Goal: Task Accomplishment & Management: Manage account settings

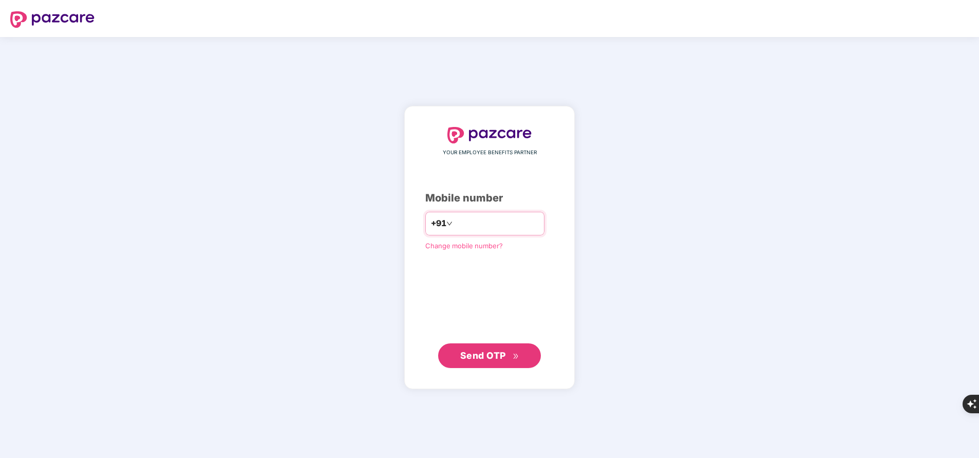
drag, startPoint x: 0, startPoint y: 0, endPoint x: 517, endPoint y: 224, distance: 563.2
click at [517, 224] on input "*" at bounding box center [496, 223] width 84 height 16
type input "**********"
click at [491, 359] on span "Send OTP" at bounding box center [483, 355] width 46 height 11
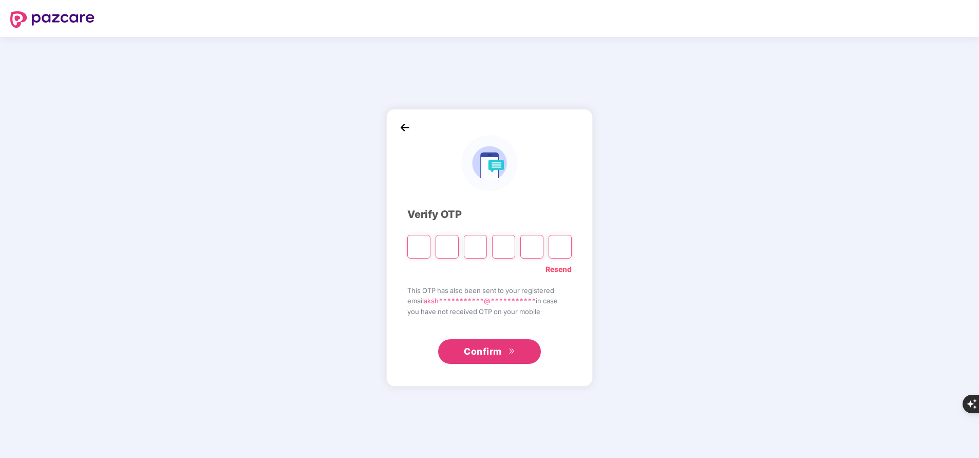
type input "*"
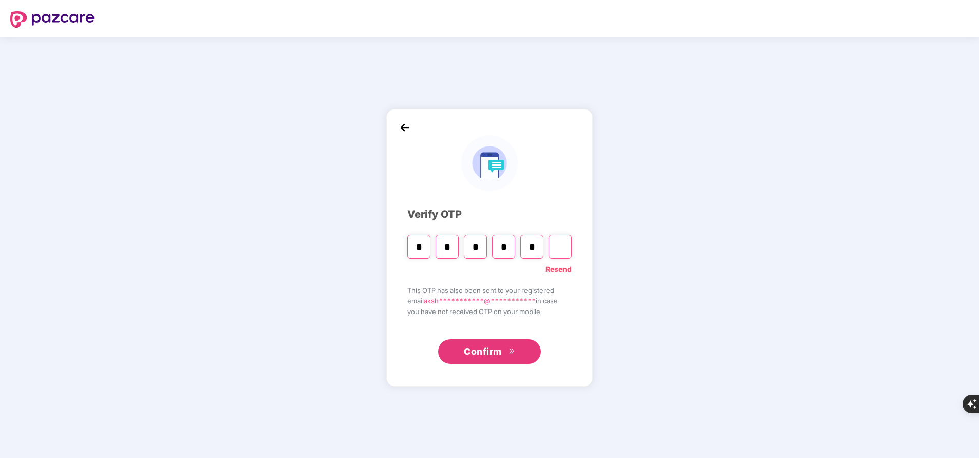
type input "*"
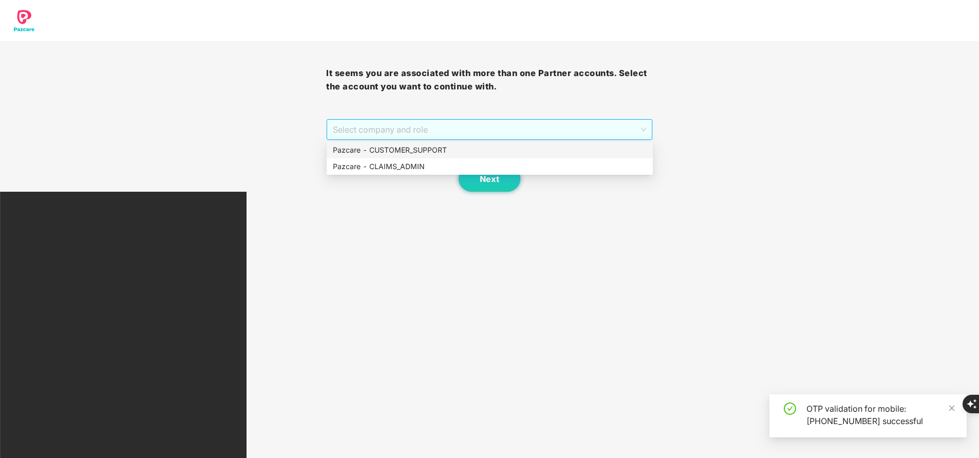
click at [439, 126] on span "Select company and role" at bounding box center [489, 130] width 313 height 20
click at [435, 148] on div "Pazcare - CUSTOMER_SUPPORT" at bounding box center [490, 149] width 314 height 11
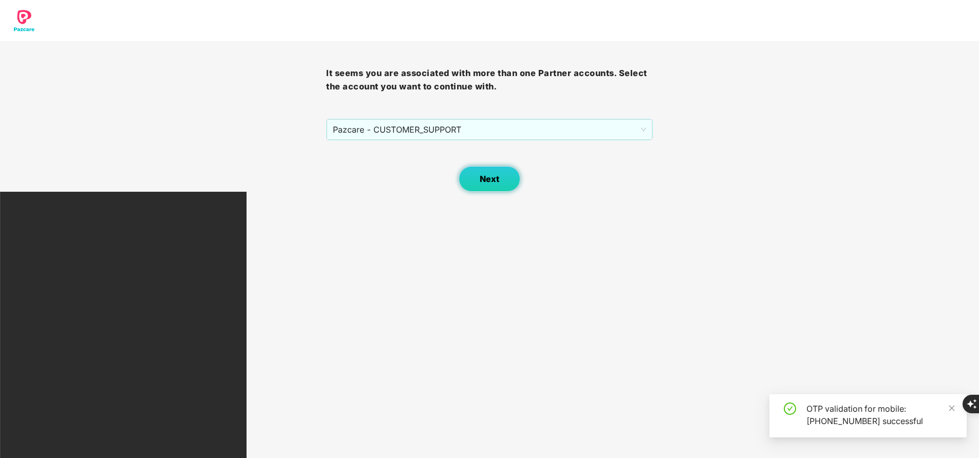
click at [488, 186] on button "Next" at bounding box center [490, 179] width 62 height 26
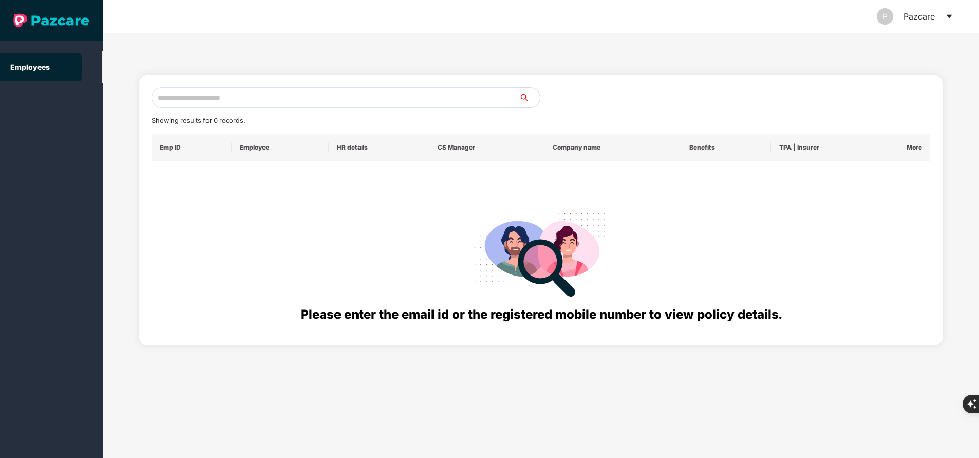
click at [288, 94] on input "text" at bounding box center [335, 97] width 368 height 21
paste input "**********"
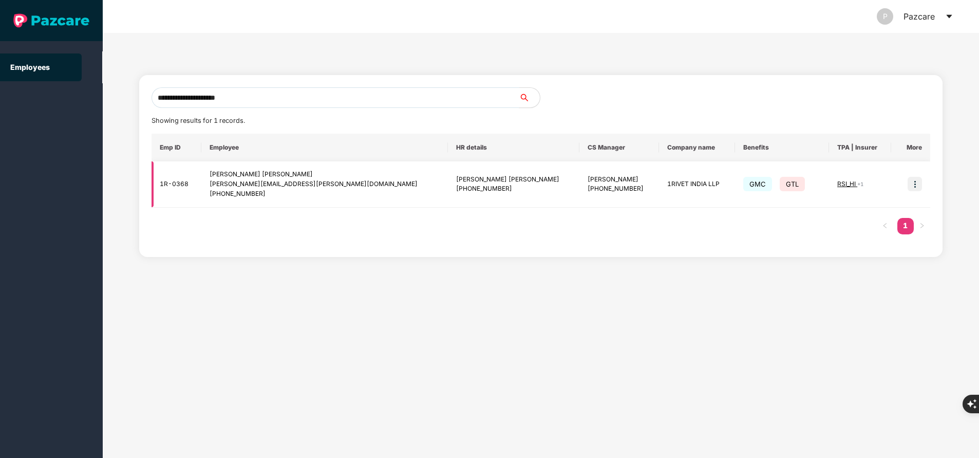
type input "**********"
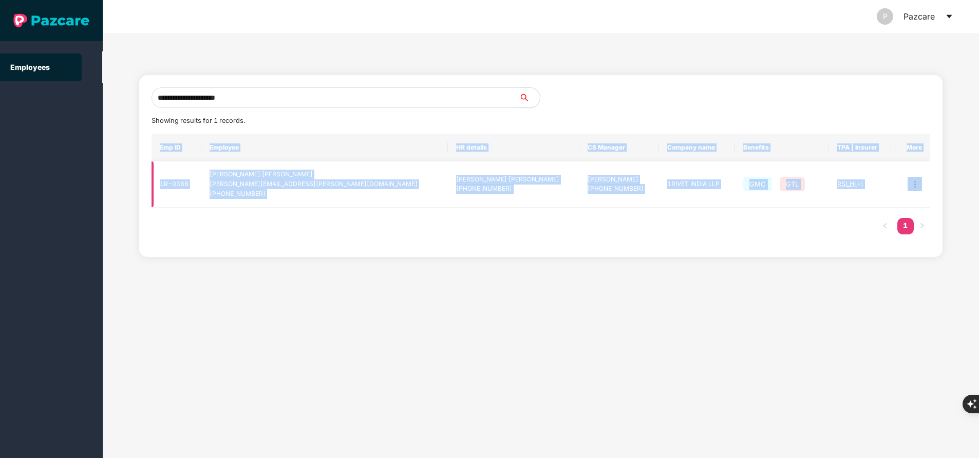
drag, startPoint x: 914, startPoint y: 181, endPoint x: 917, endPoint y: 188, distance: 8.0
click at [917, 188] on div "Emp ID Employee HR details CS Manager Company name Benefits TPA | Insurer More …" at bounding box center [540, 189] width 779 height 111
click at [917, 188] on img at bounding box center [914, 184] width 14 height 14
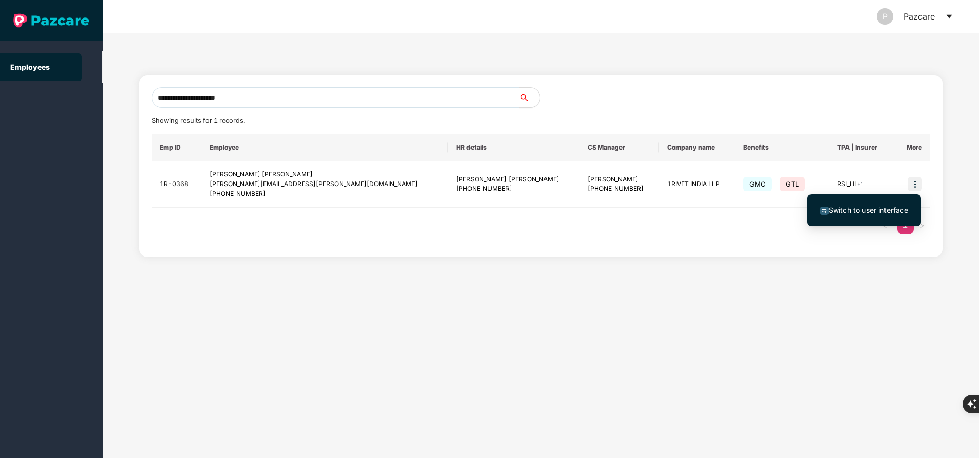
click at [885, 202] on li "Switch to user interface" at bounding box center [863, 210] width 113 height 22
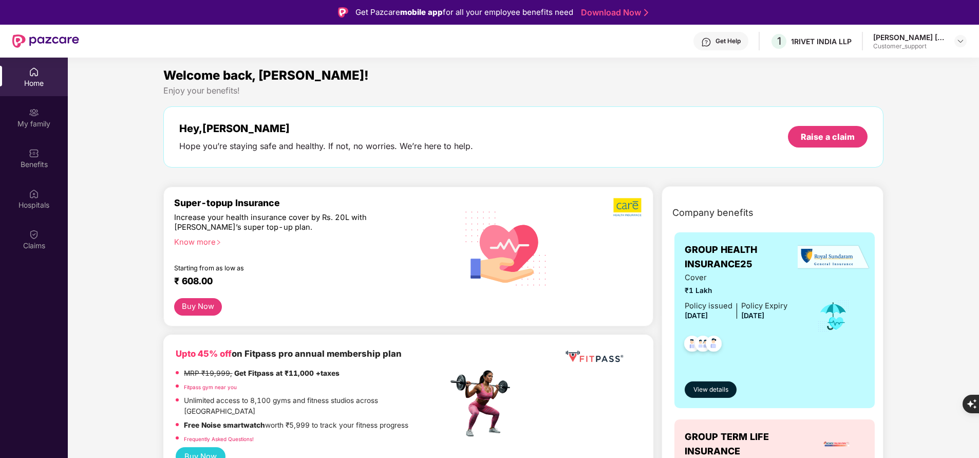
click at [37, 248] on div "Claims" at bounding box center [34, 245] width 68 height 10
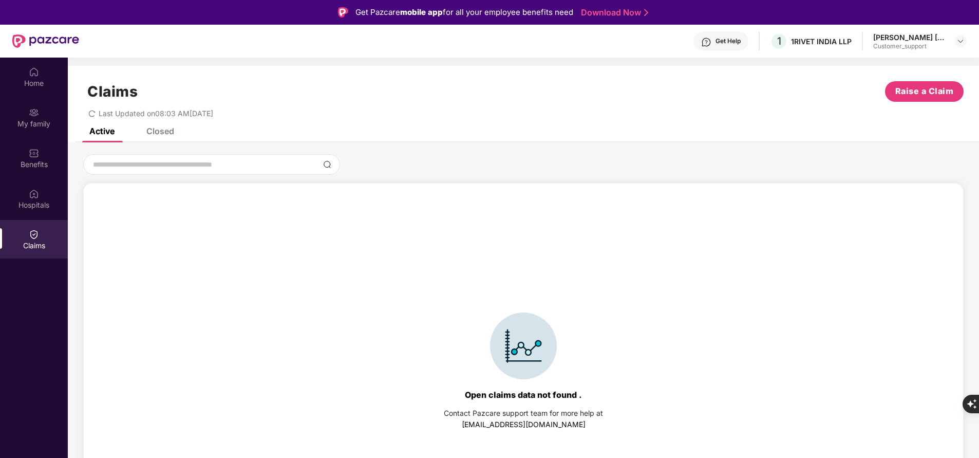
click at [157, 132] on div "Closed" at bounding box center [160, 131] width 28 height 10
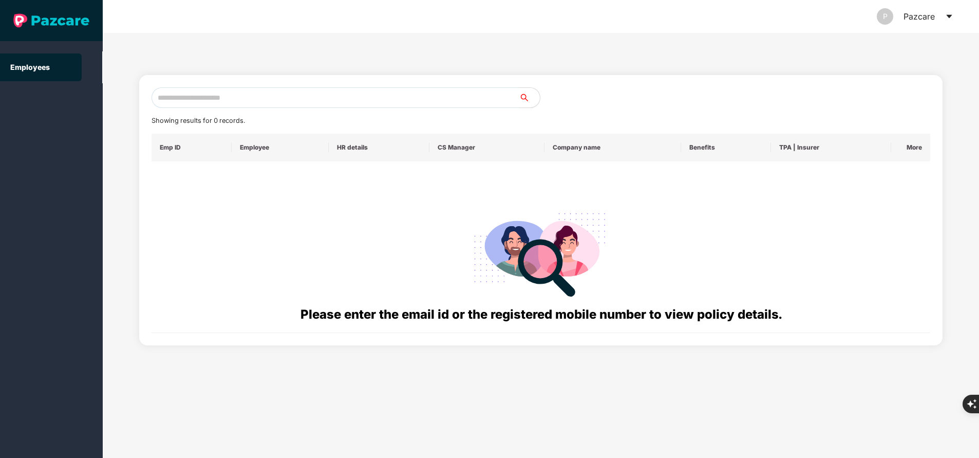
click at [265, 104] on input "text" at bounding box center [335, 97] width 368 height 21
paste input "**********"
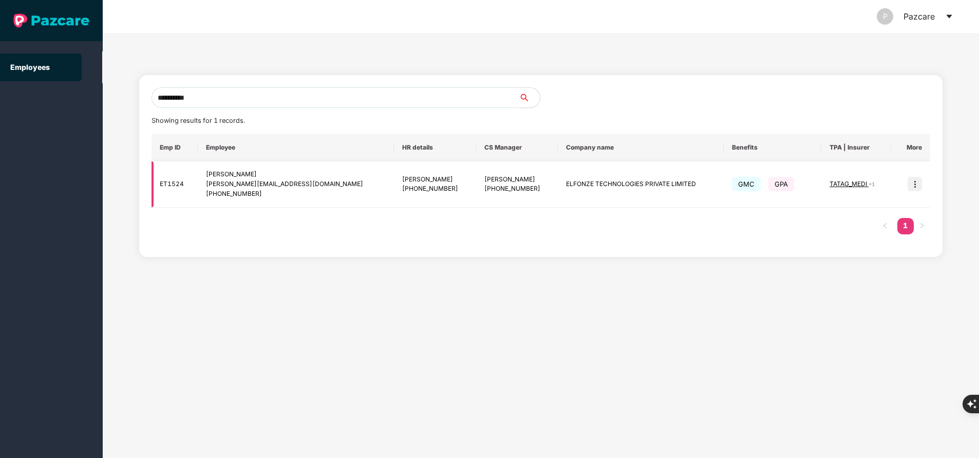
type input "**********"
click at [916, 183] on img at bounding box center [914, 184] width 14 height 14
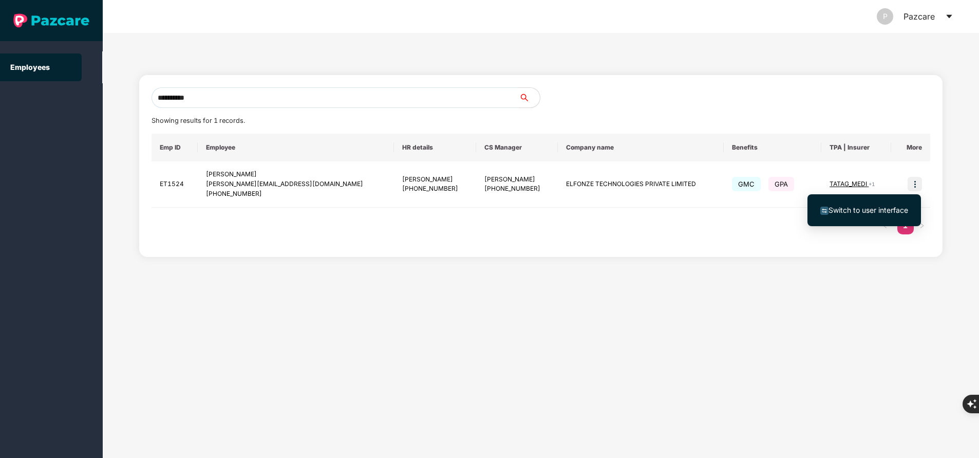
click at [856, 211] on span "Switch to user interface" at bounding box center [868, 209] width 80 height 9
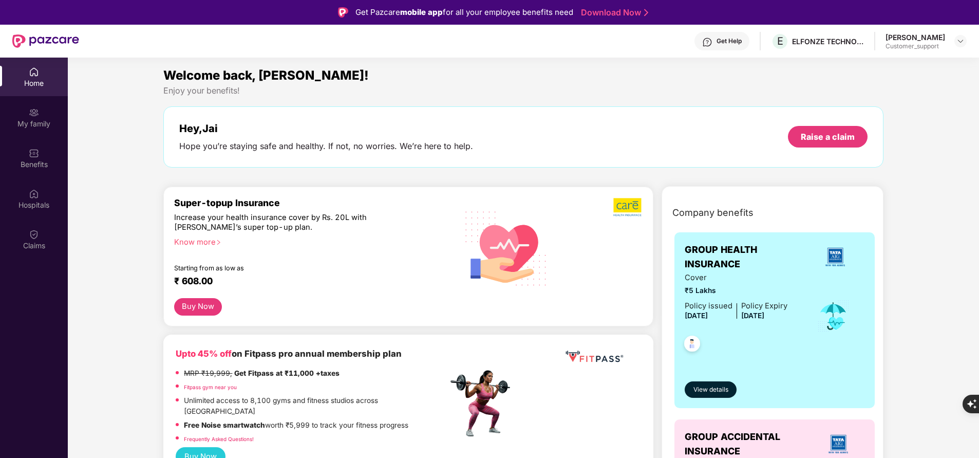
click at [37, 115] on img at bounding box center [34, 112] width 10 height 10
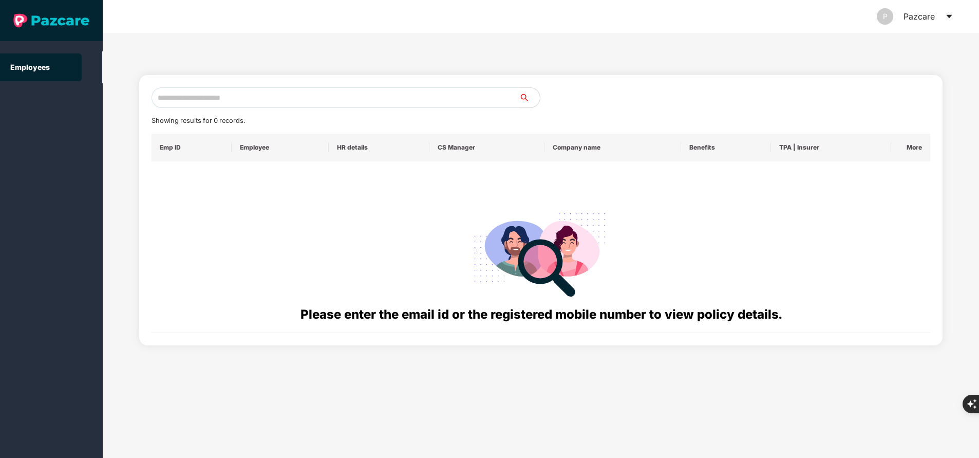
click at [334, 88] on input "text" at bounding box center [335, 97] width 368 height 21
paste input "**********"
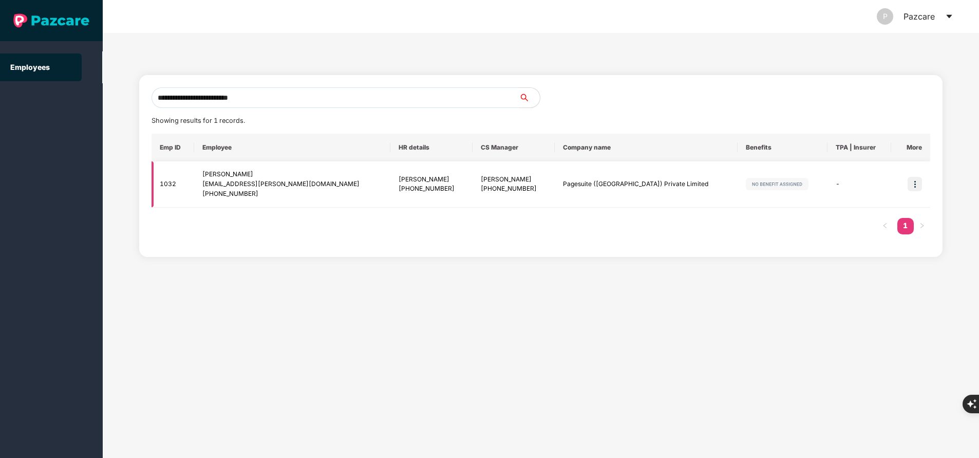
type input "**********"
click at [917, 184] on img at bounding box center [914, 184] width 14 height 14
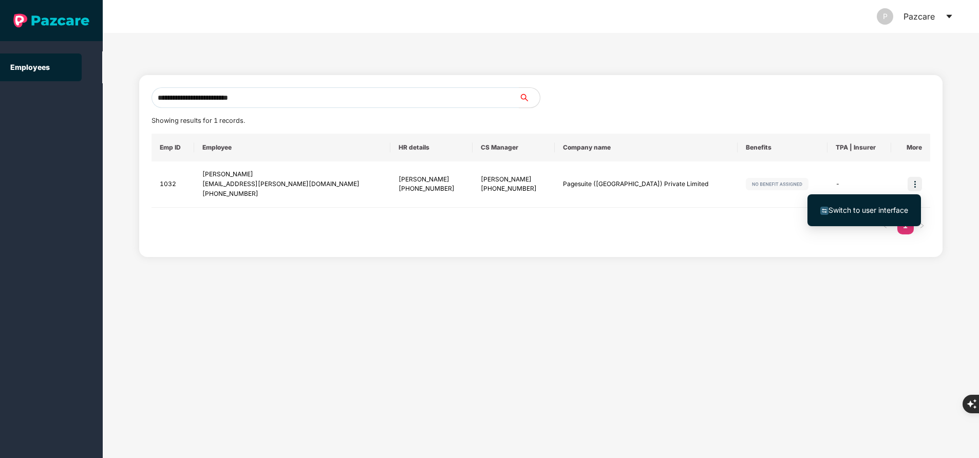
click at [869, 213] on span "Switch to user interface" at bounding box center [868, 209] width 80 height 9
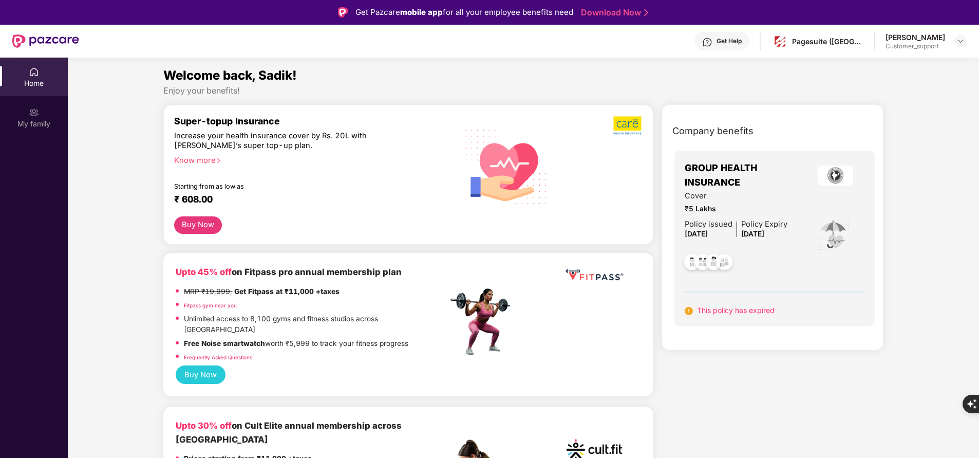
click at [729, 42] on div "Get Help" at bounding box center [728, 41] width 25 height 8
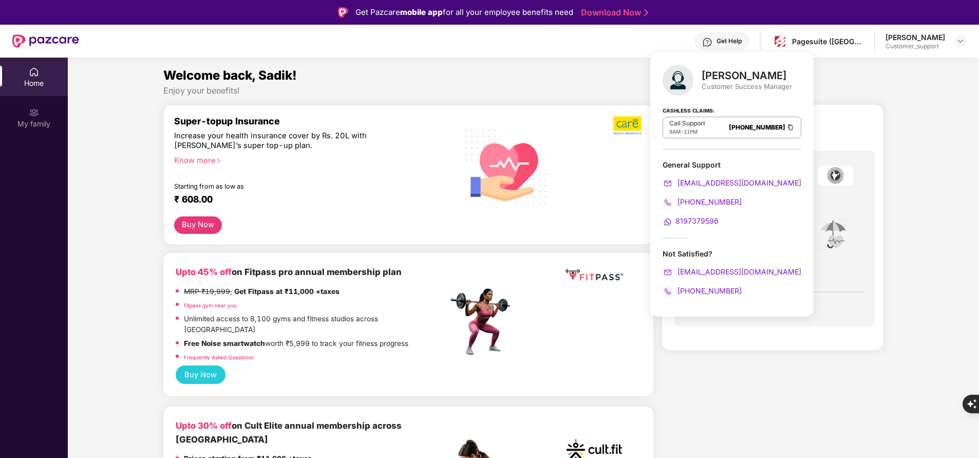
click at [718, 81] on div "[PERSON_NAME]" at bounding box center [746, 75] width 90 height 12
click at [816, 40] on div "Pagesuite (India) Private Limited" at bounding box center [828, 41] width 72 height 10
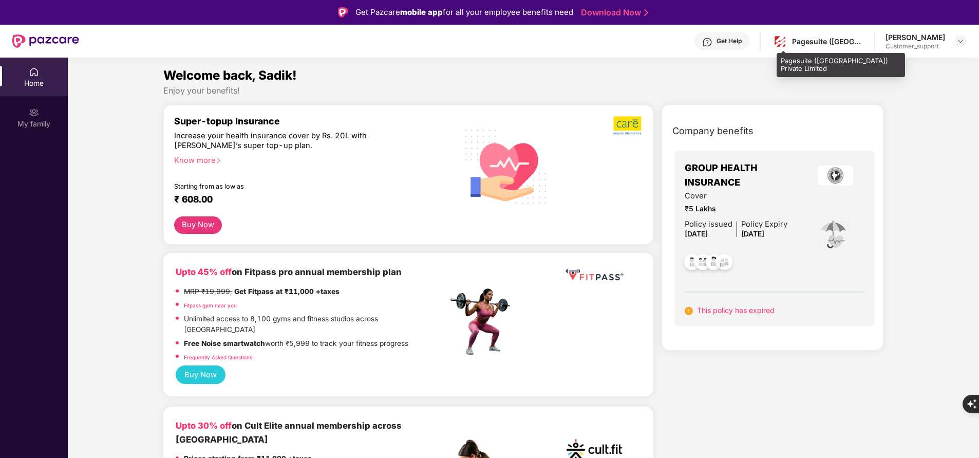
click at [816, 40] on div "Pagesuite (India) Private Limited" at bounding box center [828, 41] width 72 height 10
copy div "Pagesuite (India) Private Limited"
click at [725, 47] on div "Get Help" at bounding box center [721, 41] width 55 height 18
click at [224, 119] on div "Super-topup Insurance" at bounding box center [310, 121] width 273 height 11
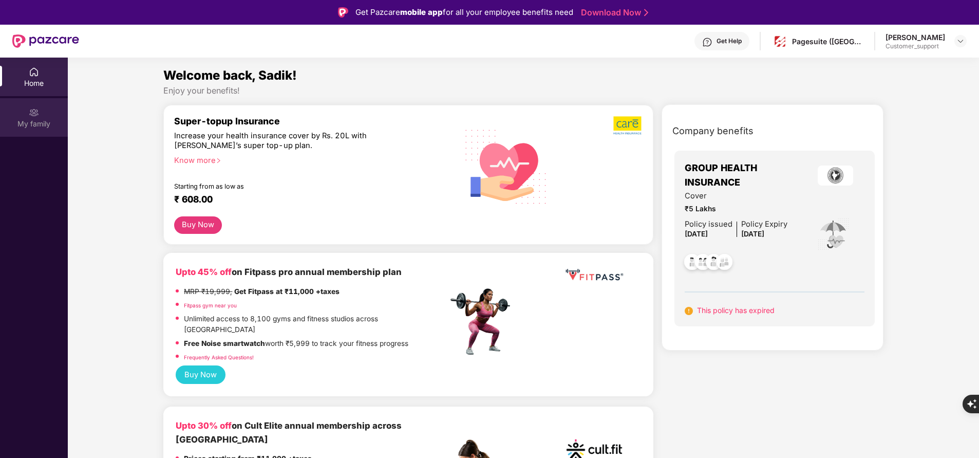
click at [33, 124] on div "My family" at bounding box center [34, 124] width 68 height 10
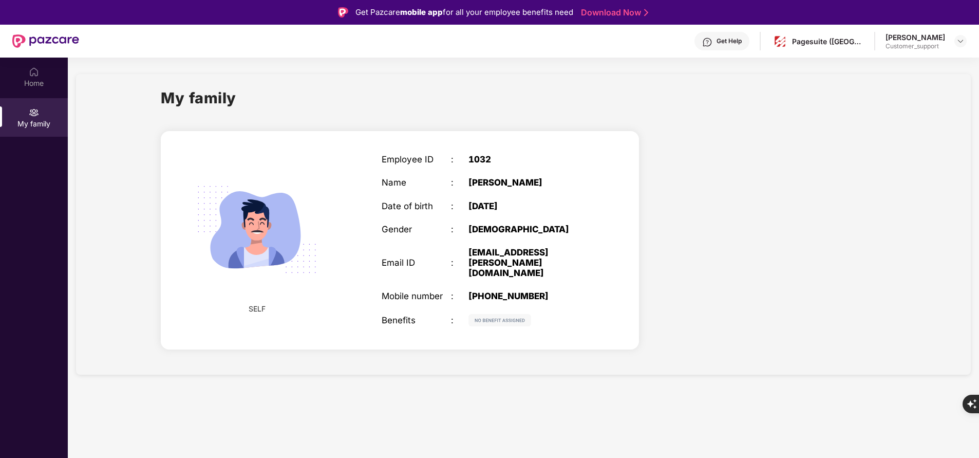
click at [500, 291] on div "+918149504696" at bounding box center [528, 296] width 121 height 10
copy div "+918149504696"
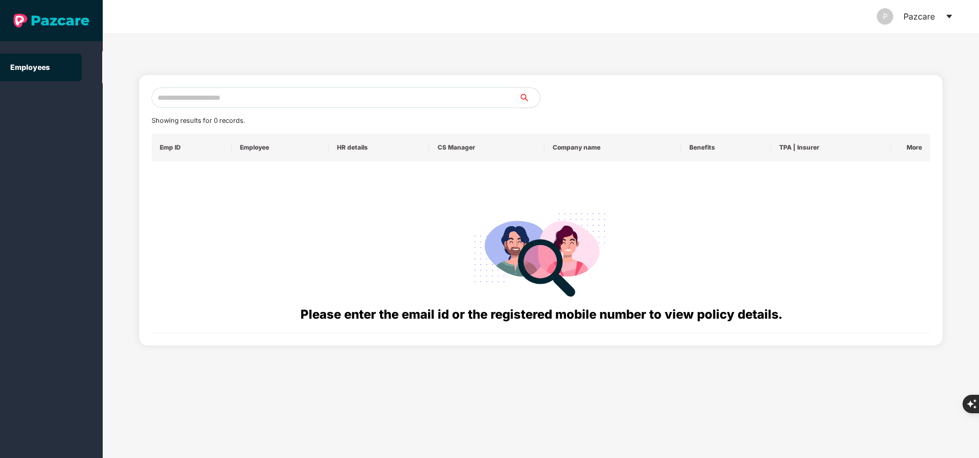
click at [335, 104] on input "text" at bounding box center [335, 97] width 368 height 21
paste input "**********"
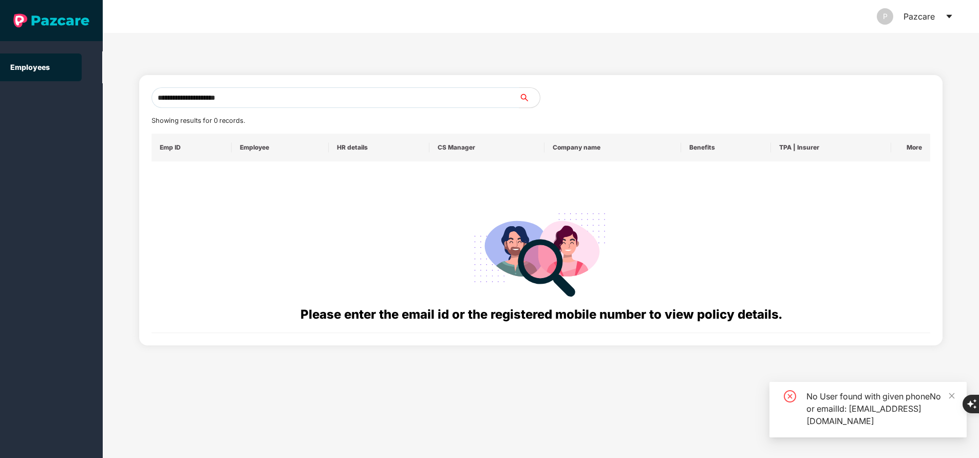
type input "**********"
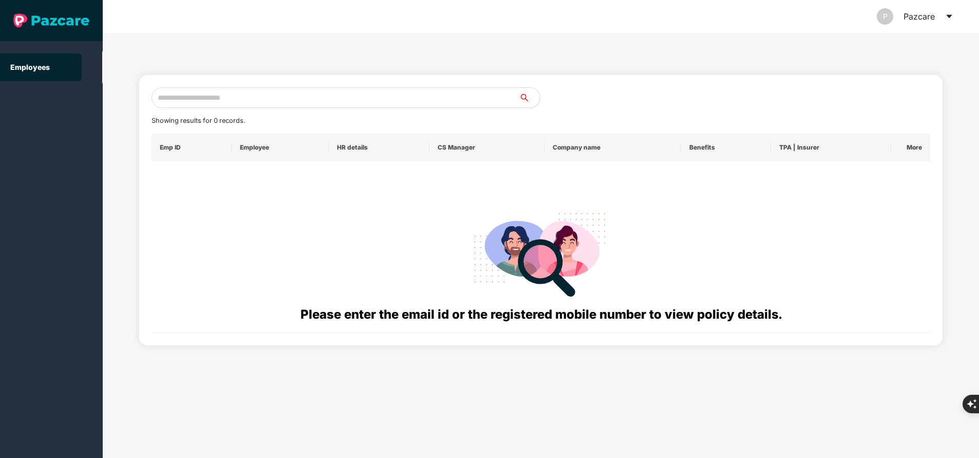
paste input "**********"
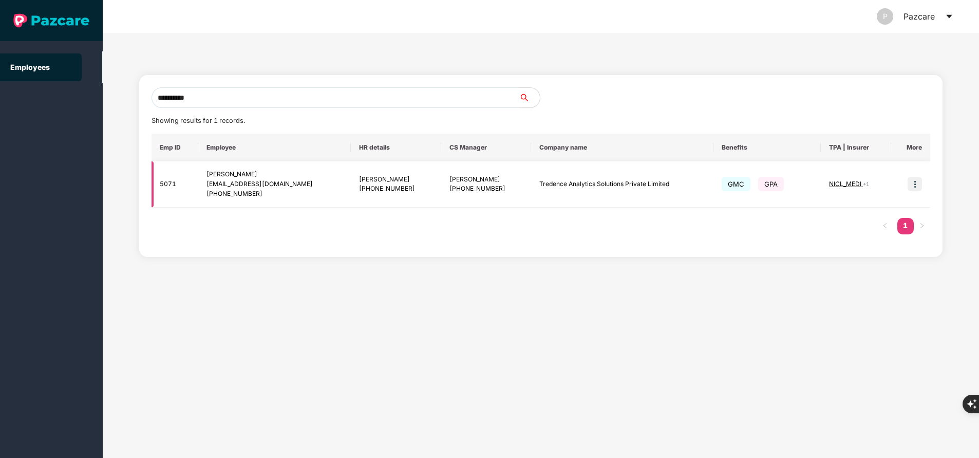
type input "**********"
click at [909, 180] on img at bounding box center [914, 184] width 14 height 14
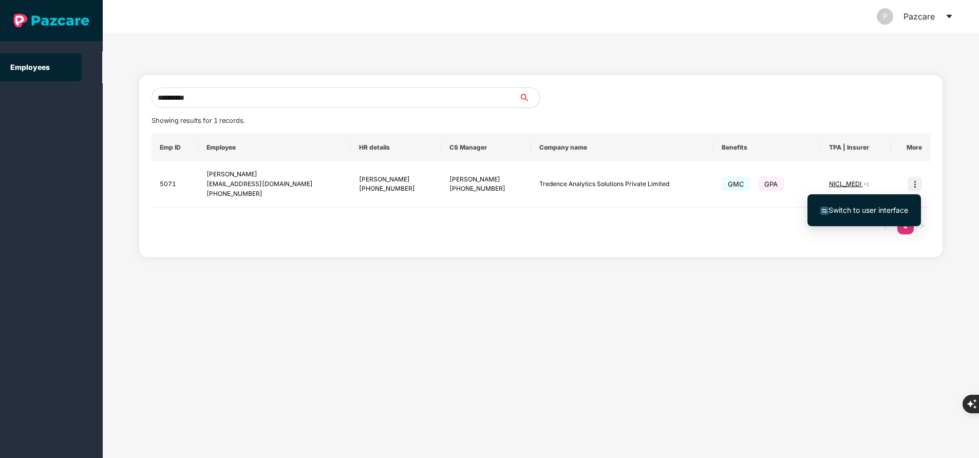
click at [876, 211] on span "Switch to user interface" at bounding box center [868, 209] width 80 height 9
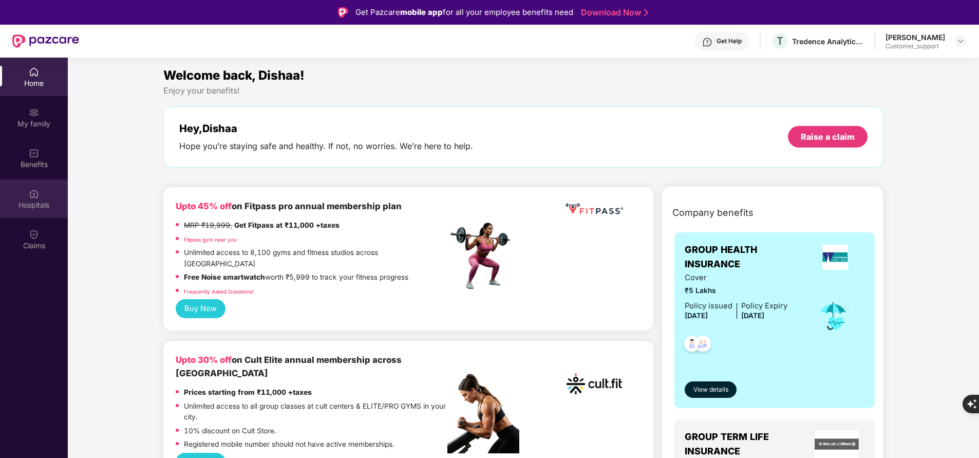
click at [29, 192] on img at bounding box center [34, 193] width 10 height 10
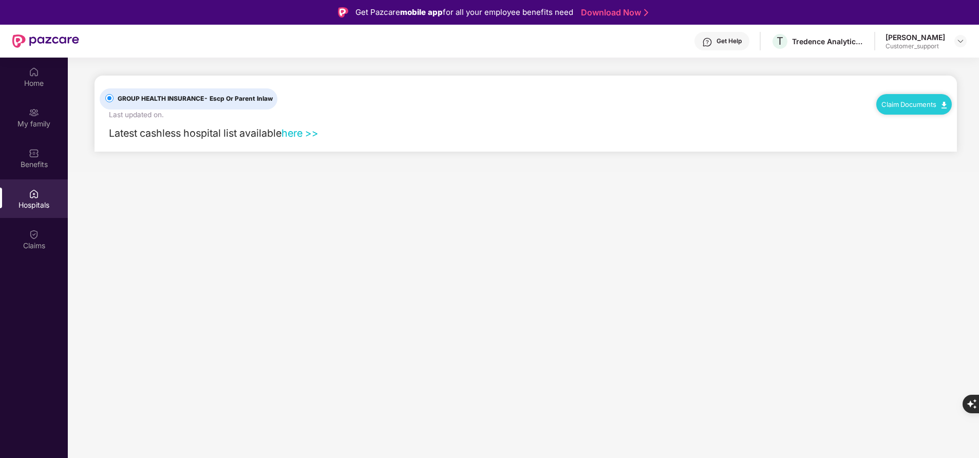
click at [301, 131] on link "here >>" at bounding box center [299, 133] width 37 height 12
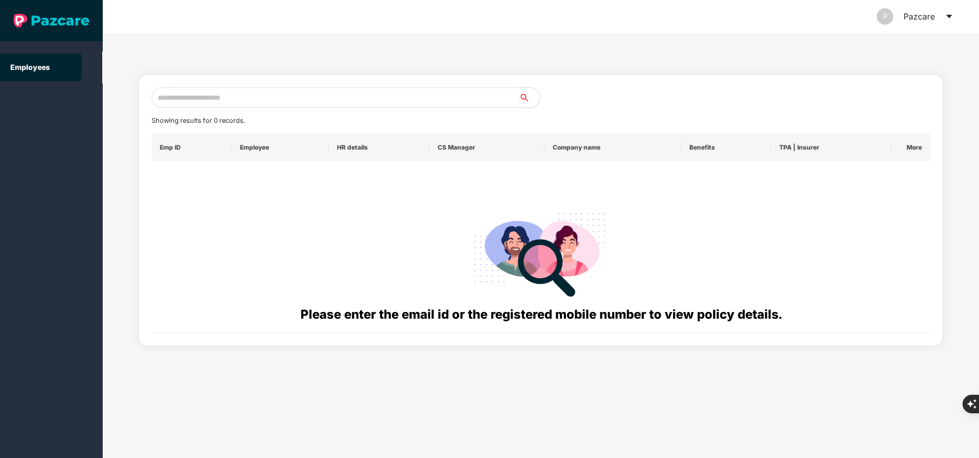
paste input "**********"
click at [221, 94] on input "**********" at bounding box center [335, 97] width 368 height 21
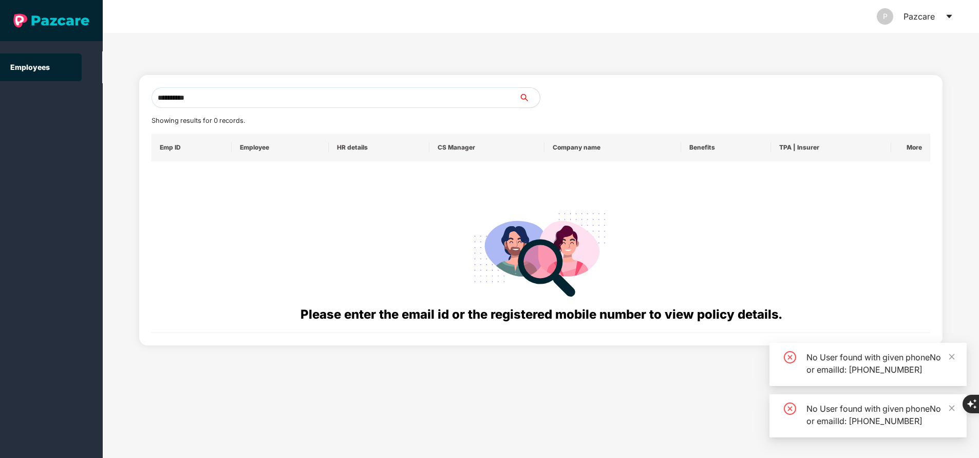
click at [221, 94] on input "**********" at bounding box center [335, 97] width 368 height 21
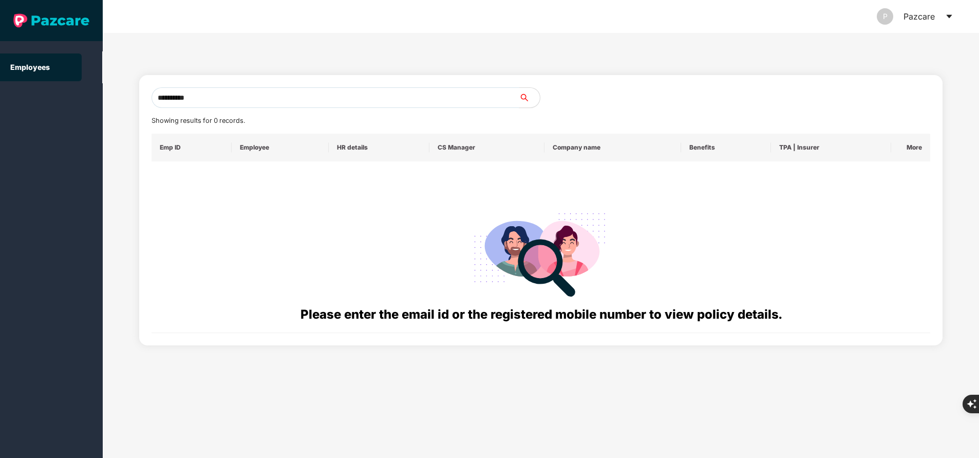
click at [230, 102] on input "**********" at bounding box center [335, 97] width 368 height 21
type input "*"
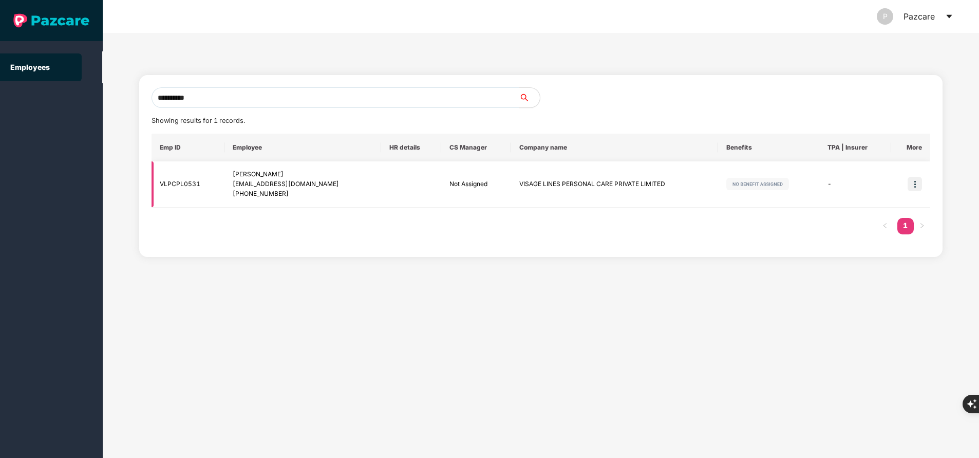
type input "**********"
click at [909, 188] on img at bounding box center [914, 184] width 14 height 14
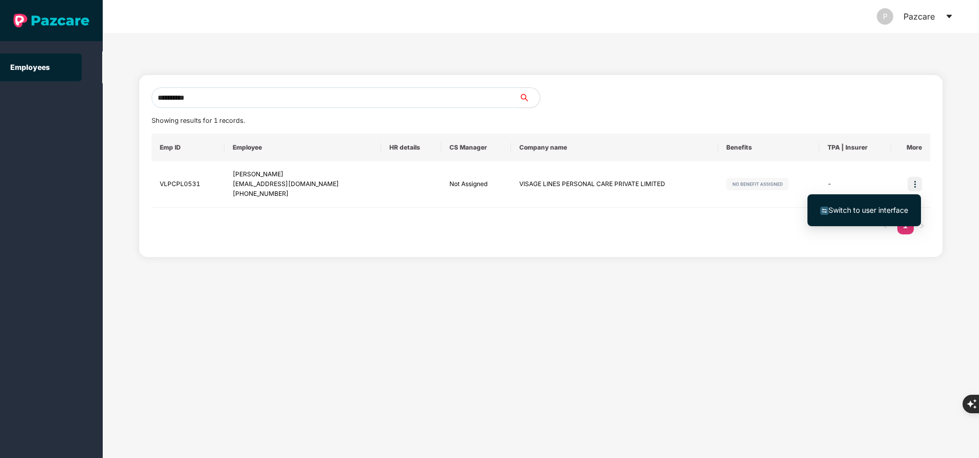
click at [878, 207] on span "Switch to user interface" at bounding box center [868, 209] width 80 height 9
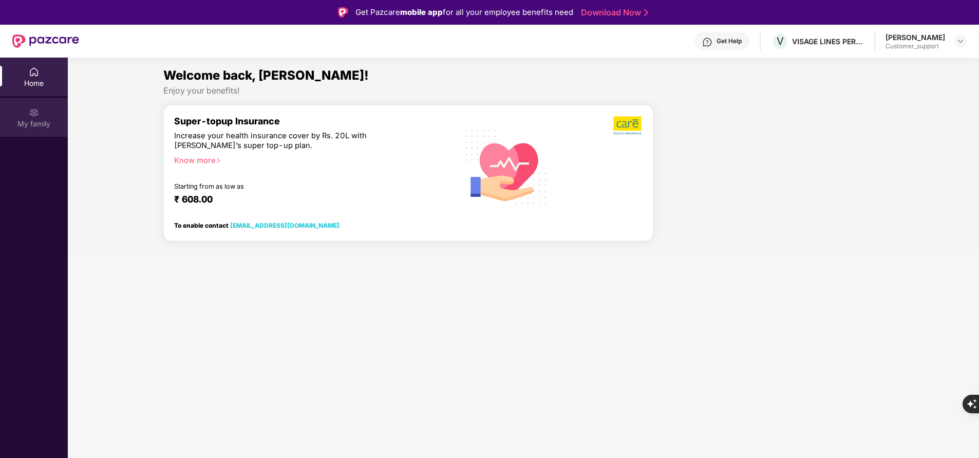
click at [37, 120] on div "My family" at bounding box center [34, 124] width 68 height 10
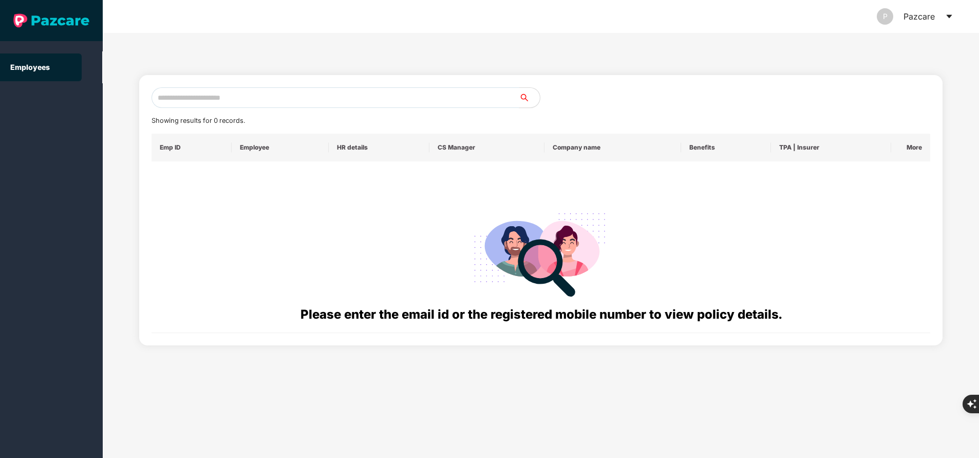
paste input "**********"
click at [241, 99] on input "text" at bounding box center [335, 97] width 368 height 21
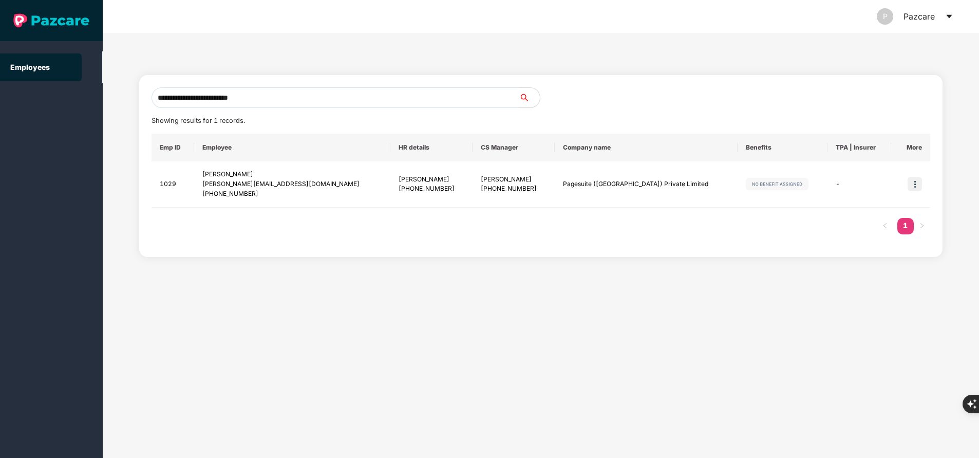
type input "**********"
paste input "**********"
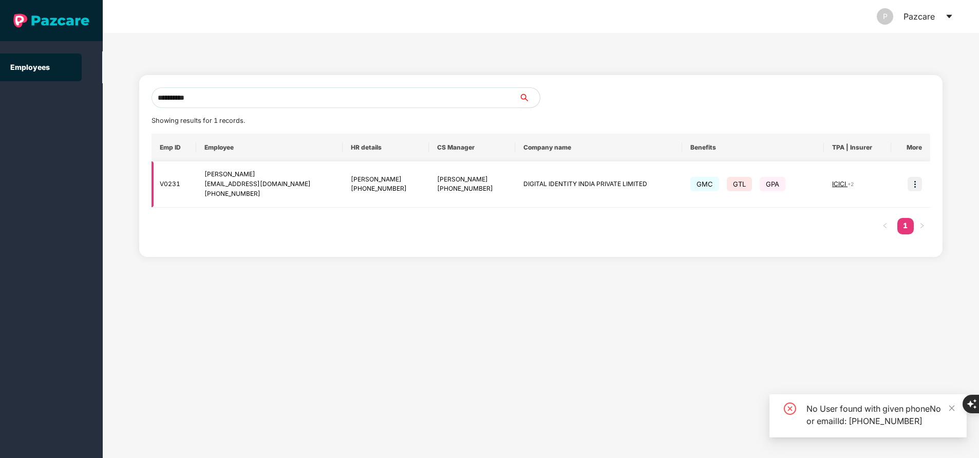
type input "**********"
click at [911, 185] on img at bounding box center [914, 184] width 14 height 14
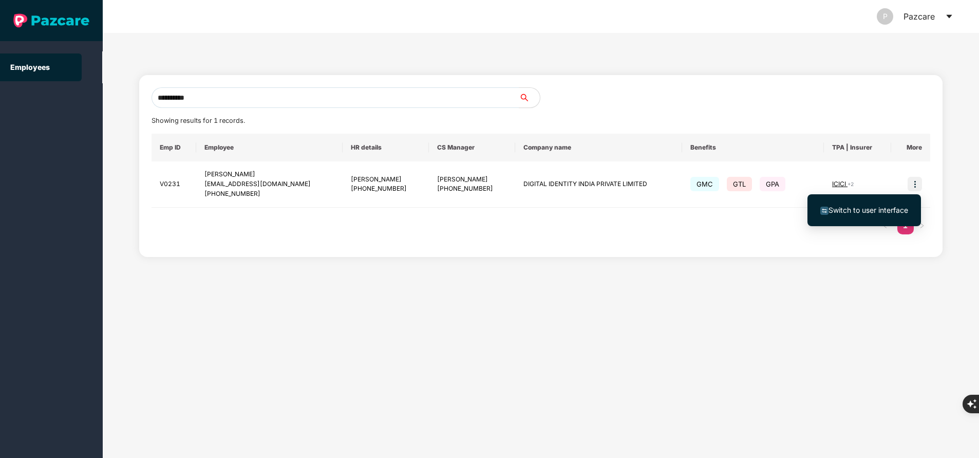
click at [848, 210] on span "Switch to user interface" at bounding box center [868, 209] width 80 height 9
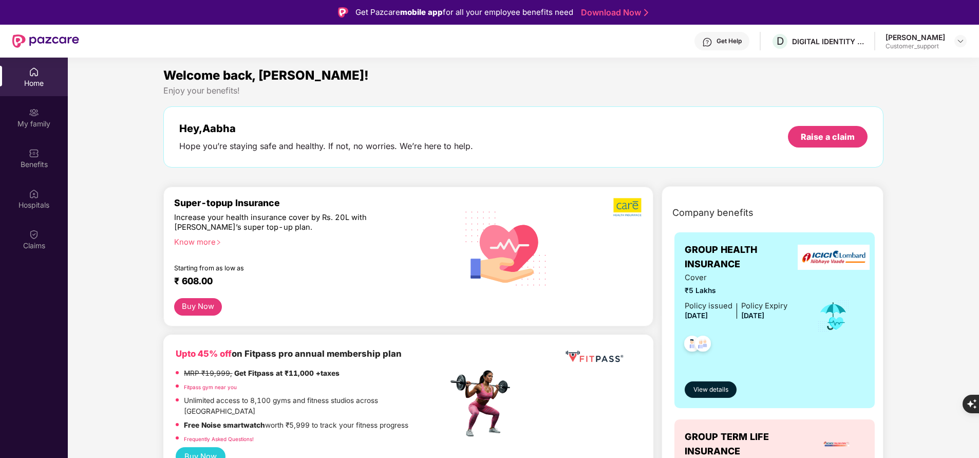
click at [38, 115] on img at bounding box center [34, 112] width 10 height 10
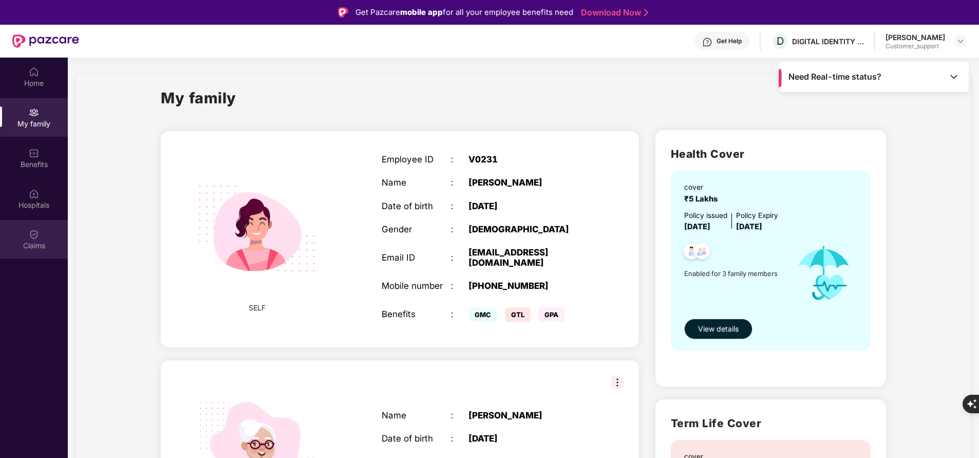
click at [45, 233] on div "Claims" at bounding box center [34, 239] width 68 height 39
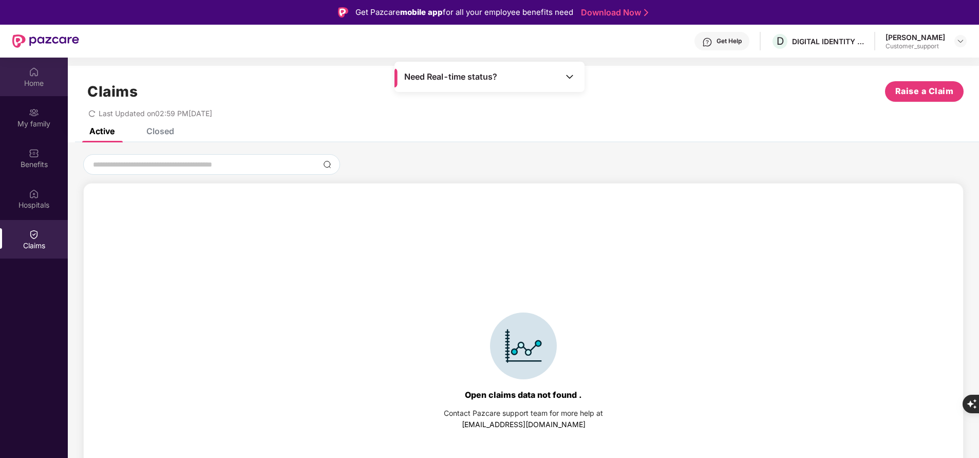
click at [44, 85] on div "Home" at bounding box center [34, 83] width 68 height 10
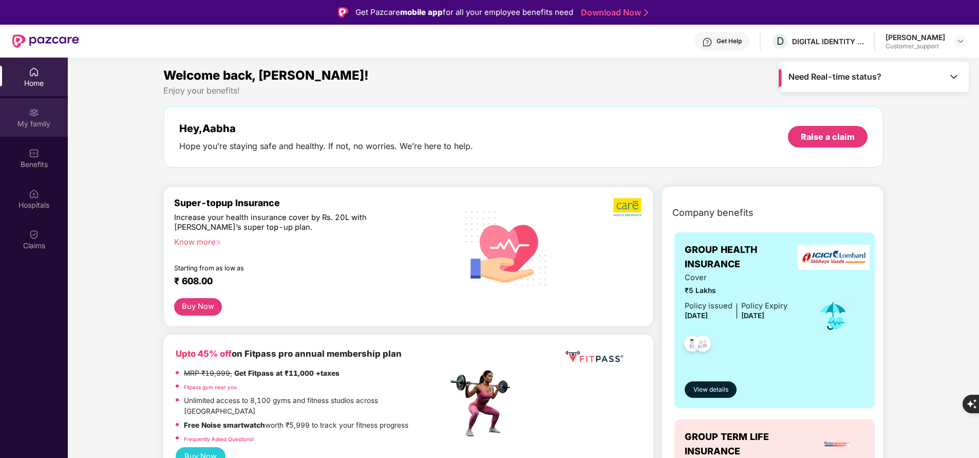
click at [44, 118] on div "My family" at bounding box center [34, 117] width 68 height 39
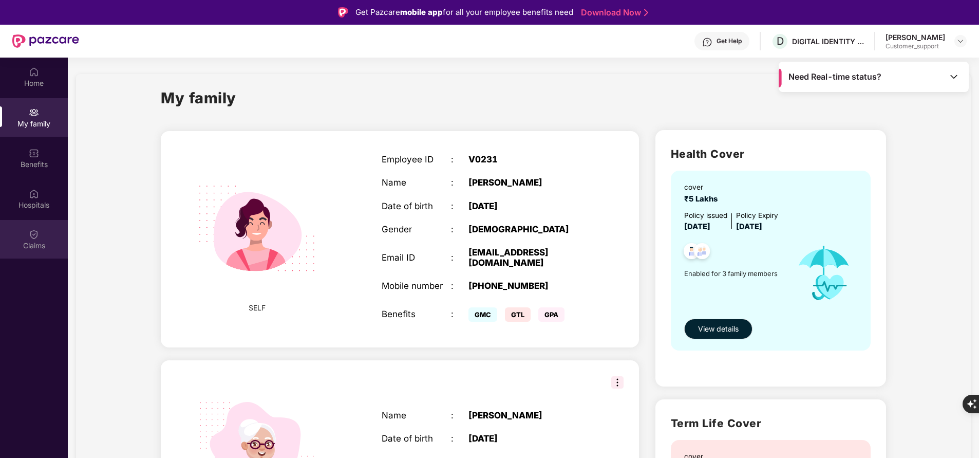
click at [24, 235] on div "Claims" at bounding box center [34, 239] width 68 height 39
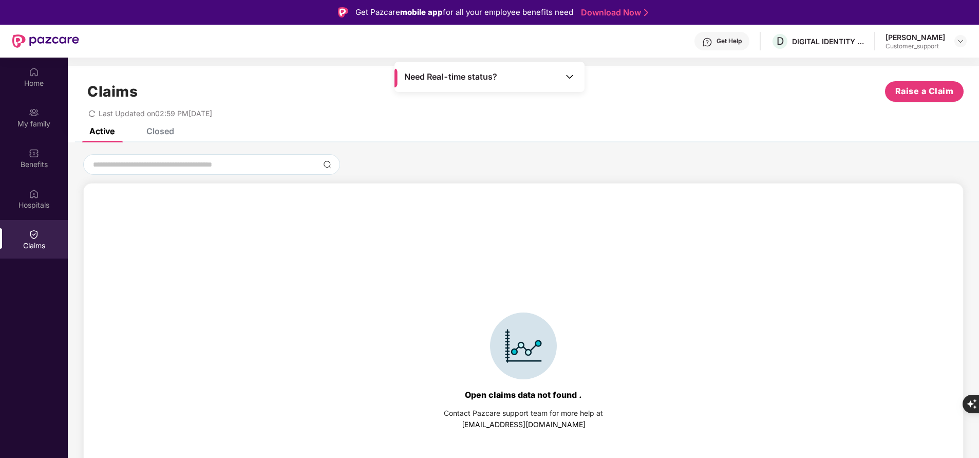
click at [152, 127] on div "Claims Raise a Claim Last Updated on 02:59 PM, 11 Oct 2025" at bounding box center [523, 97] width 911 height 62
click at [164, 139] on div "Closed" at bounding box center [152, 131] width 43 height 23
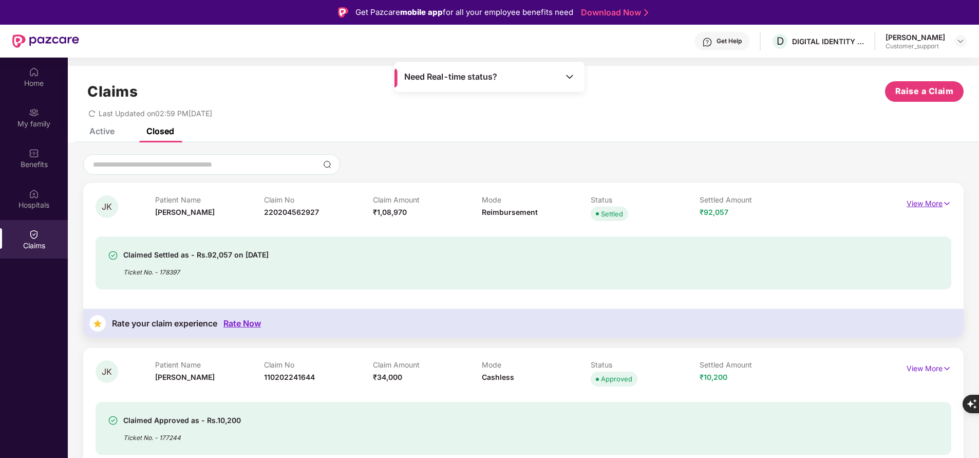
click at [936, 199] on p "View More" at bounding box center [928, 202] width 45 height 14
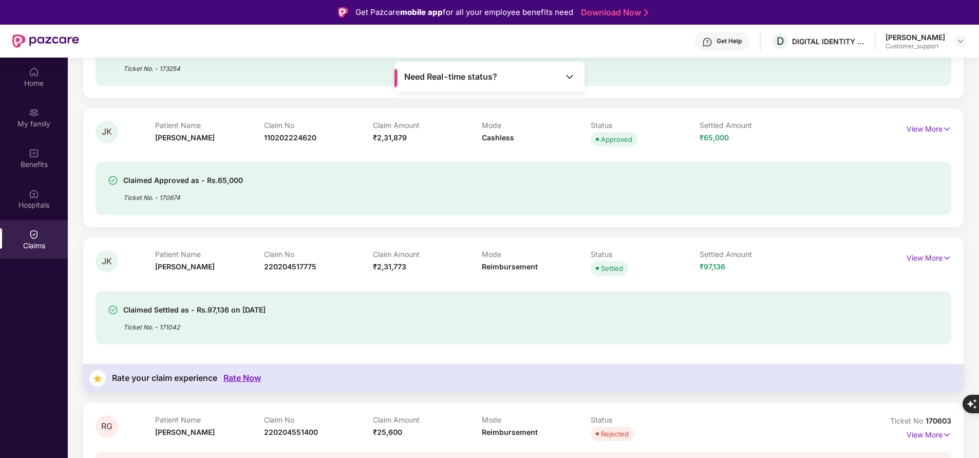
scroll to position [2672, 0]
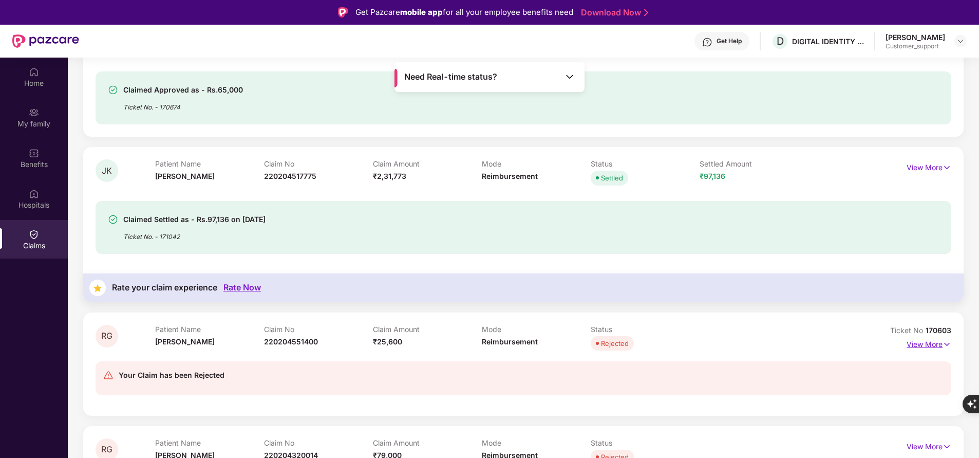
click at [919, 346] on p "View More" at bounding box center [928, 343] width 45 height 14
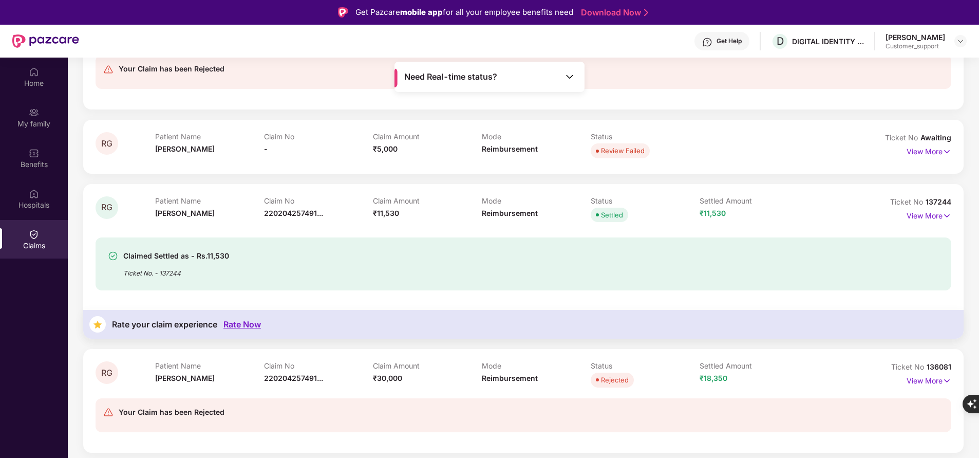
scroll to position [3444, 0]
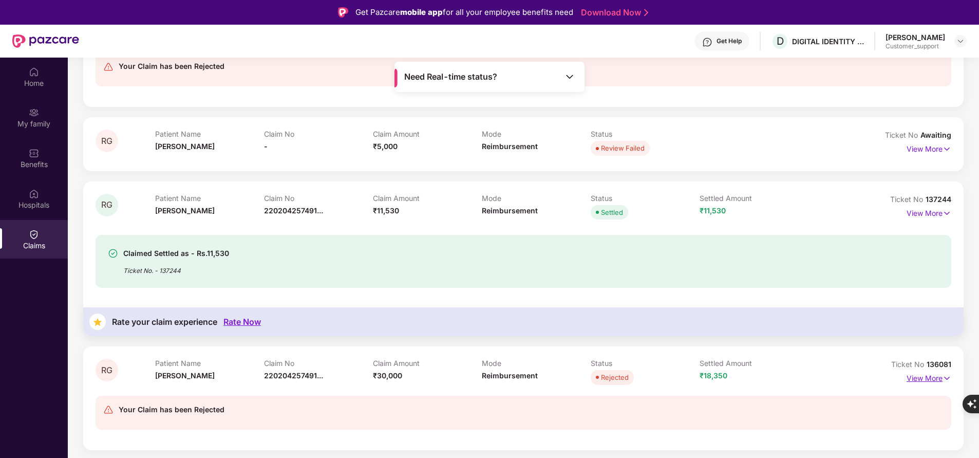
click at [925, 379] on p "View More" at bounding box center [928, 377] width 45 height 14
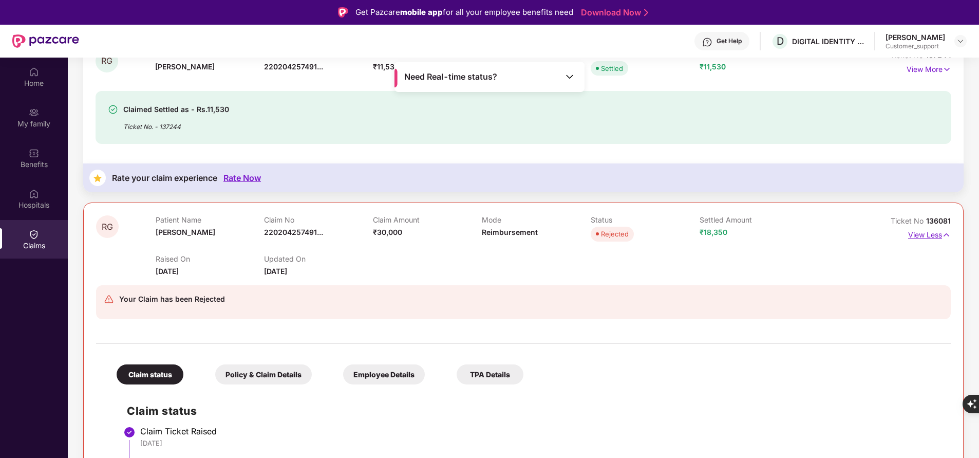
scroll to position [3586, 0]
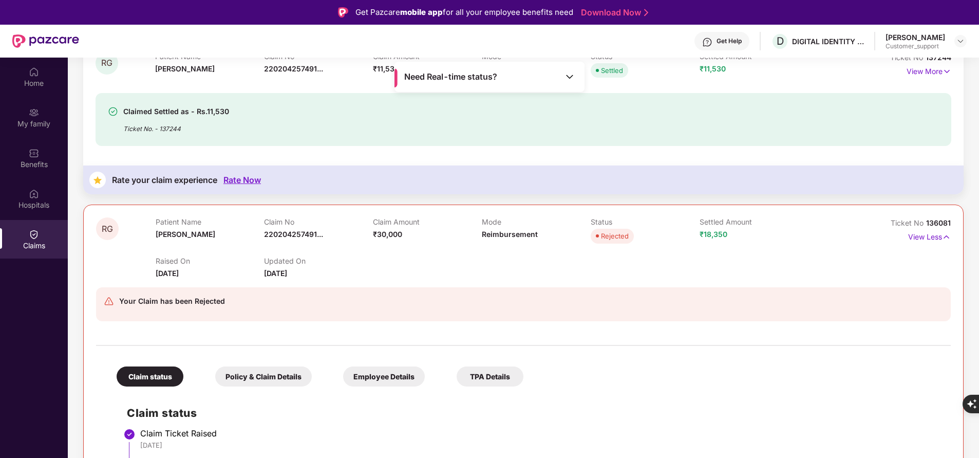
click at [937, 219] on span "136081" at bounding box center [938, 222] width 25 height 9
copy div "No 136081"
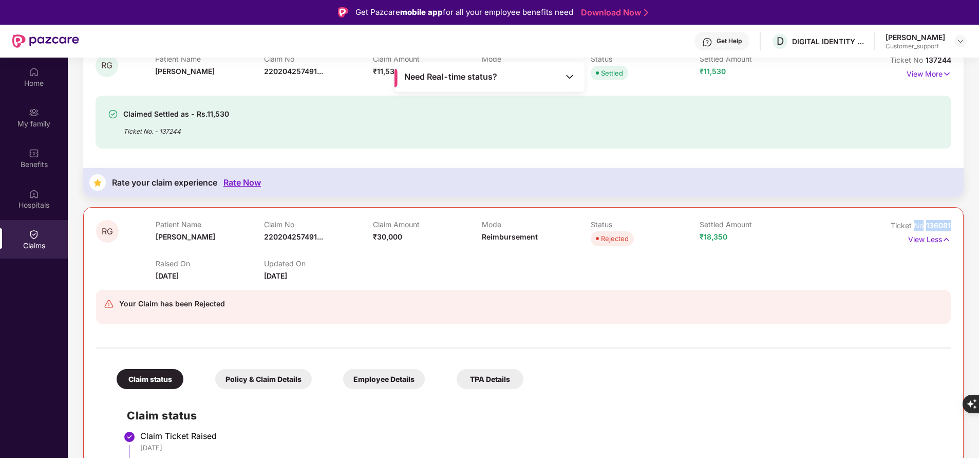
scroll to position [3583, 0]
click at [41, 84] on div "Home" at bounding box center [34, 83] width 68 height 10
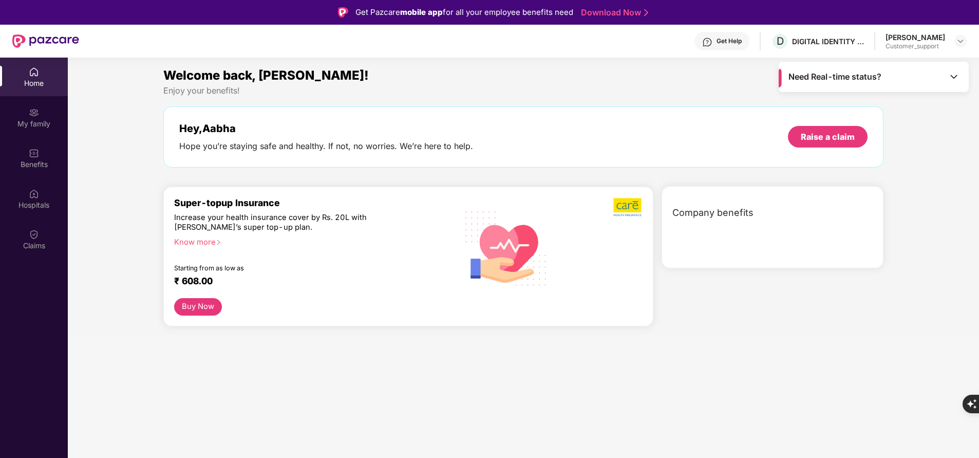
scroll to position [0, 0]
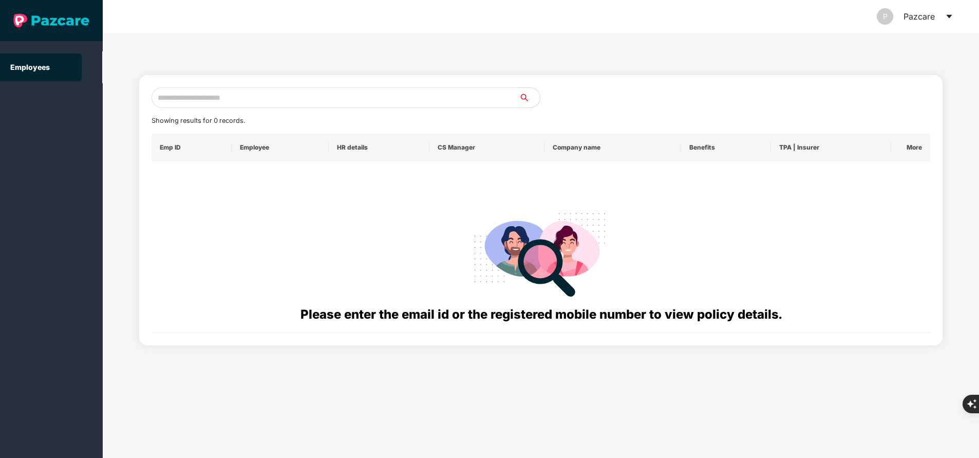
click at [297, 92] on input "text" at bounding box center [335, 97] width 368 height 21
paste input "**********"
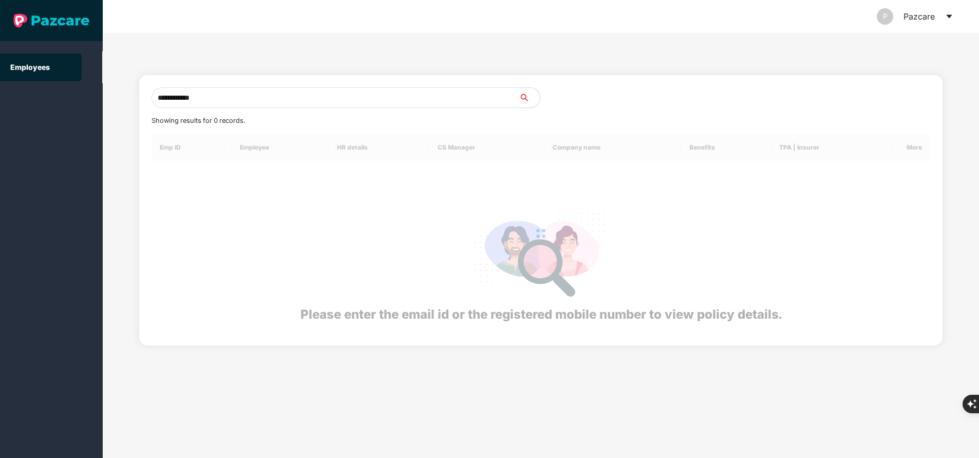
click at [297, 92] on input "**********" at bounding box center [335, 97] width 368 height 21
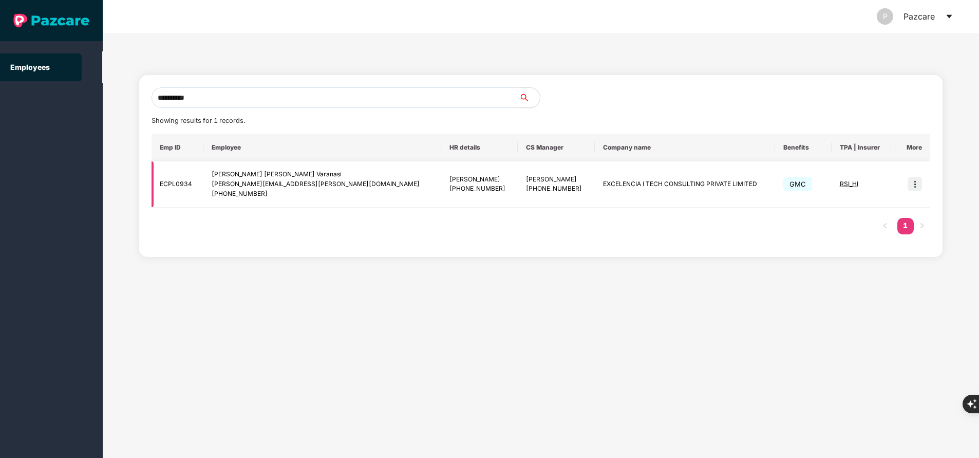
type input "**********"
click at [847, 185] on span "RSI_HI" at bounding box center [849, 184] width 18 height 8
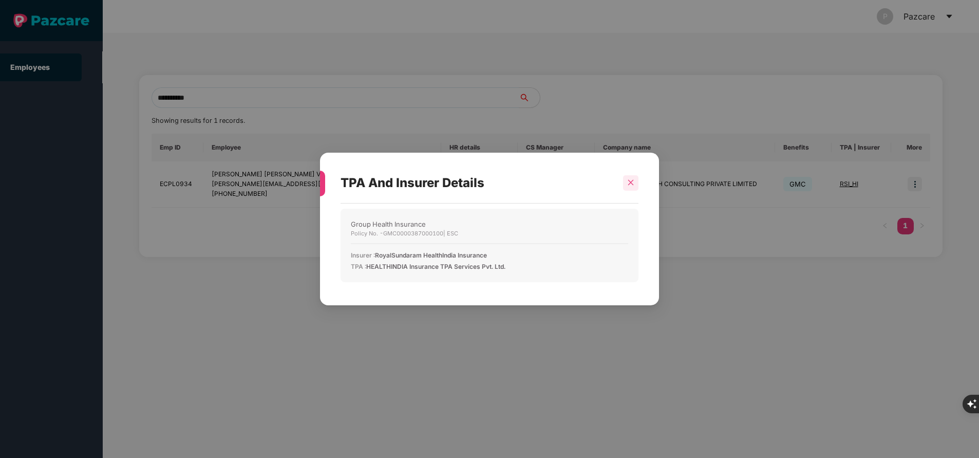
click at [634, 185] on icon "close" at bounding box center [630, 182] width 7 height 7
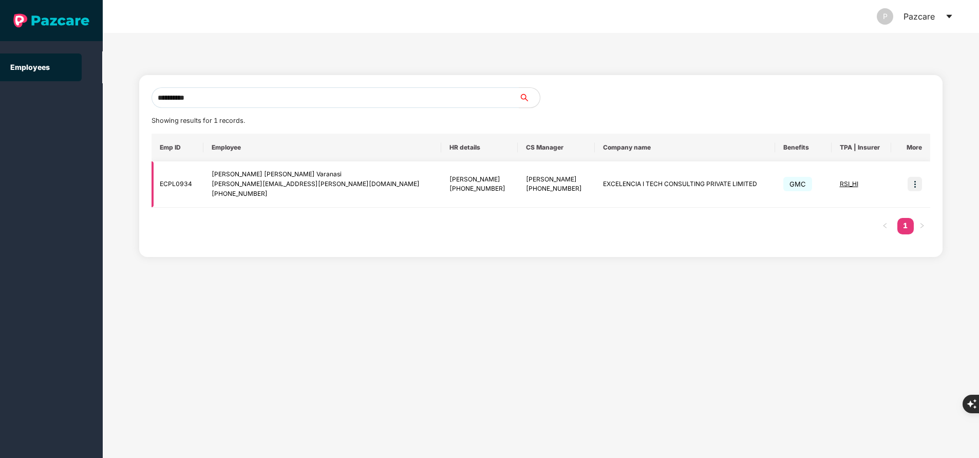
click at [850, 182] on span "RSI_HI" at bounding box center [849, 184] width 18 height 8
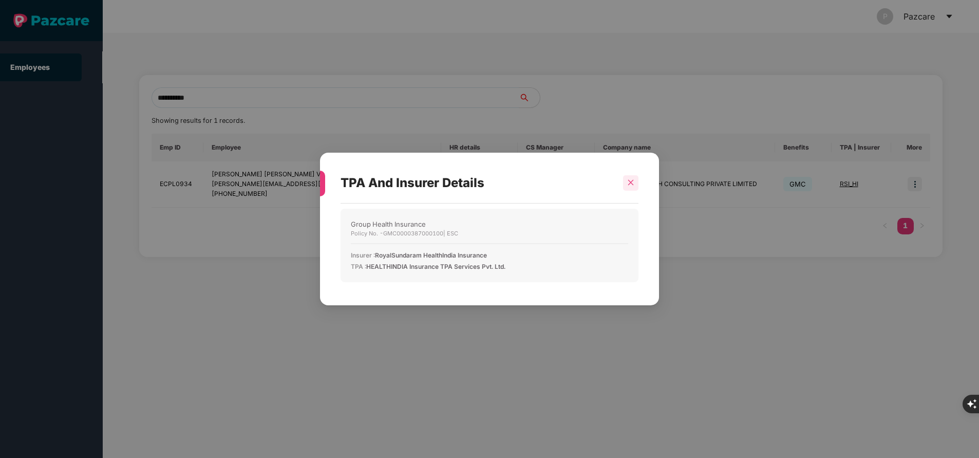
click at [636, 180] on div at bounding box center [630, 182] width 15 height 15
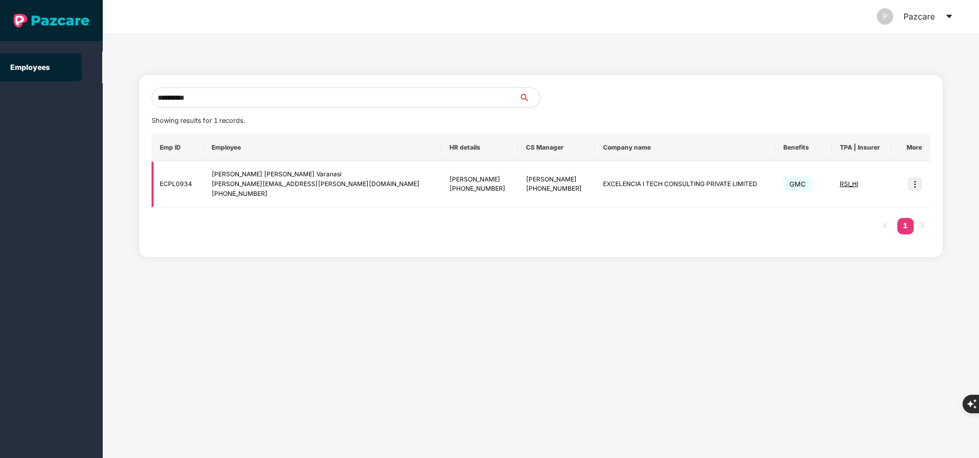
click at [911, 186] on img at bounding box center [914, 184] width 14 height 14
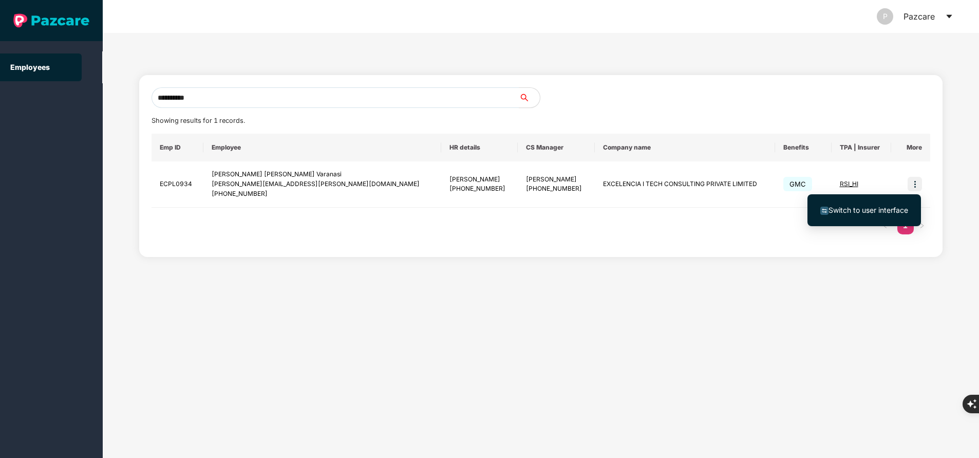
click at [875, 212] on span "Switch to user interface" at bounding box center [868, 209] width 80 height 9
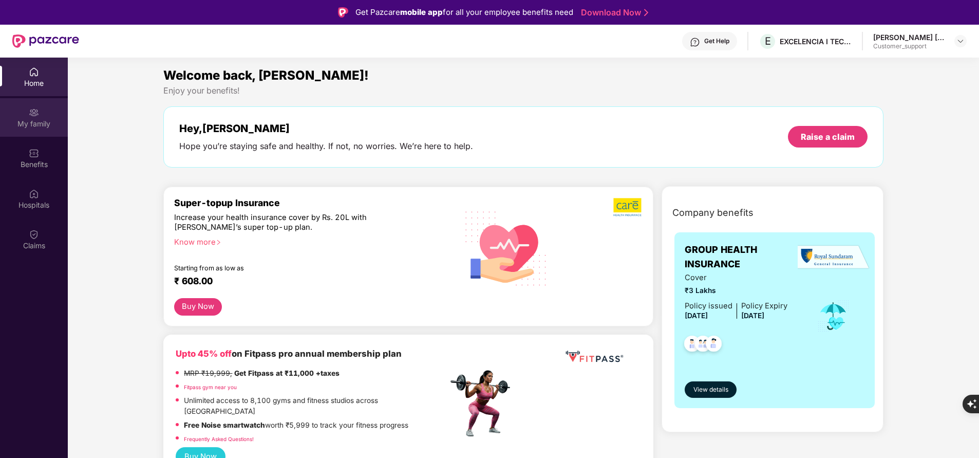
click at [31, 120] on div "My family" at bounding box center [34, 124] width 68 height 10
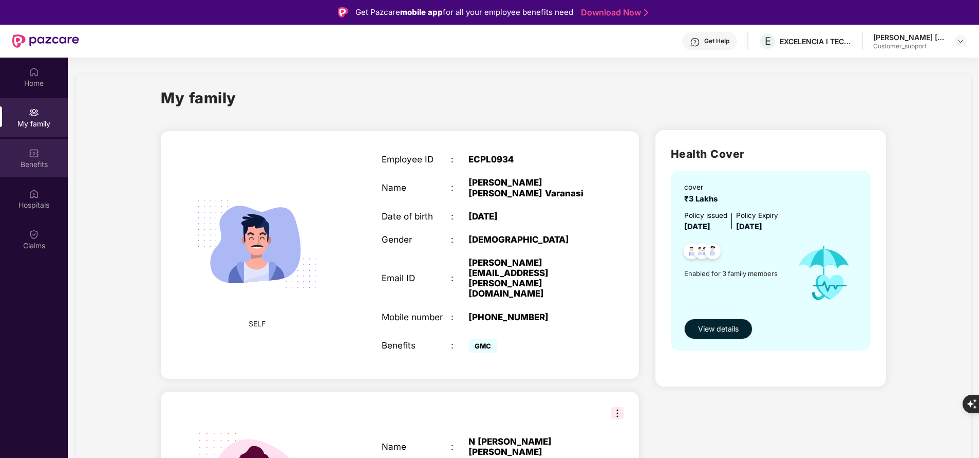
click at [41, 167] on div "Benefits" at bounding box center [34, 164] width 68 height 10
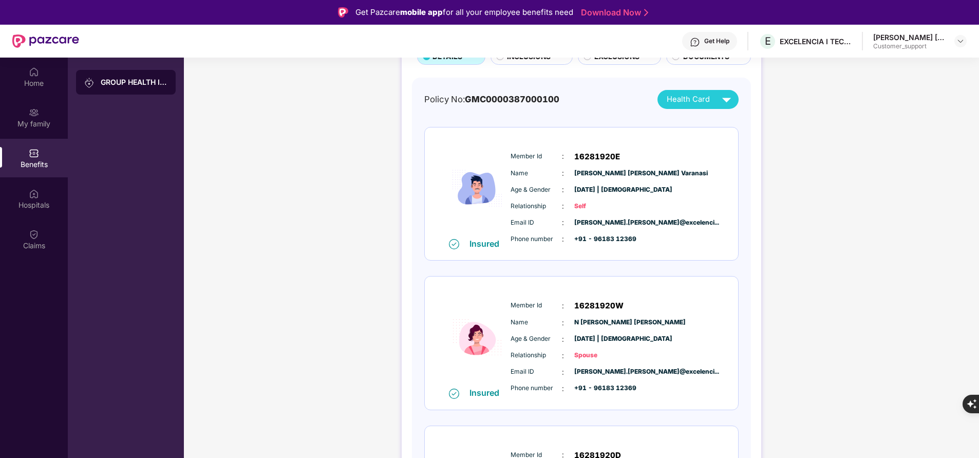
scroll to position [85, 0]
drag, startPoint x: 509, startPoint y: 152, endPoint x: 524, endPoint y: 161, distance: 17.5
drag, startPoint x: 524, startPoint y: 161, endPoint x: 515, endPoint y: 158, distance: 9.7
click at [515, 158] on span "Member Id" at bounding box center [535, 156] width 51 height 10
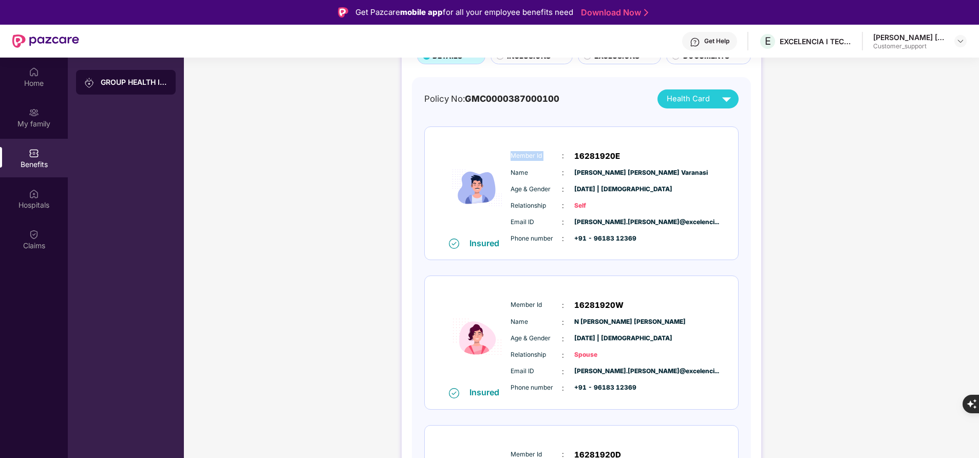
click at [515, 158] on span "Member Id" at bounding box center [535, 156] width 51 height 10
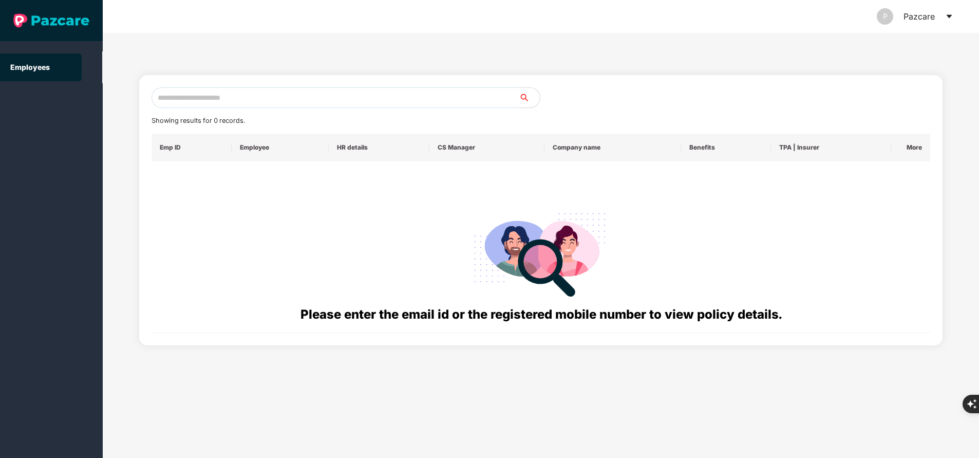
click at [292, 97] on input "text" at bounding box center [335, 97] width 368 height 21
paste input "**********"
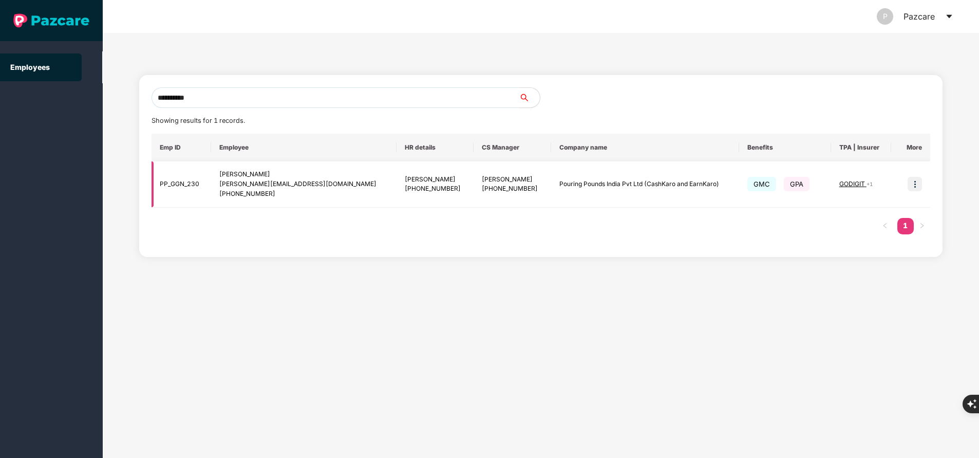
type input "**********"
click at [913, 186] on img at bounding box center [914, 184] width 14 height 14
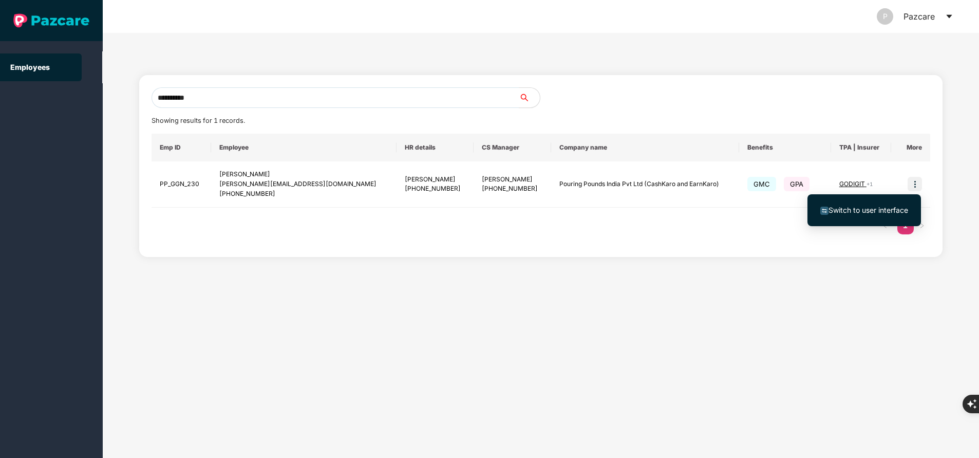
click at [842, 212] on span "Switch to user interface" at bounding box center [868, 209] width 80 height 9
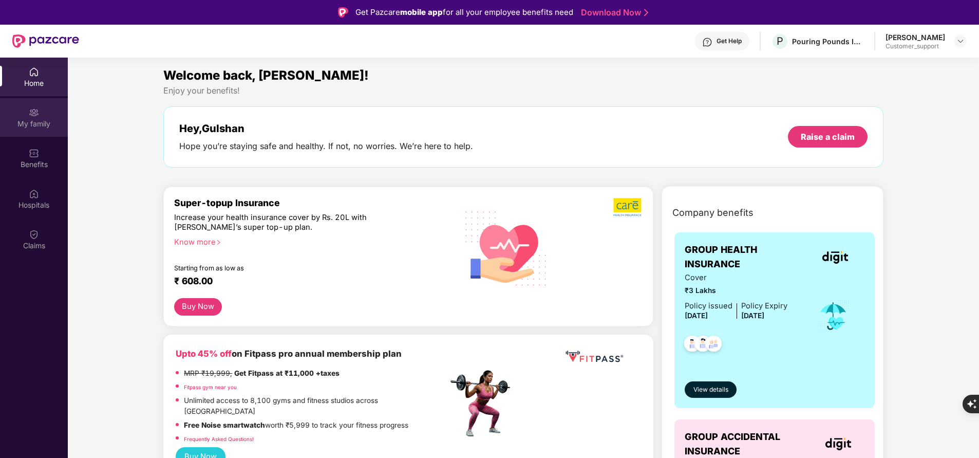
click at [52, 129] on div "My family" at bounding box center [34, 117] width 68 height 39
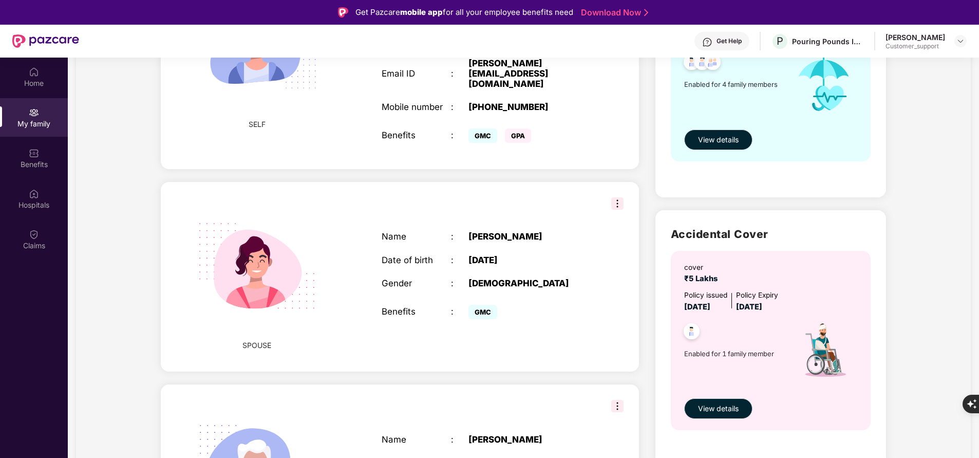
scroll to position [183, 0]
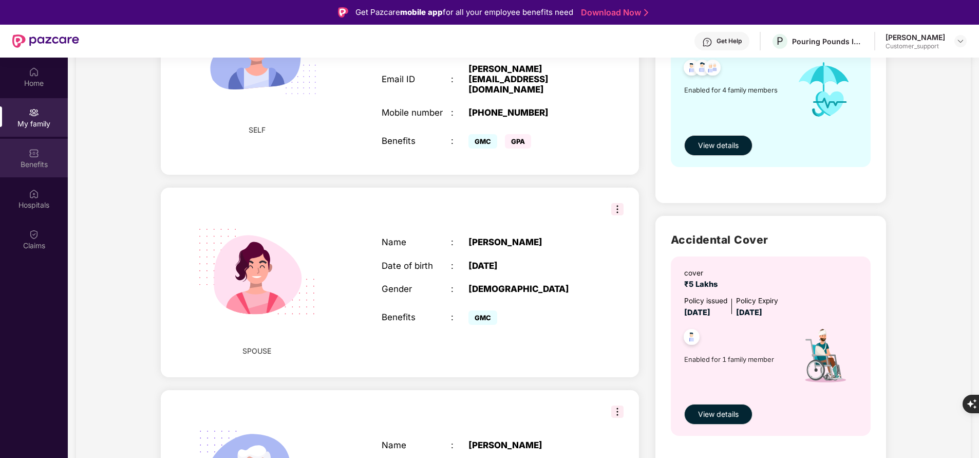
click at [27, 161] on div "Benefits" at bounding box center [34, 164] width 68 height 10
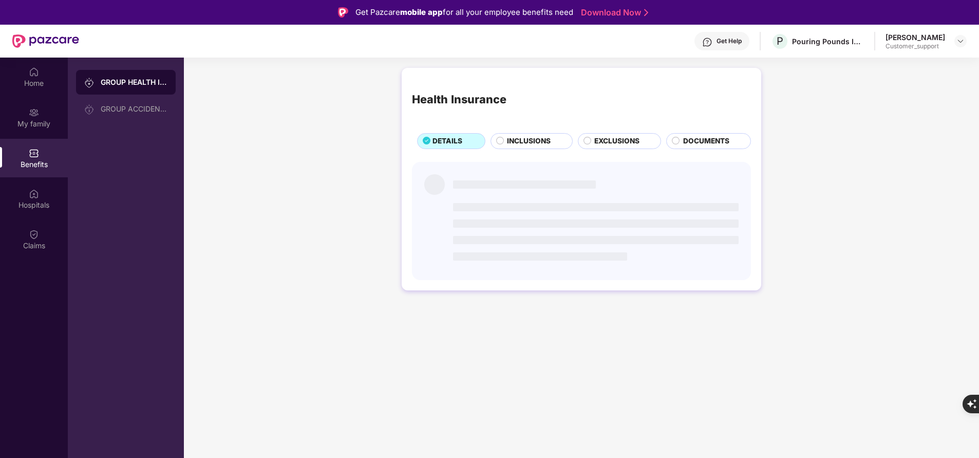
scroll to position [0, 0]
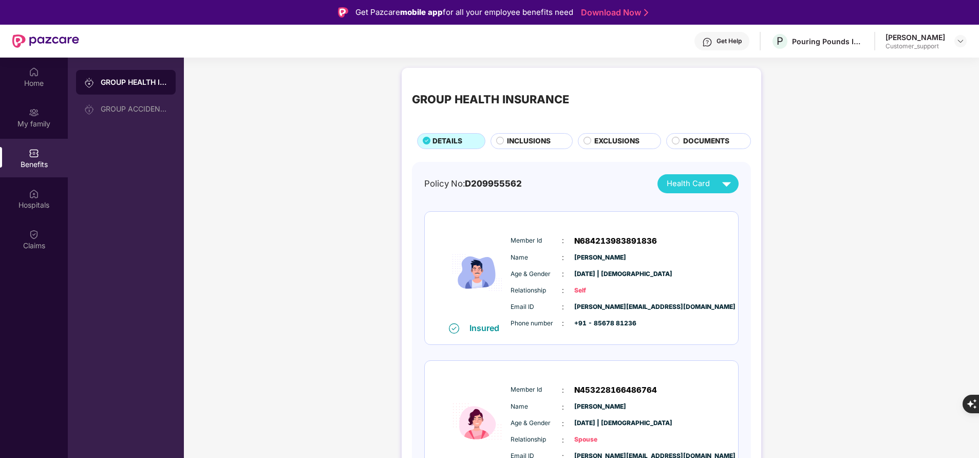
click at [612, 324] on span "+91 - 85678 81236" at bounding box center [599, 323] width 51 height 10
drag, startPoint x: 588, startPoint y: 323, endPoint x: 642, endPoint y: 330, distance: 54.9
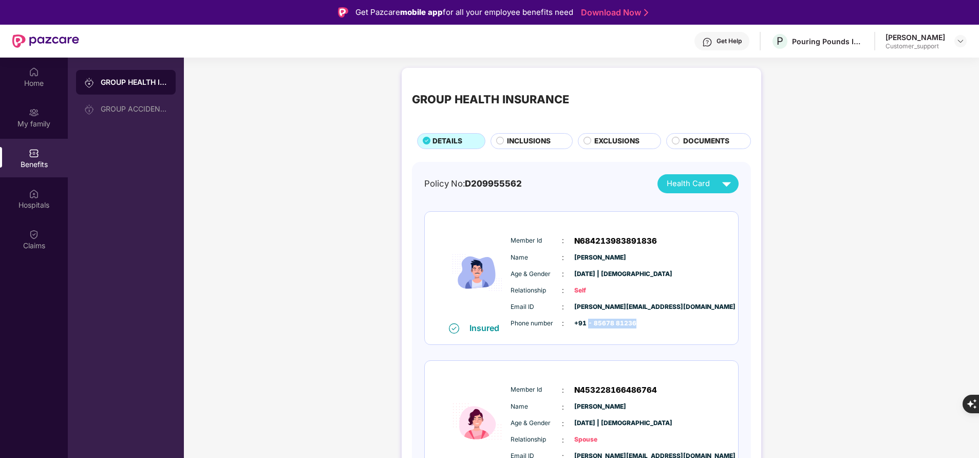
click at [642, 330] on div "Member Id : N684213983891836 Name : Gulshan Kumar Age & Gender : 30 June 1997 |…" at bounding box center [612, 282] width 209 height 105
copy span "- 85678 81236"
click at [718, 42] on div "Get Help" at bounding box center [721, 41] width 55 height 18
click at [584, 408] on span "Suman Jaiswal" at bounding box center [599, 407] width 51 height 10
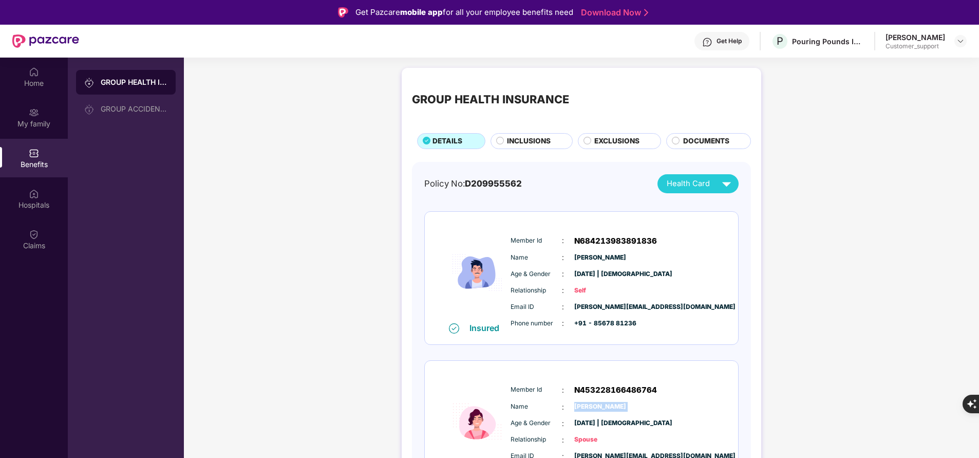
click at [584, 408] on span "Suman Jaiswal" at bounding box center [599, 407] width 51 height 10
click at [608, 392] on span "N453228166486764" at bounding box center [615, 390] width 83 height 12
copy span "N453228166486764"
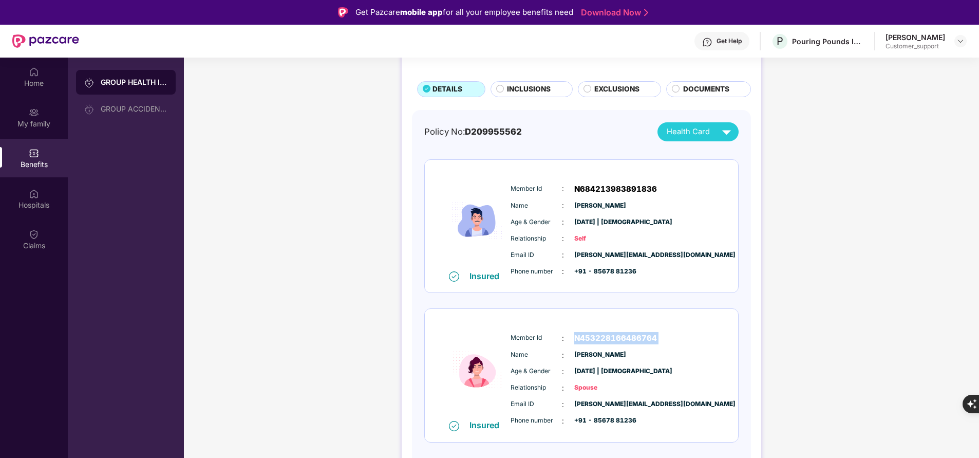
scroll to position [52, 0]
copy span "N453228166486764"
click at [937, 141] on div "GROUP HEALTH INSURANCE DETAILS INCLUSIONS EXCLUSIONS DOCUMENTS Policy No: D2099…" at bounding box center [581, 406] width 795 height 793
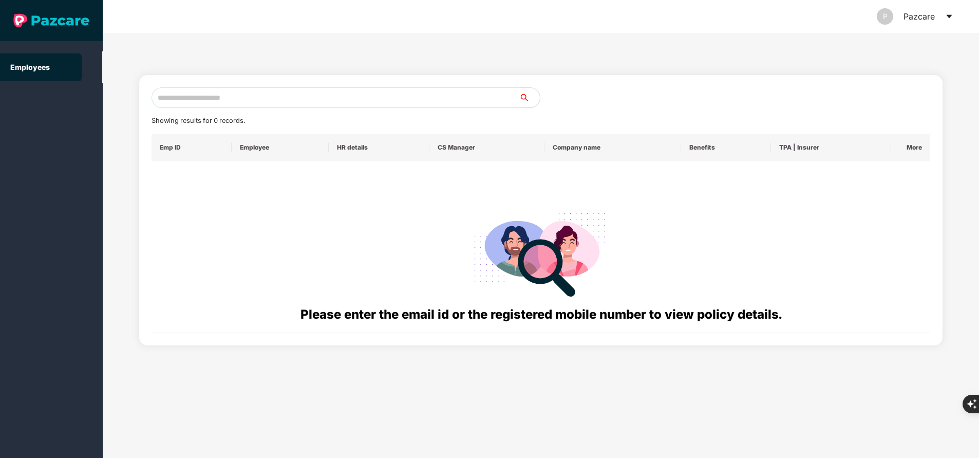
click at [390, 96] on input "text" at bounding box center [335, 97] width 368 height 21
paste input "**********"
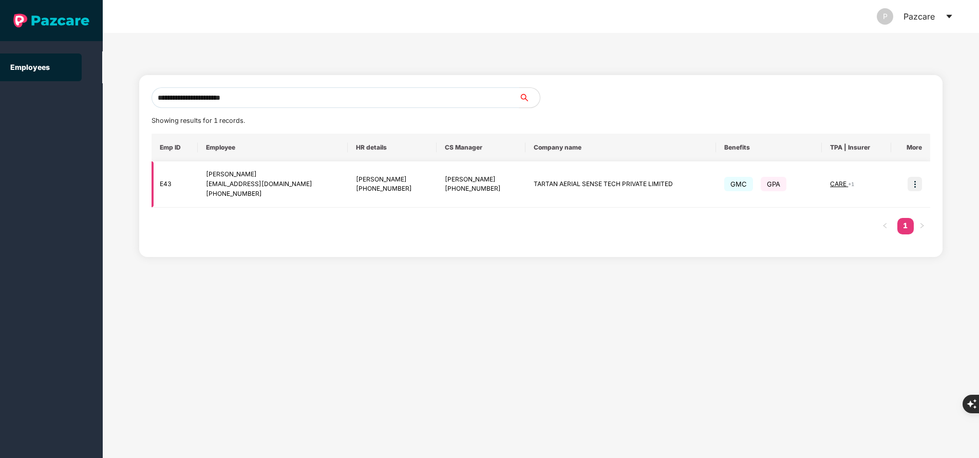
type input "**********"
click at [917, 185] on img at bounding box center [914, 184] width 14 height 14
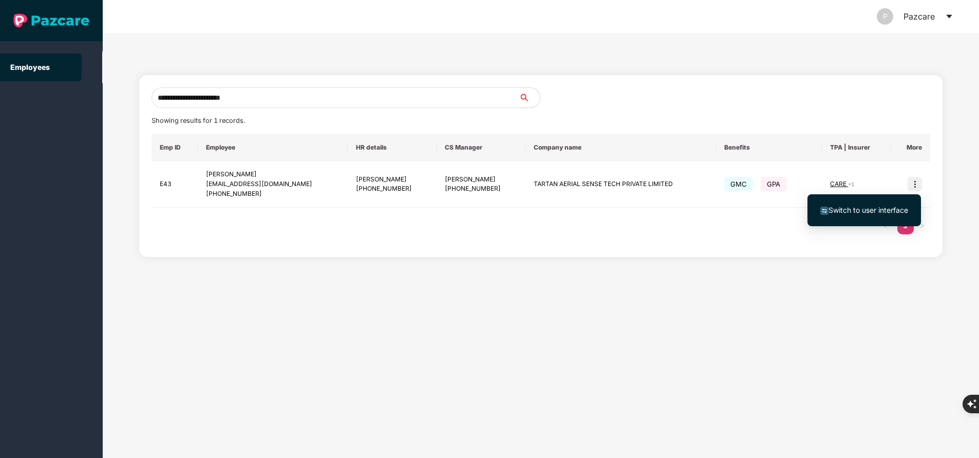
click at [880, 208] on span "Switch to user interface" at bounding box center [868, 209] width 80 height 9
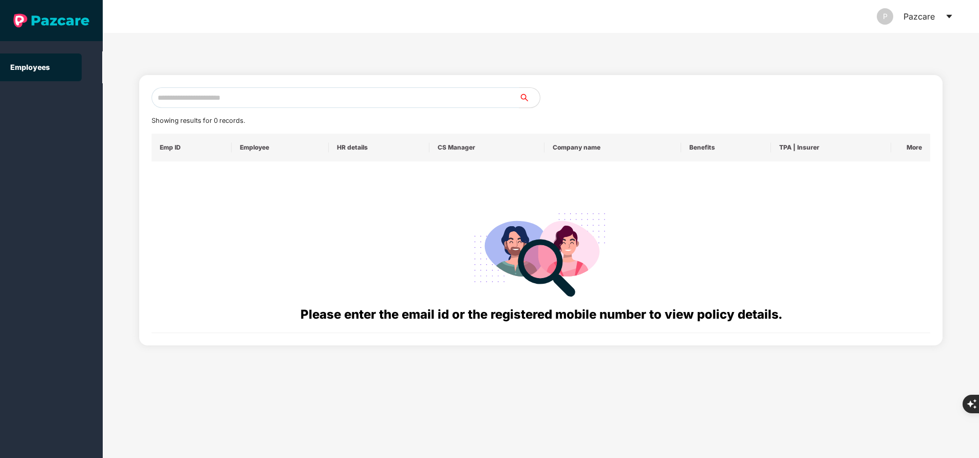
paste input "**********"
click at [255, 100] on input "text" at bounding box center [335, 97] width 368 height 21
type input "**********"
click at [239, 94] on input "**********" at bounding box center [335, 97] width 368 height 21
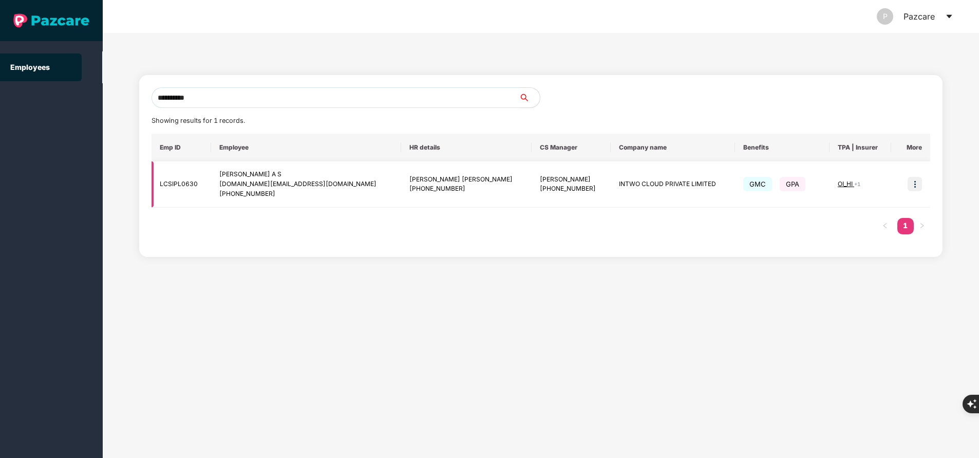
type input "**********"
click at [920, 181] on img at bounding box center [914, 184] width 14 height 14
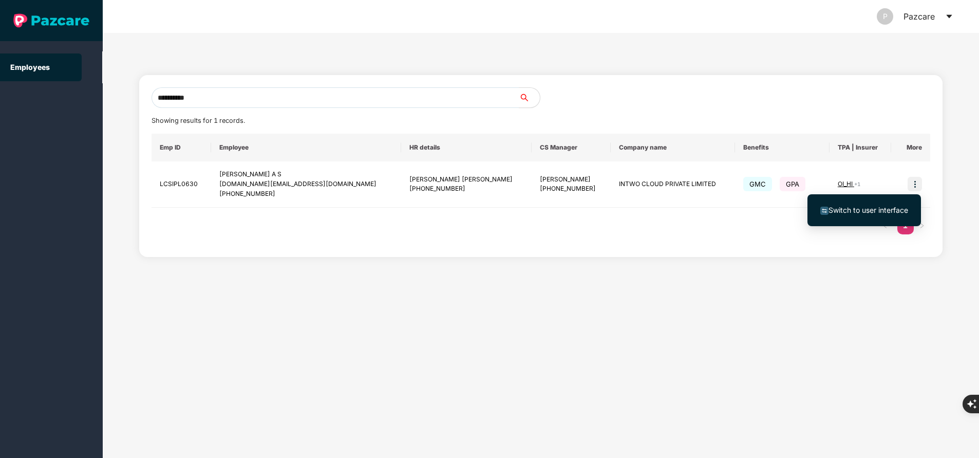
click at [876, 207] on span "Switch to user interface" at bounding box center [868, 209] width 80 height 9
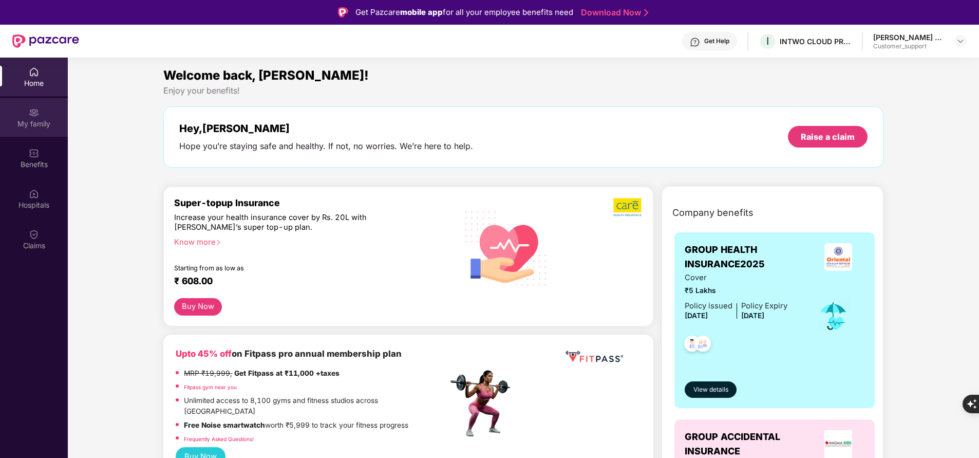
click at [40, 120] on div "My family" at bounding box center [34, 124] width 68 height 10
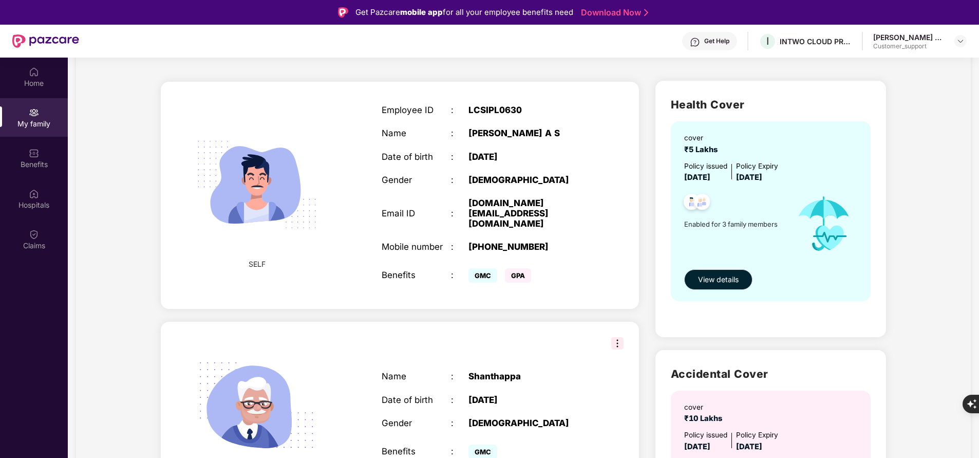
scroll to position [40, 0]
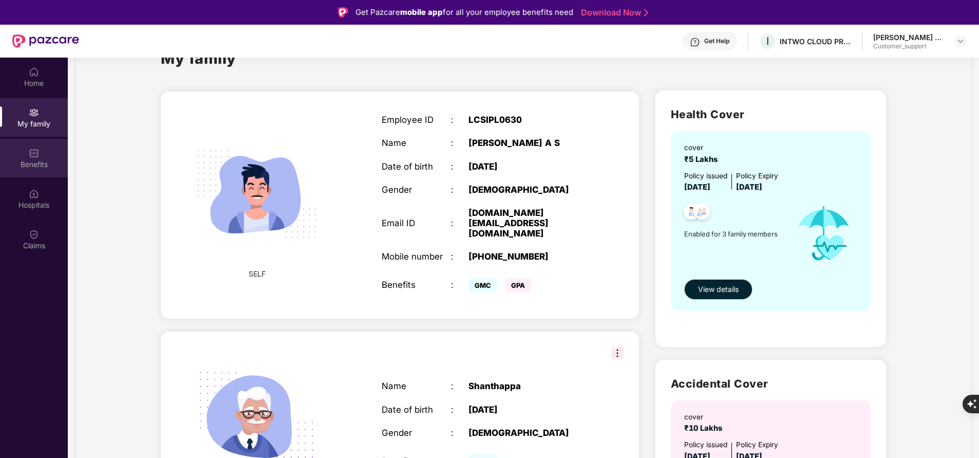
click at [24, 158] on div "Benefits" at bounding box center [34, 158] width 68 height 39
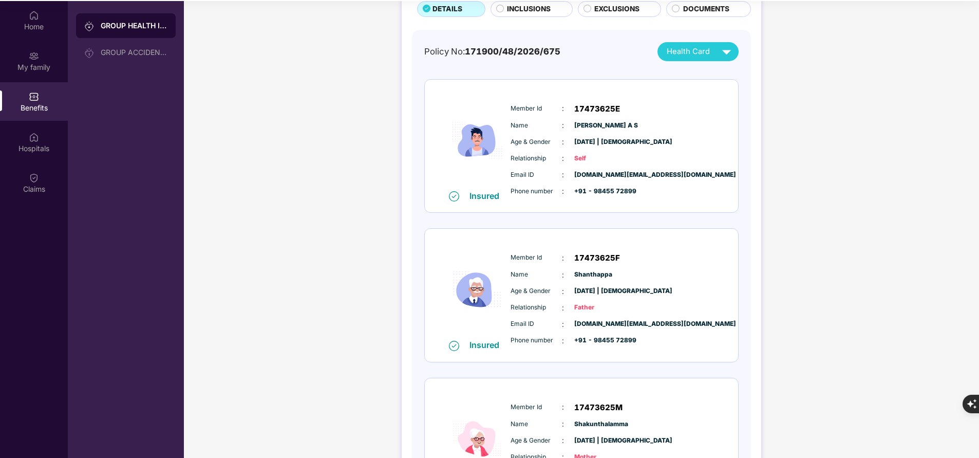
scroll to position [77, 0]
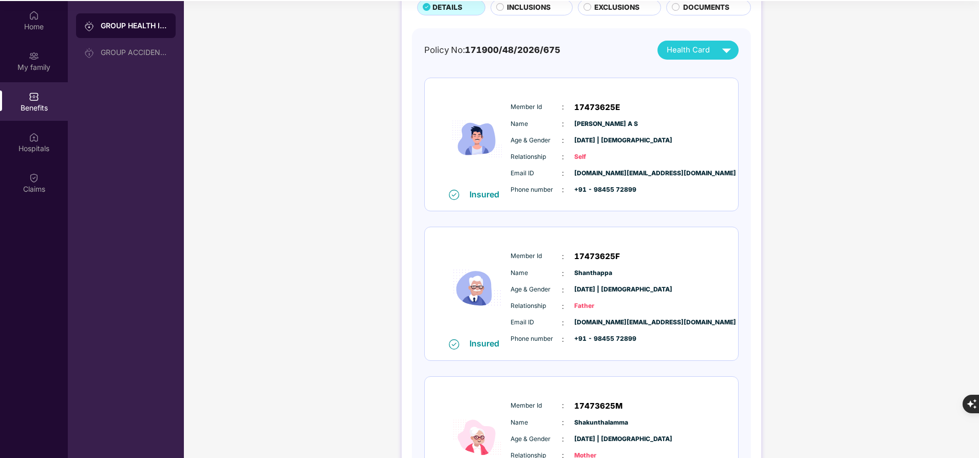
click at [522, 256] on span "Member Id" at bounding box center [535, 256] width 51 height 10
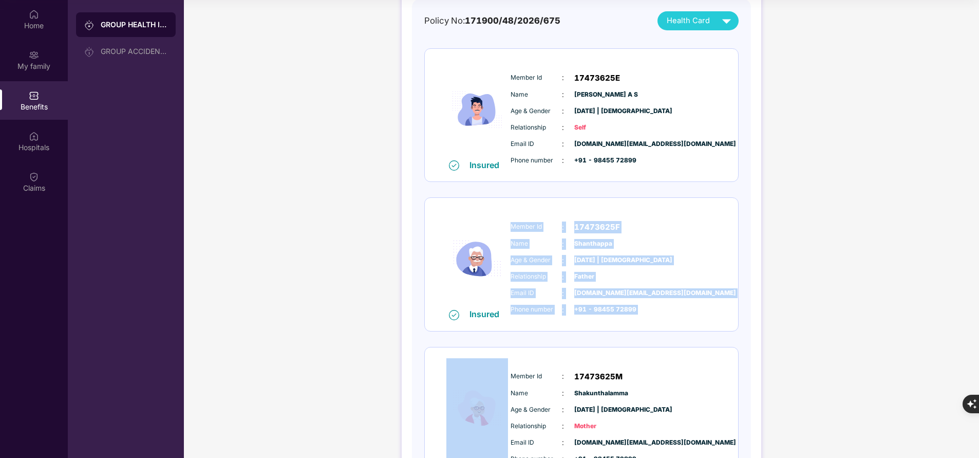
scroll to position [117, 0]
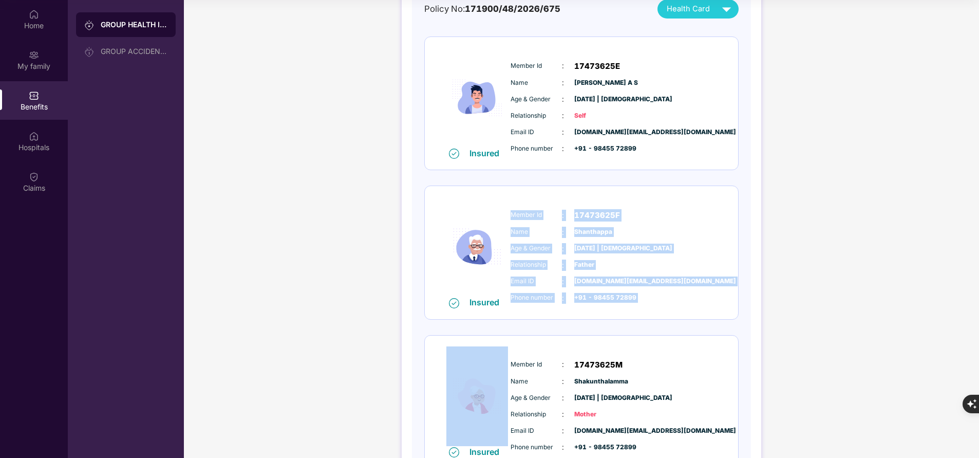
copy div "Member Id : 17473625F Name : Shanthappa Age & Gender : 01 Jan 1956 | Male Relat…"
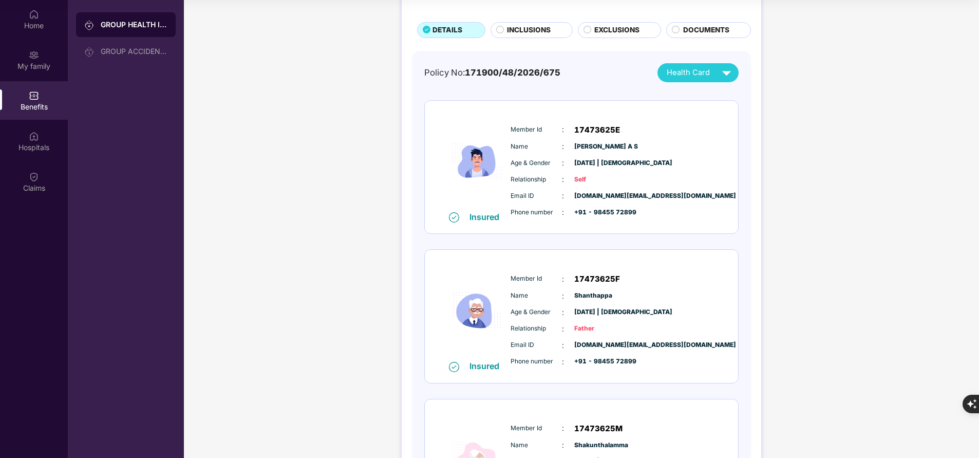
click at [626, 217] on div "Phone number : +91 - 98455 72899" at bounding box center [612, 211] width 204 height 11
click at [625, 217] on div "Phone number : +91 - 98455 72899" at bounding box center [612, 211] width 204 height 11
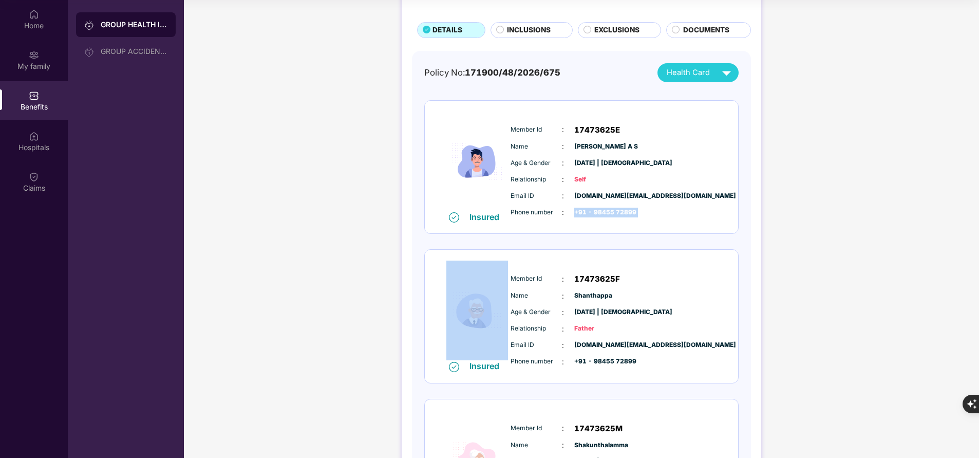
click at [625, 217] on div "Phone number : +91 - 98455 72899" at bounding box center [612, 211] width 204 height 11
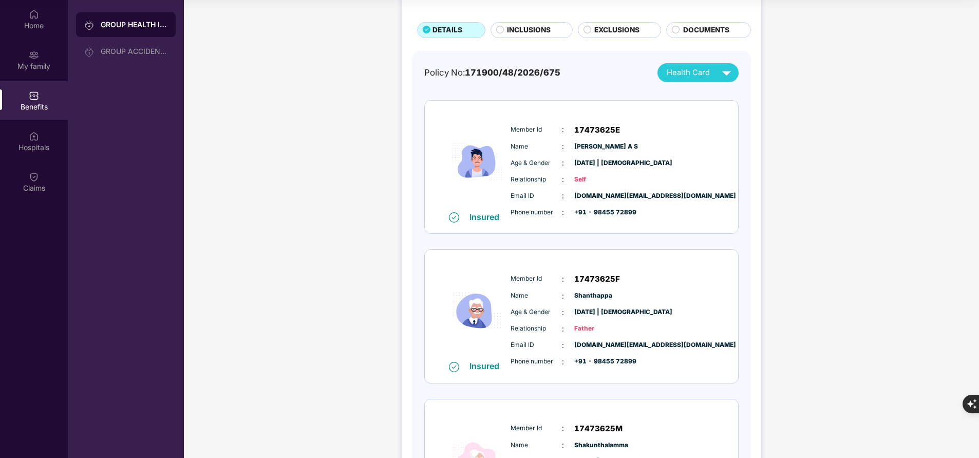
scroll to position [0, 0]
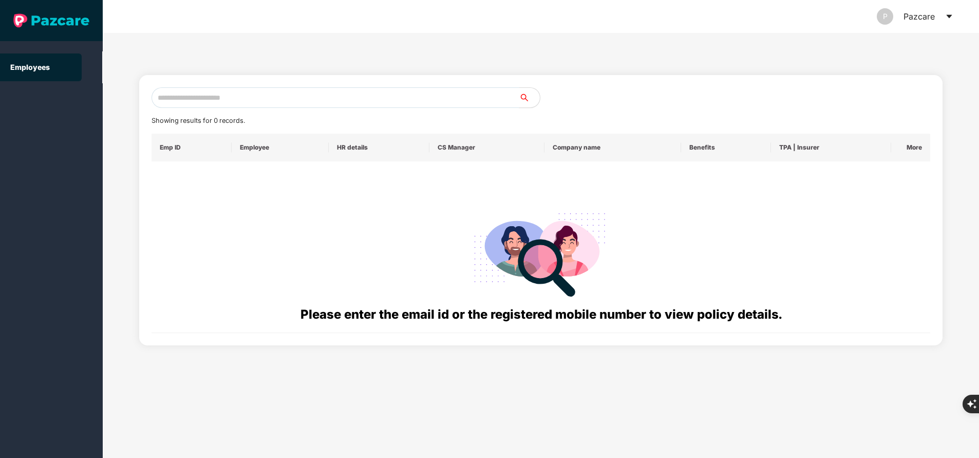
click at [428, 101] on input "text" at bounding box center [335, 97] width 368 height 21
paste input "**********"
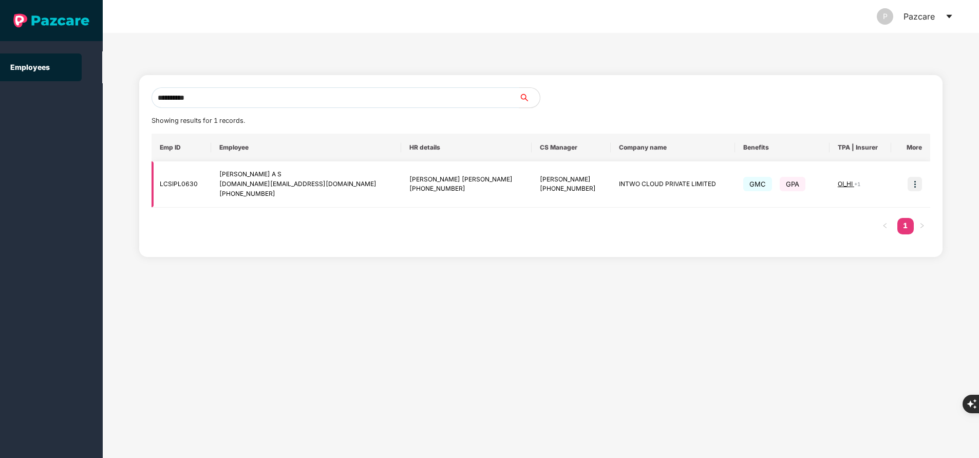
type input "**********"
click at [838, 183] on span "OI_HI" at bounding box center [846, 184] width 16 height 8
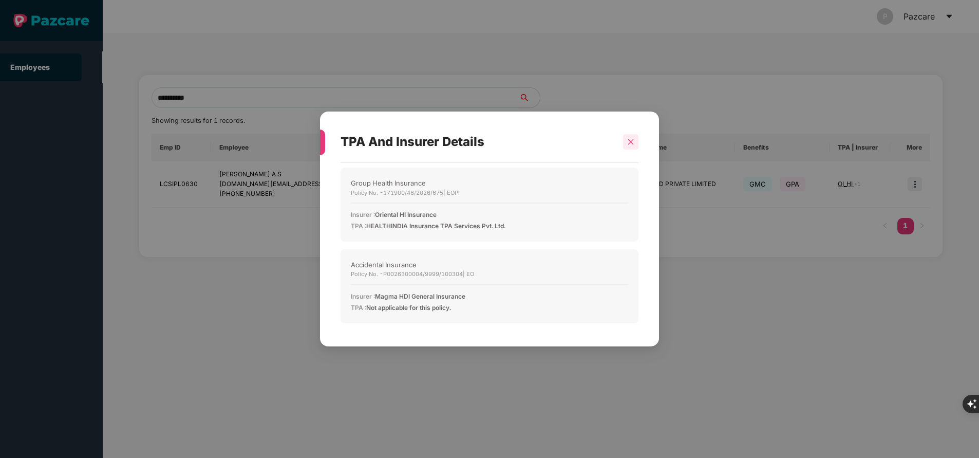
click at [627, 143] on icon "close" at bounding box center [630, 141] width 7 height 7
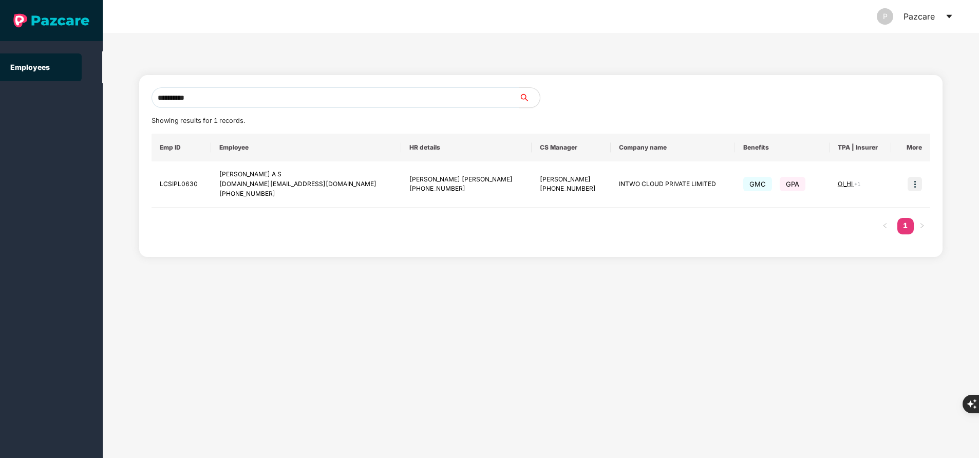
click at [380, 96] on input "**********" at bounding box center [335, 97] width 368 height 21
paste input "**********"
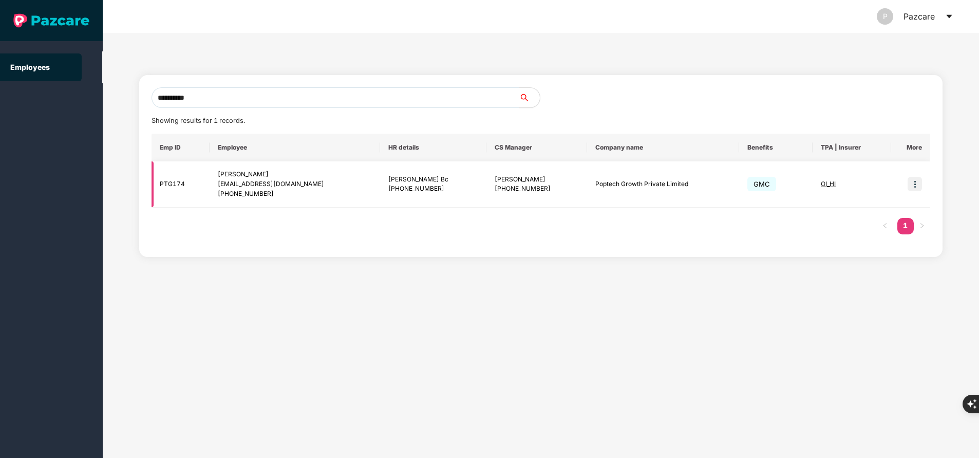
type input "**********"
click at [821, 182] on span "OI_HI" at bounding box center [828, 184] width 15 height 8
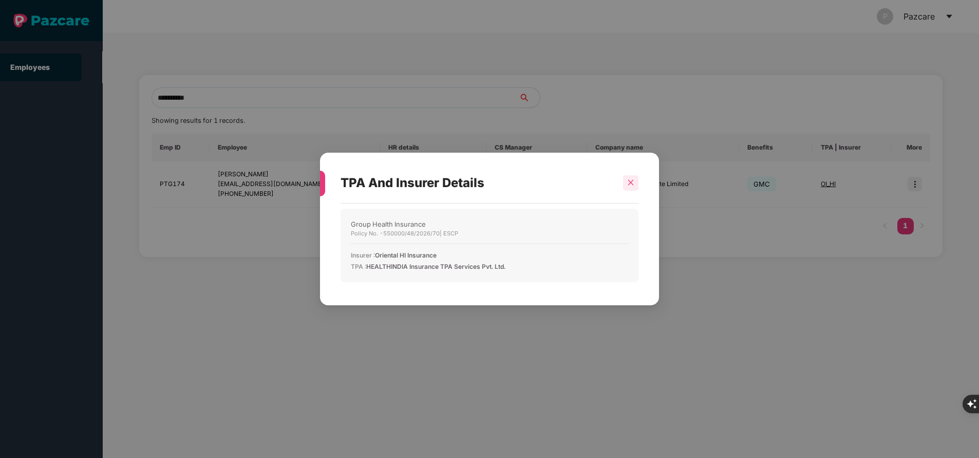
click at [628, 182] on icon "close" at bounding box center [630, 182] width 7 height 7
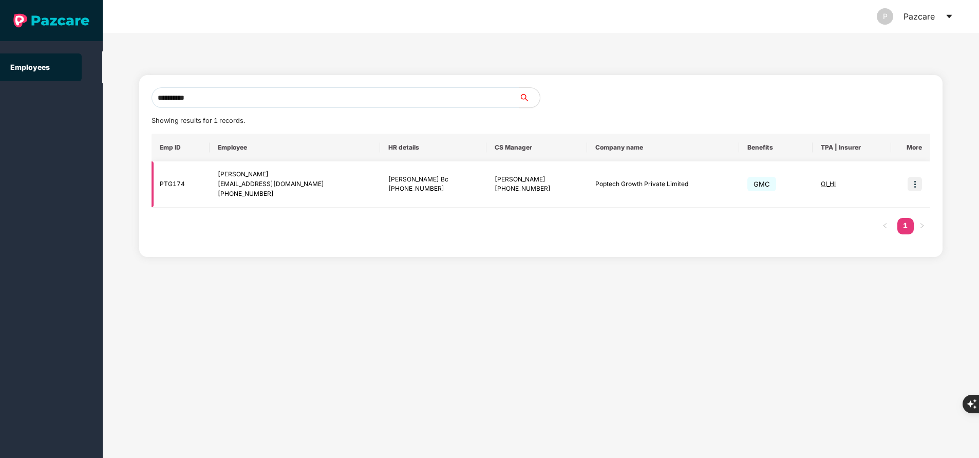
click at [919, 185] on img at bounding box center [914, 184] width 14 height 14
click at [767, 315] on div "**********" at bounding box center [541, 245] width 876 height 425
click at [920, 186] on img at bounding box center [914, 184] width 14 height 14
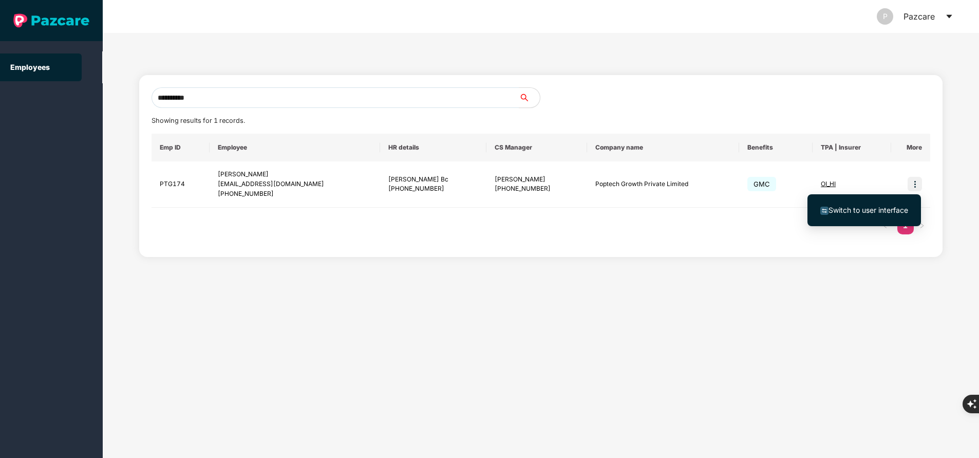
click at [874, 213] on span "Switch to user interface" at bounding box center [868, 209] width 80 height 9
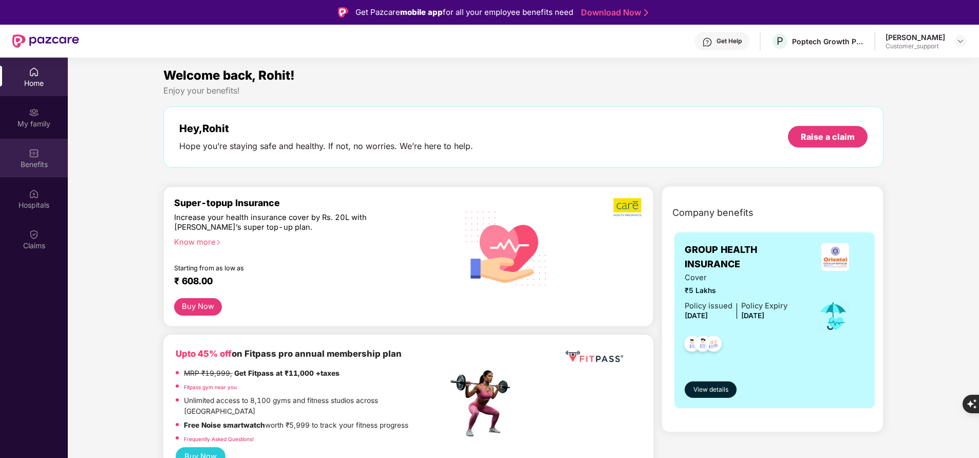
click at [49, 166] on div "Benefits" at bounding box center [34, 164] width 68 height 10
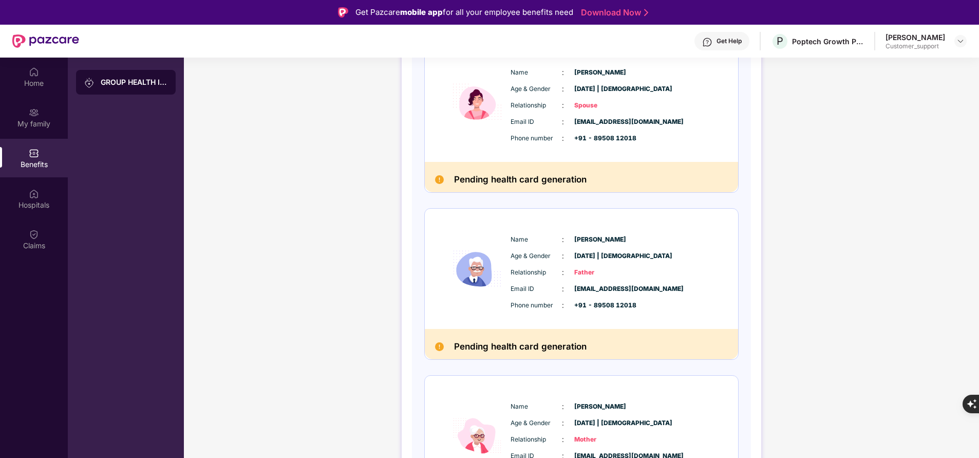
scroll to position [406, 0]
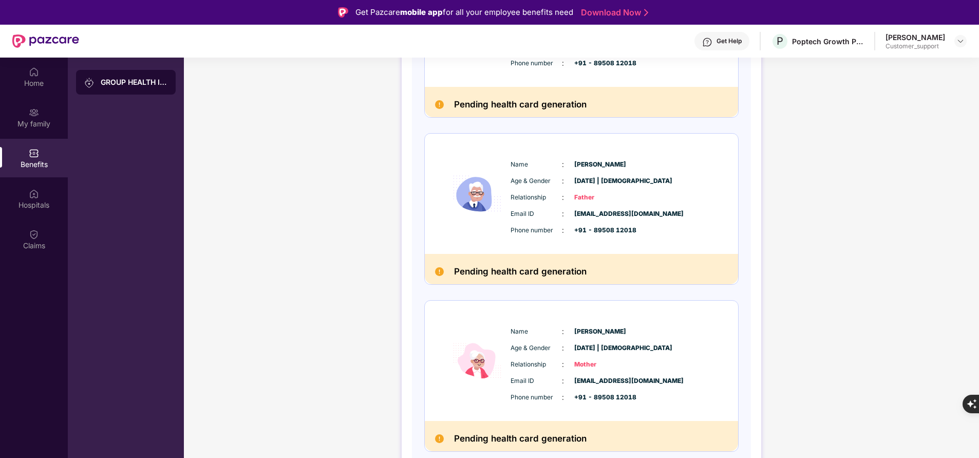
click at [522, 333] on span "Name" at bounding box center [535, 332] width 51 height 10
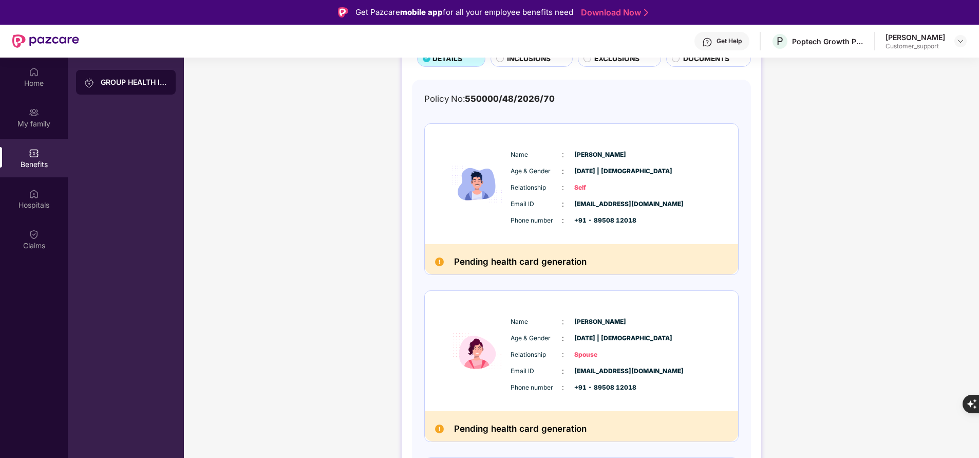
scroll to position [0, 0]
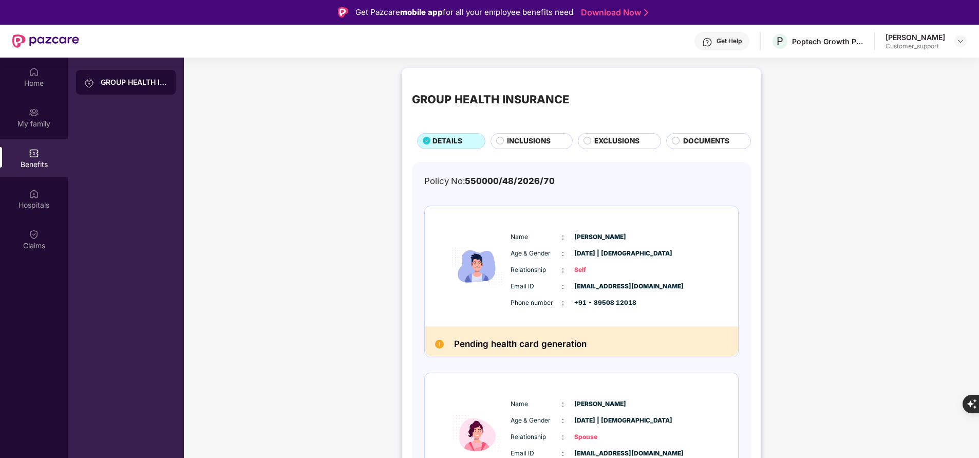
click at [725, 41] on div "Get Help" at bounding box center [728, 41] width 25 height 8
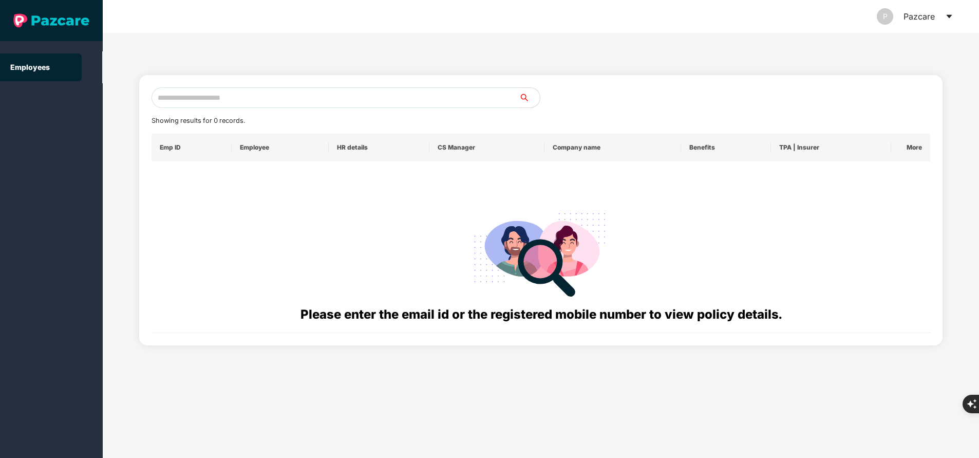
click at [276, 102] on input "text" at bounding box center [335, 97] width 368 height 21
paste input "**********"
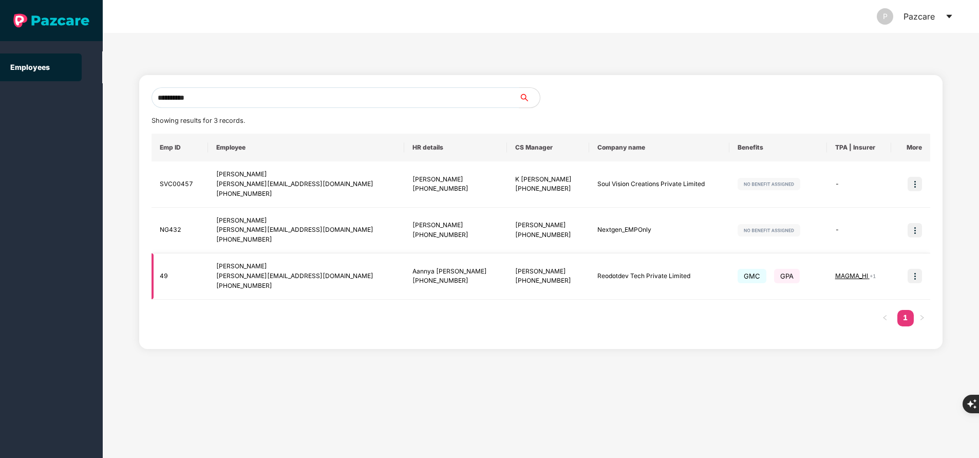
type input "**********"
click at [915, 280] on img at bounding box center [914, 276] width 14 height 14
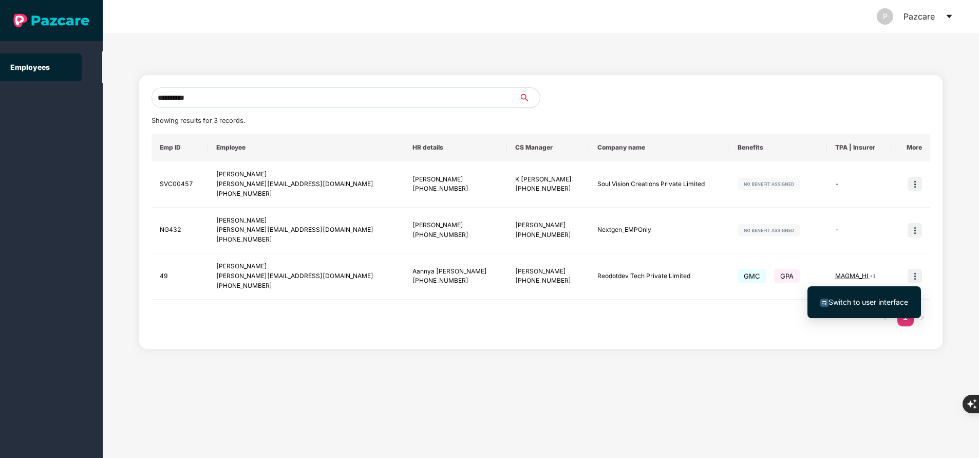
click at [870, 297] on span "Switch to user interface" at bounding box center [868, 301] width 80 height 9
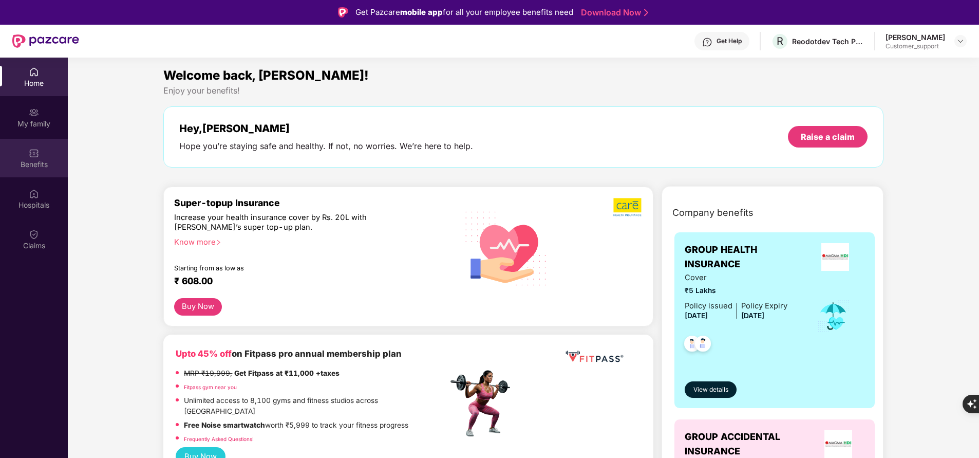
click at [25, 156] on div "Benefits" at bounding box center [34, 158] width 68 height 39
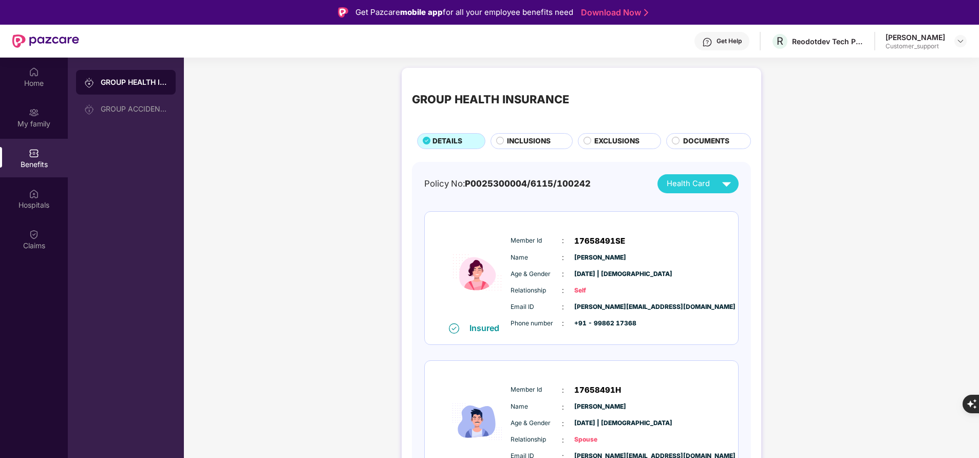
click at [523, 143] on span "INCLUSIONS" at bounding box center [529, 141] width 44 height 11
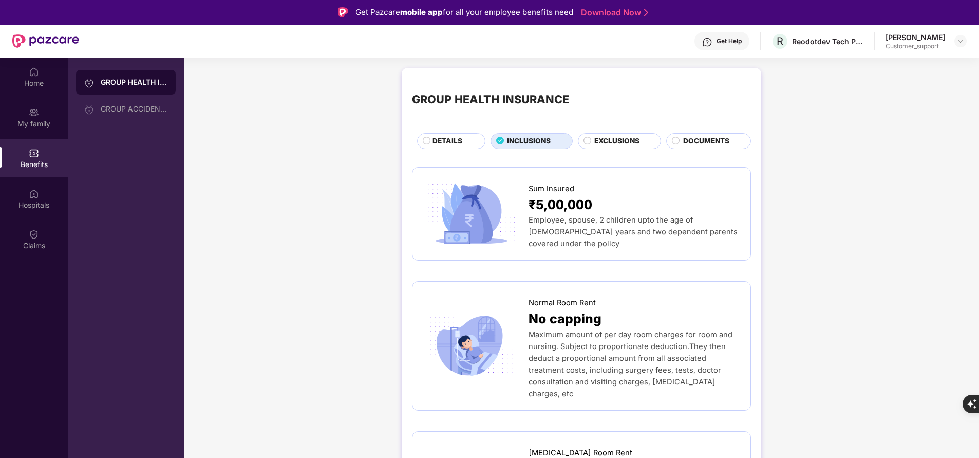
click at [618, 143] on span "EXCLUSIONS" at bounding box center [616, 141] width 45 height 11
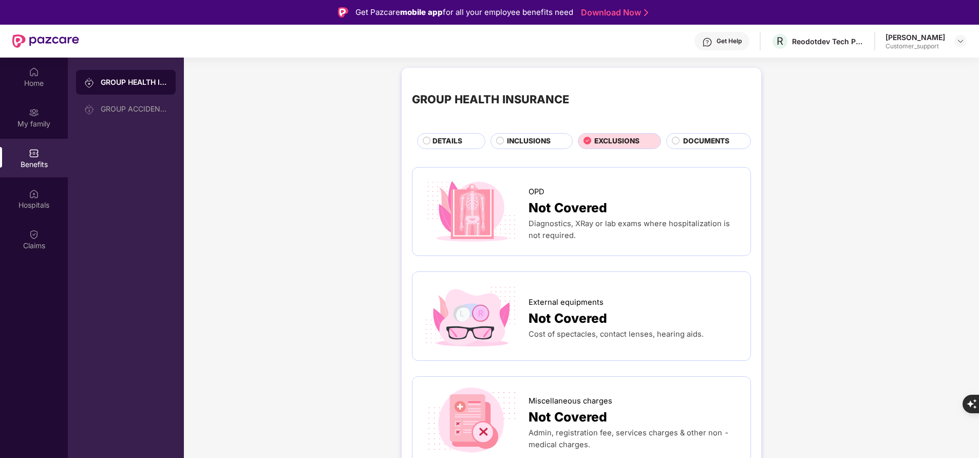
click at [536, 140] on span "INCLUSIONS" at bounding box center [529, 141] width 44 height 11
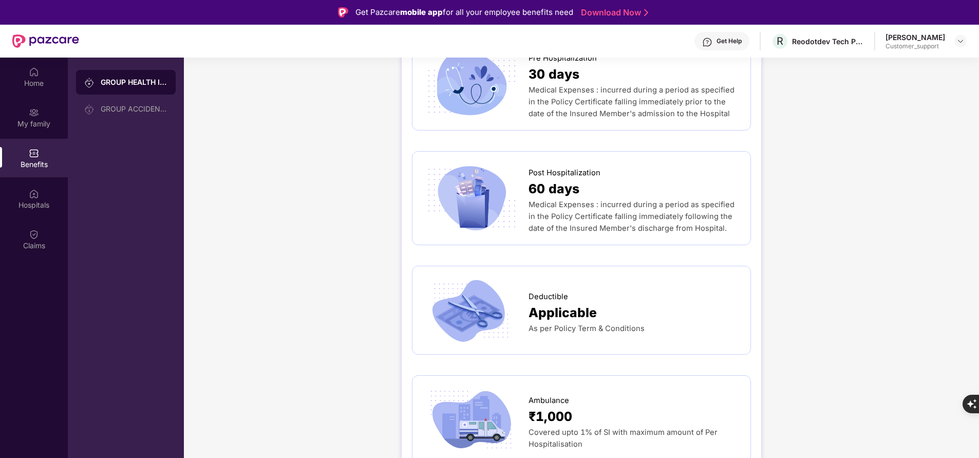
scroll to position [669, 0]
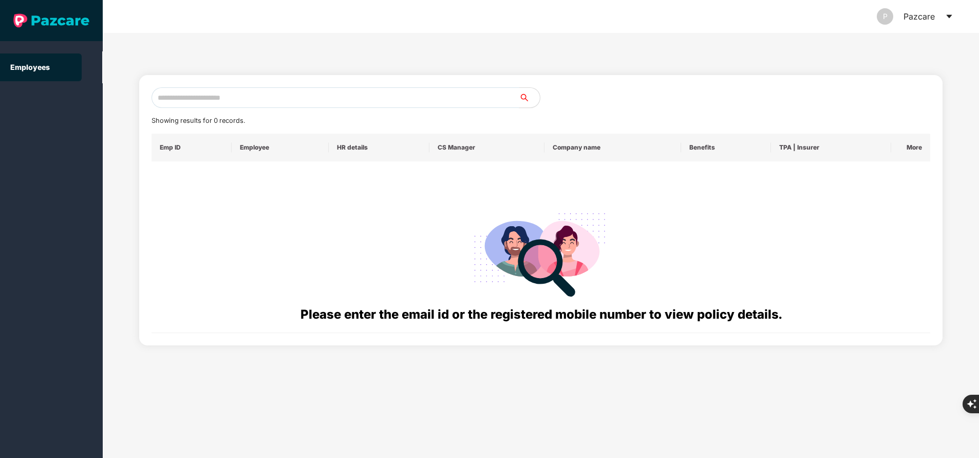
paste input "**********"
click at [281, 90] on input "text" at bounding box center [335, 97] width 368 height 21
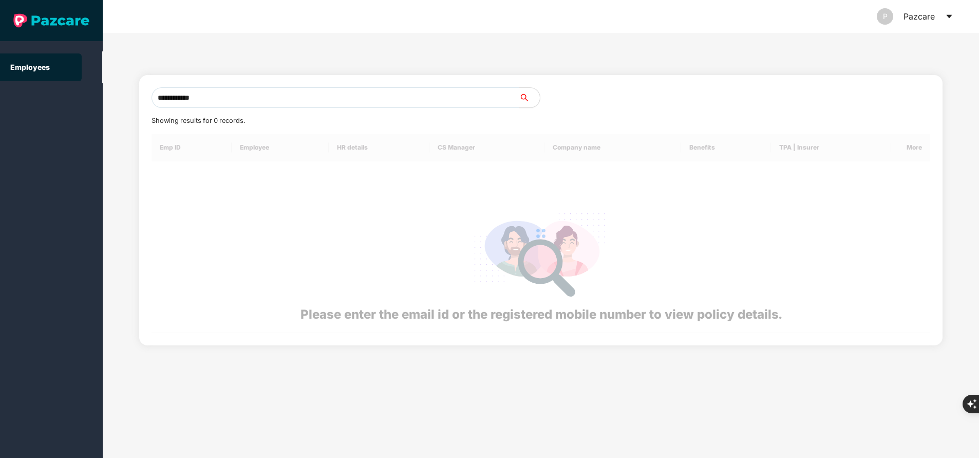
click at [281, 90] on input "**********" at bounding box center [335, 97] width 368 height 21
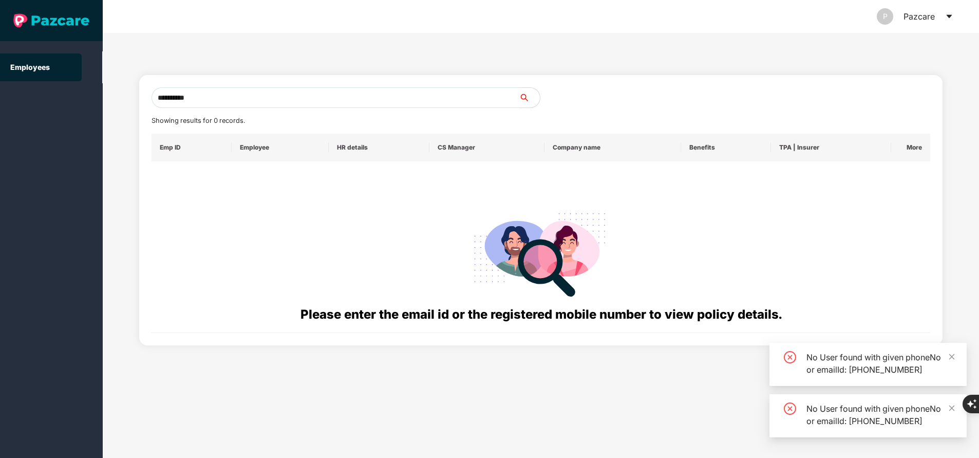
click at [241, 88] on input "**********" at bounding box center [335, 97] width 368 height 21
type input "*"
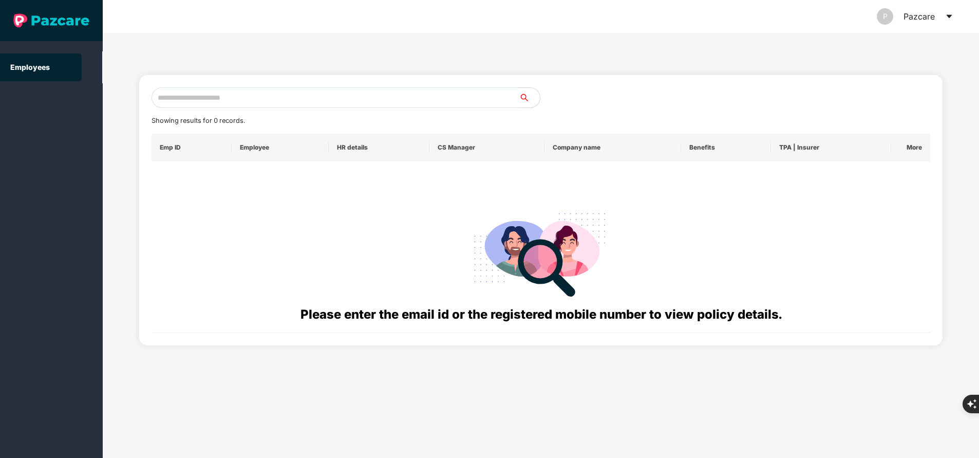
paste input "**********"
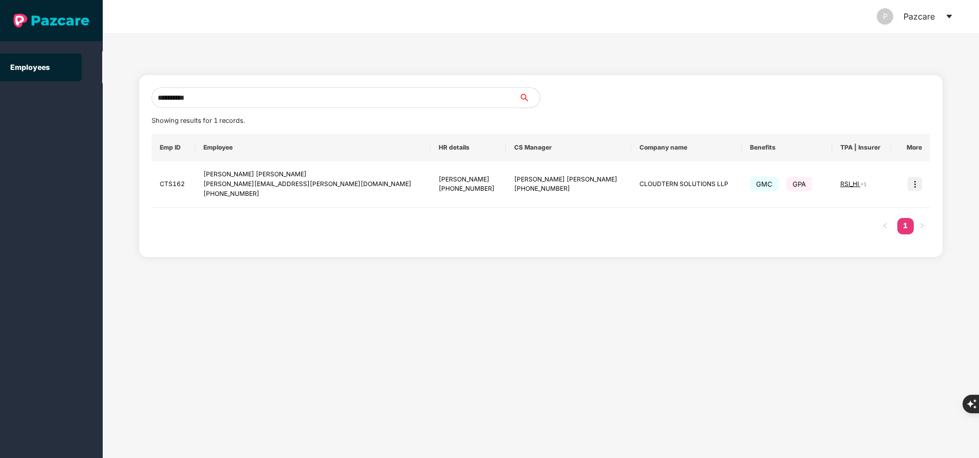
type input "**********"
click at [921, 187] on img at bounding box center [914, 184] width 14 height 14
click at [875, 213] on span "Switch to user interface" at bounding box center [868, 209] width 80 height 9
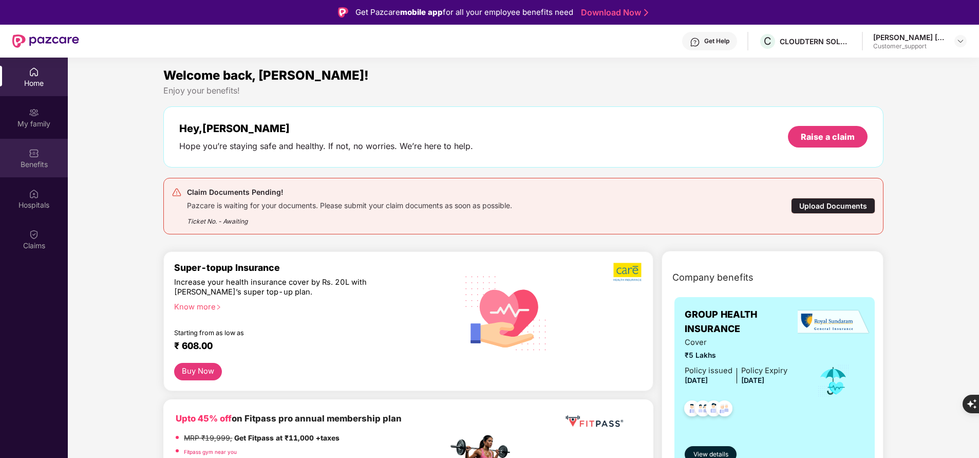
click at [34, 162] on div "Benefits" at bounding box center [34, 164] width 68 height 10
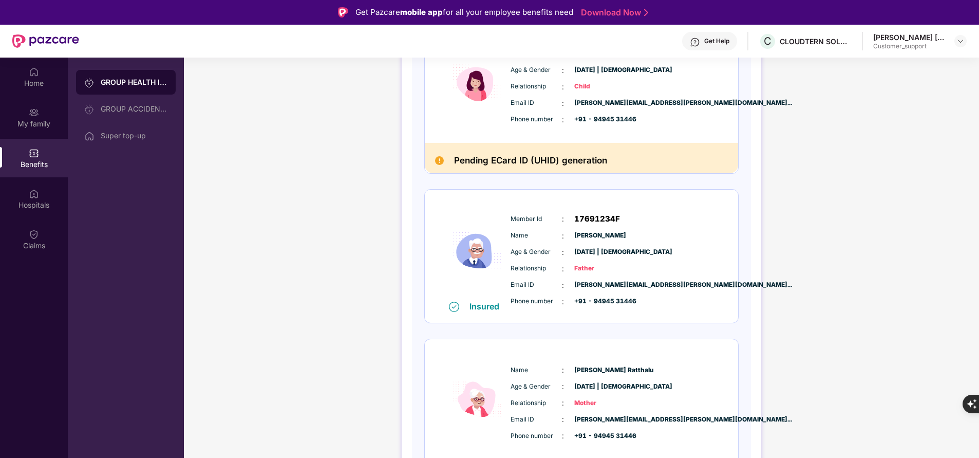
scroll to position [645, 0]
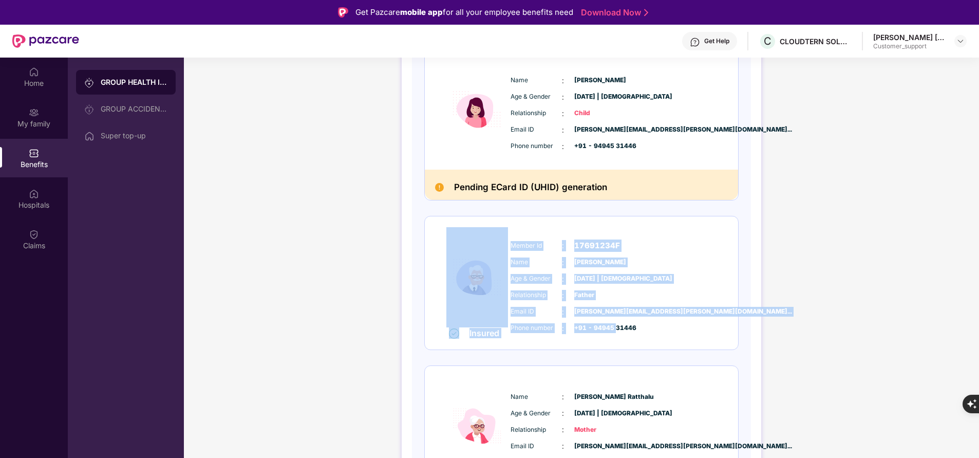
drag, startPoint x: 508, startPoint y: 243, endPoint x: 615, endPoint y: 329, distance: 137.0
click at [615, 329] on span "+91 - 94945 31446" at bounding box center [599, 328] width 51 height 10
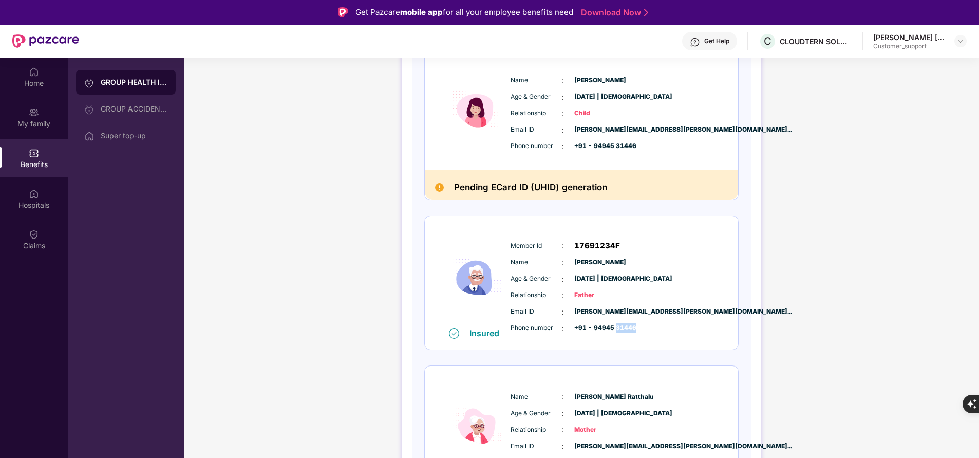
click at [615, 329] on span "+91 - 94945 31446" at bounding box center [599, 328] width 51 height 10
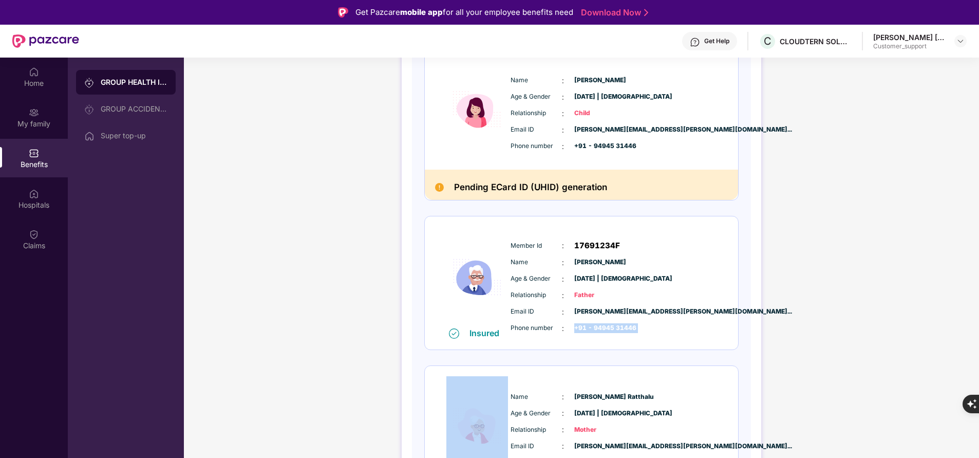
click at [615, 329] on span "+91 - 94945 31446" at bounding box center [599, 328] width 51 height 10
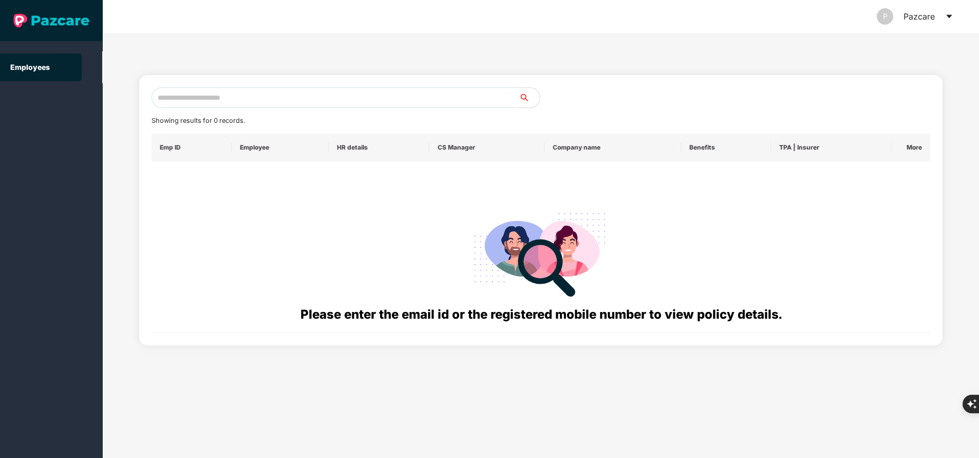
paste input "**********"
click at [329, 98] on input "text" at bounding box center [335, 97] width 368 height 21
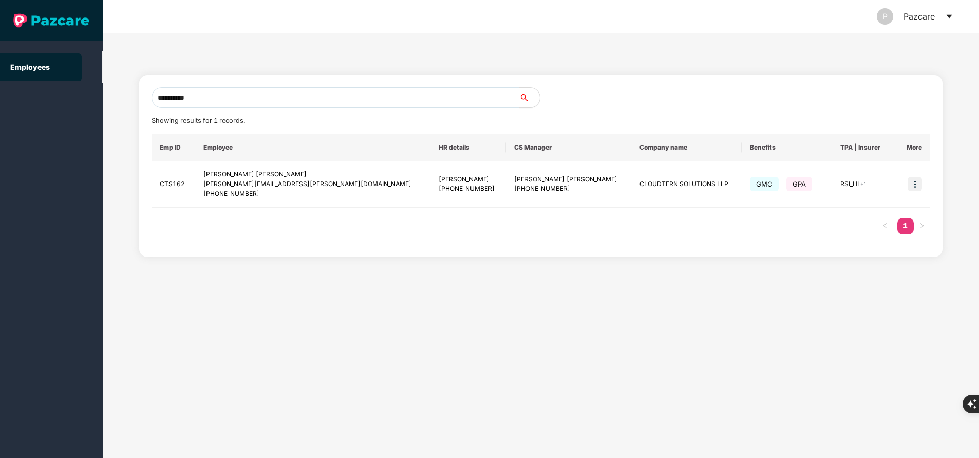
type input "**********"
click at [917, 183] on img at bounding box center [914, 184] width 14 height 14
click at [863, 207] on span "Switch to user interface" at bounding box center [868, 209] width 80 height 9
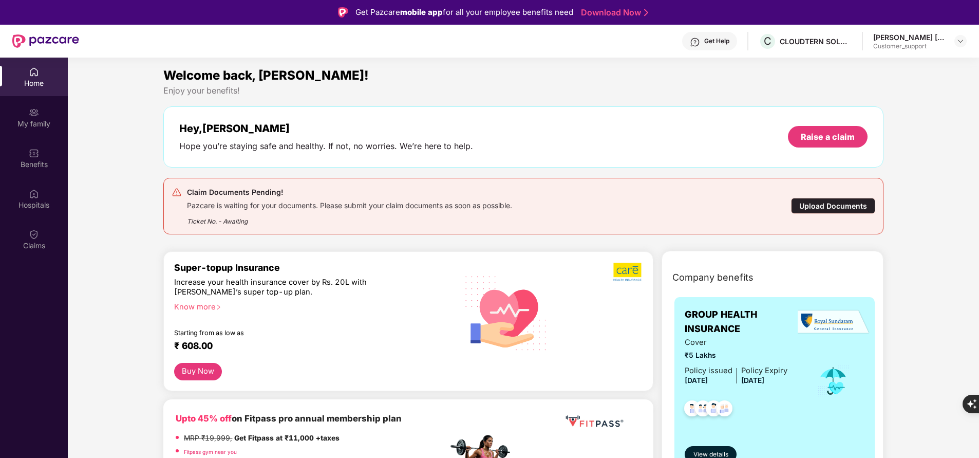
click at [499, 88] on div "Enjoy your benefits!" at bounding box center [522, 90] width 719 height 11
click at [38, 161] on div "Benefits" at bounding box center [34, 164] width 68 height 10
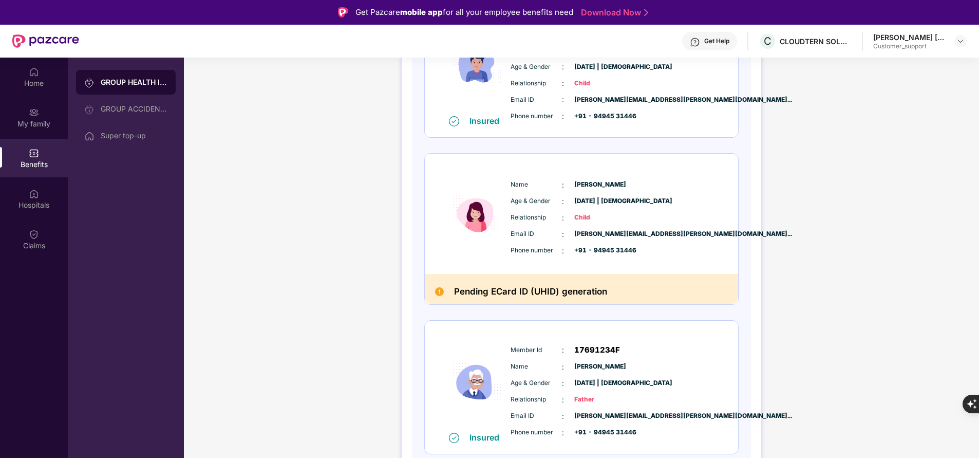
scroll to position [607, 0]
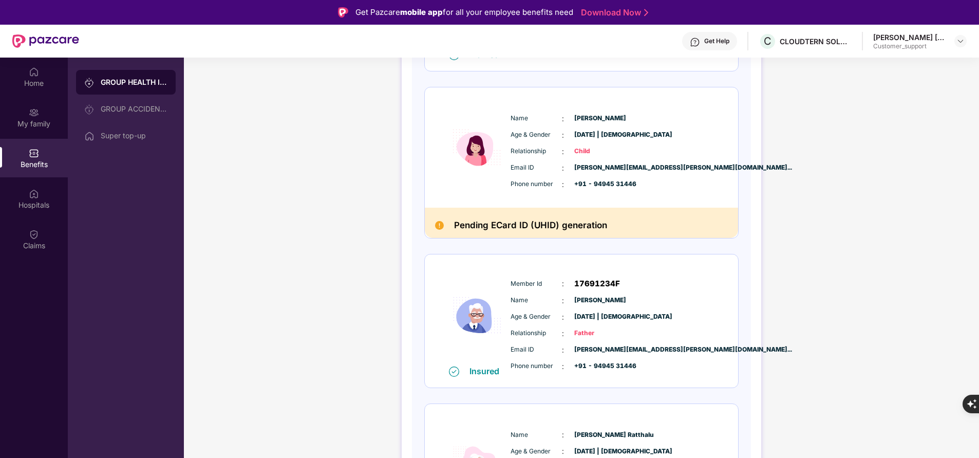
click at [520, 283] on span "Member Id" at bounding box center [535, 284] width 51 height 10
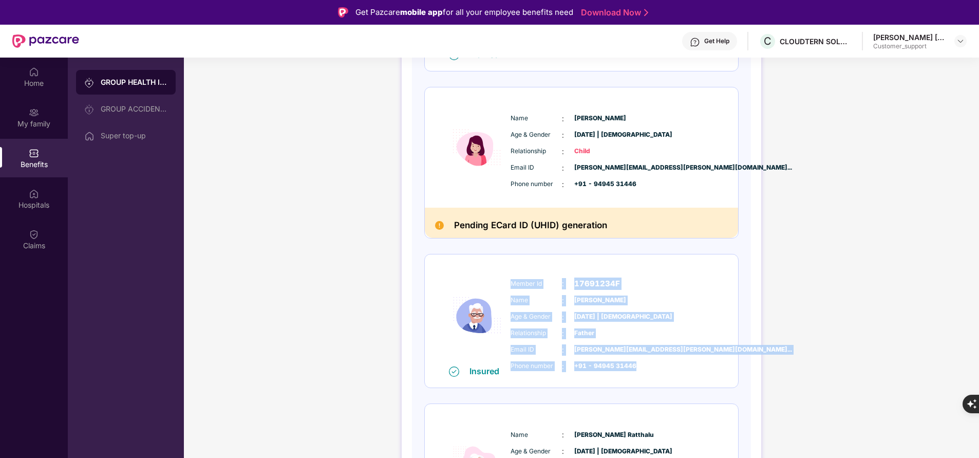
copy div "Member Id : 17691234F Name : Gunturu Venkateswara Reddy Age & Gender : 01 Jan 1…"
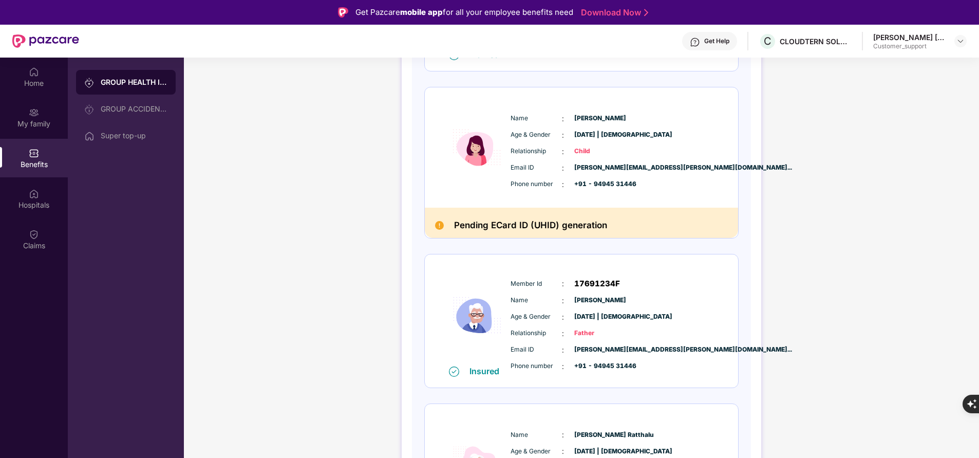
click at [9, 322] on div "Home My family Benefits Hospitals Claims" at bounding box center [34, 287] width 68 height 458
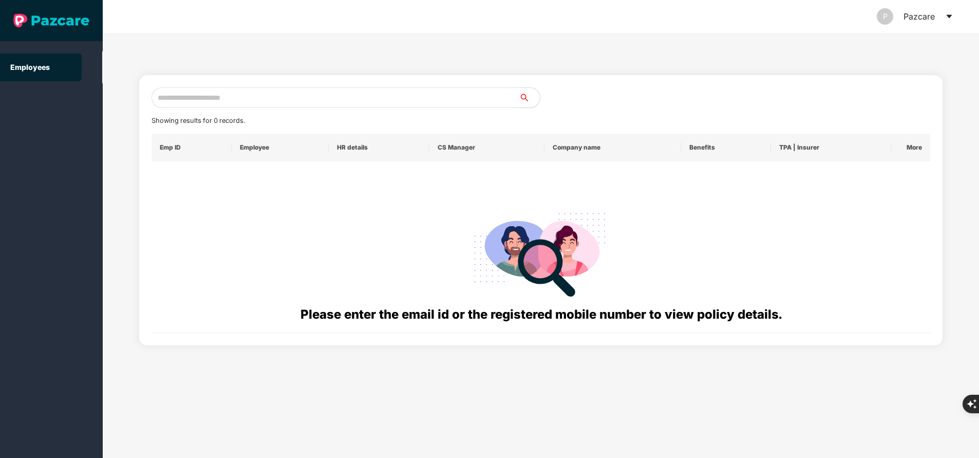
paste input "**********"
click at [255, 95] on input "text" at bounding box center [335, 97] width 368 height 21
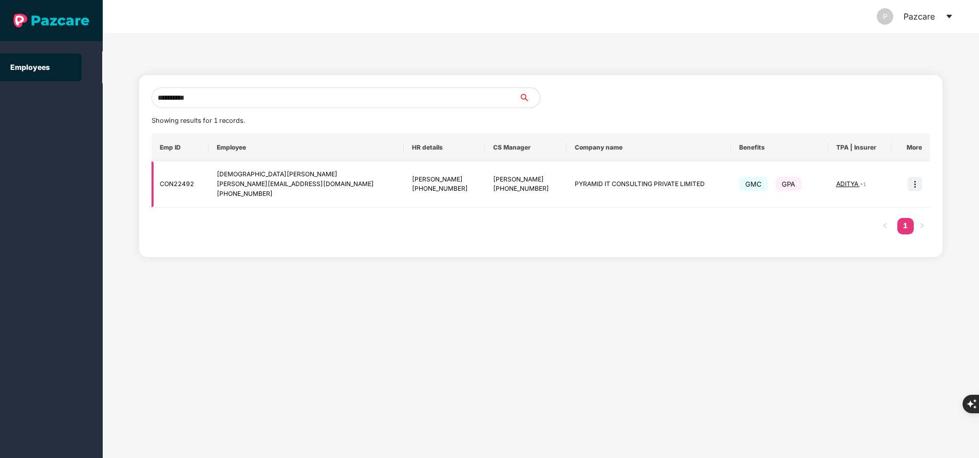
type input "**********"
click at [919, 185] on img at bounding box center [914, 184] width 14 height 14
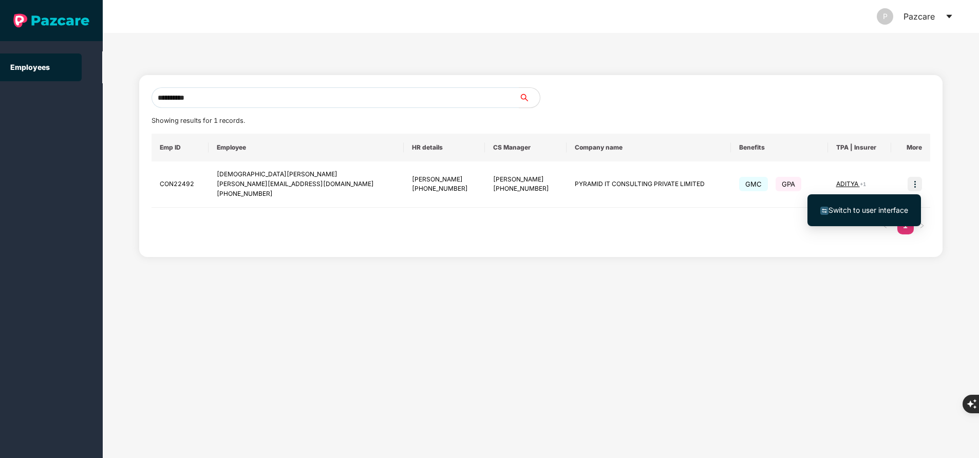
click at [874, 207] on span "Switch to user interface" at bounding box center [868, 209] width 80 height 9
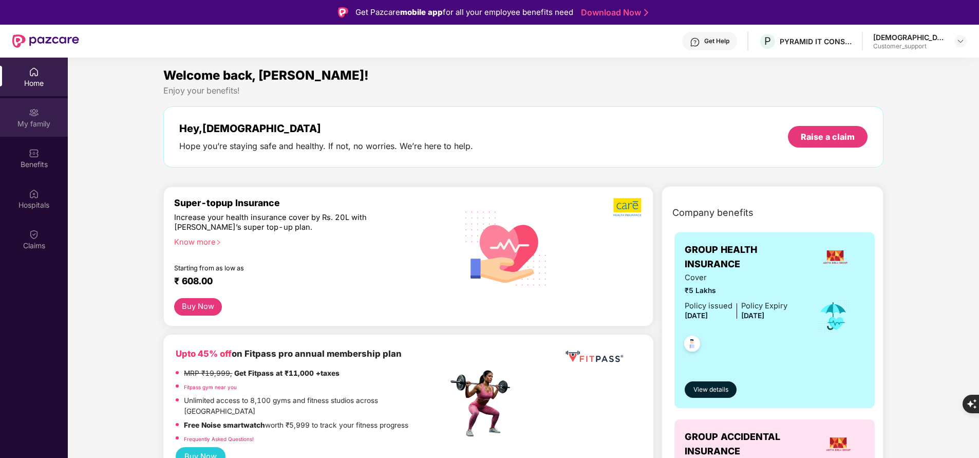
click at [43, 126] on div "My family" at bounding box center [34, 124] width 68 height 10
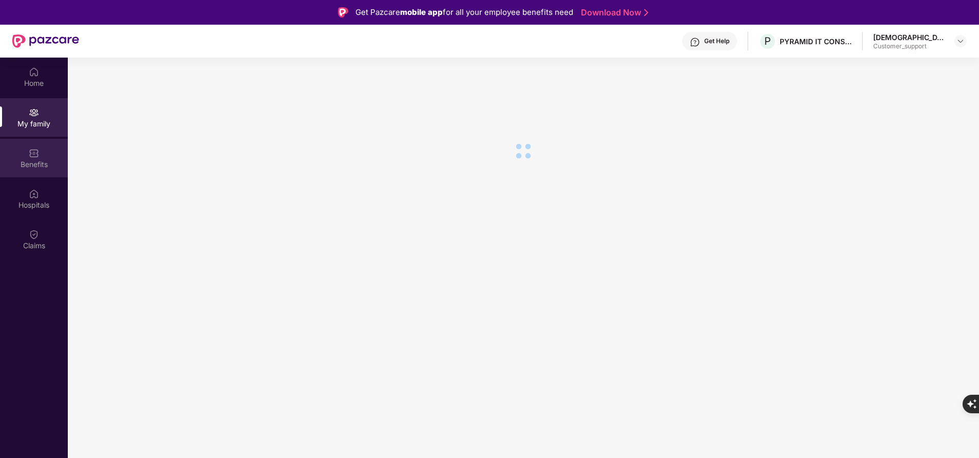
click at [37, 161] on div "Benefits" at bounding box center [34, 164] width 68 height 10
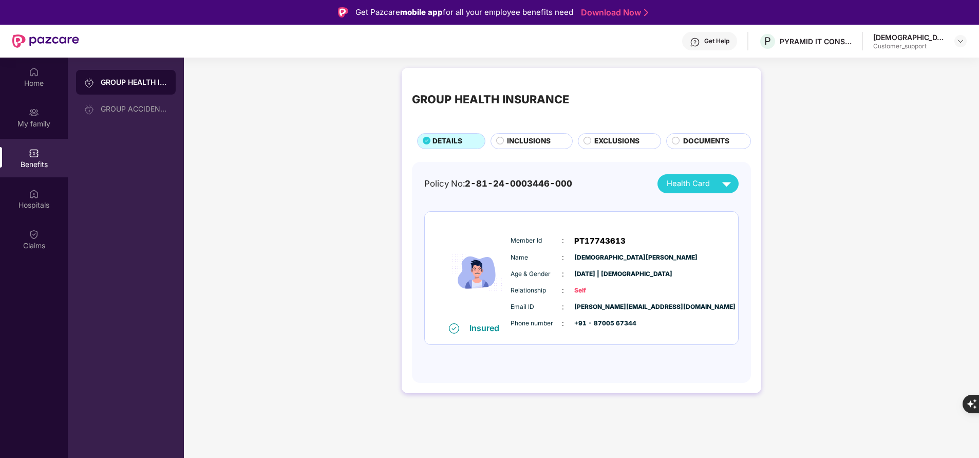
click at [315, 254] on div "GROUP HEALTH INSURANCE DETAILS INCLUSIONS EXCLUSIONS DOCUMENTS Policy No: 2-81-…" at bounding box center [581, 236] width 795 height 346
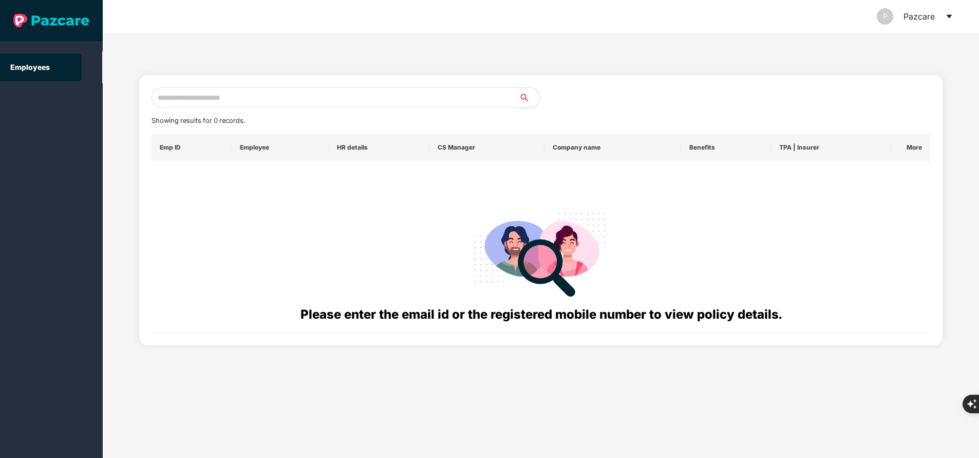
click at [293, 92] on input "text" at bounding box center [335, 97] width 368 height 21
paste input "**********"
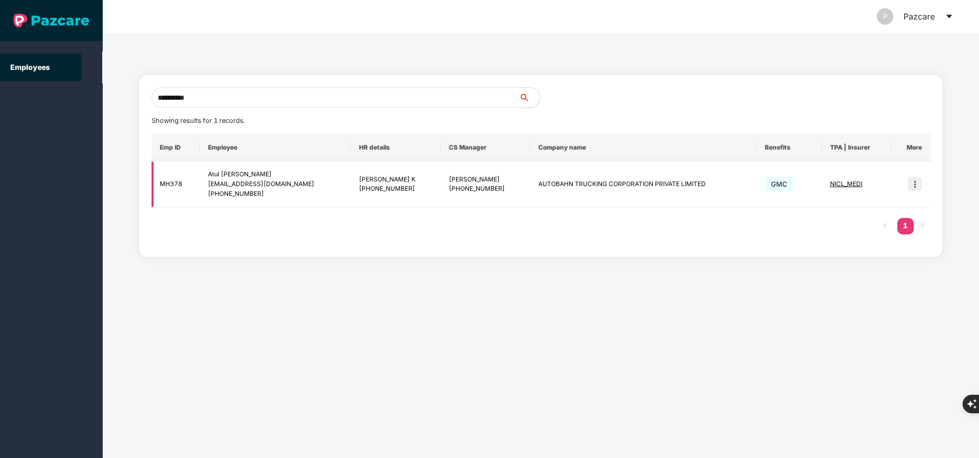
type input "**********"
click at [850, 183] on span "NICL_MEDI" at bounding box center [846, 184] width 32 height 8
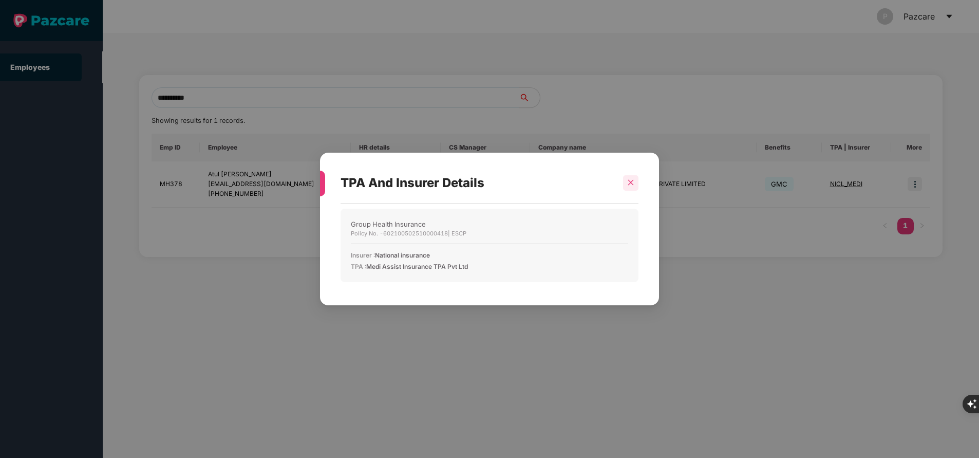
click at [628, 184] on icon "close" at bounding box center [630, 182] width 7 height 7
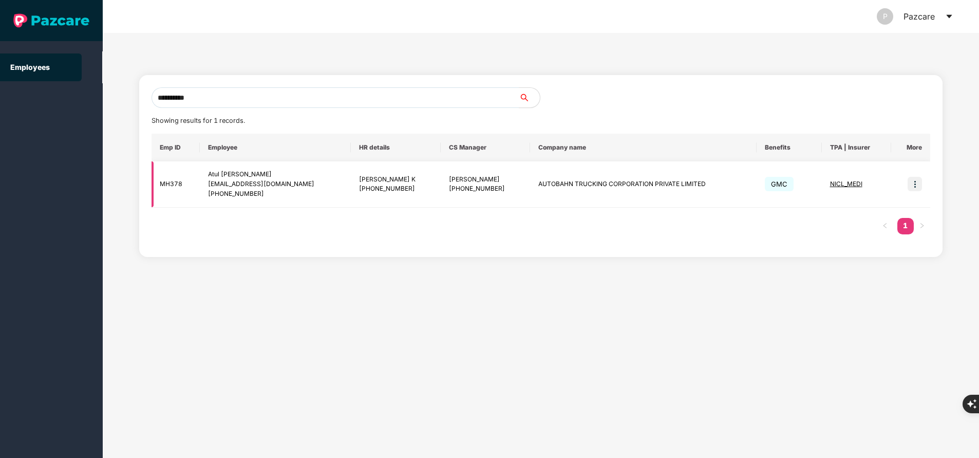
click at [917, 185] on img at bounding box center [914, 184] width 14 height 14
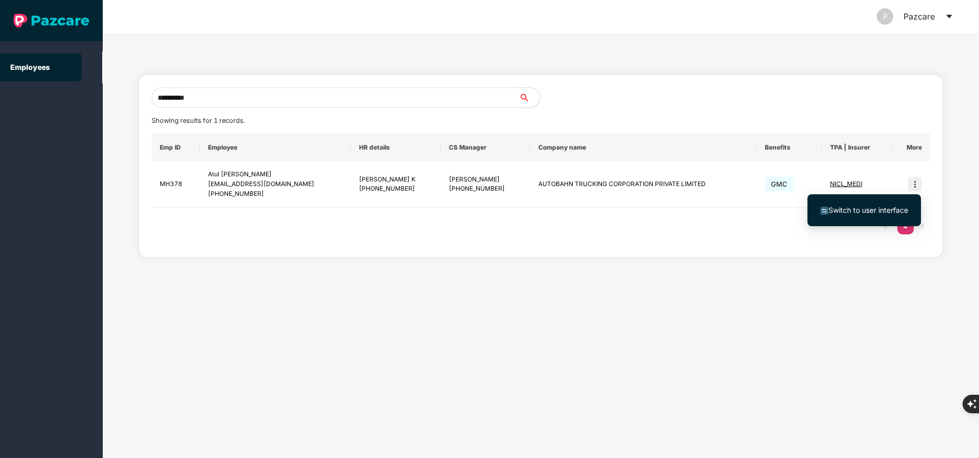
click at [883, 207] on span "Switch to user interface" at bounding box center [868, 209] width 80 height 9
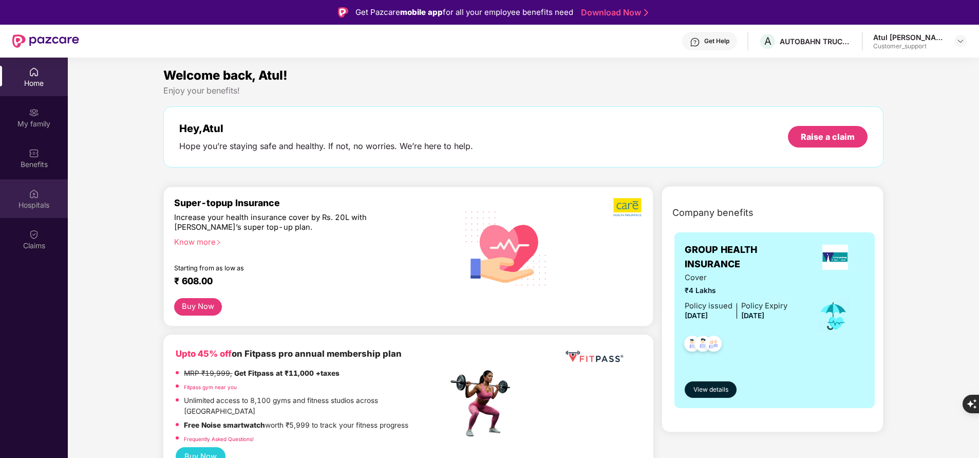
click at [39, 195] on div "Hospitals" at bounding box center [34, 198] width 68 height 39
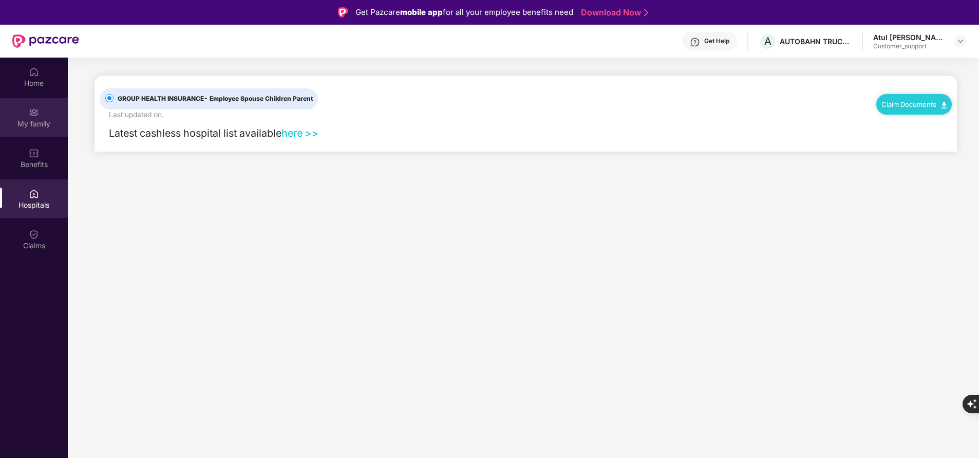
click at [49, 129] on div "My family" at bounding box center [34, 117] width 68 height 39
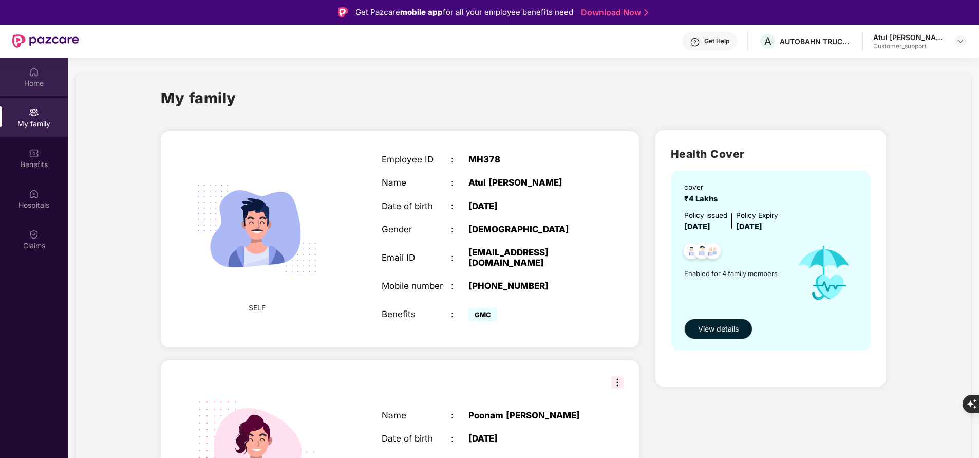
click at [48, 83] on div "Home" at bounding box center [34, 83] width 68 height 10
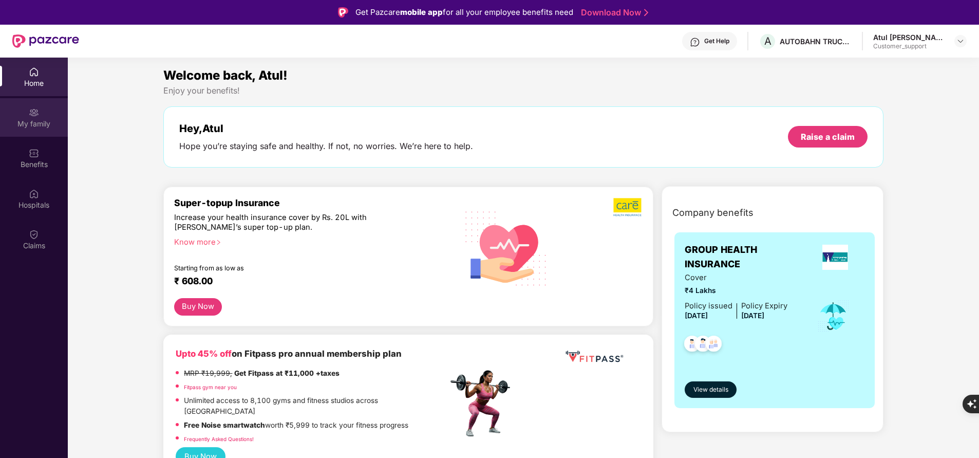
click at [41, 120] on div "My family" at bounding box center [34, 124] width 68 height 10
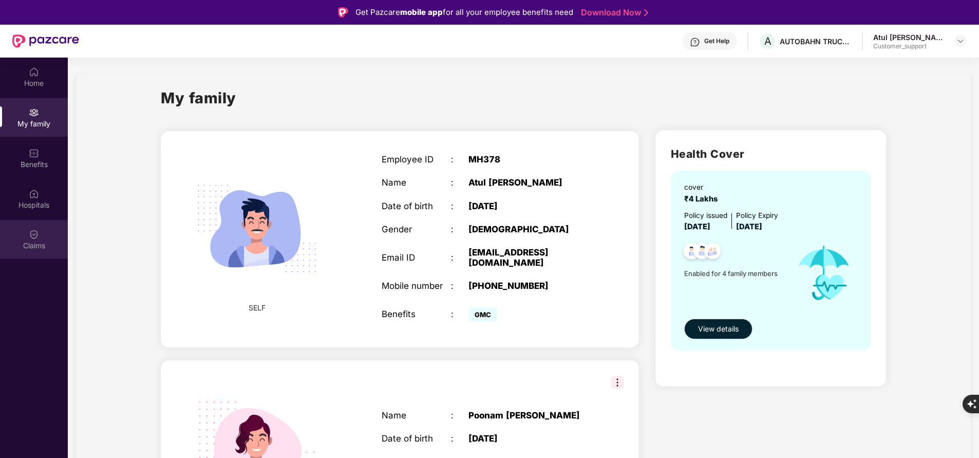
click at [47, 238] on div "Claims" at bounding box center [34, 239] width 68 height 39
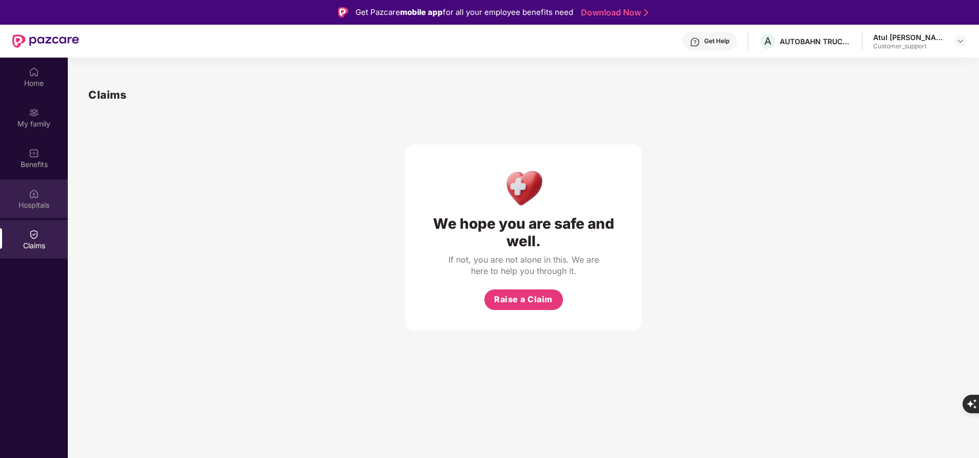
click at [45, 207] on div "Hospitals" at bounding box center [34, 205] width 68 height 10
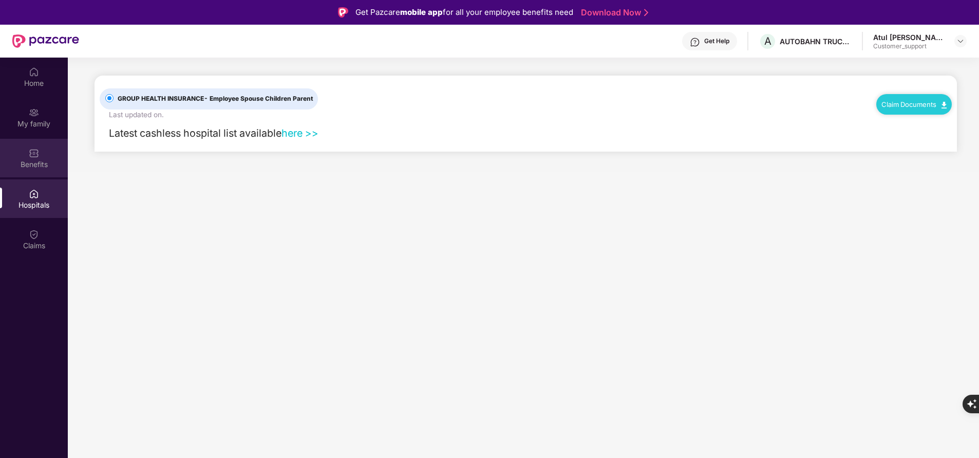
click at [43, 169] on div "Benefits" at bounding box center [34, 158] width 68 height 39
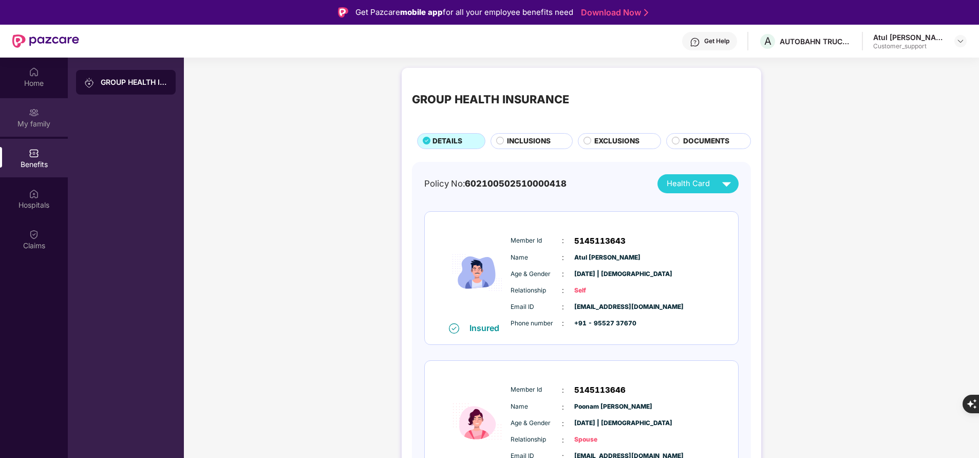
click at [43, 122] on div "My family" at bounding box center [34, 124] width 68 height 10
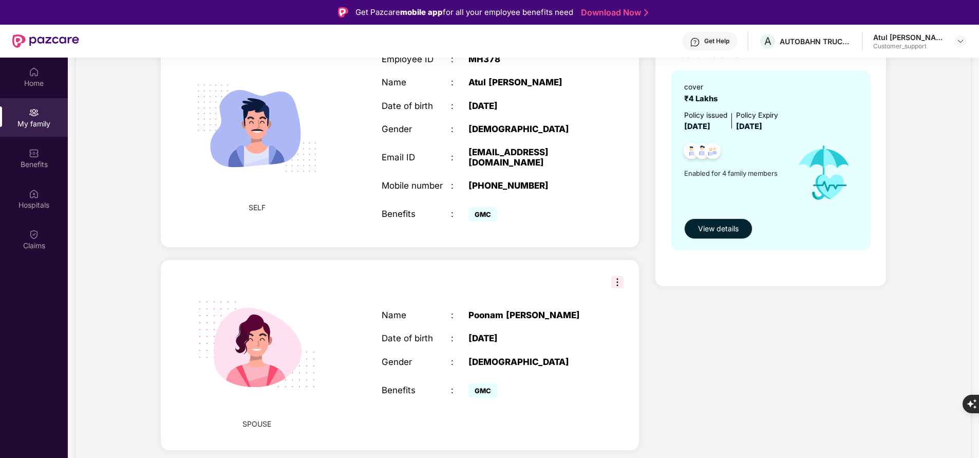
scroll to position [0, 0]
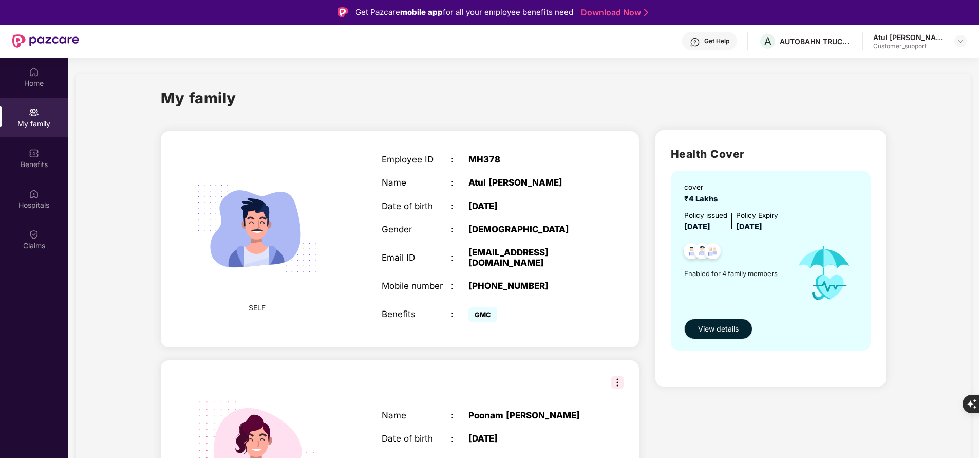
click at [502, 280] on div "+919552737670" at bounding box center [528, 285] width 121 height 10
copy div "919552737670"
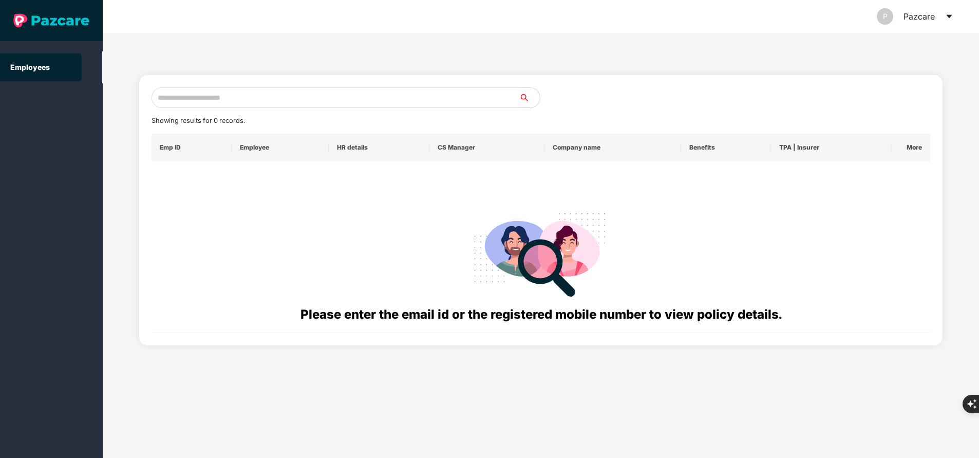
paste input "**********"
click at [327, 91] on input "**********" at bounding box center [335, 97] width 368 height 21
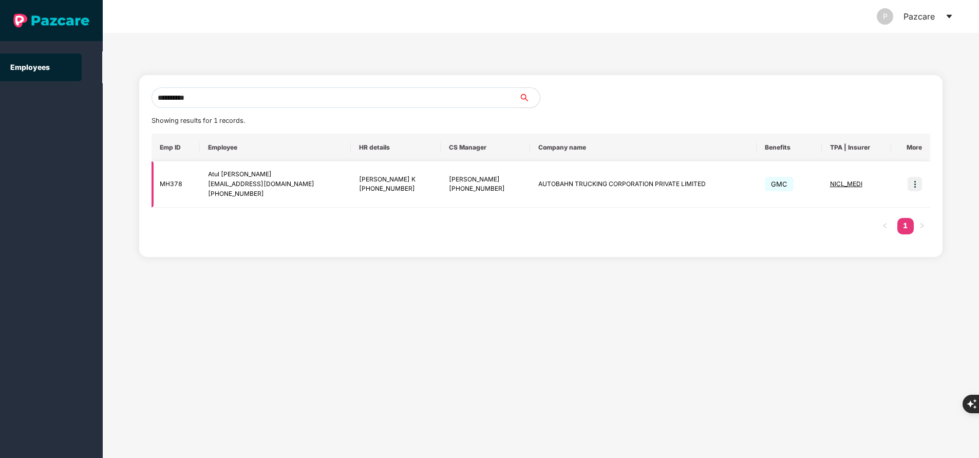
type input "**********"
click at [846, 182] on span "NICL_MEDI" at bounding box center [846, 184] width 32 height 8
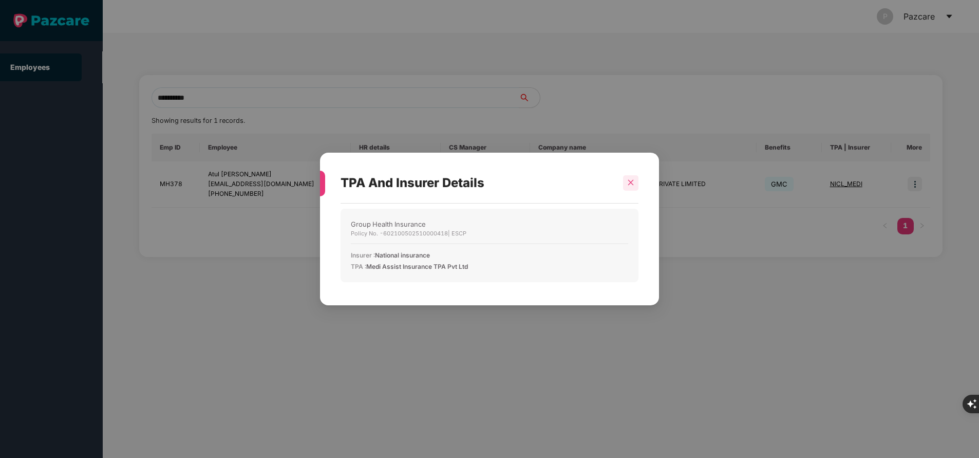
click at [634, 180] on div at bounding box center [630, 182] width 15 height 15
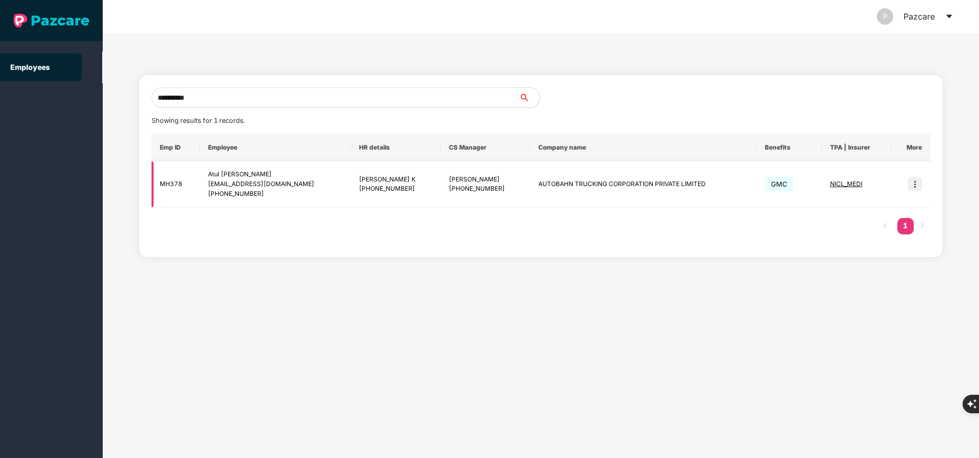
click at [534, 184] on td "AUTOBAHN TRUCKING CORPORATION PRIVATE LIMITED" at bounding box center [643, 184] width 226 height 46
click at [75, 349] on div "Employees" at bounding box center [51, 229] width 103 height 458
click at [530, 184] on td "AUTOBAHN TRUCKING CORPORATION PRIVATE LIMITED" at bounding box center [643, 184] width 226 height 46
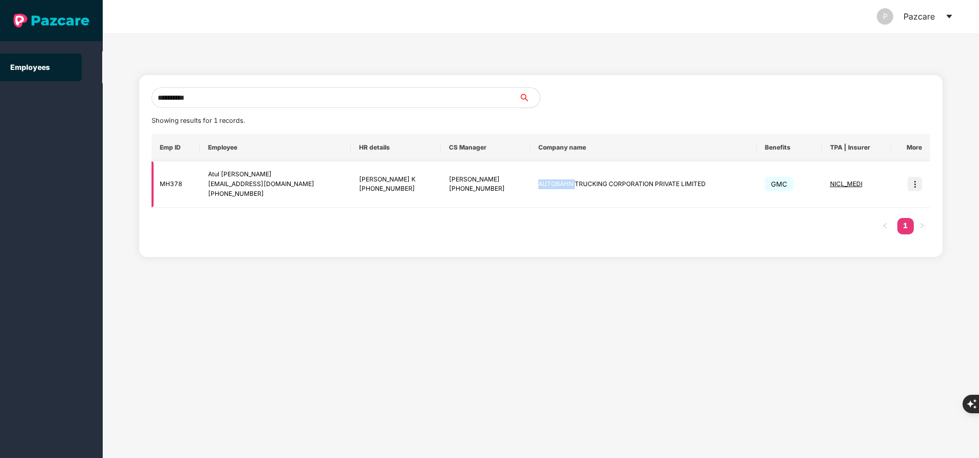
click at [916, 186] on img at bounding box center [914, 184] width 14 height 14
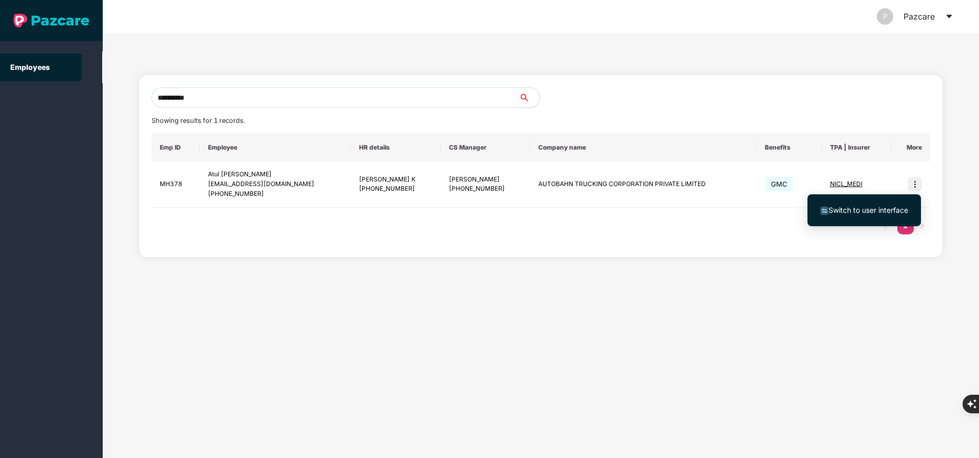
click at [894, 204] on span "Switch to user interface" at bounding box center [864, 209] width 88 height 11
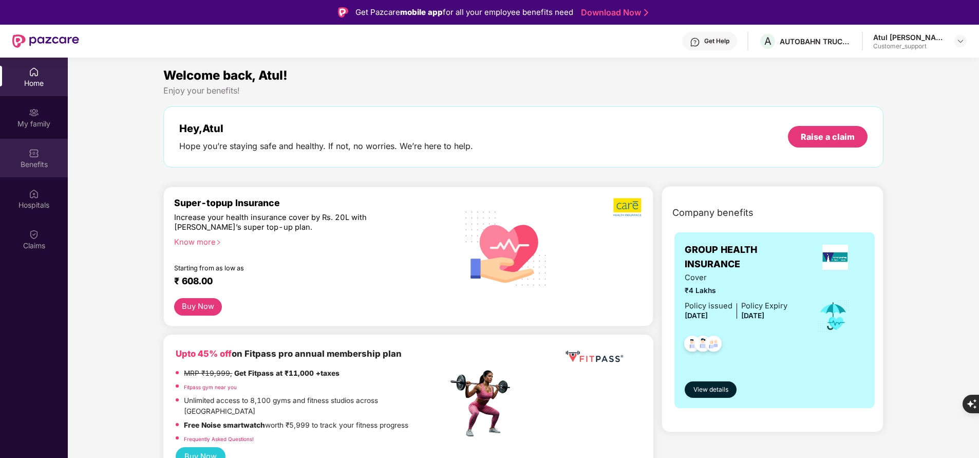
click at [31, 161] on div "Benefits" at bounding box center [34, 164] width 68 height 10
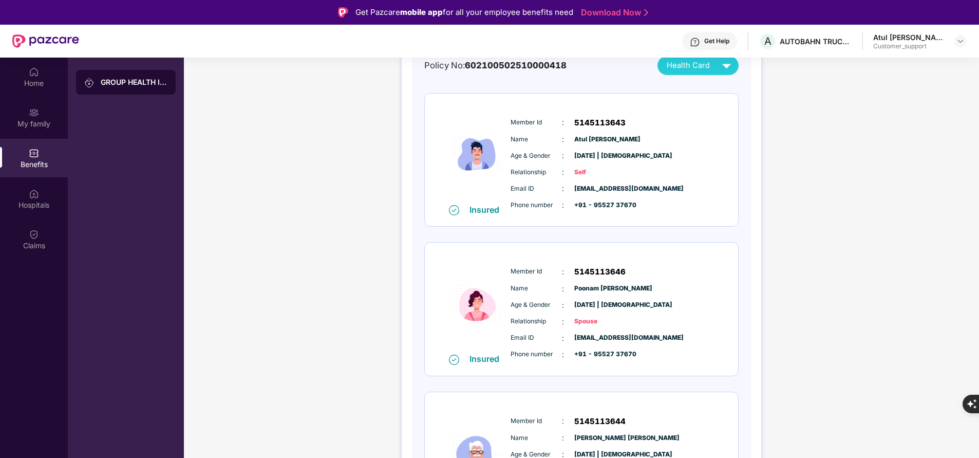
scroll to position [129, 0]
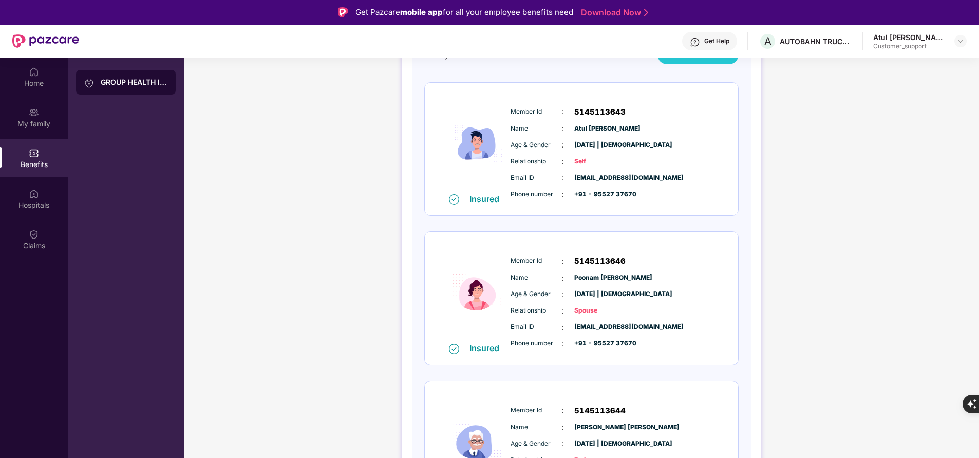
drag, startPoint x: 510, startPoint y: 256, endPoint x: 604, endPoint y: 321, distance: 114.7
drag, startPoint x: 604, startPoint y: 321, endPoint x: 514, endPoint y: 259, distance: 110.0
click at [514, 259] on span "Member Id" at bounding box center [535, 261] width 51 height 10
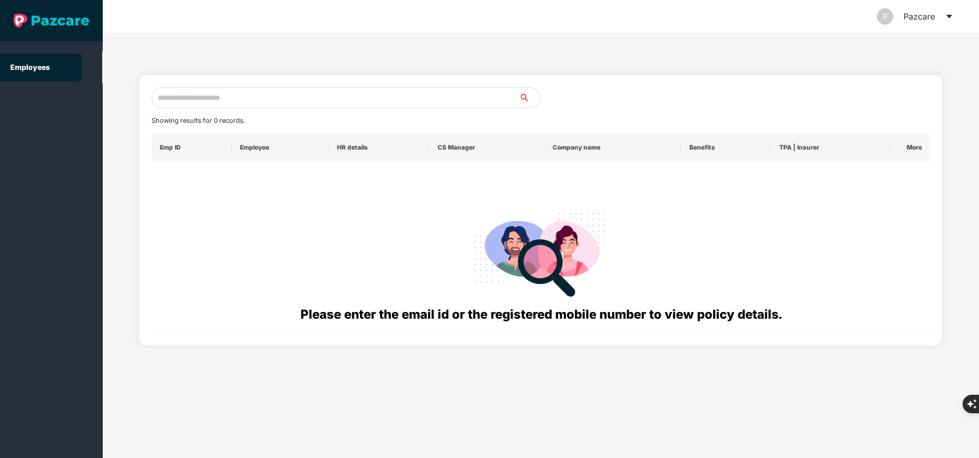
click at [273, 92] on input "text" at bounding box center [335, 97] width 368 height 21
paste input "**********"
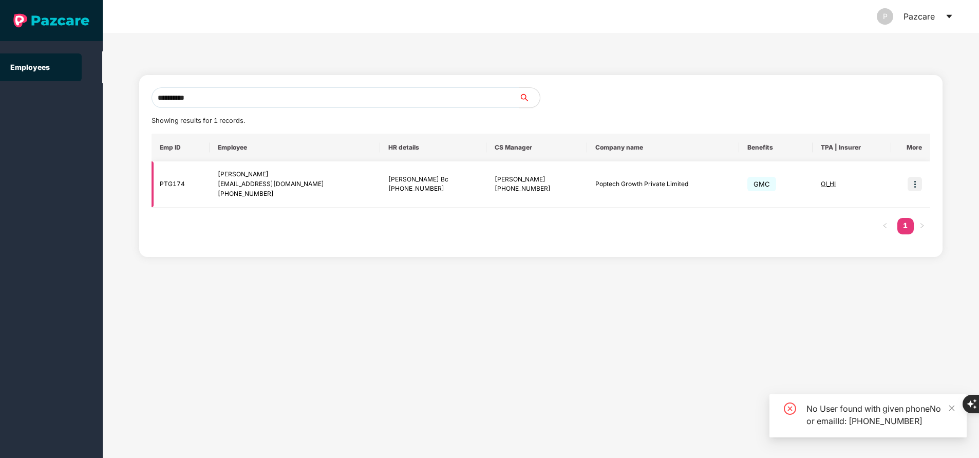
type input "**********"
click at [821, 185] on span "OI_HI" at bounding box center [828, 184] width 15 height 8
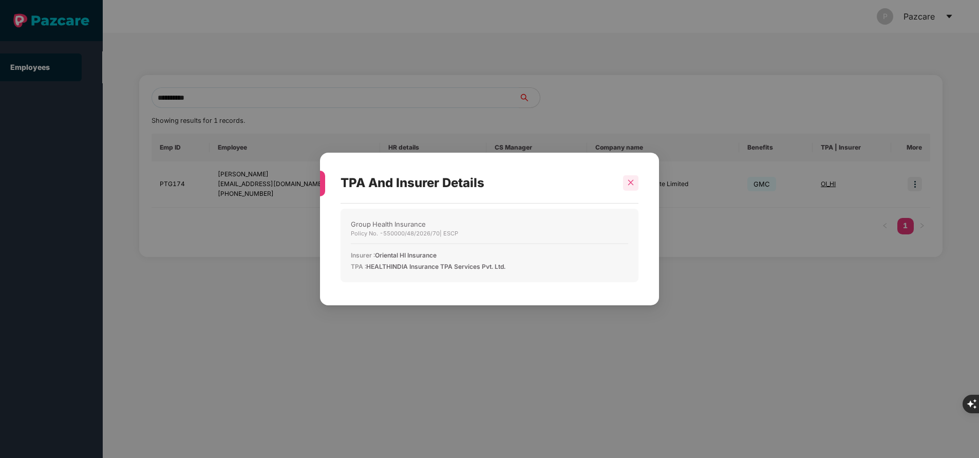
click at [633, 183] on icon "close" at bounding box center [630, 182] width 7 height 7
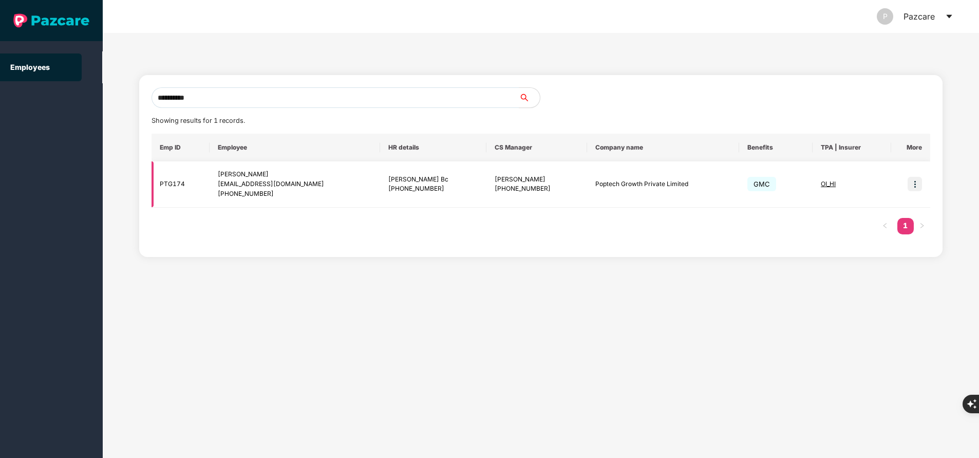
click at [908, 176] on td at bounding box center [910, 184] width 39 height 46
click at [916, 182] on img at bounding box center [914, 184] width 14 height 14
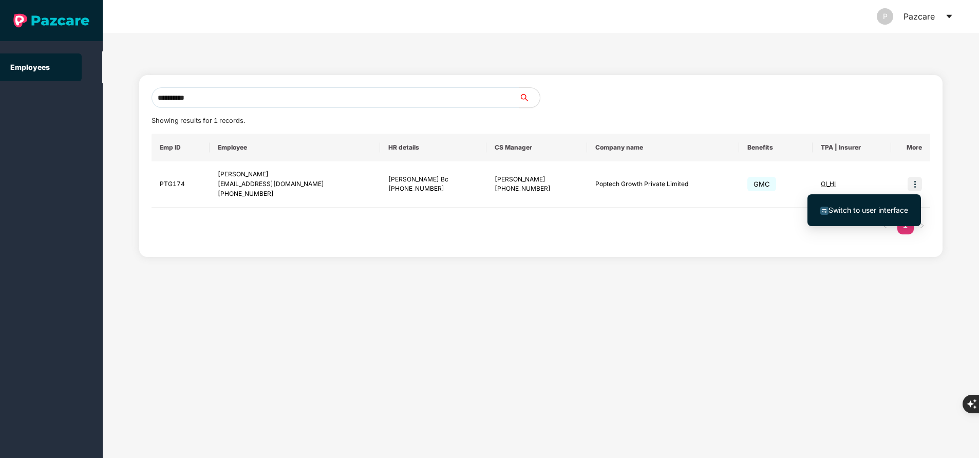
click at [882, 207] on span "Switch to user interface" at bounding box center [868, 209] width 80 height 9
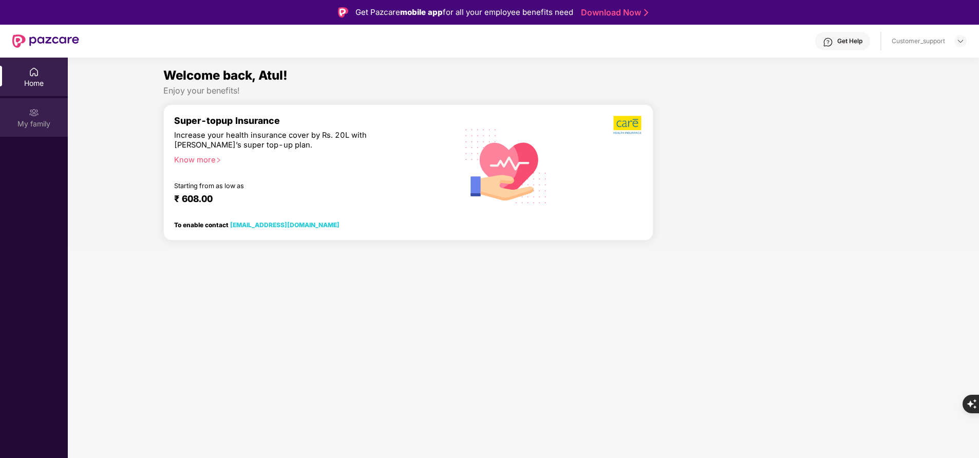
click at [32, 125] on div "My family" at bounding box center [34, 124] width 68 height 10
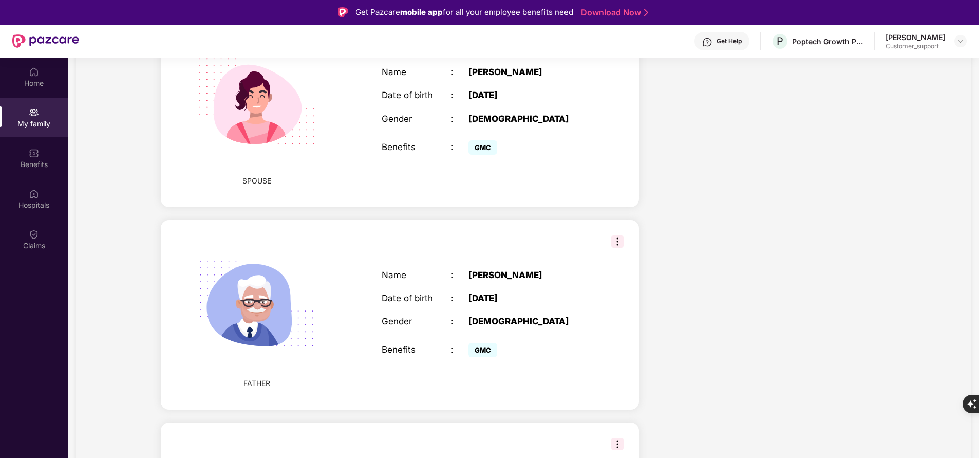
scroll to position [471, 0]
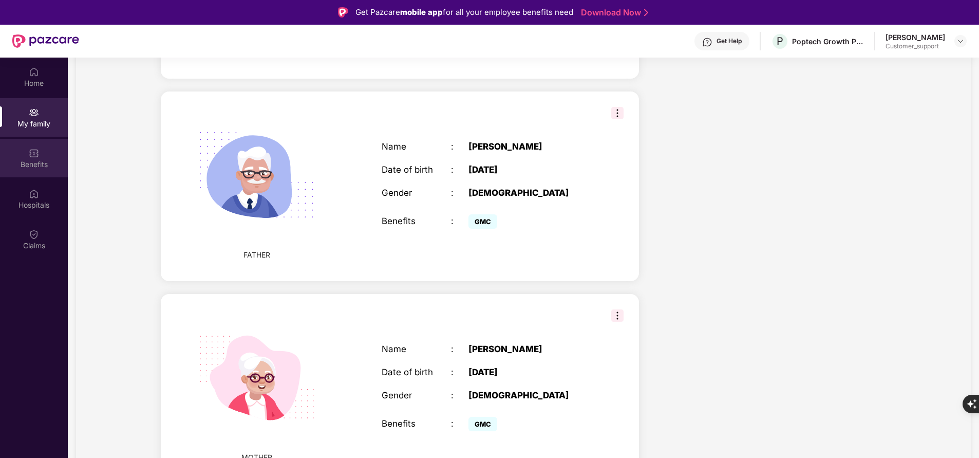
click at [26, 161] on div "Benefits" at bounding box center [34, 164] width 68 height 10
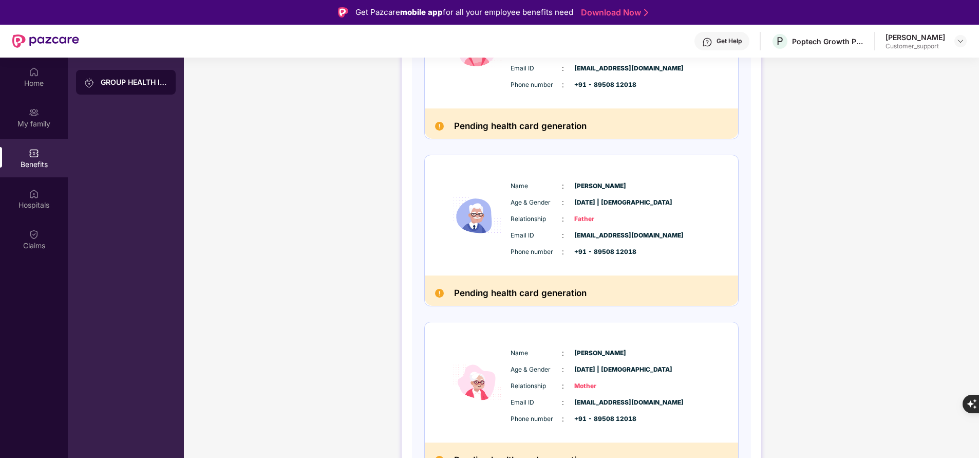
scroll to position [406, 0]
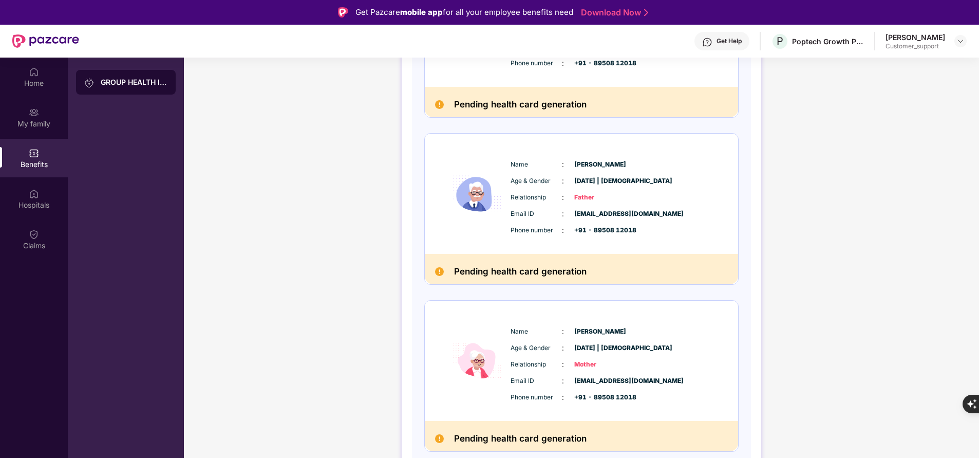
drag, startPoint x: 503, startPoint y: 331, endPoint x: 448, endPoint y: 336, distance: 55.7
click at [448, 336] on img at bounding box center [477, 361] width 62 height 100
click at [519, 330] on span "Name" at bounding box center [535, 332] width 51 height 10
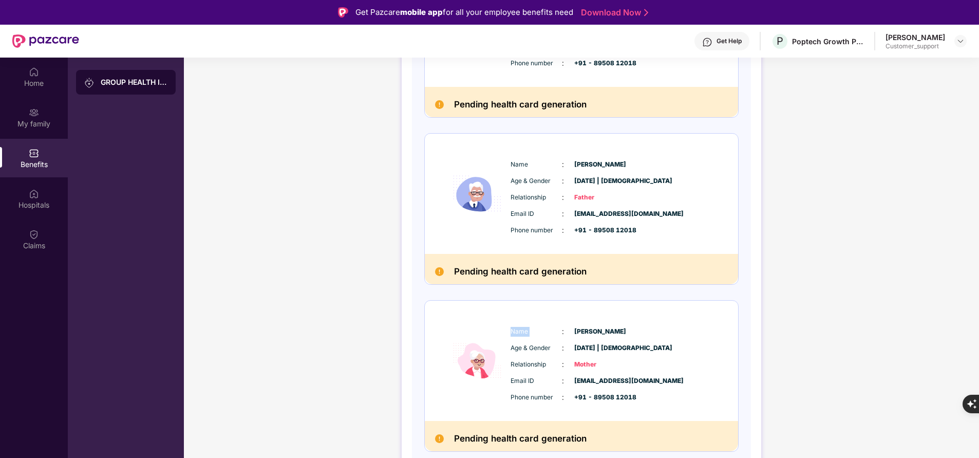
click at [519, 330] on span "Name" at bounding box center [535, 332] width 51 height 10
click at [525, 337] on div "Name : Jyoti Khurana" at bounding box center [612, 331] width 204 height 11
click at [522, 332] on span "Name" at bounding box center [535, 332] width 51 height 10
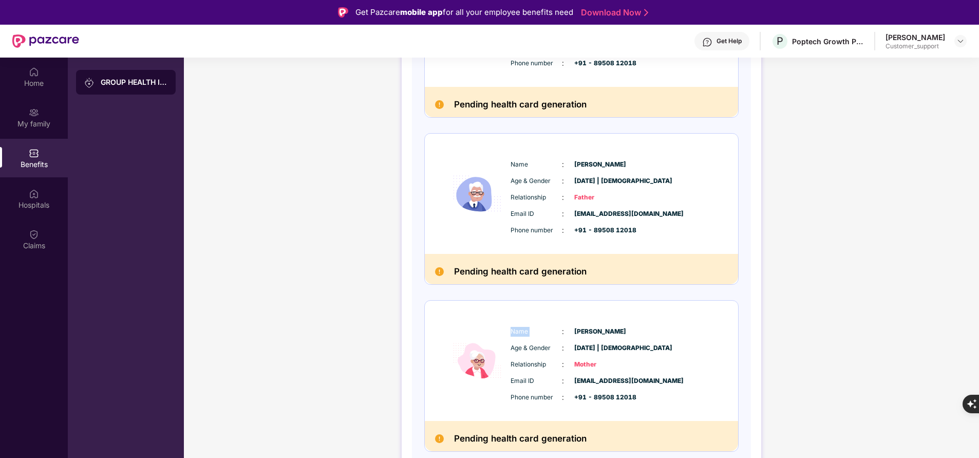
click at [522, 332] on span "Name" at bounding box center [535, 332] width 51 height 10
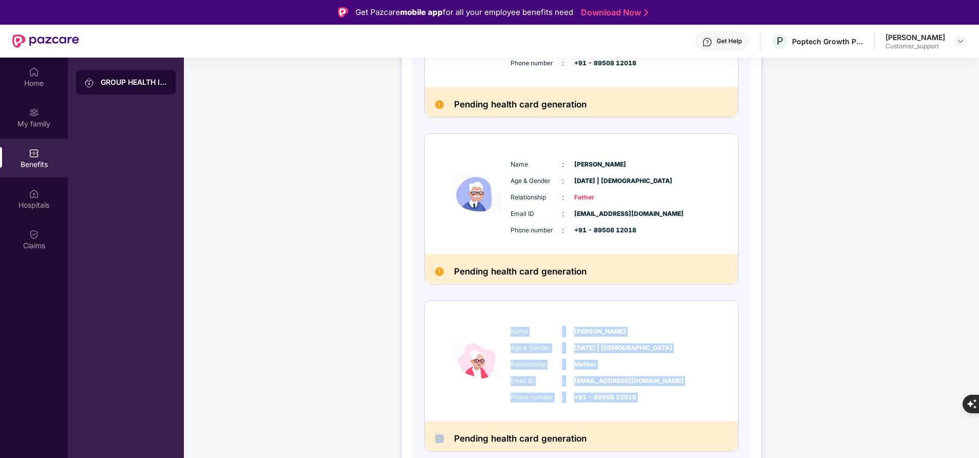
click at [712, 40] on img at bounding box center [707, 42] width 10 height 10
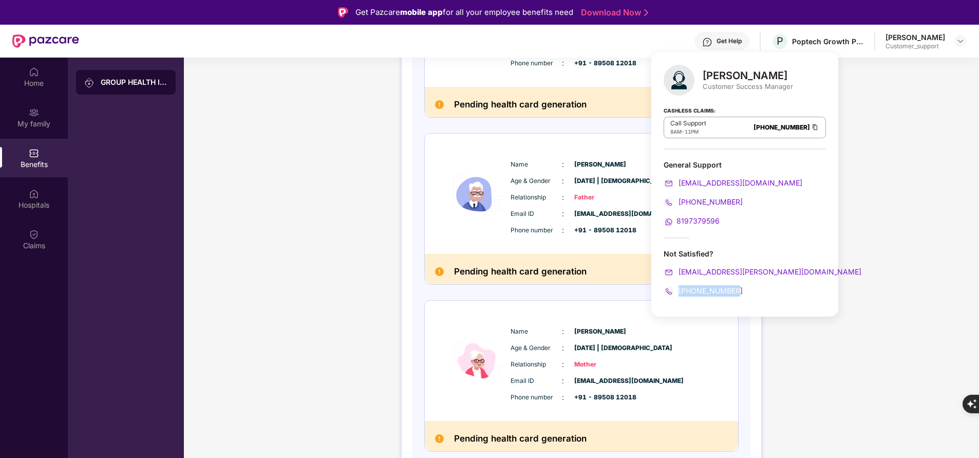
drag, startPoint x: 748, startPoint y: 291, endPoint x: 677, endPoint y: 293, distance: 70.4
click at [677, 293] on div "+918484953592" at bounding box center [744, 290] width 162 height 11
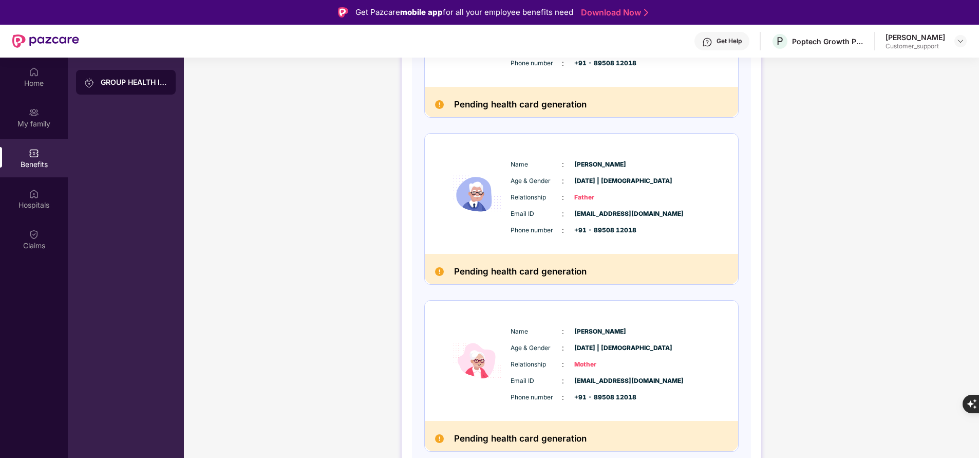
click at [298, 340] on div "GROUP HEALTH INSURANCE DETAILS INCLUSIONS EXCLUSIONS DOCUMENTS Policy No: 55000…" at bounding box center [581, 85] width 795 height 859
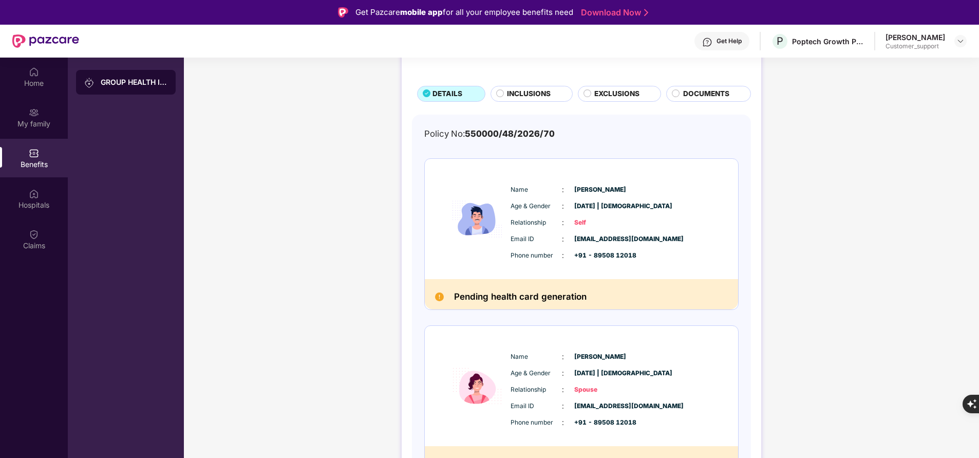
scroll to position [27, 0]
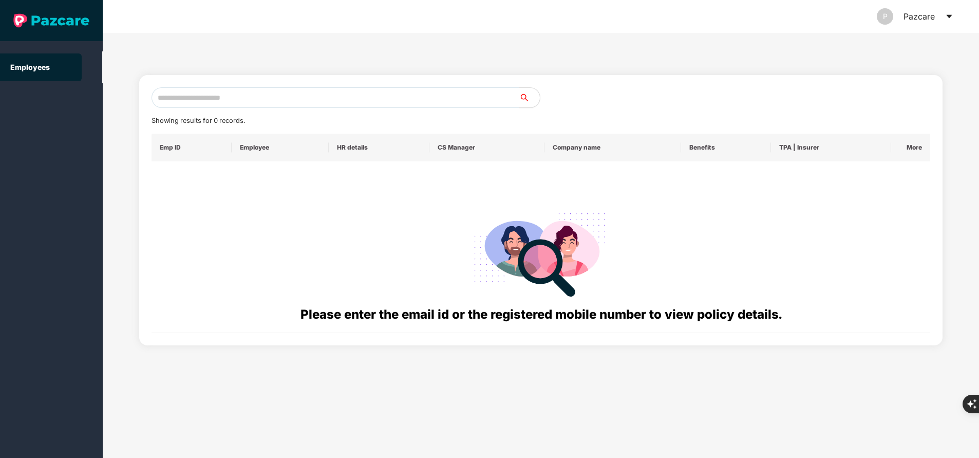
click at [275, 93] on input "text" at bounding box center [335, 97] width 368 height 21
paste input "**********"
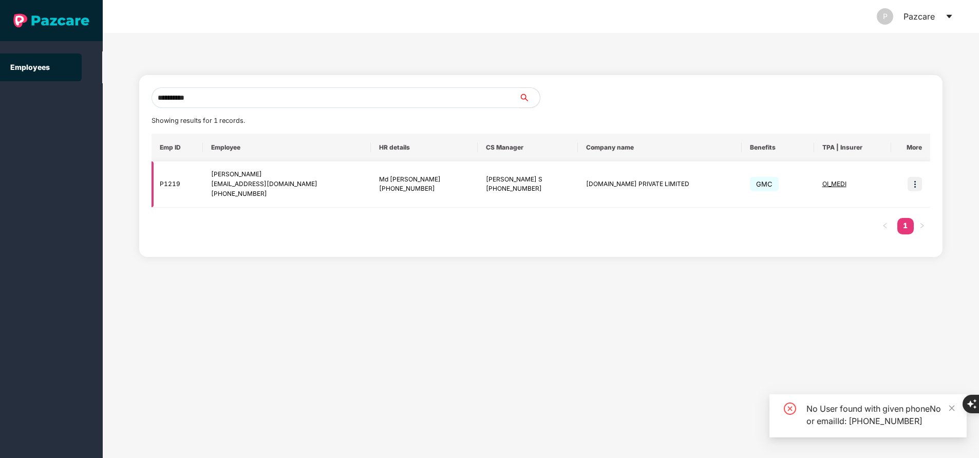
type input "**********"
click at [917, 191] on img at bounding box center [914, 184] width 14 height 14
click at [835, 184] on span "OI_MEDI" at bounding box center [834, 184] width 24 height 8
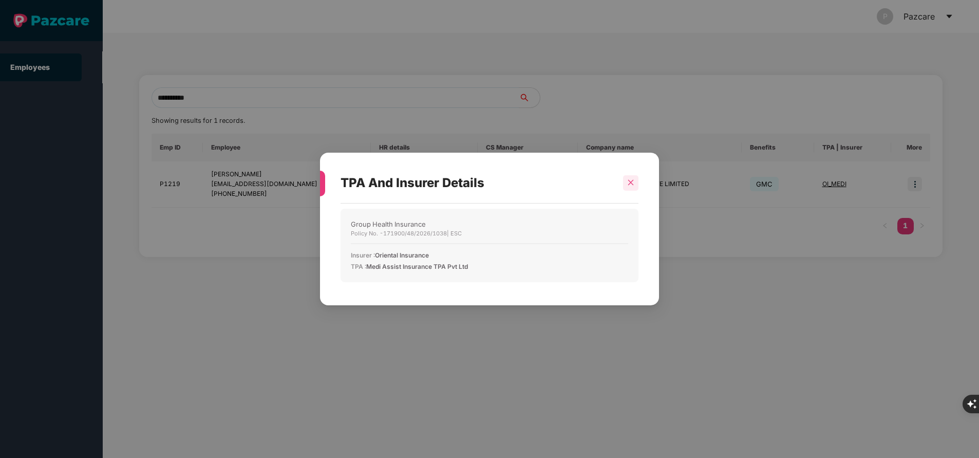
click at [630, 185] on icon "close" at bounding box center [630, 182] width 7 height 7
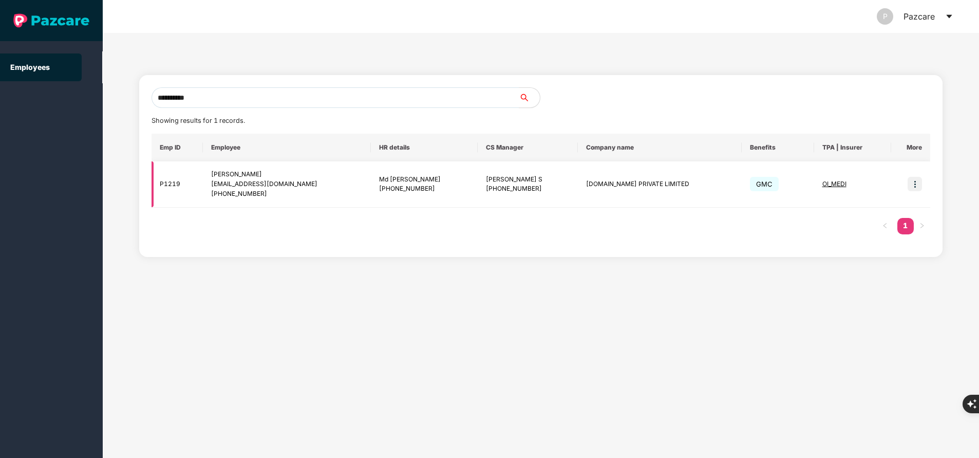
click at [915, 184] on img at bounding box center [914, 184] width 14 height 14
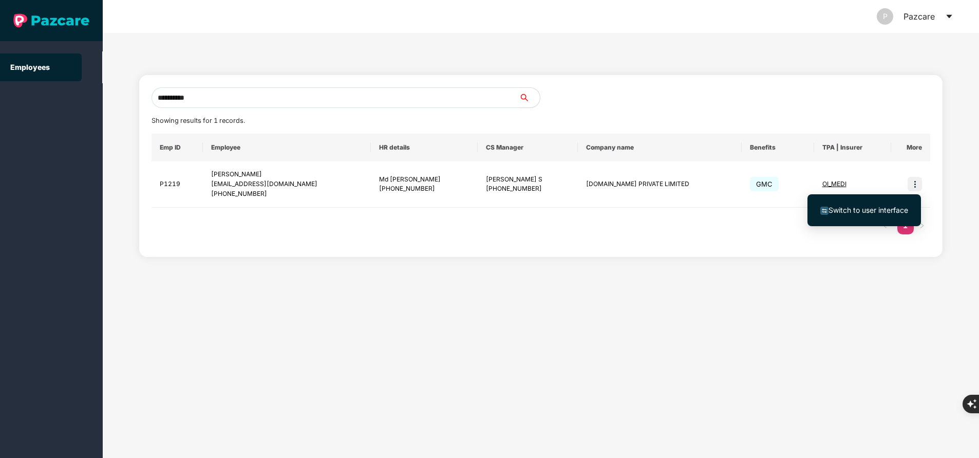
click at [879, 216] on li "Switch to user interface" at bounding box center [863, 210] width 113 height 22
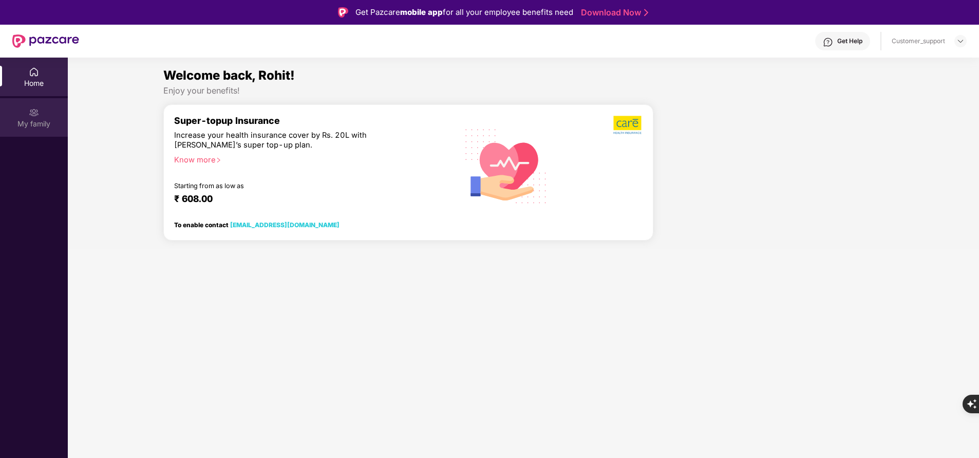
click at [44, 125] on div "My family" at bounding box center [34, 124] width 68 height 10
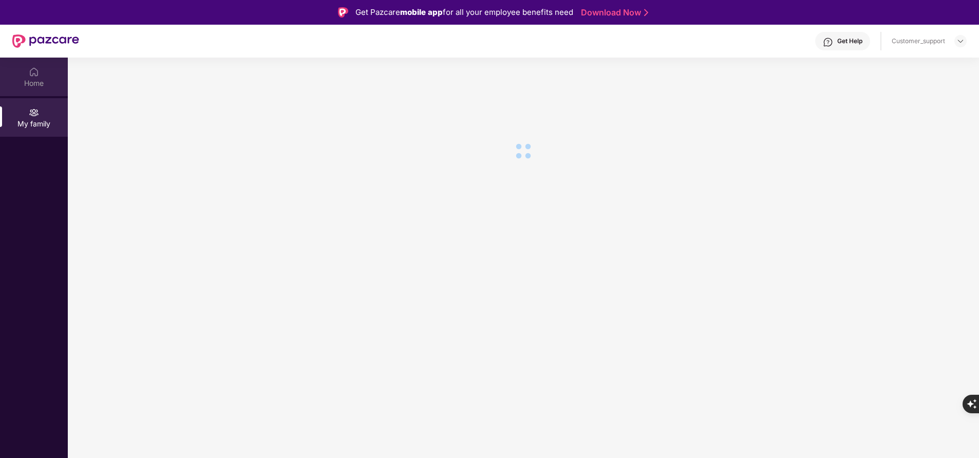
click at [49, 86] on div "Home" at bounding box center [34, 83] width 68 height 10
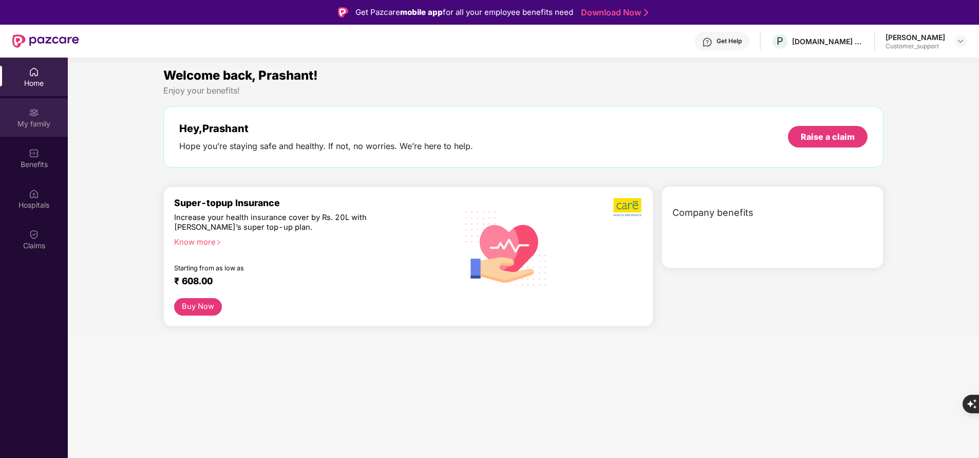
click at [47, 132] on div "My family" at bounding box center [34, 117] width 68 height 39
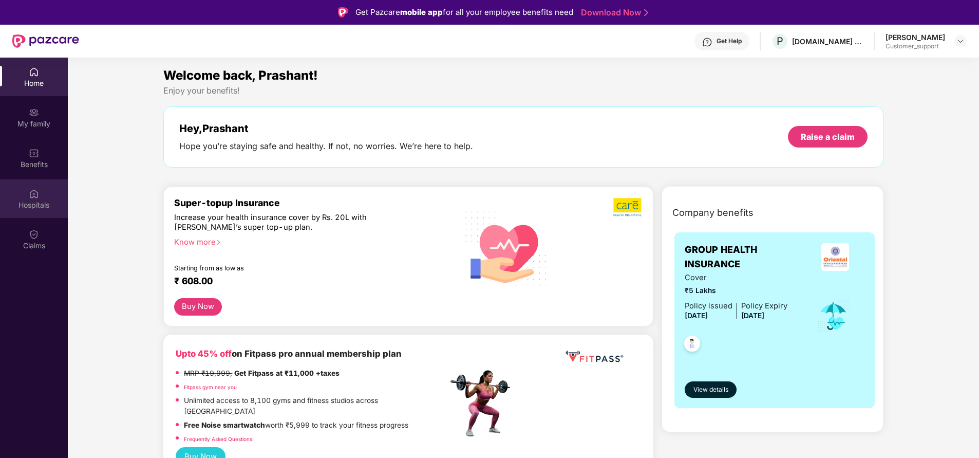
click at [41, 211] on div "Hospitals" at bounding box center [34, 198] width 68 height 39
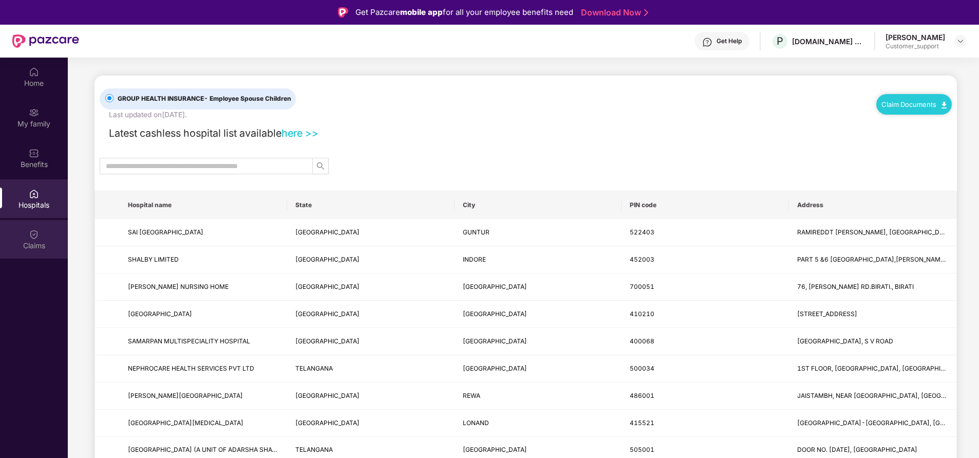
click at [43, 247] on div "Claims" at bounding box center [34, 245] width 68 height 10
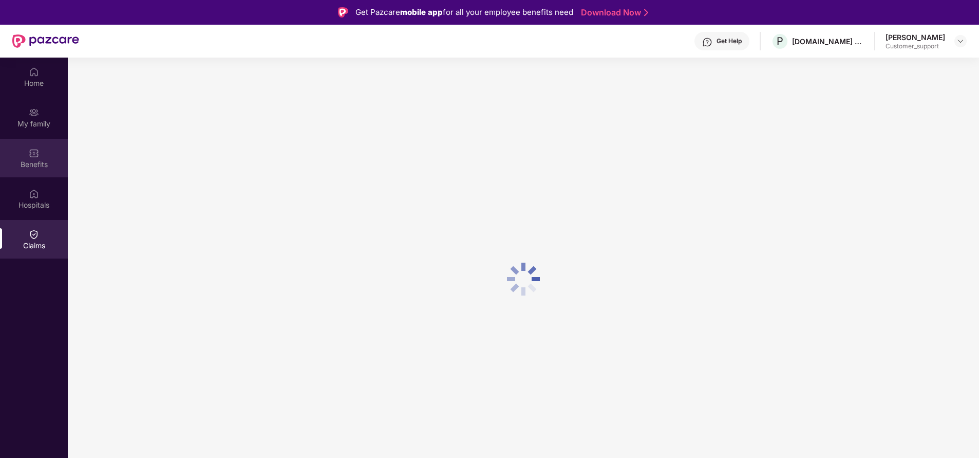
click at [40, 158] on div "Benefits" at bounding box center [34, 158] width 68 height 39
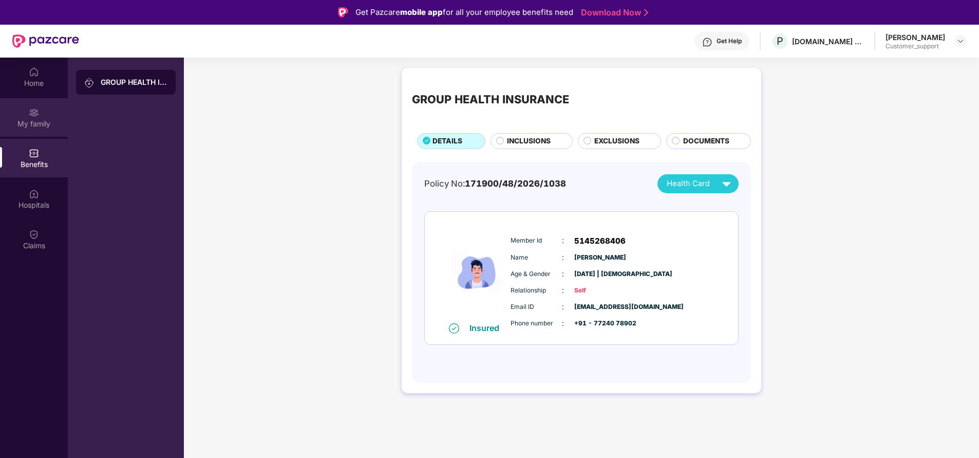
click at [33, 127] on div "My family" at bounding box center [34, 124] width 68 height 10
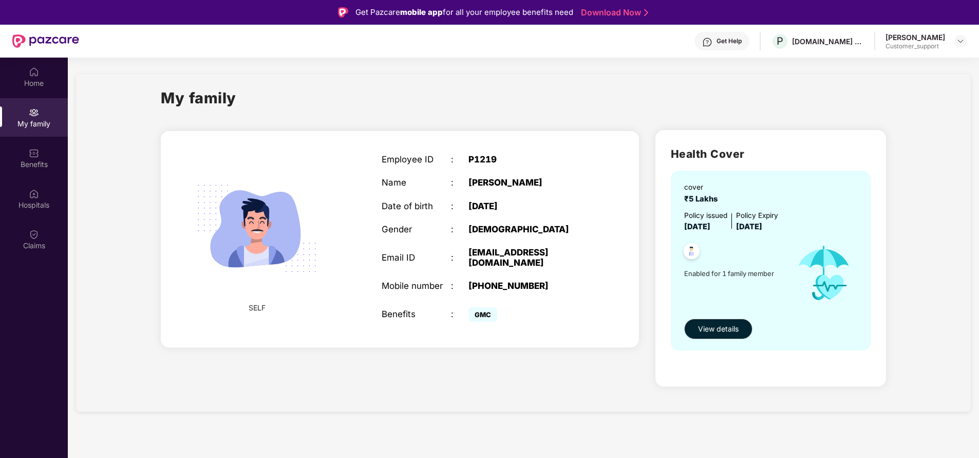
click at [830, 105] on div "My family" at bounding box center [523, 103] width 725 height 35
click at [50, 198] on div "Hospitals" at bounding box center [34, 198] width 68 height 39
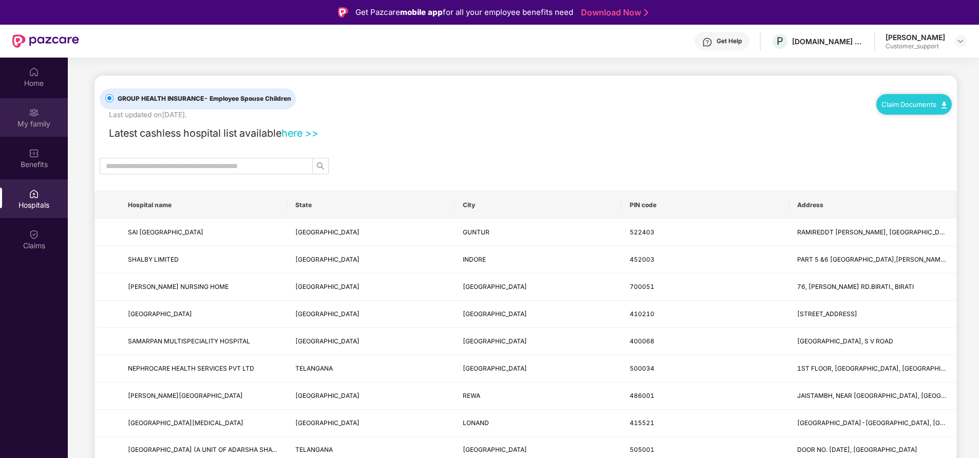
click at [50, 102] on div "My family" at bounding box center [34, 117] width 68 height 39
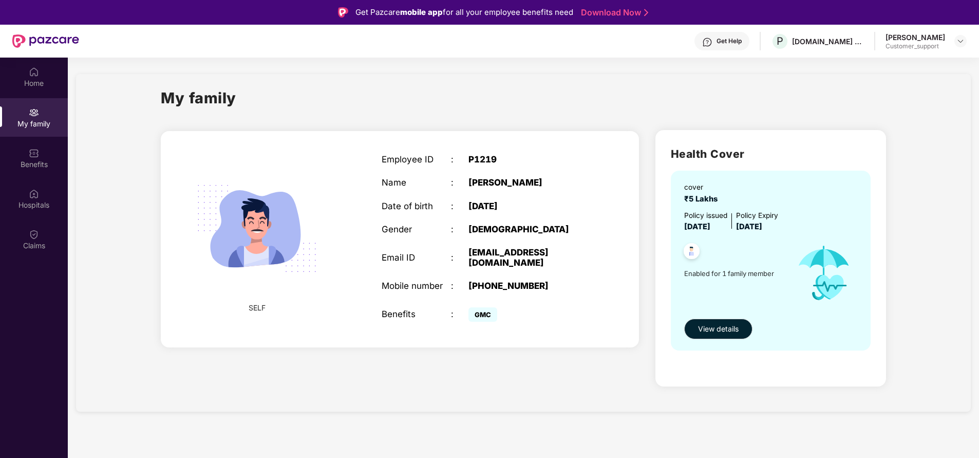
click at [490, 280] on div "+917724078902" at bounding box center [528, 285] width 121 height 10
copy div "917724078902"
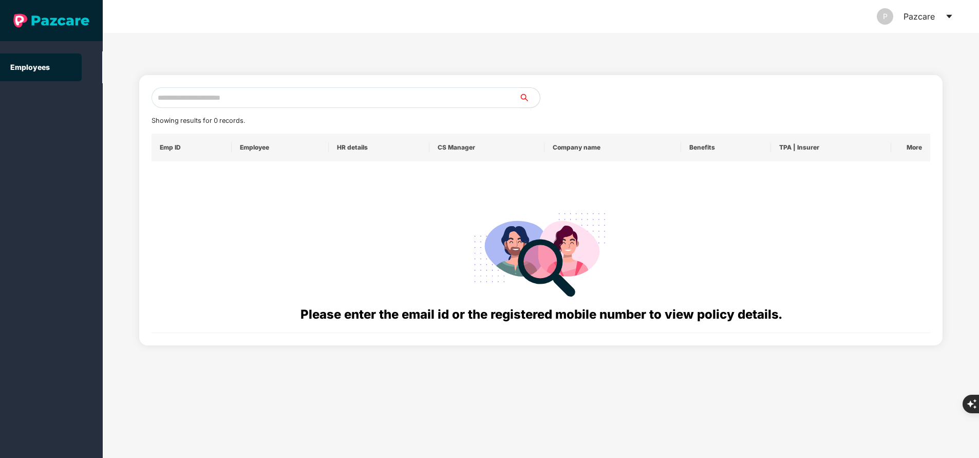
click at [287, 102] on input "text" at bounding box center [335, 97] width 368 height 21
paste input "**********"
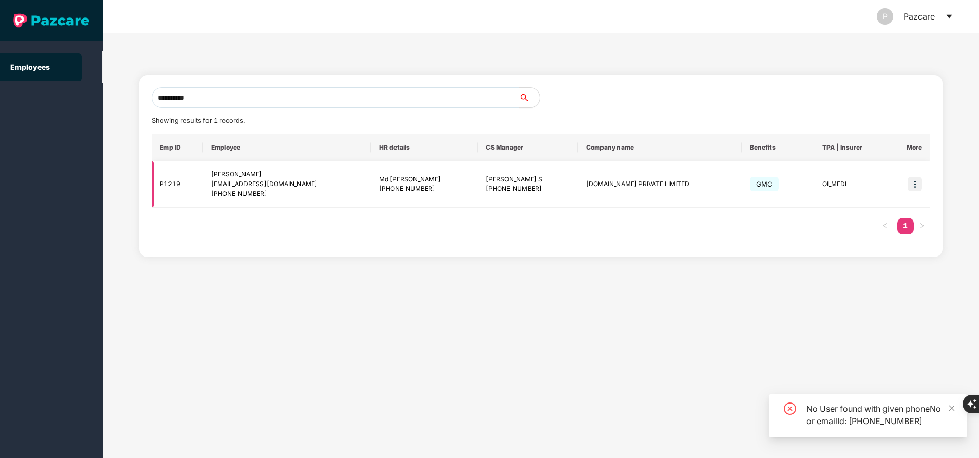
type input "**********"
click at [831, 180] on span "OI_MEDI" at bounding box center [834, 184] width 24 height 8
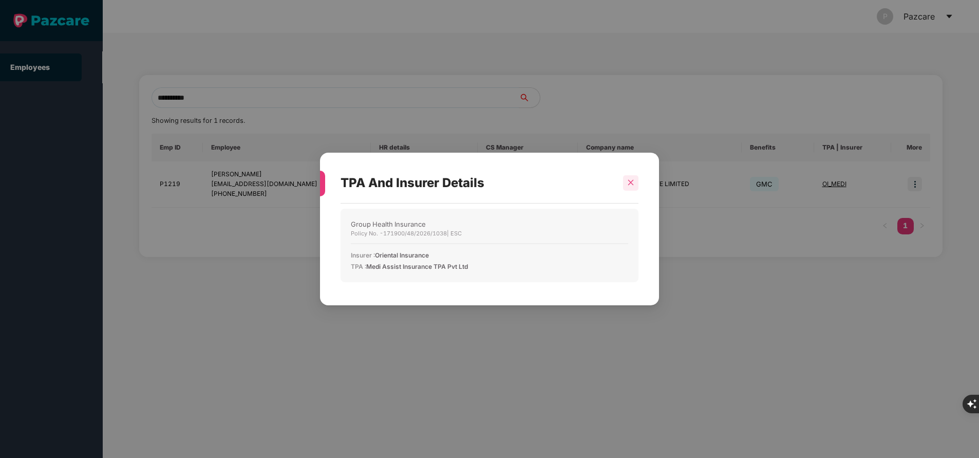
click at [627, 183] on icon "close" at bounding box center [630, 182] width 7 height 7
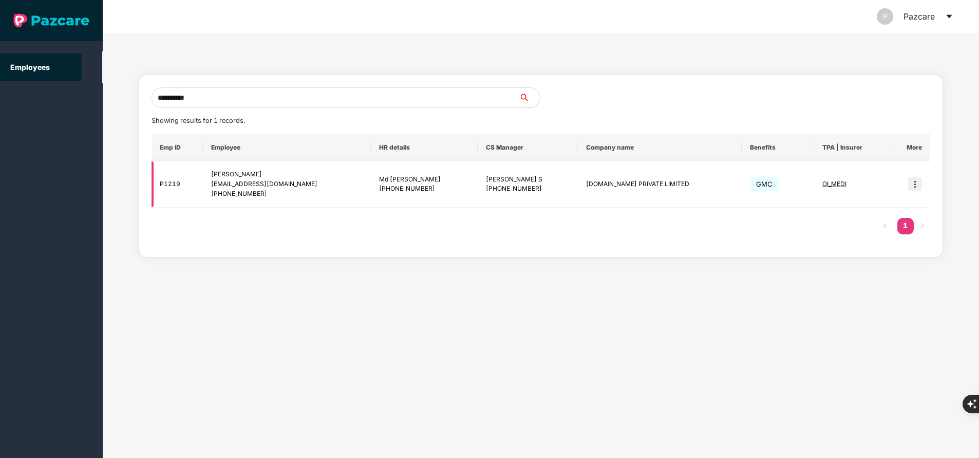
click at [914, 187] on img at bounding box center [914, 184] width 14 height 14
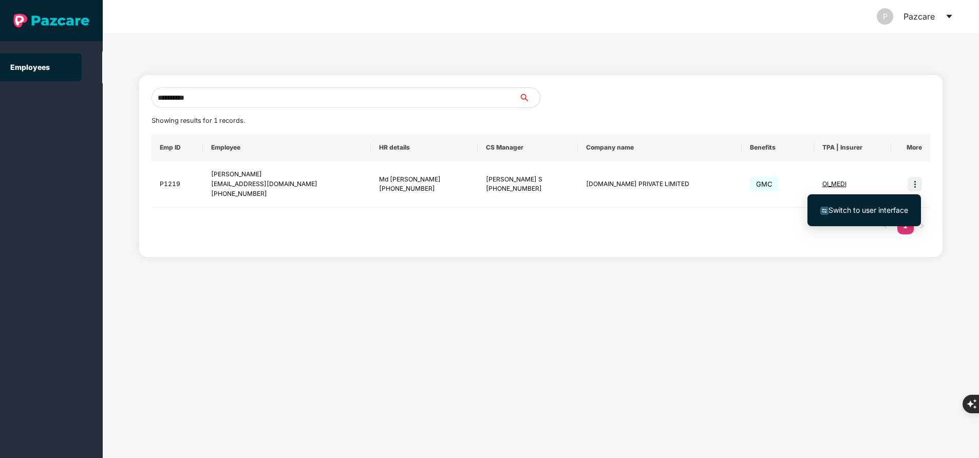
click at [874, 209] on span "Switch to user interface" at bounding box center [868, 209] width 80 height 9
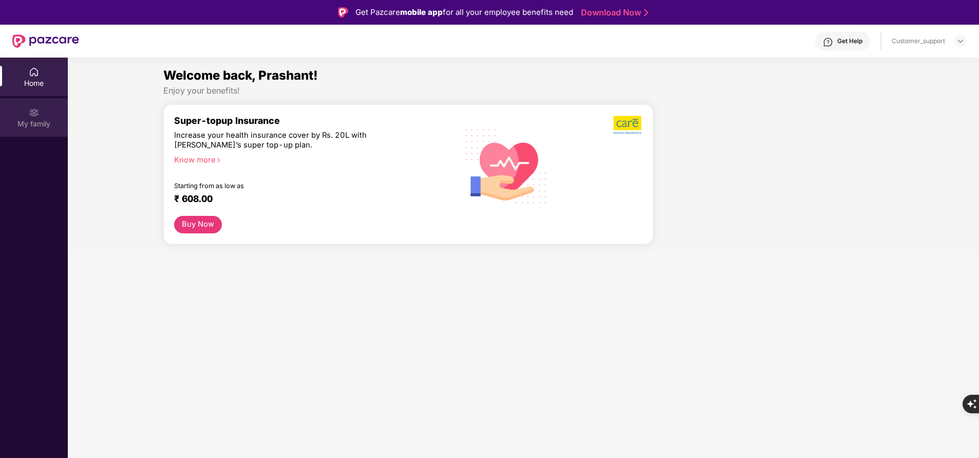
click at [46, 127] on div "My family" at bounding box center [34, 124] width 68 height 10
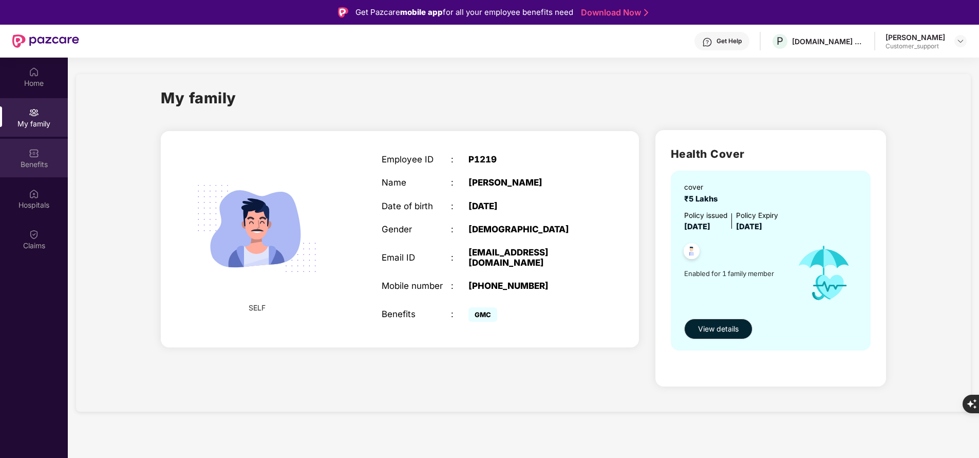
click at [36, 158] on div "Benefits" at bounding box center [34, 158] width 68 height 39
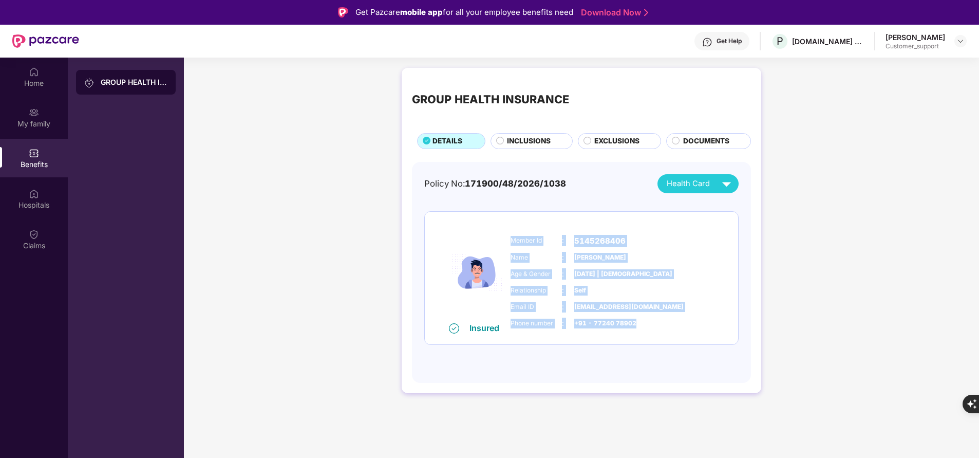
drag, startPoint x: 512, startPoint y: 239, endPoint x: 647, endPoint y: 319, distance: 156.6
click at [647, 319] on div "Member Id : 5145268406 Name : Prashant Joshi Age & Gender : 21 Aug 2001 | Male …" at bounding box center [612, 282] width 209 height 105
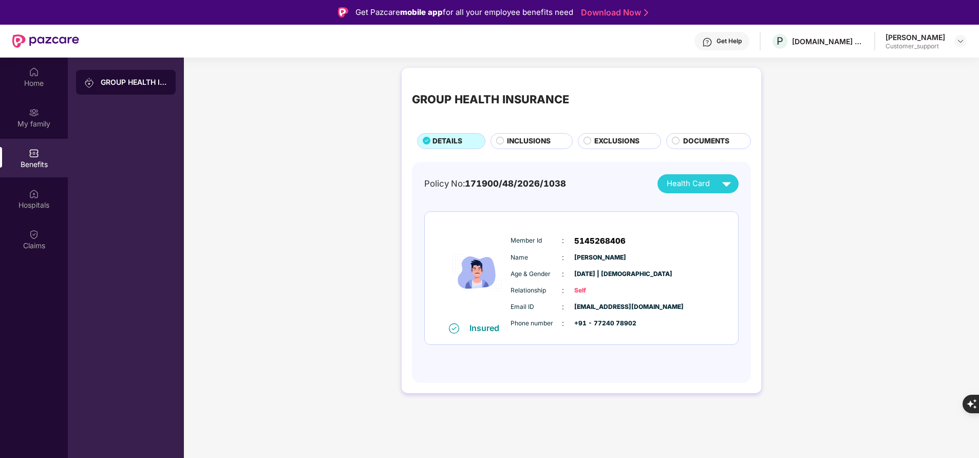
click at [727, 44] on div "Get Help" at bounding box center [728, 41] width 25 height 8
click at [883, 186] on div "GROUP HEALTH INSURANCE DETAILS INCLUSIONS EXCLUSIONS DOCUMENTS Policy No: 17190…" at bounding box center [581, 236] width 795 height 346
click at [731, 43] on div "Get Help" at bounding box center [728, 41] width 25 height 8
click at [616, 320] on span "+91 - 77240 78902" at bounding box center [599, 323] width 51 height 10
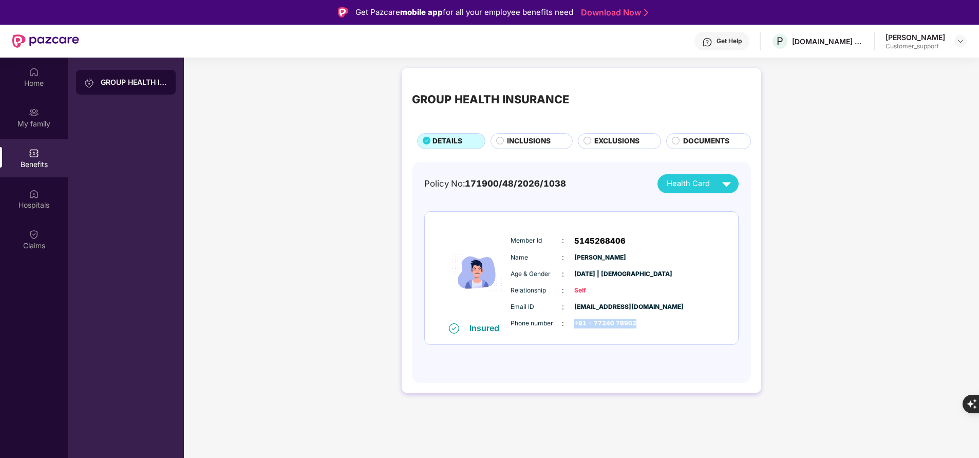
click at [616, 320] on span "+91 - 77240 78902" at bounding box center [599, 323] width 51 height 10
copy div "+91 - 77240 78902"
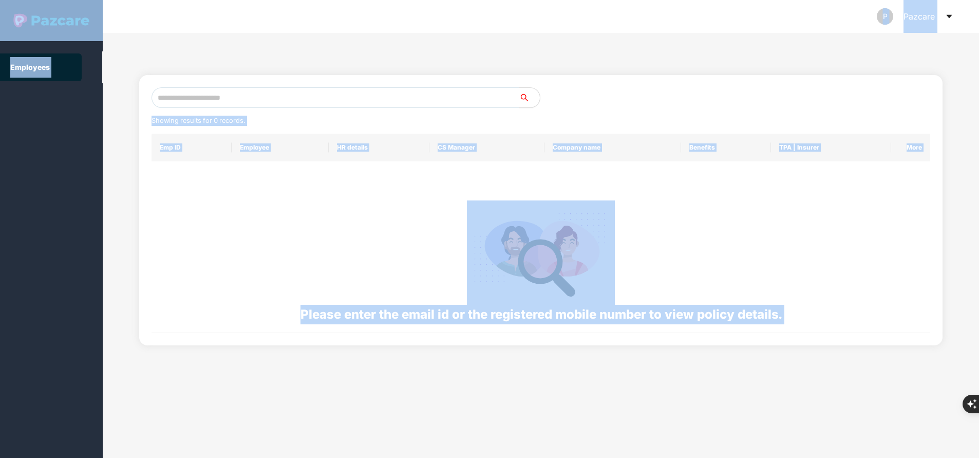
click at [355, 90] on input "text" at bounding box center [335, 97] width 368 height 21
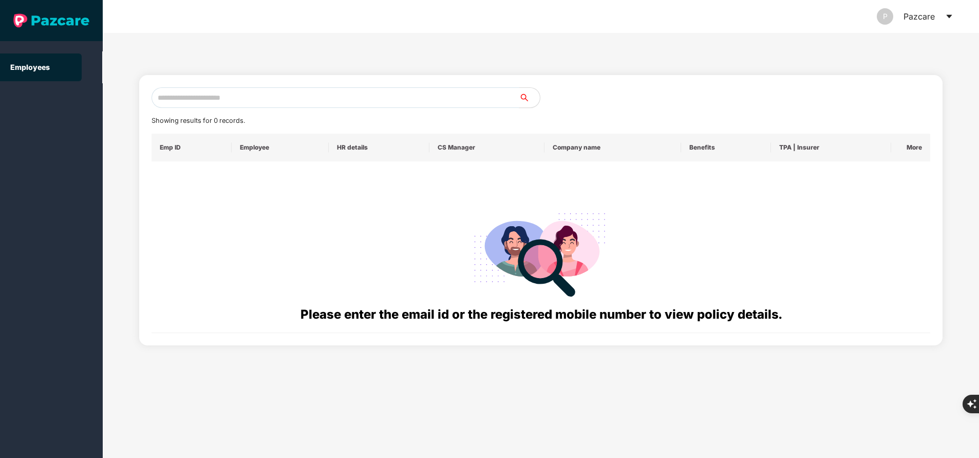
paste input "**********"
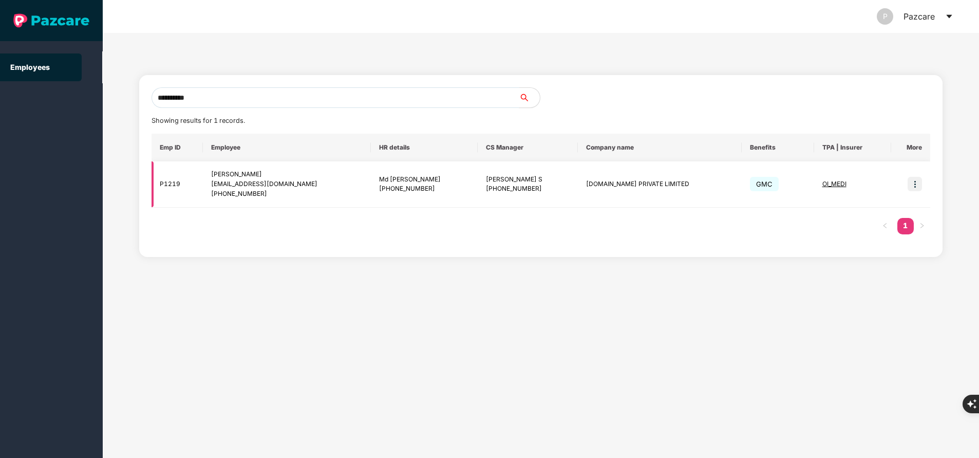
type input "**********"
click at [605, 186] on td "PROSPERR.IO PRIVATE LIMITED" at bounding box center [660, 184] width 164 height 46
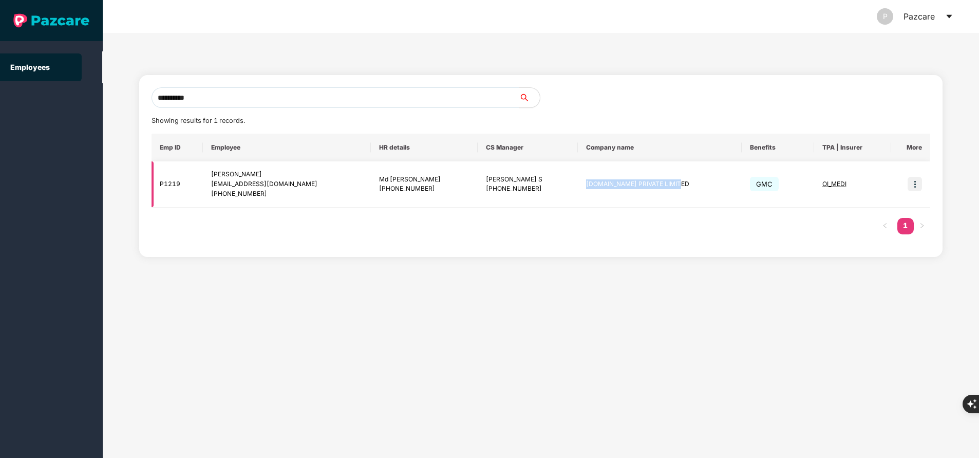
drag, startPoint x: 570, startPoint y: 179, endPoint x: 676, endPoint y: 183, distance: 106.9
click at [676, 183] on td "PROSPERR.IO PRIVATE LIMITED" at bounding box center [660, 184] width 164 height 46
copy td "PROSPERR.IO PRIVATE LIMITED"
click at [917, 182] on img at bounding box center [914, 184] width 14 height 14
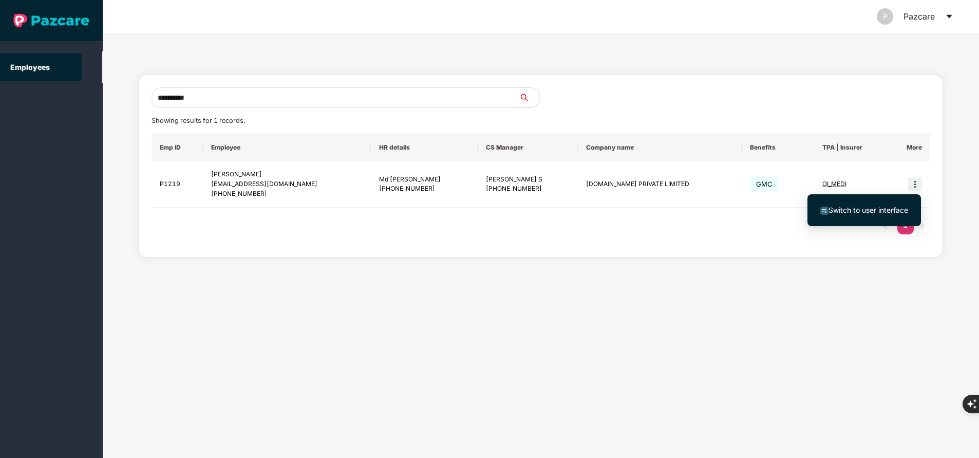
click at [897, 211] on span "Switch to user interface" at bounding box center [868, 209] width 80 height 9
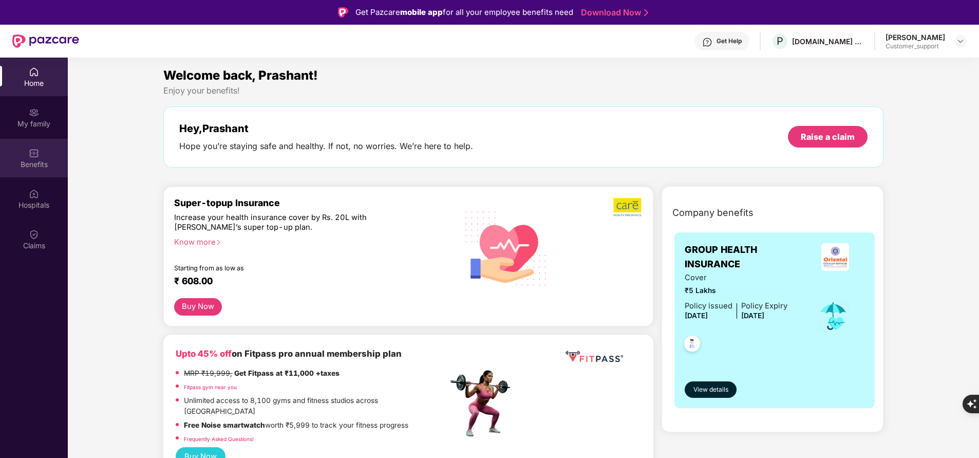
click at [39, 163] on div "Benefits" at bounding box center [34, 164] width 68 height 10
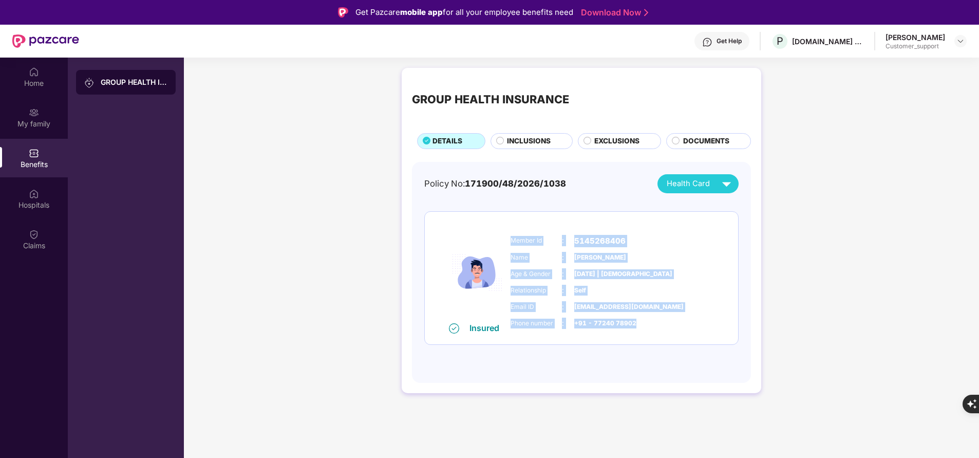
drag, startPoint x: 511, startPoint y: 239, endPoint x: 652, endPoint y: 326, distance: 165.1
click at [652, 326] on div "Member Id : 5145268406 Name : Prashant Joshi Age & Gender : 21 Aug 2001 | Male …" at bounding box center [612, 282] width 209 height 105
copy div "Member Id : 5145268406 Name : Prashant Joshi Age & Gender : 21 Aug 2001 | Male …"
click at [48, 376] on div "Home My family Benefits Hospitals Claims" at bounding box center [34, 287] width 68 height 458
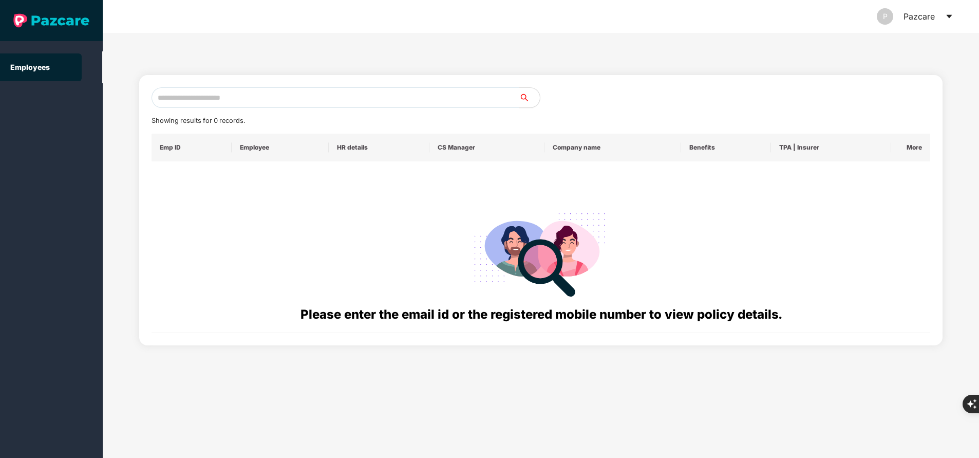
click at [307, 93] on input "text" at bounding box center [335, 97] width 368 height 21
paste input "**********"
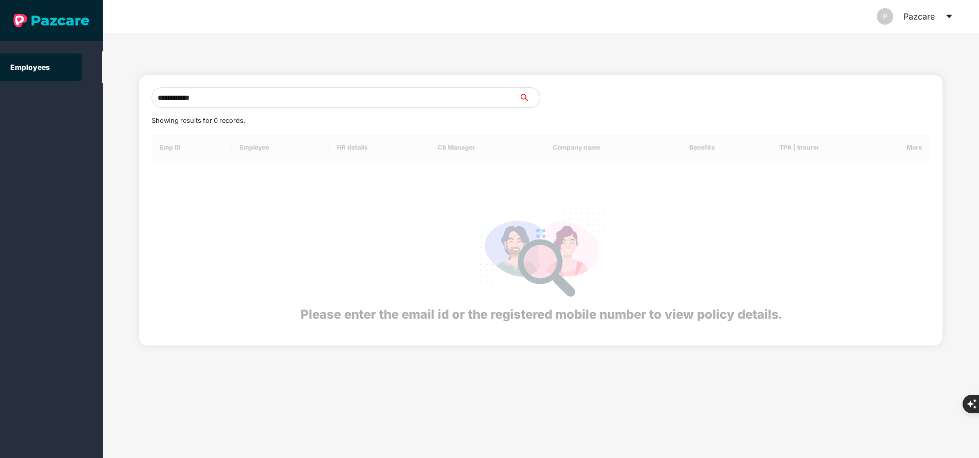
click at [307, 93] on input "**********" at bounding box center [335, 97] width 368 height 21
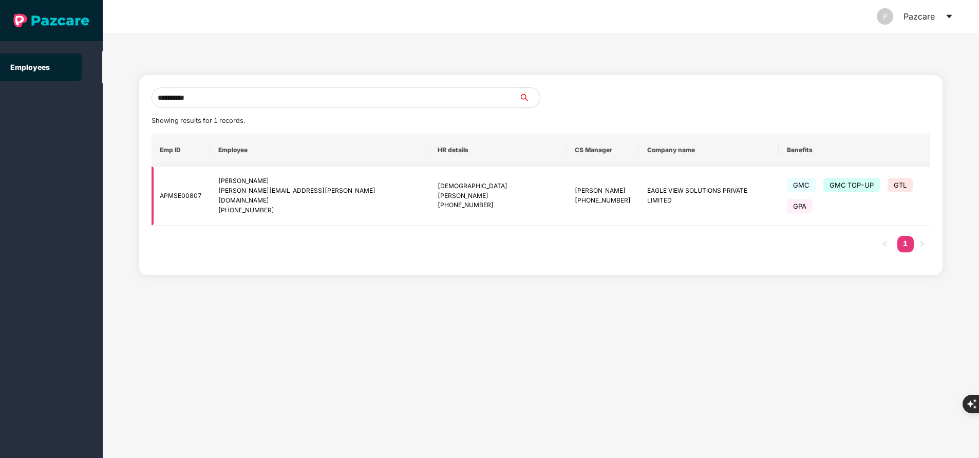
type input "**********"
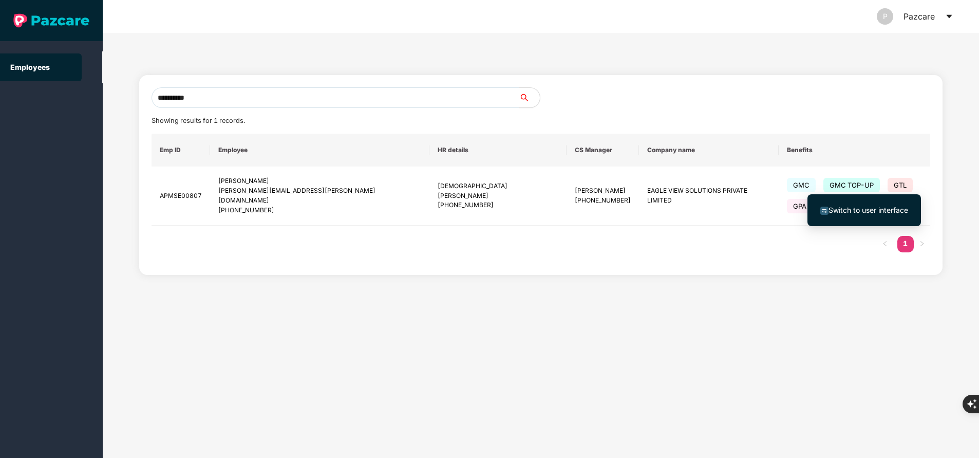
click at [876, 211] on span "Switch to user interface" at bounding box center [868, 209] width 80 height 9
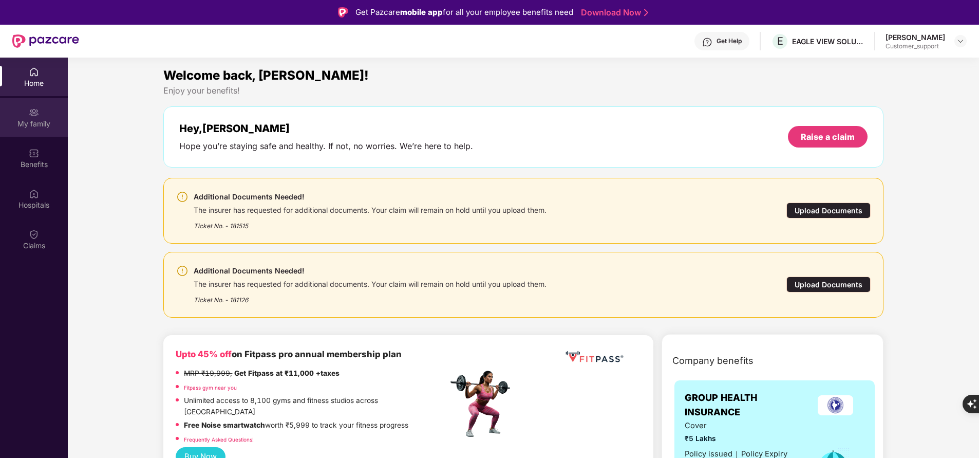
click at [31, 132] on div "My family" at bounding box center [34, 117] width 68 height 39
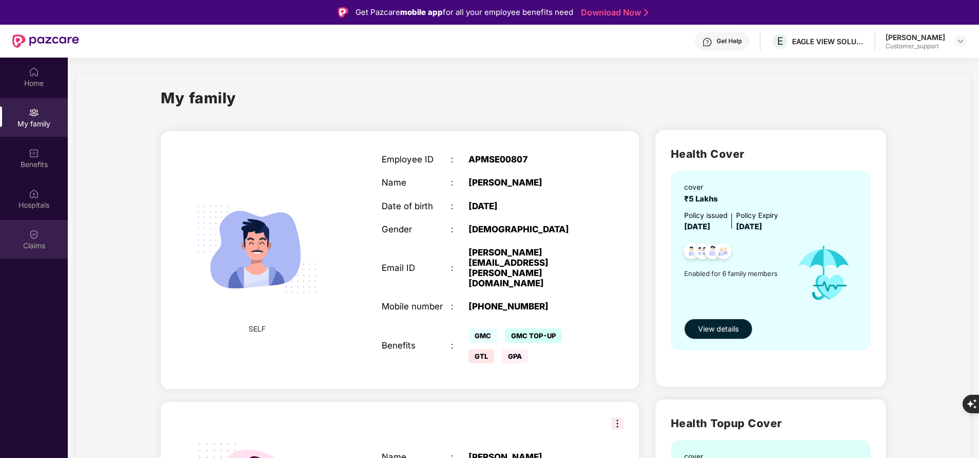
click at [45, 255] on div "Claims" at bounding box center [34, 239] width 68 height 39
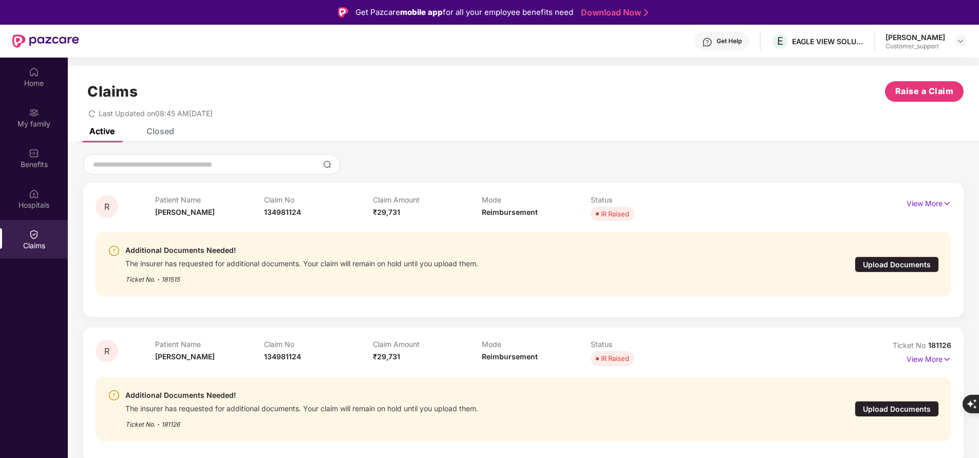
scroll to position [85, 0]
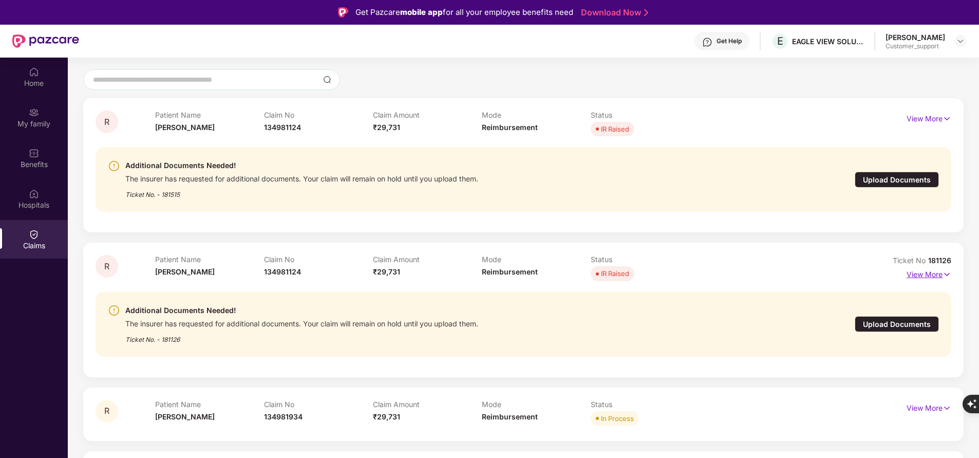
click at [930, 275] on p "View More" at bounding box center [928, 273] width 45 height 14
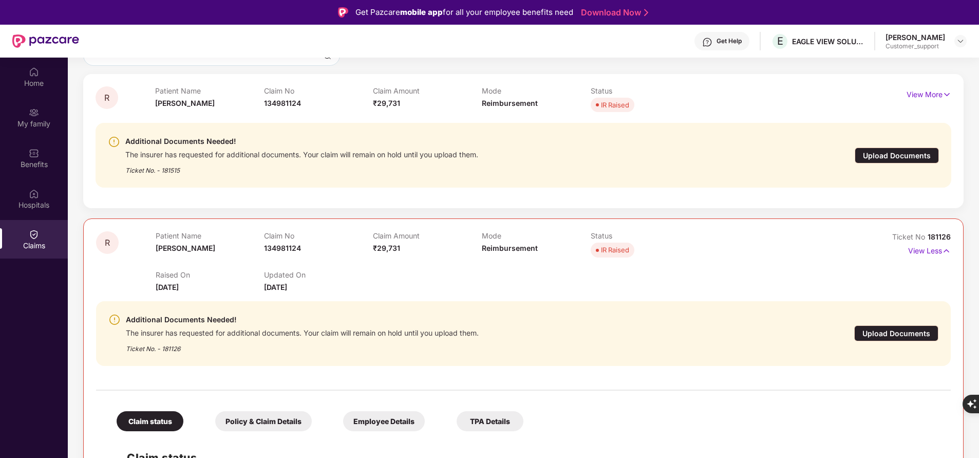
scroll to position [110, 0]
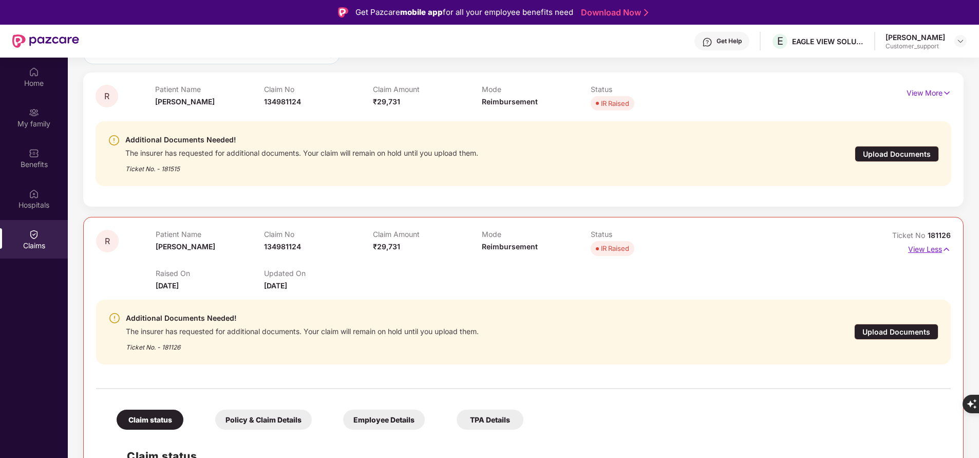
click at [936, 249] on p "View Less" at bounding box center [929, 248] width 43 height 14
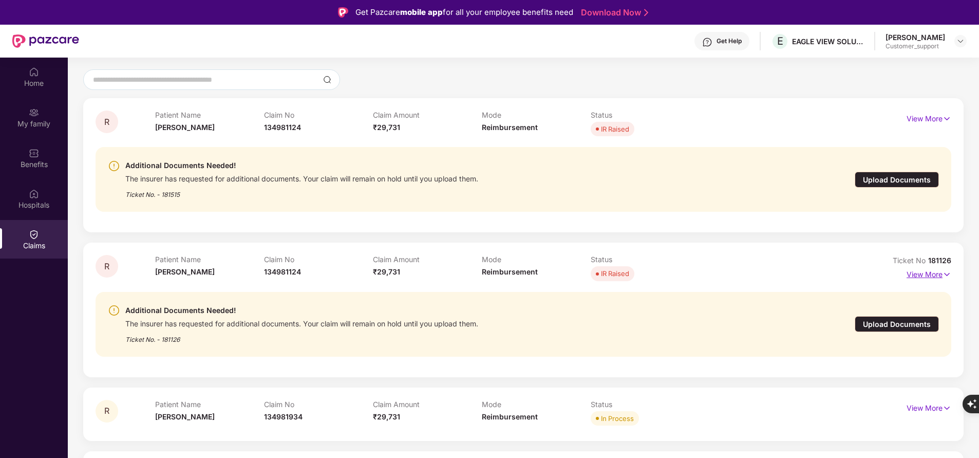
scroll to position [85, 0]
click at [921, 409] on p "View More" at bounding box center [928, 407] width 45 height 14
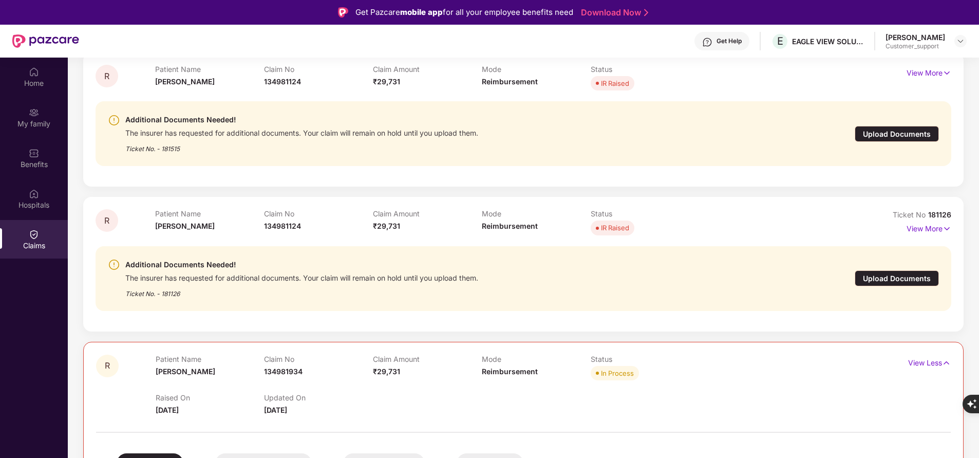
scroll to position [129, 0]
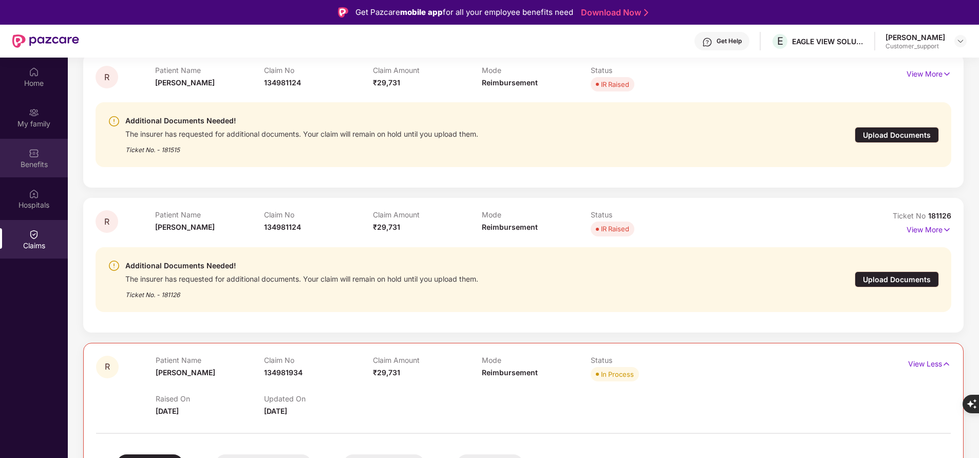
click at [35, 150] on img at bounding box center [34, 153] width 10 height 10
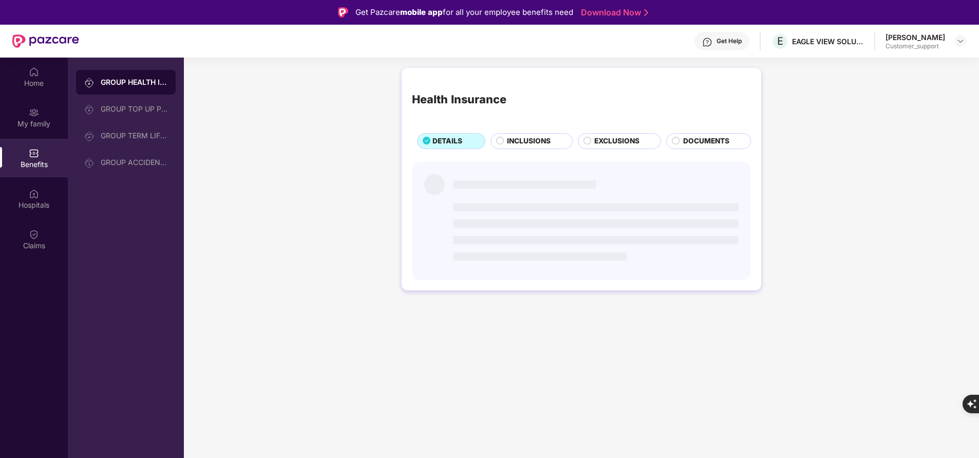
scroll to position [0, 0]
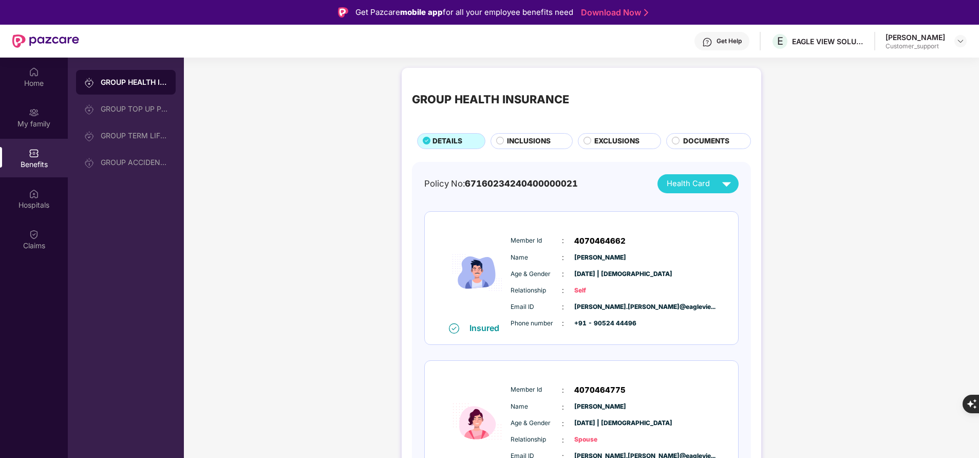
click at [544, 136] on span "INCLUSIONS" at bounding box center [529, 141] width 44 height 11
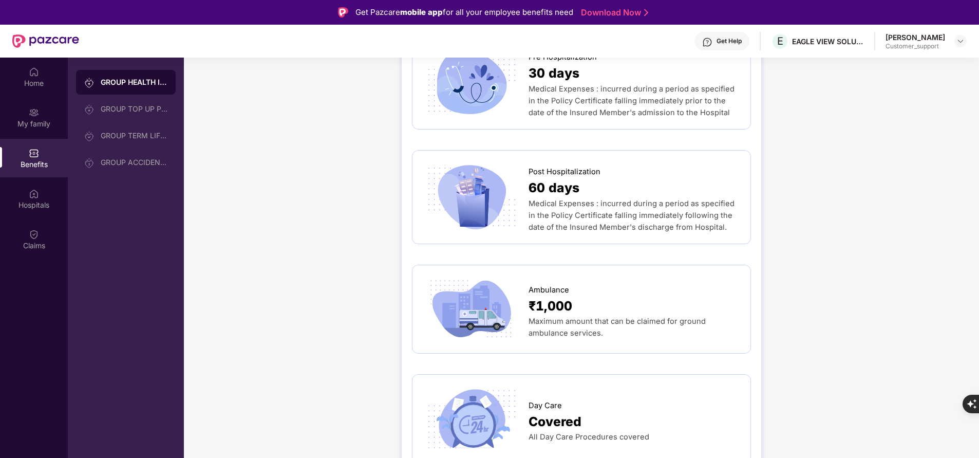
scroll to position [677, 0]
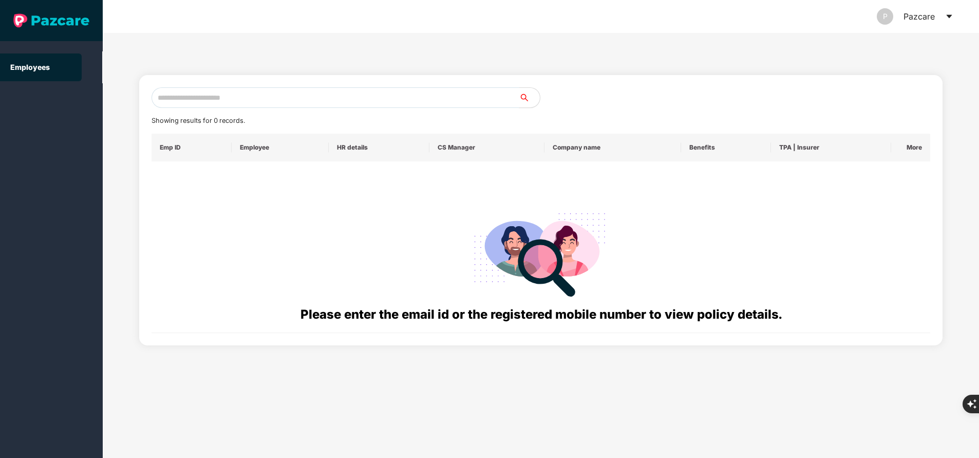
click at [305, 96] on input "text" at bounding box center [335, 97] width 368 height 21
paste input "**********"
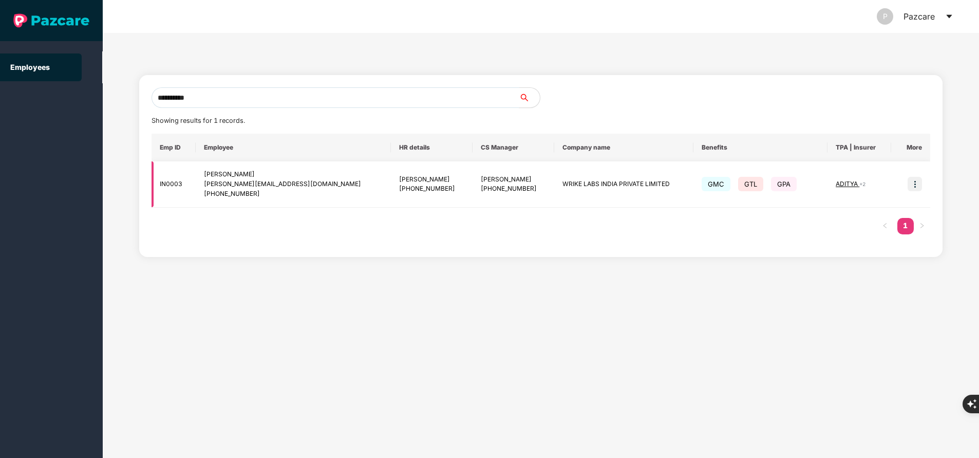
type input "**********"
click at [917, 184] on img at bounding box center [914, 184] width 14 height 14
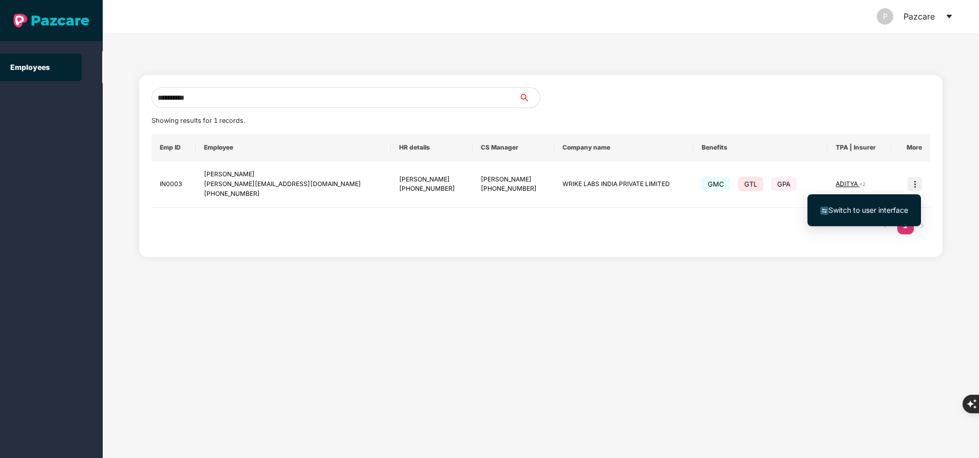
click at [898, 215] on span "Switch to user interface" at bounding box center [864, 209] width 88 height 11
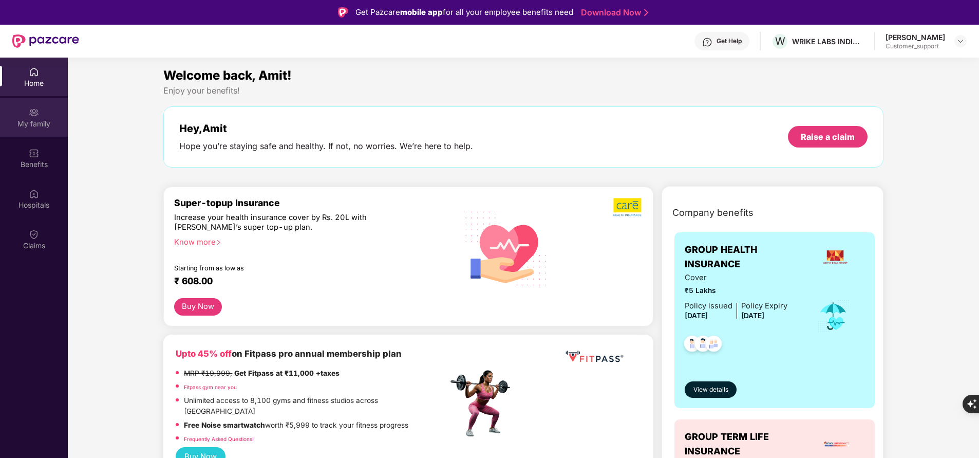
click at [46, 128] on div "My family" at bounding box center [34, 124] width 68 height 10
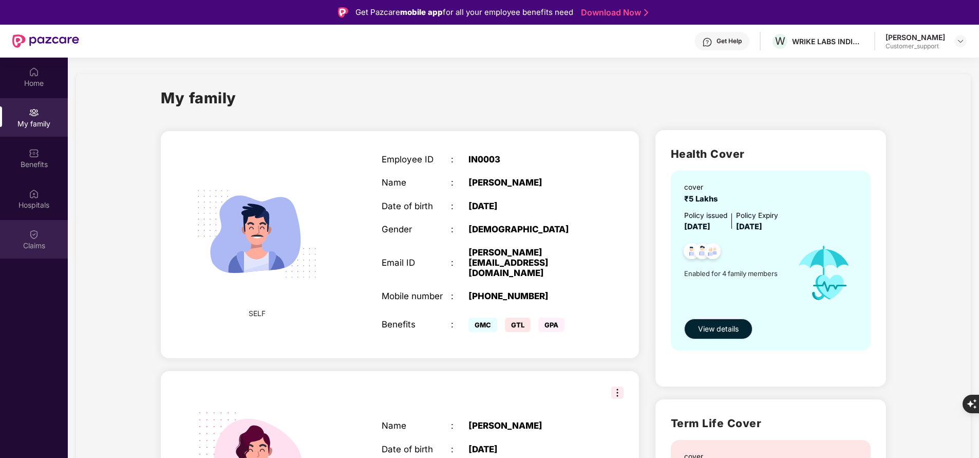
click at [45, 233] on div "Claims" at bounding box center [34, 239] width 68 height 39
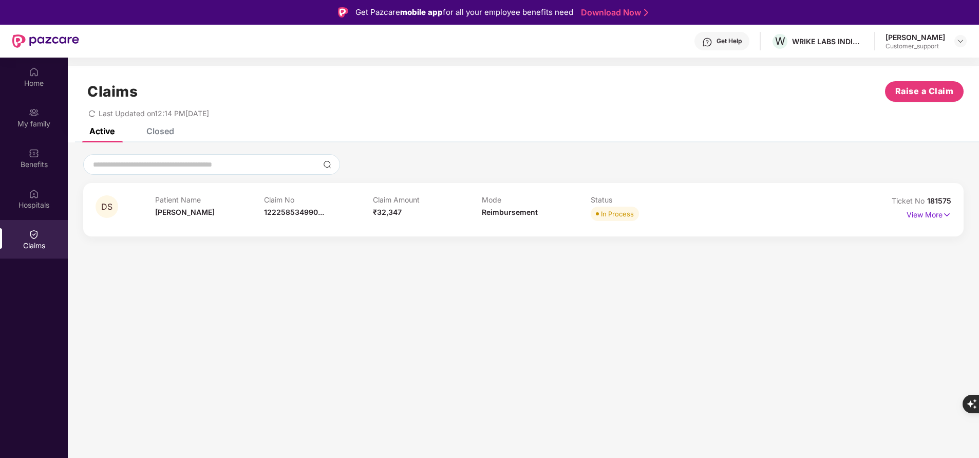
click at [939, 203] on span "181575" at bounding box center [939, 200] width 24 height 9
copy div "No 181575"
click at [33, 112] on img at bounding box center [34, 112] width 10 height 10
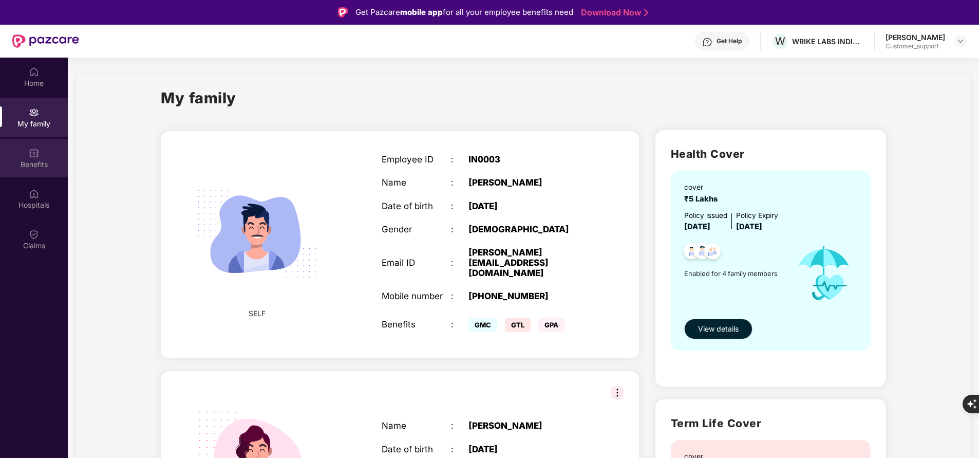
click at [50, 168] on div "Benefits" at bounding box center [34, 164] width 68 height 10
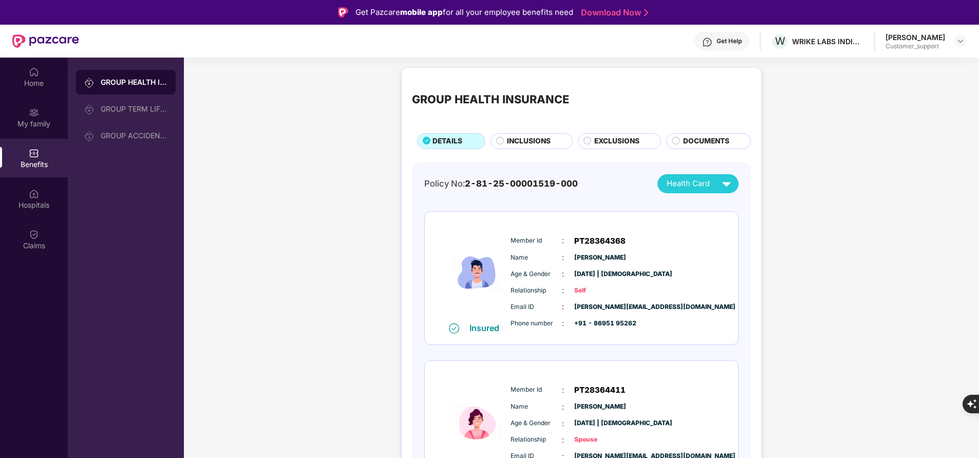
click at [541, 143] on span "INCLUSIONS" at bounding box center [529, 141] width 44 height 11
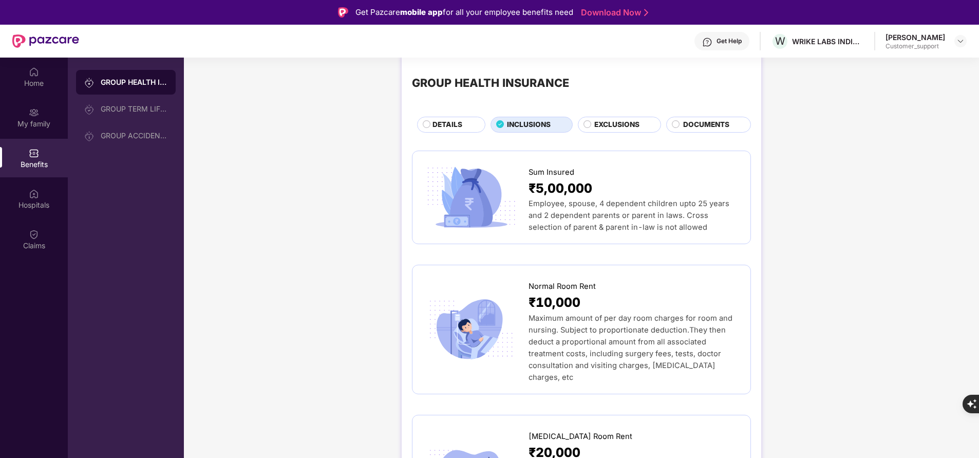
scroll to position [0, 0]
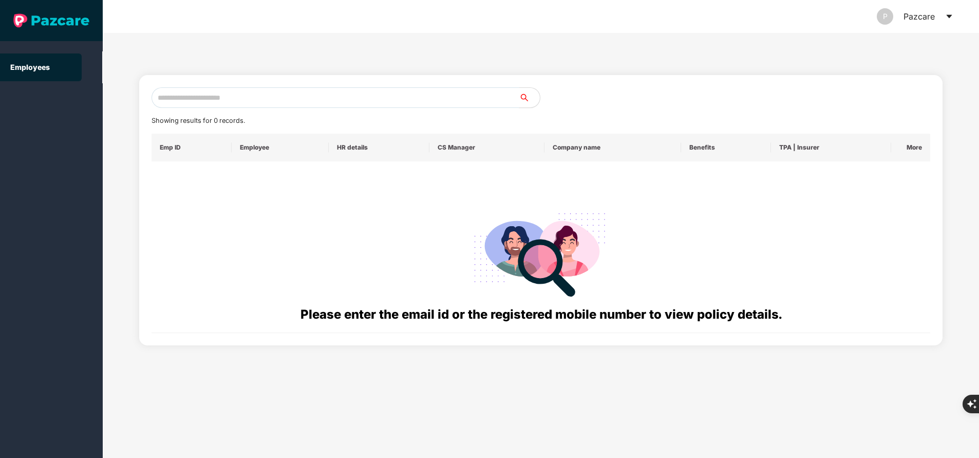
click at [253, 93] on input "text" at bounding box center [335, 97] width 368 height 21
paste input "**********"
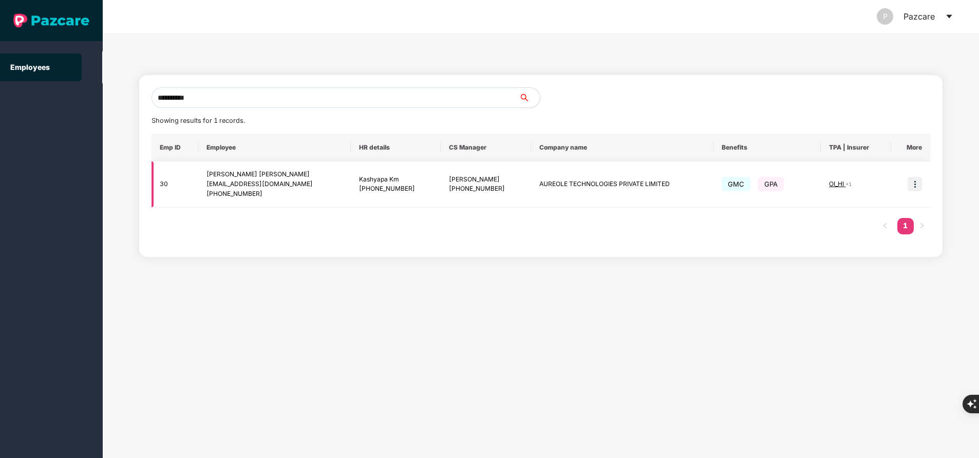
type input "**********"
click at [918, 179] on img at bounding box center [914, 184] width 14 height 14
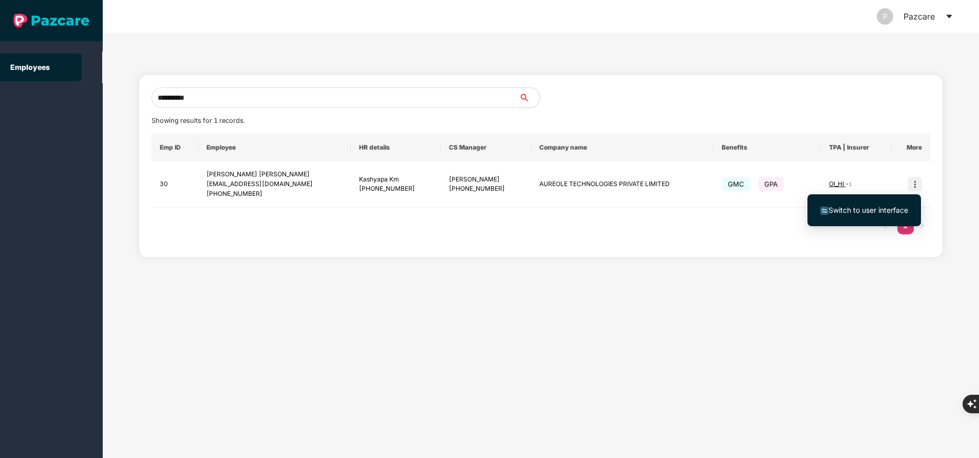
click at [881, 212] on span "Switch to user interface" at bounding box center [868, 209] width 80 height 9
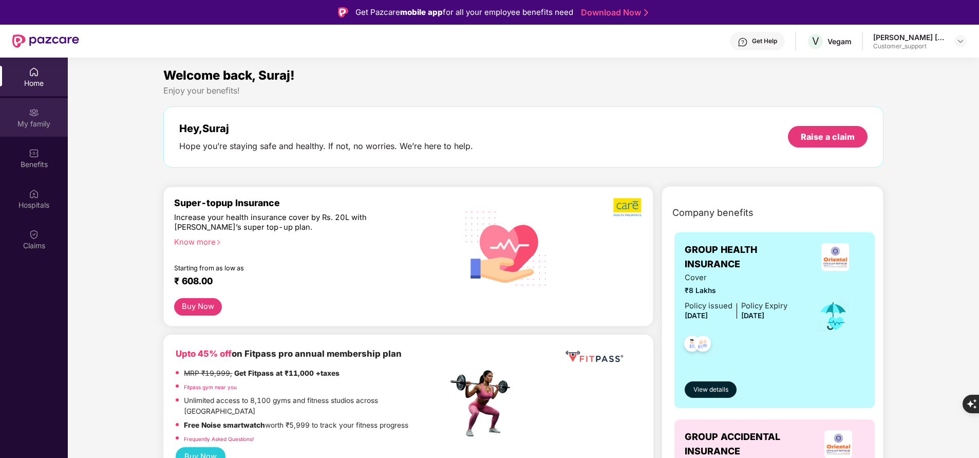
click at [39, 121] on div "My family" at bounding box center [34, 124] width 68 height 10
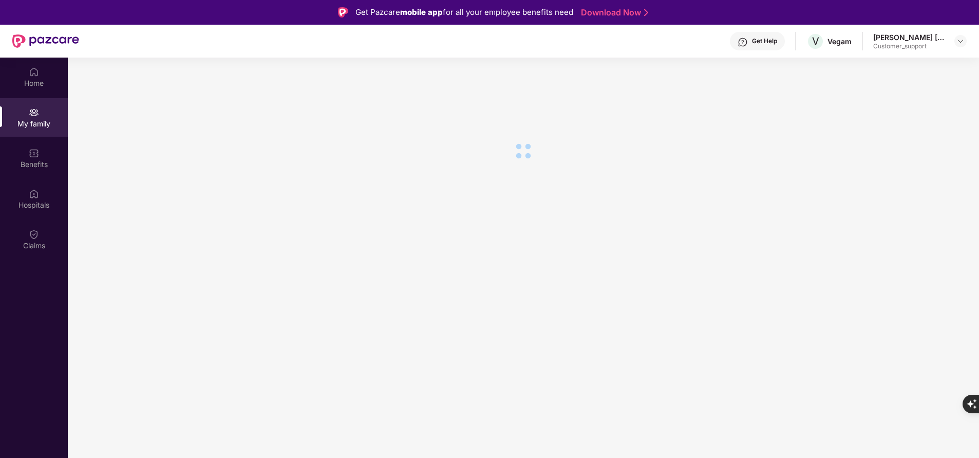
click at [39, 121] on div "My family" at bounding box center [34, 124] width 68 height 10
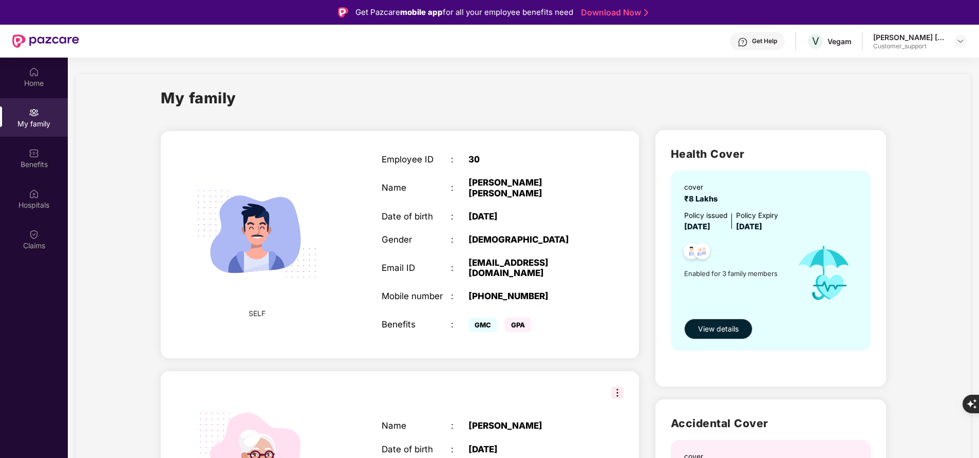
drag, startPoint x: 23, startPoint y: 336, endPoint x: 87, endPoint y: 199, distance: 151.4
click at [23, 336] on div "Home My family Benefits Hospitals Claims" at bounding box center [34, 287] width 68 height 458
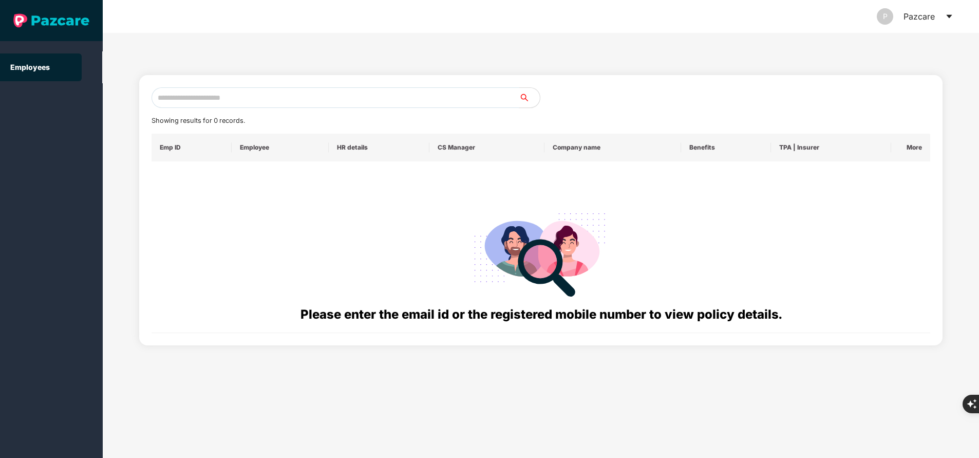
click at [264, 104] on input "text" at bounding box center [335, 97] width 368 height 21
paste input "**********"
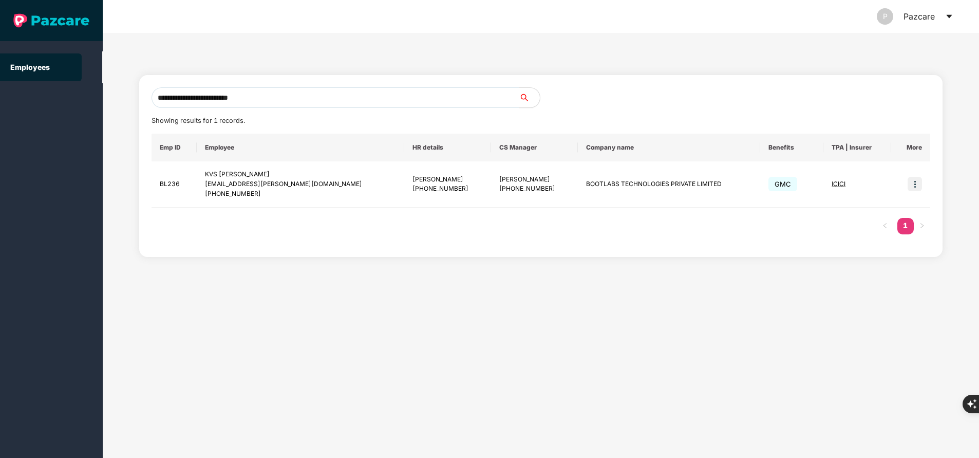
type input "**********"
paste input "**********"
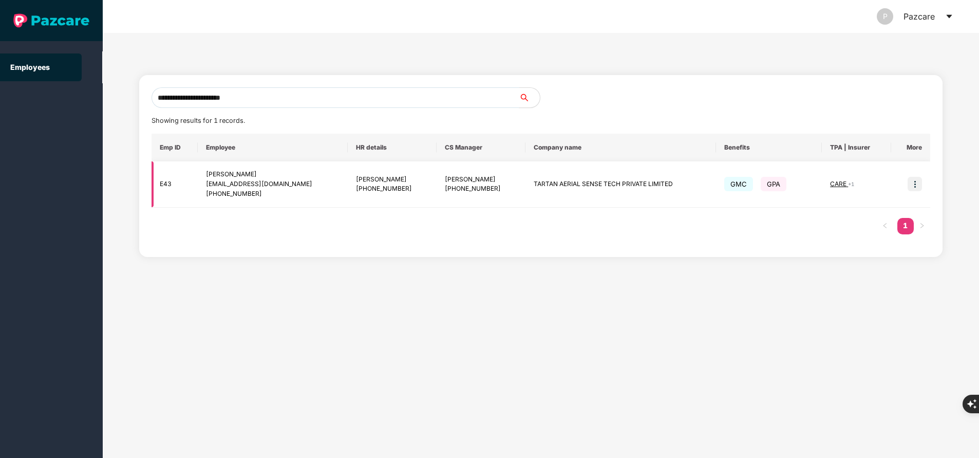
type input "**********"
click at [916, 183] on img at bounding box center [914, 184] width 14 height 14
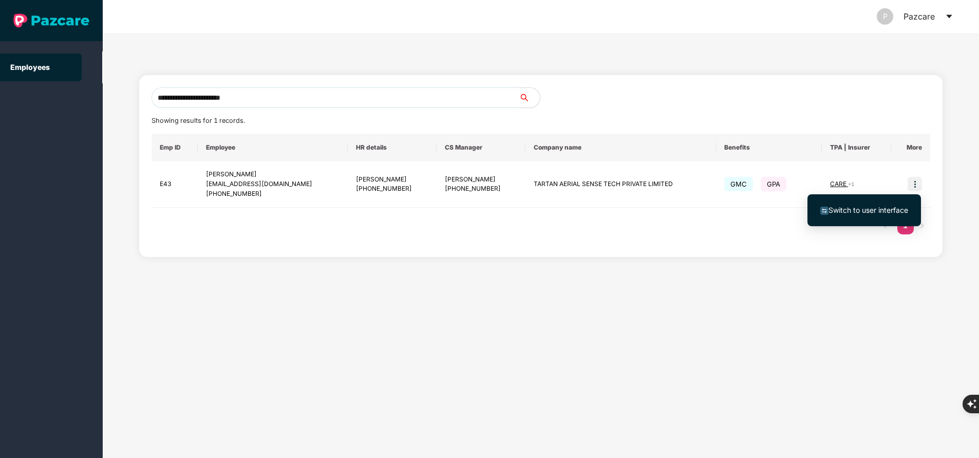
click at [896, 212] on span "Switch to user interface" at bounding box center [868, 209] width 80 height 9
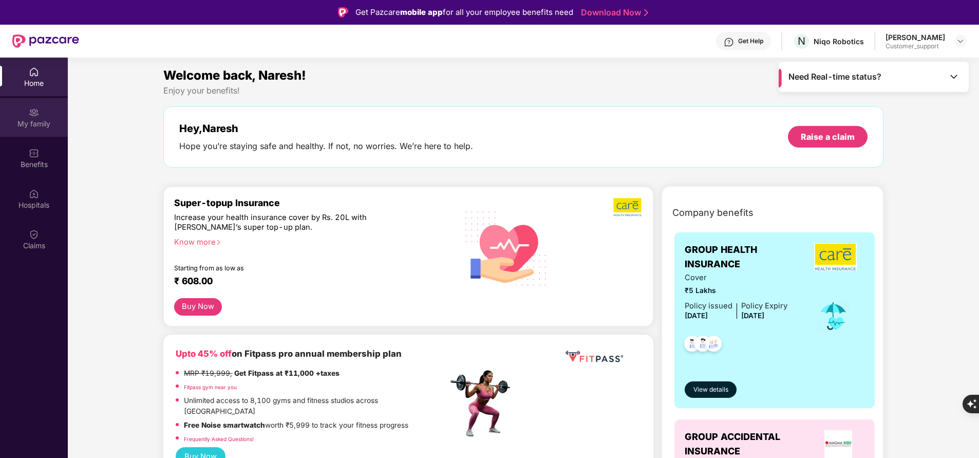
click at [46, 113] on div "My family" at bounding box center [34, 117] width 68 height 39
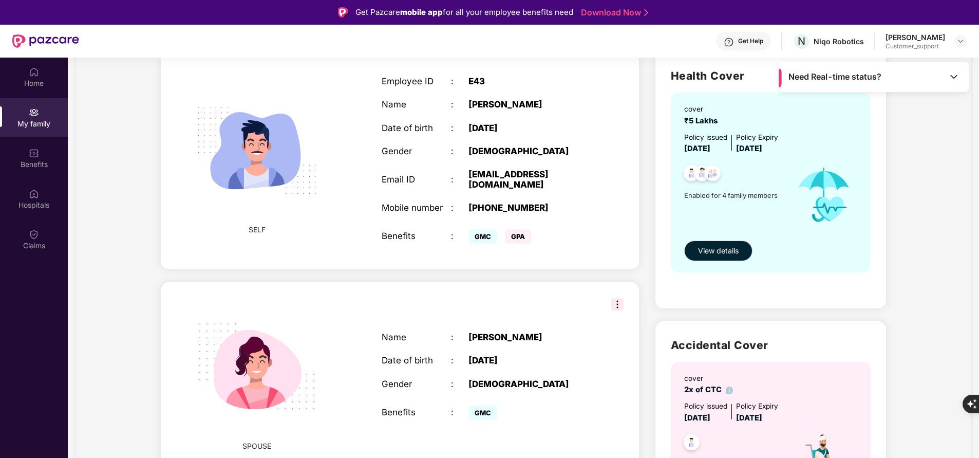
scroll to position [67, 0]
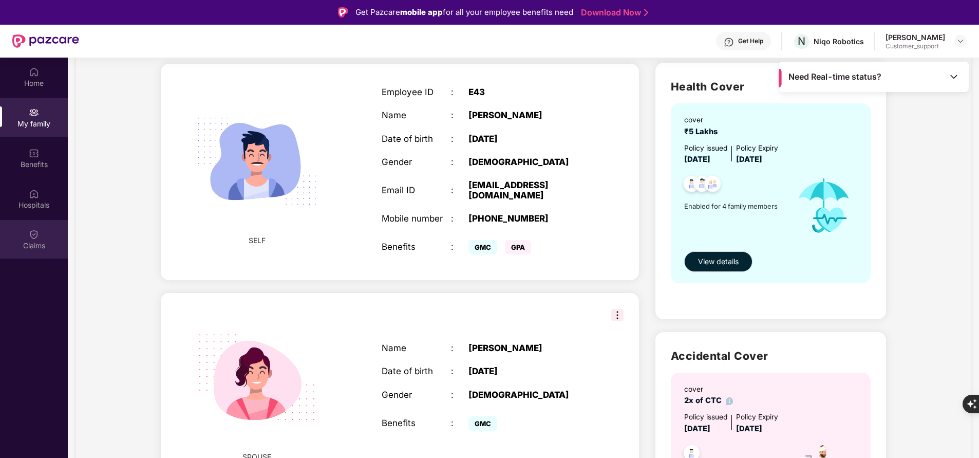
click at [41, 236] on div "Claims" at bounding box center [34, 239] width 68 height 39
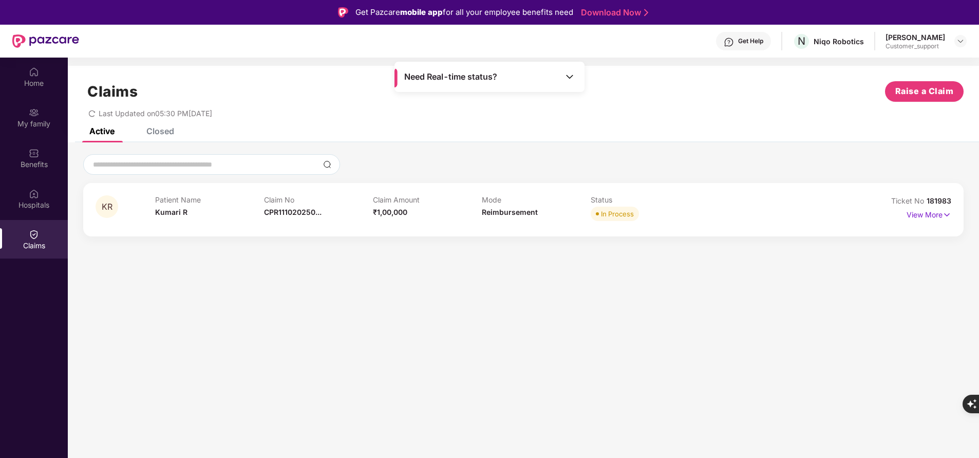
click at [933, 199] on span "181983" at bounding box center [938, 200] width 25 height 9
copy div "No 181983"
click at [42, 72] on div "Home" at bounding box center [34, 77] width 68 height 39
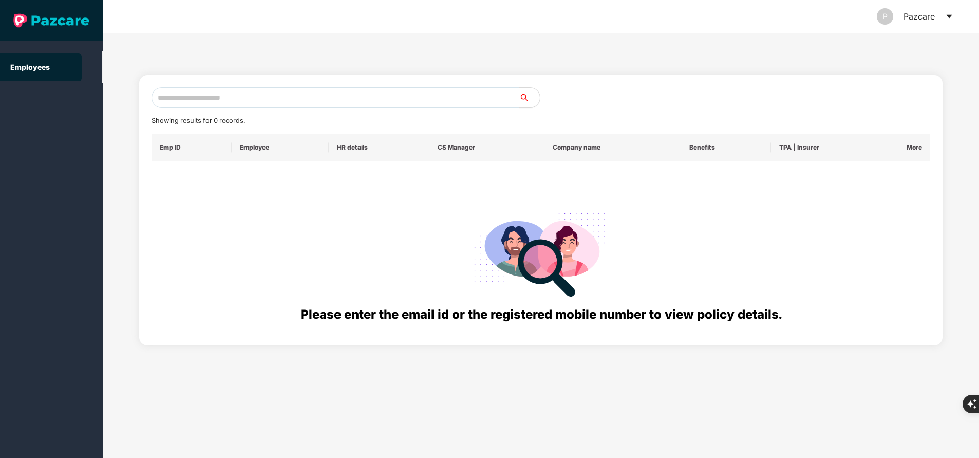
paste input "**********"
click at [229, 98] on input "text" at bounding box center [335, 97] width 368 height 21
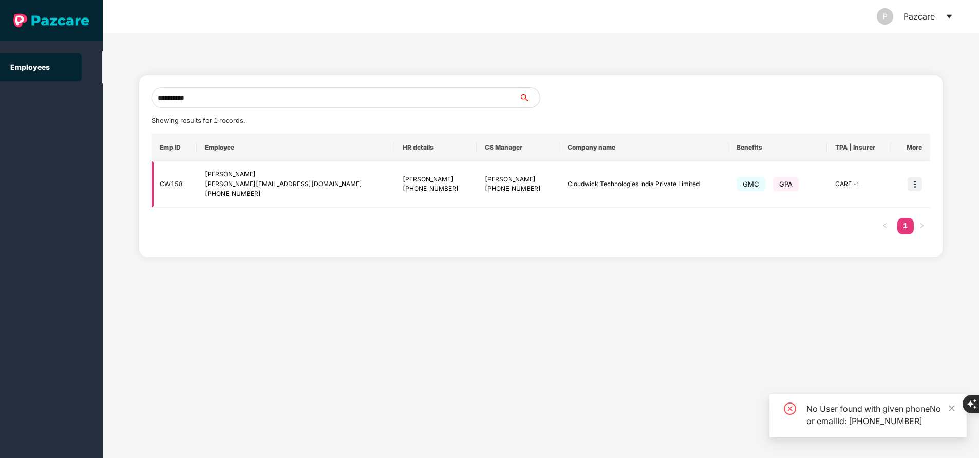
type input "**********"
drag, startPoint x: 922, startPoint y: 182, endPoint x: 916, endPoint y: 184, distance: 6.4
click at [916, 184] on td at bounding box center [910, 184] width 39 height 46
click at [916, 184] on img at bounding box center [914, 184] width 14 height 14
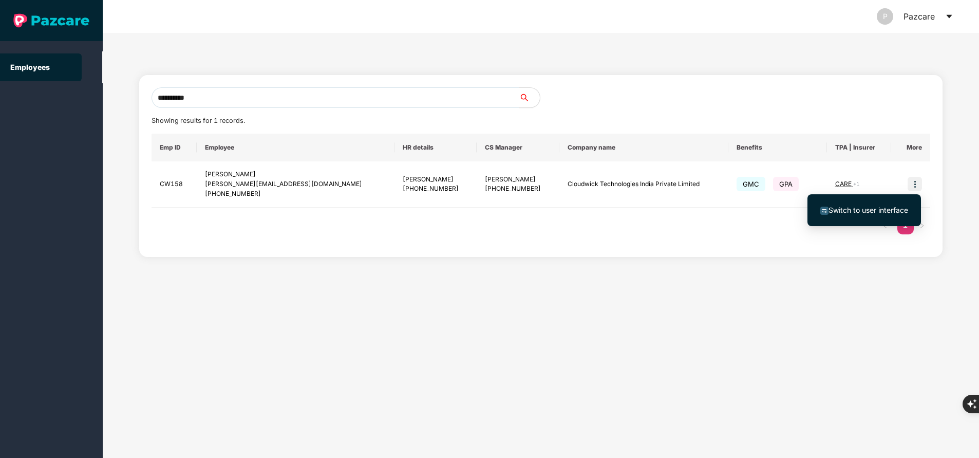
click at [880, 205] on span "Switch to user interface" at bounding box center [868, 209] width 80 height 9
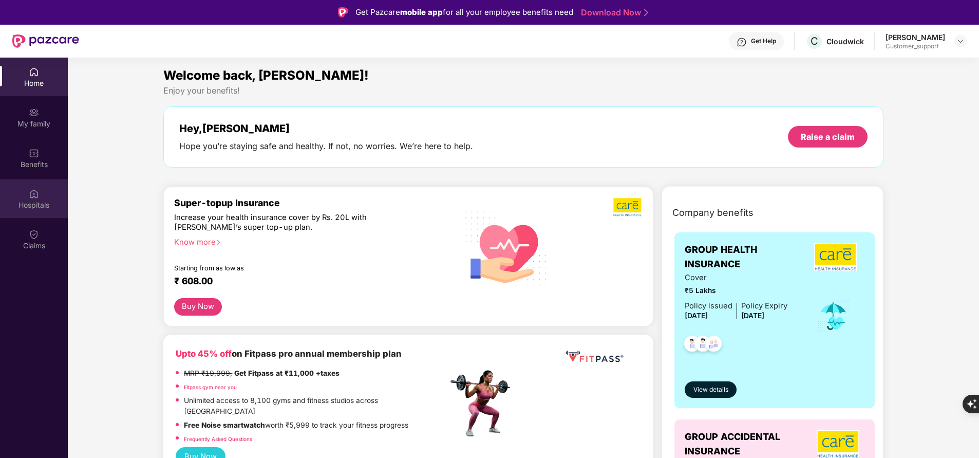
click at [42, 204] on div "Hospitals" at bounding box center [34, 205] width 68 height 10
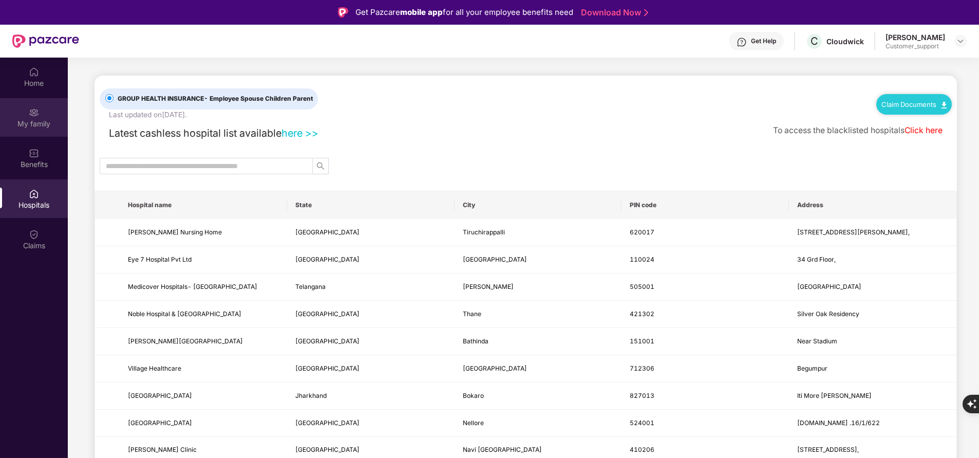
click at [37, 131] on div "My family" at bounding box center [34, 117] width 68 height 39
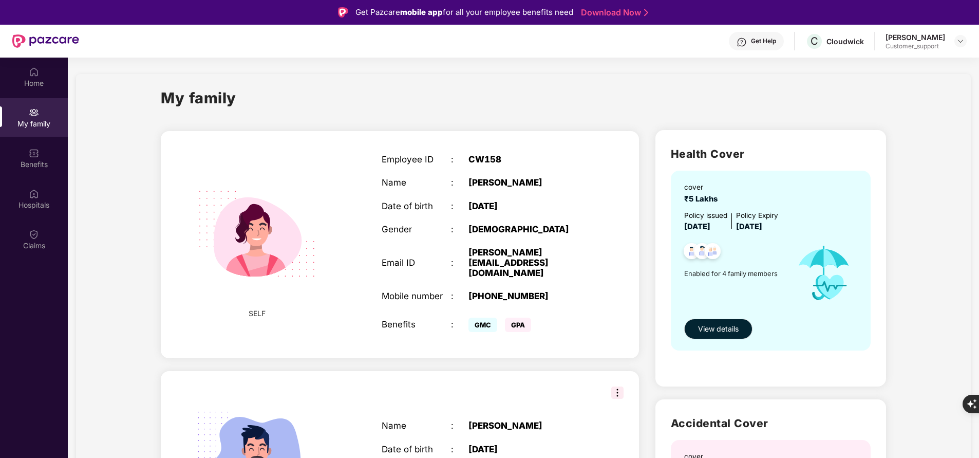
click at [516, 255] on div "shalini.kailashiya@cloudwick.com" at bounding box center [528, 262] width 121 height 31
copy div "shalini.kailashiya@cloudwick.com"
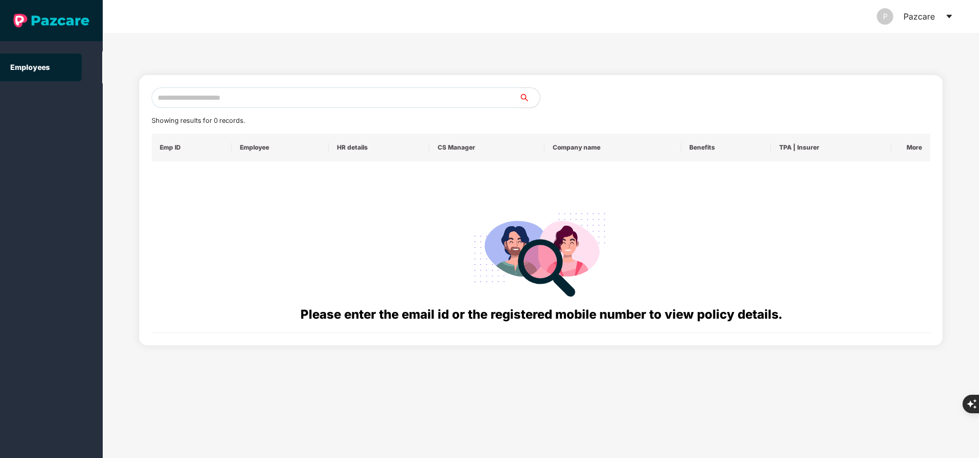
click at [308, 110] on div "Showing results for 0 records. Emp ID Employee HR details CS Manager Company na…" at bounding box center [540, 209] width 779 height 245
click at [309, 106] on input "text" at bounding box center [335, 97] width 368 height 21
paste input "**********"
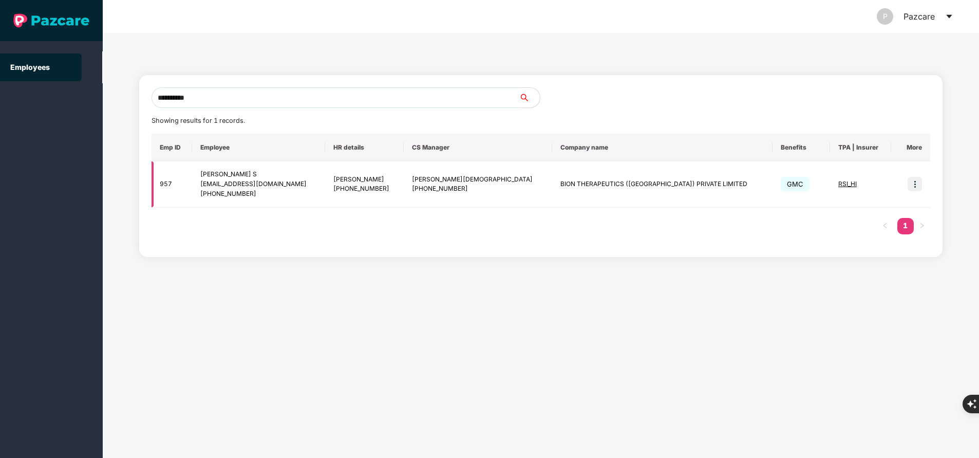
type input "**********"
click at [838, 186] on span "RSI_HI" at bounding box center [847, 184] width 18 height 8
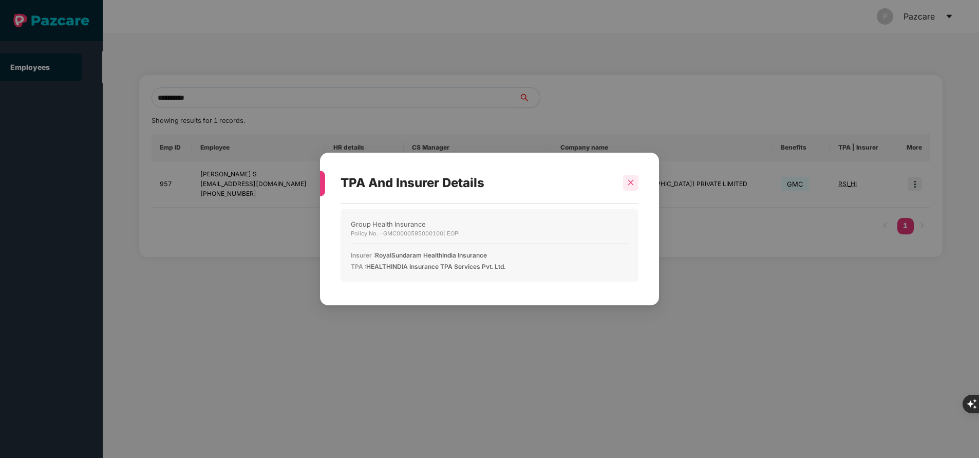
click at [628, 179] on icon "close" at bounding box center [630, 182] width 7 height 7
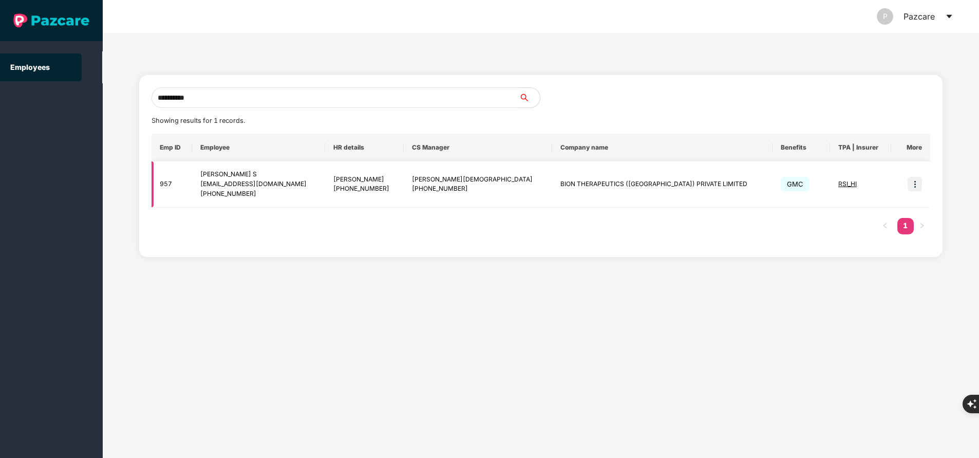
click at [918, 188] on img at bounding box center [914, 184] width 14 height 14
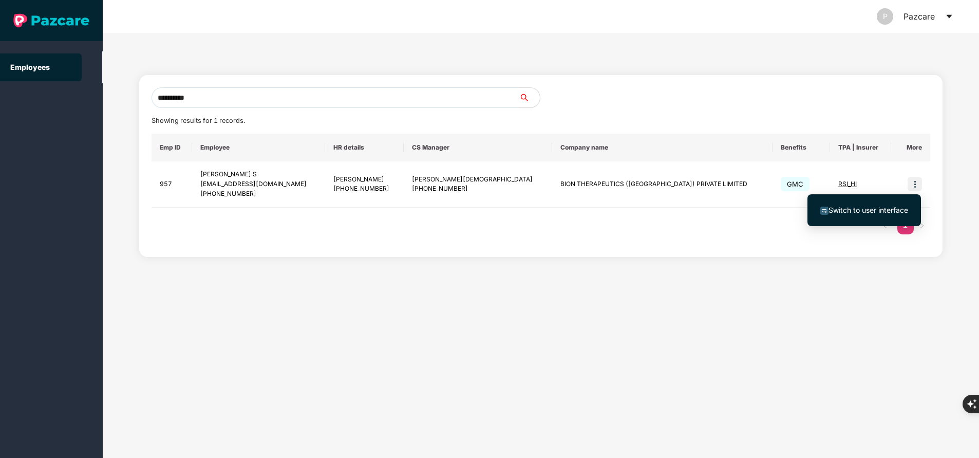
click at [858, 212] on span "Switch to user interface" at bounding box center [868, 209] width 80 height 9
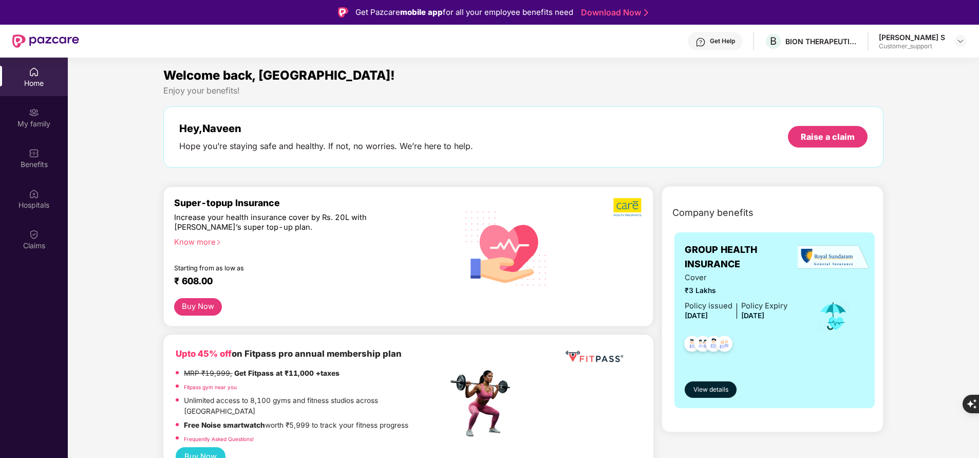
click at [29, 112] on img at bounding box center [34, 112] width 10 height 10
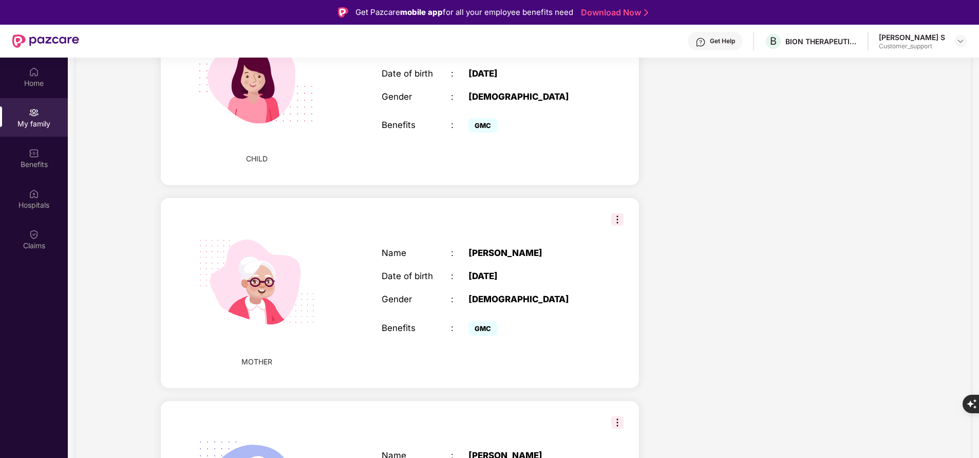
scroll to position [887, 0]
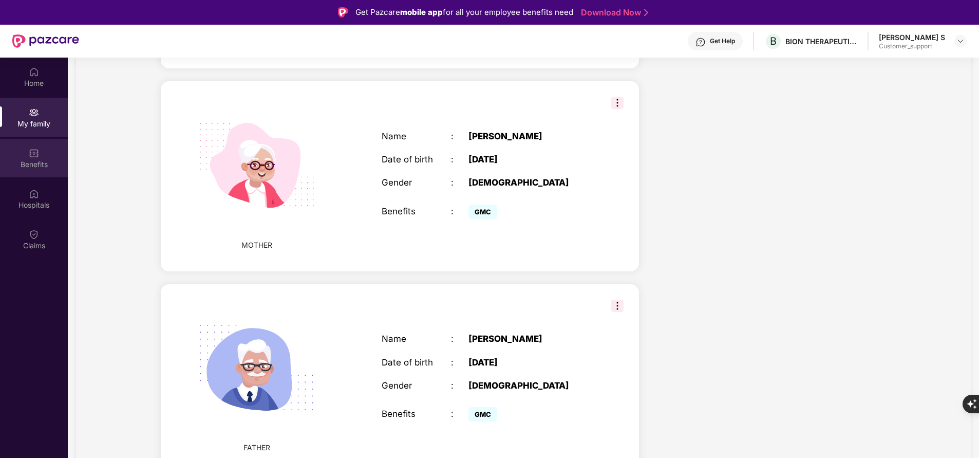
click at [35, 160] on div "Benefits" at bounding box center [34, 164] width 68 height 10
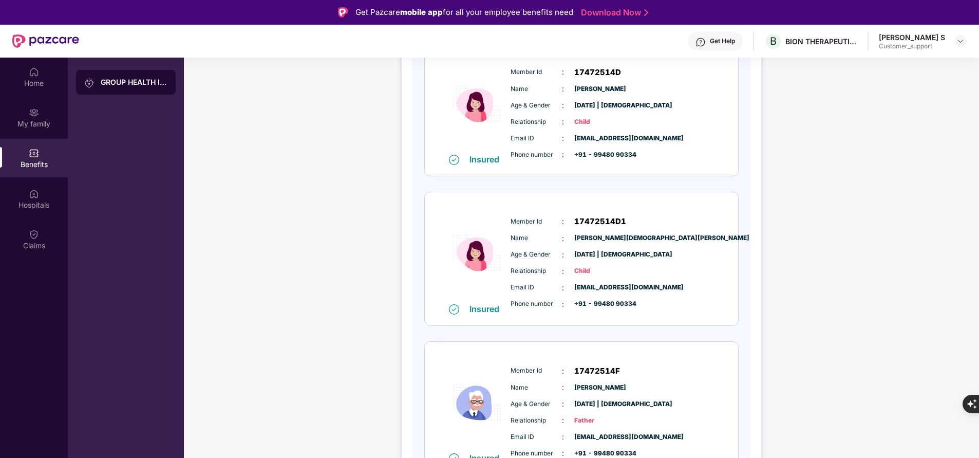
scroll to position [516, 0]
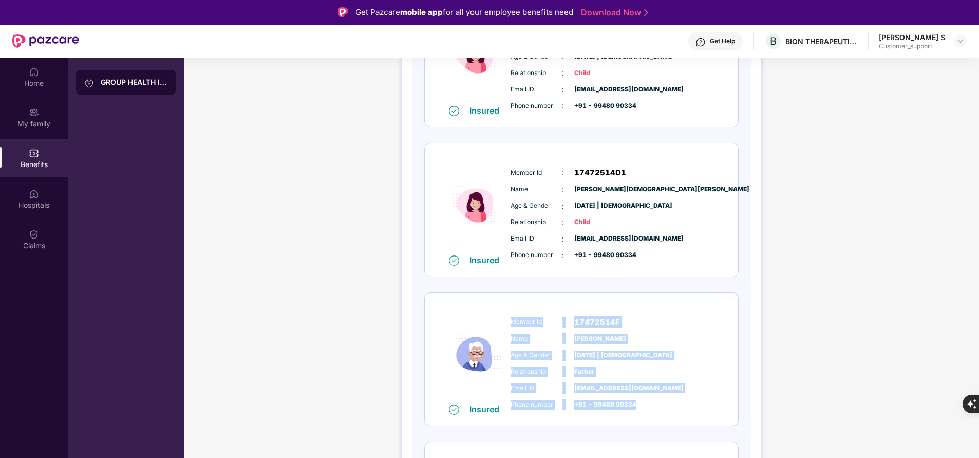
drag, startPoint x: 509, startPoint y: 318, endPoint x: 652, endPoint y: 421, distance: 175.8
click at [652, 421] on div "Insured Member Id : 17472514F Name : Sheri Bojanna Age & Gender : 01 Jan 1961 |…" at bounding box center [581, 359] width 313 height 133
copy div "Member Id : 17472514F Name : Sheri Bojanna Age & Gender : 01 Jan 1961 | Male Re…"
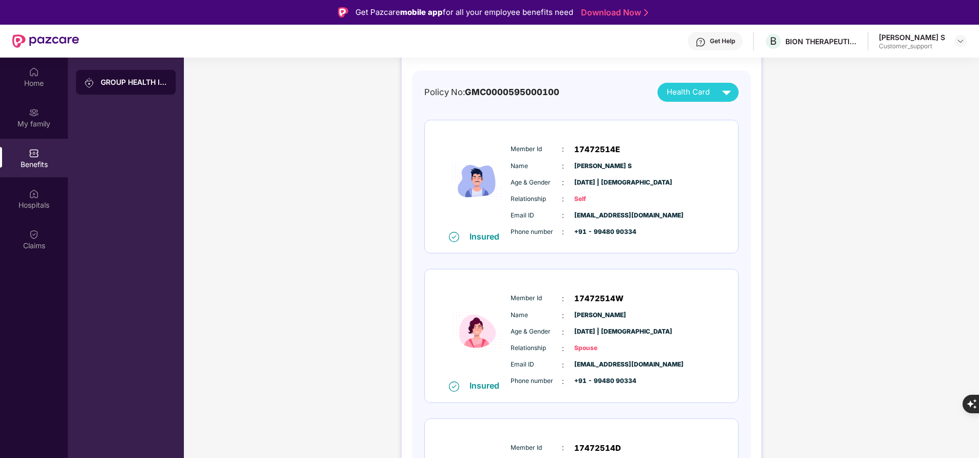
scroll to position [0, 0]
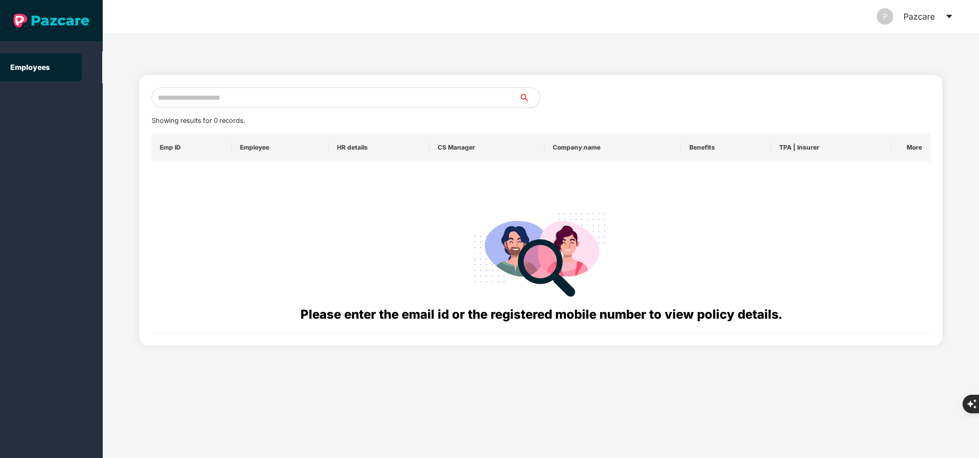
click at [288, 100] on input "text" at bounding box center [335, 97] width 368 height 21
paste input "**********"
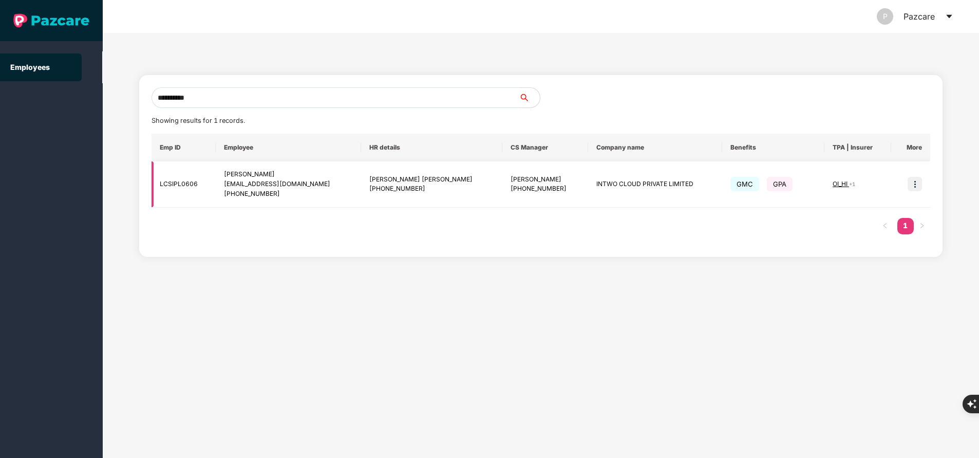
type input "**********"
click at [837, 184] on span "OI_HI" at bounding box center [840, 184] width 16 height 8
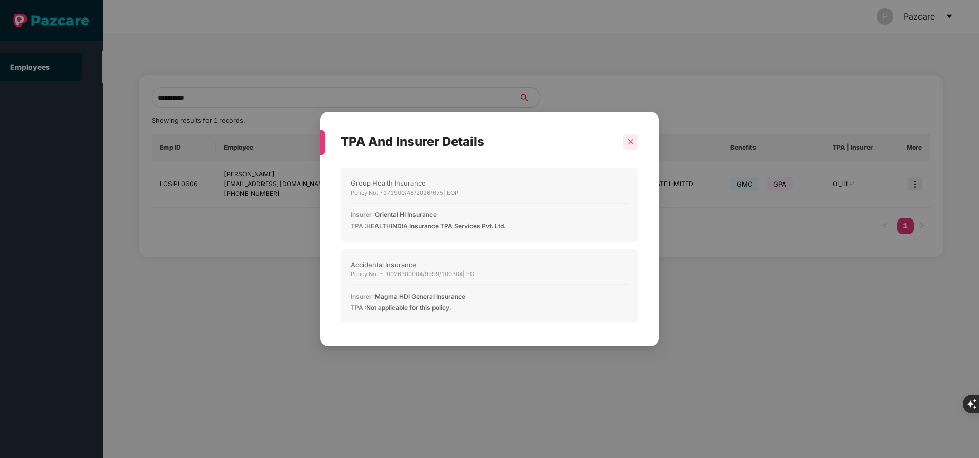
click at [633, 141] on icon "close" at bounding box center [630, 141] width 7 height 7
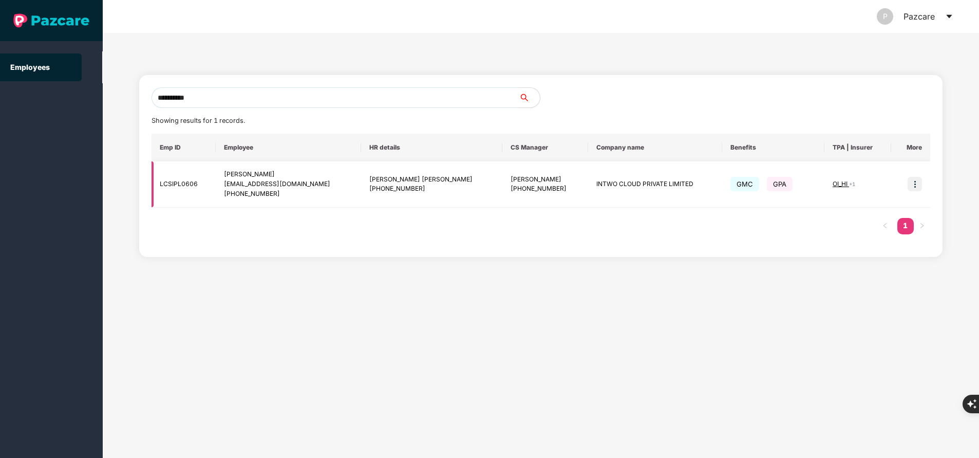
click at [914, 182] on img at bounding box center [914, 184] width 14 height 14
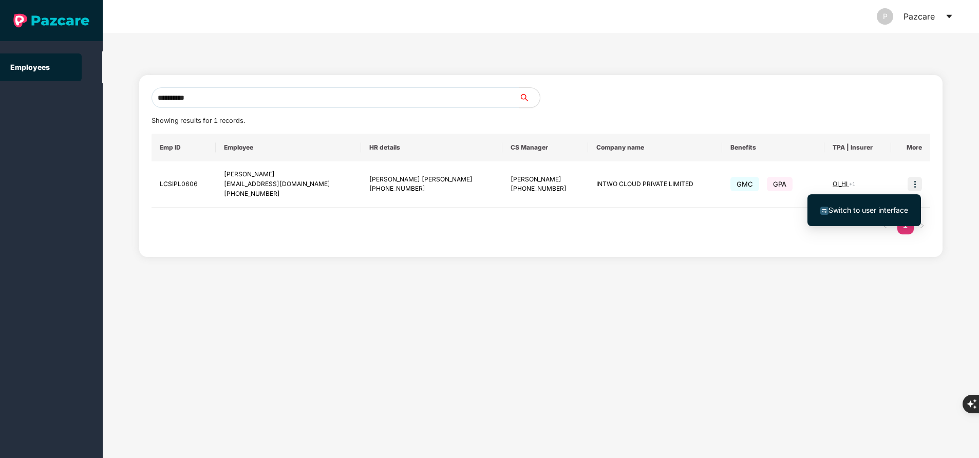
click at [850, 215] on span "Switch to user interface" at bounding box center [864, 209] width 88 height 11
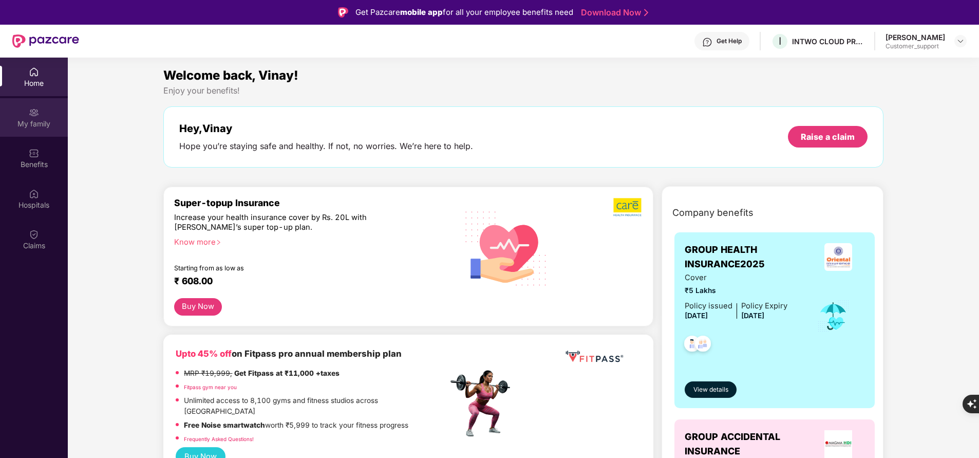
click at [48, 109] on div "My family" at bounding box center [34, 117] width 68 height 39
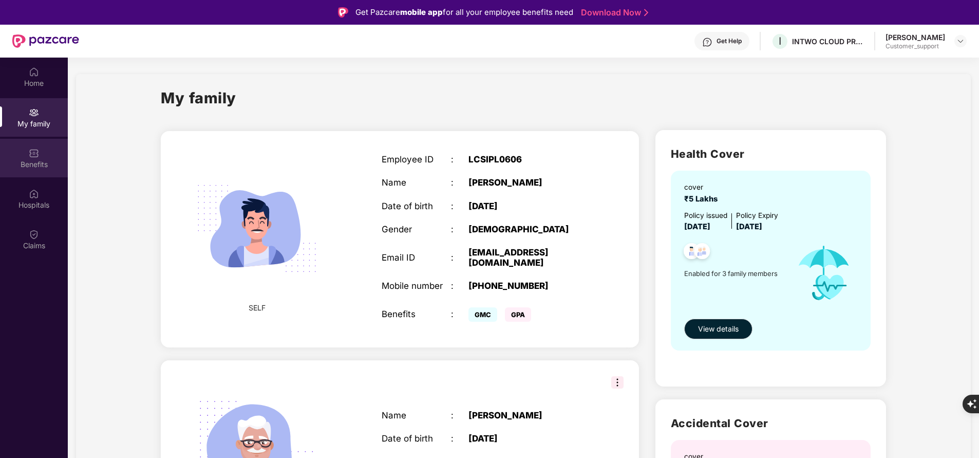
click at [44, 153] on div "Benefits" at bounding box center [34, 158] width 68 height 39
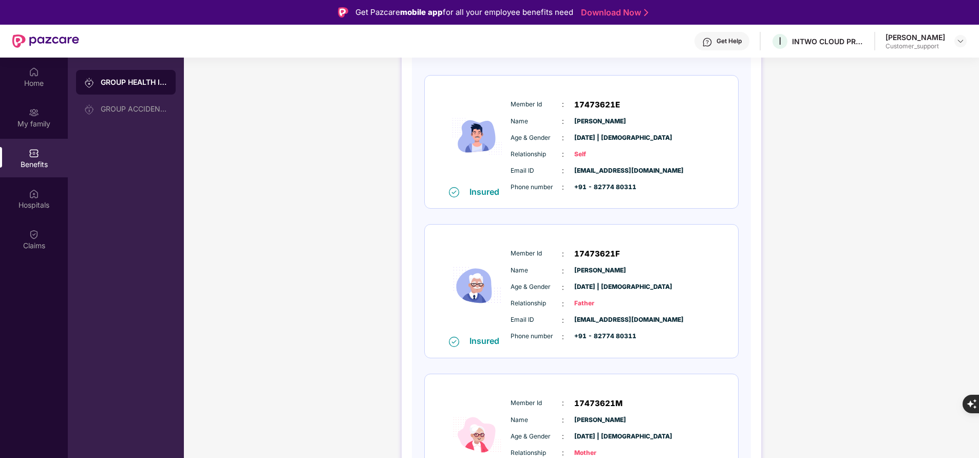
scroll to position [136, 0]
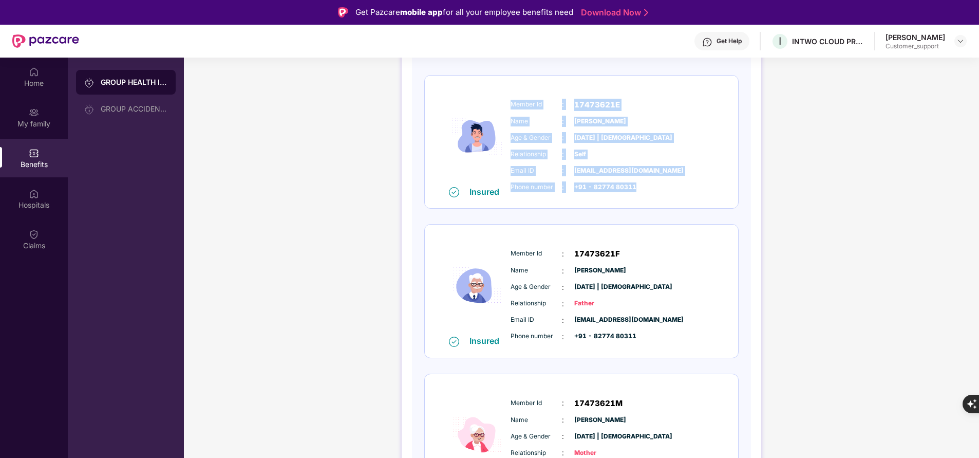
drag, startPoint x: 508, startPoint y: 99, endPoint x: 651, endPoint y: 193, distance: 171.3
click at [651, 193] on div "Member Id : 17473621E Name : Vinay Bhat Age & Gender : 18 Mar 1995 | Male Relat…" at bounding box center [612, 145] width 209 height 105
copy div "Member Id : 17473621E Name : Vinay Bhat Age & Gender : 18 Mar 1995 | Male Relat…"
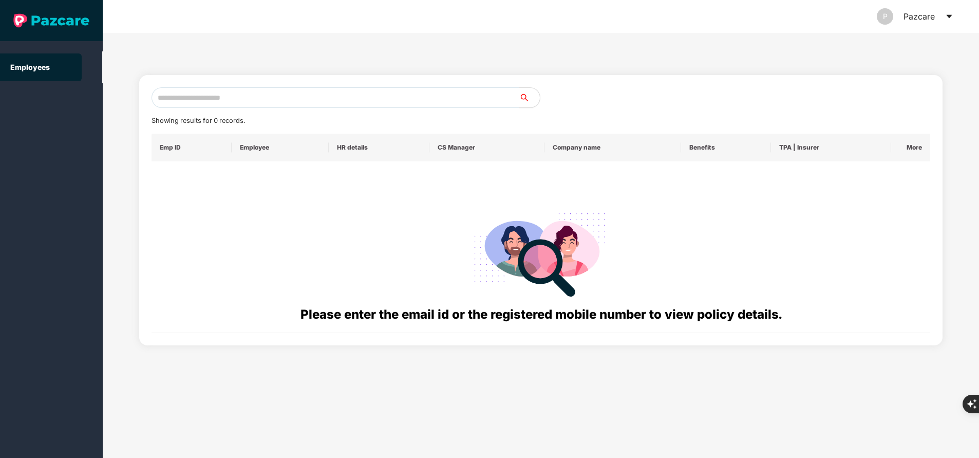
click at [276, 102] on input "text" at bounding box center [335, 97] width 368 height 21
paste input "**********"
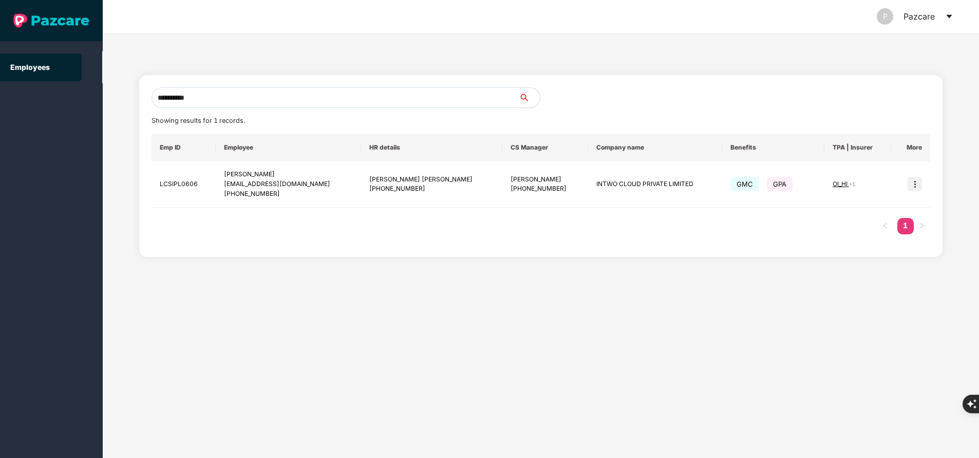
type input "**********"
drag, startPoint x: 24, startPoint y: 166, endPoint x: 91, endPoint y: 14, distance: 166.7
click at [24, 166] on div "Employees" at bounding box center [51, 229] width 103 height 458
click at [408, 95] on input "**********" at bounding box center [335, 97] width 368 height 21
paste input "**********"
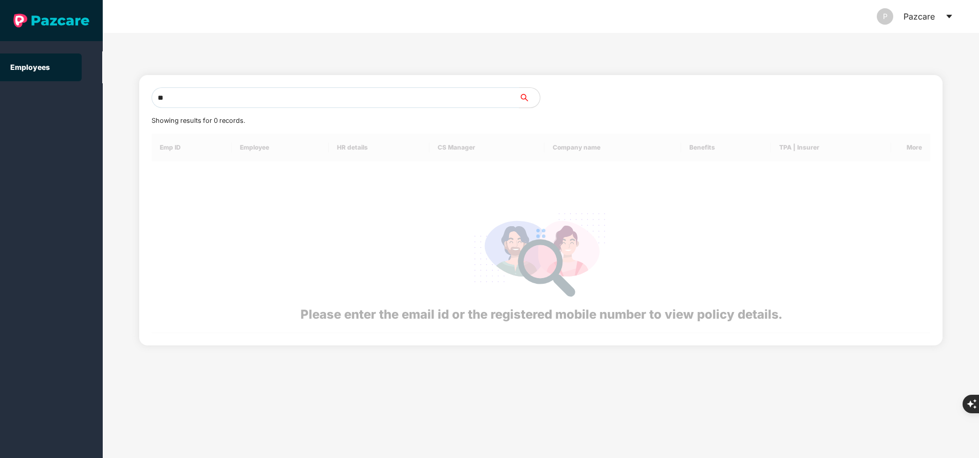
type input "*"
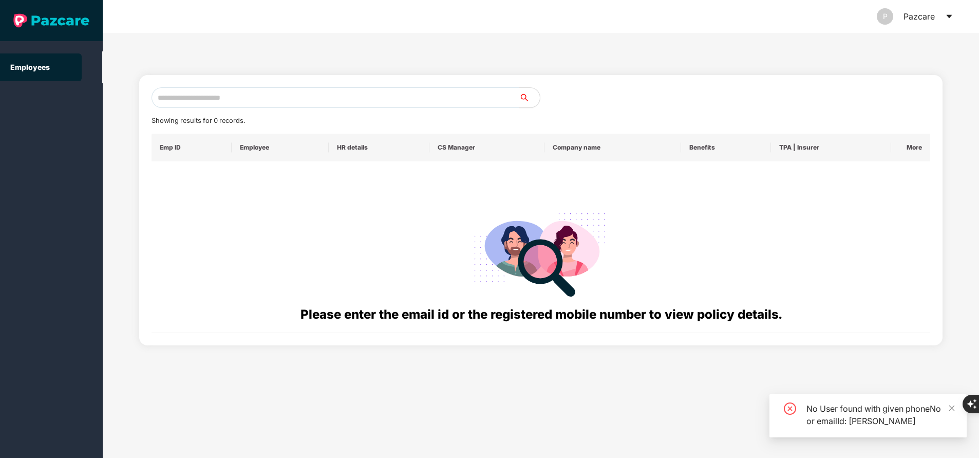
paste input "**********"
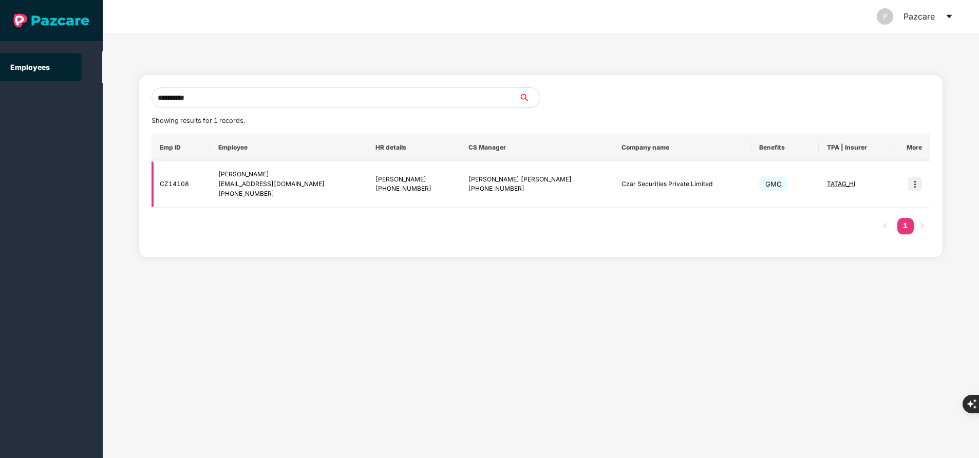
type input "**********"
click at [908, 180] on img at bounding box center [914, 184] width 14 height 14
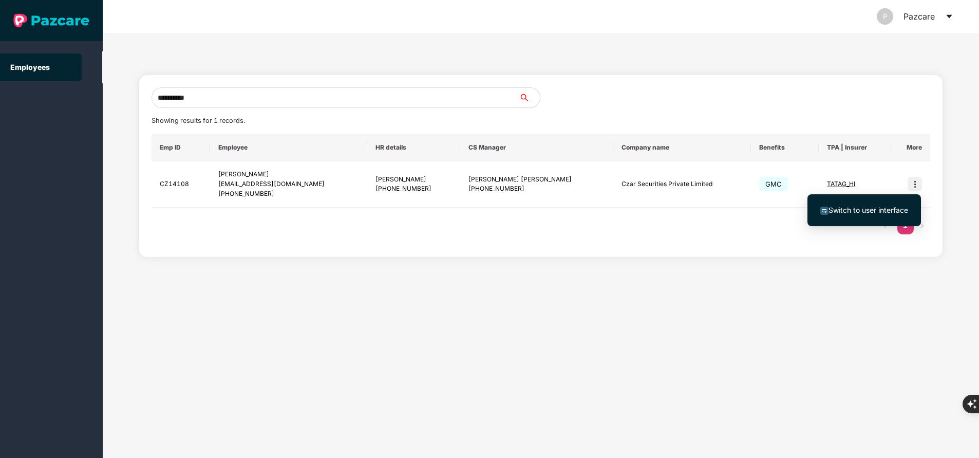
click at [903, 205] on span "Switch to user interface" at bounding box center [864, 209] width 88 height 11
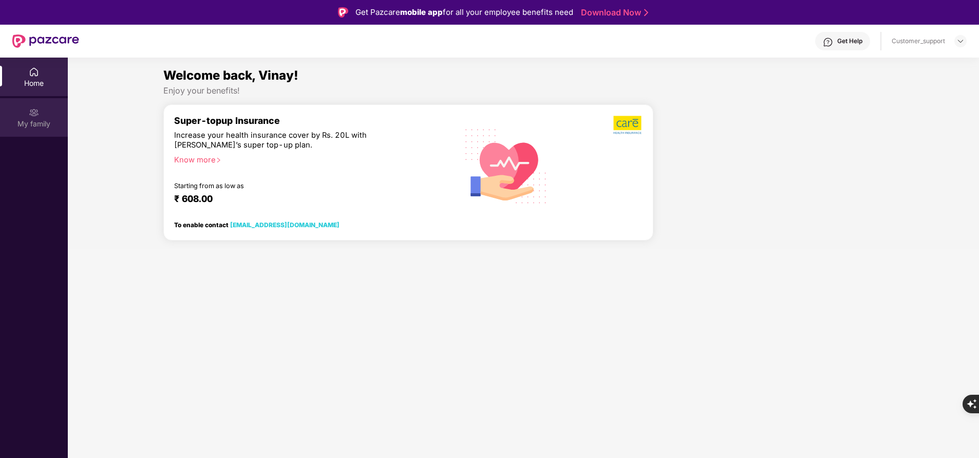
click at [34, 119] on div "My family" at bounding box center [34, 124] width 68 height 10
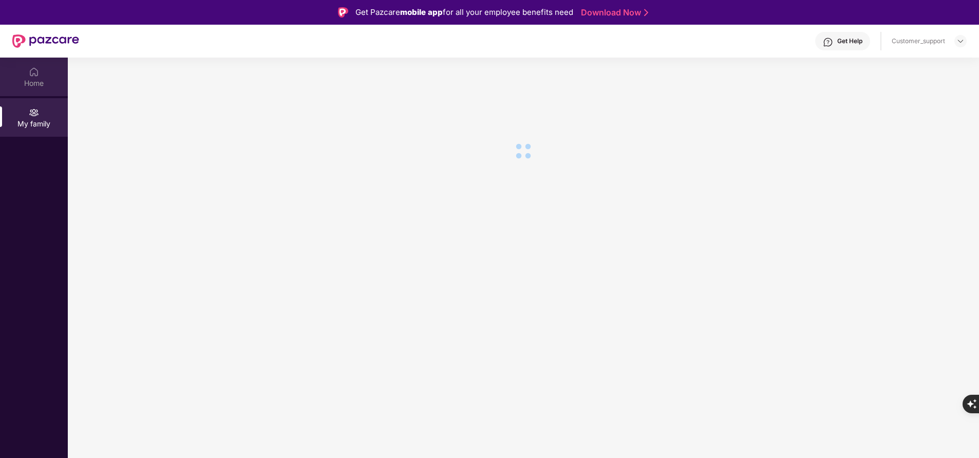
click at [43, 77] on div "Home" at bounding box center [34, 77] width 68 height 39
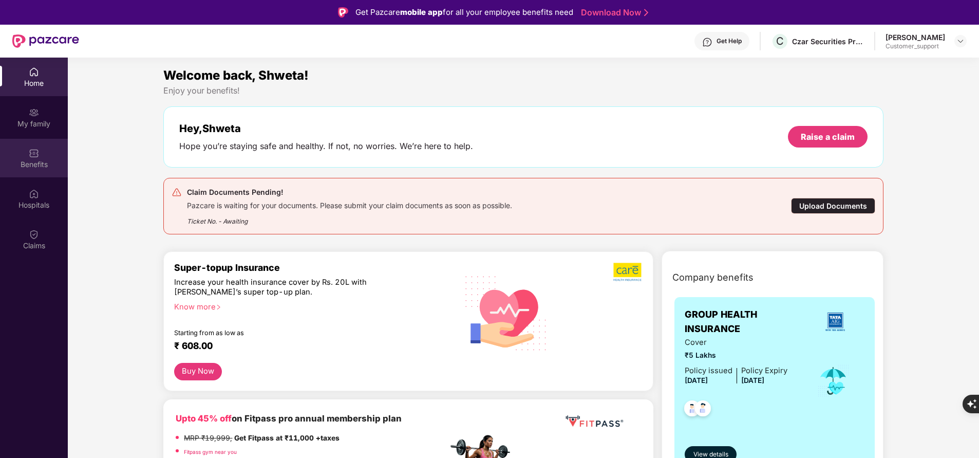
click at [47, 167] on div "Benefits" at bounding box center [34, 164] width 68 height 10
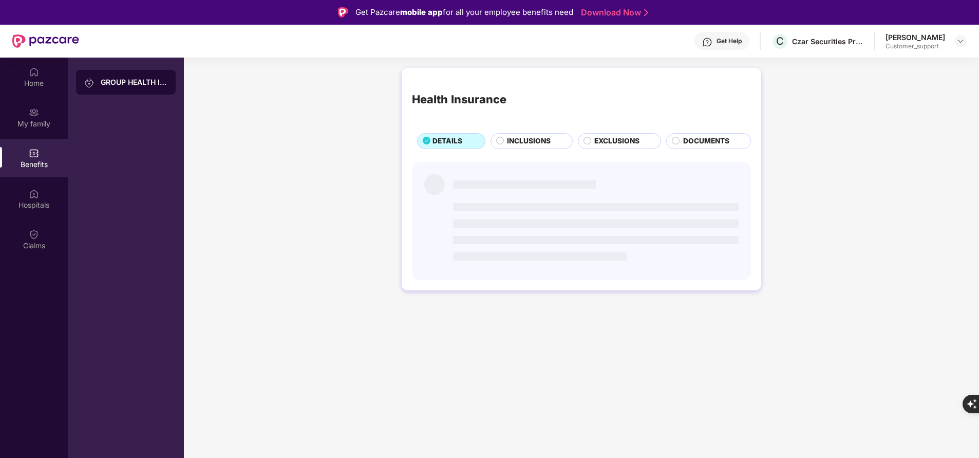
click at [664, 319] on main "Health Insurance DETAILS INCLUSIONS EXCLUSIONS DOCUMENTS" at bounding box center [581, 287] width 795 height 458
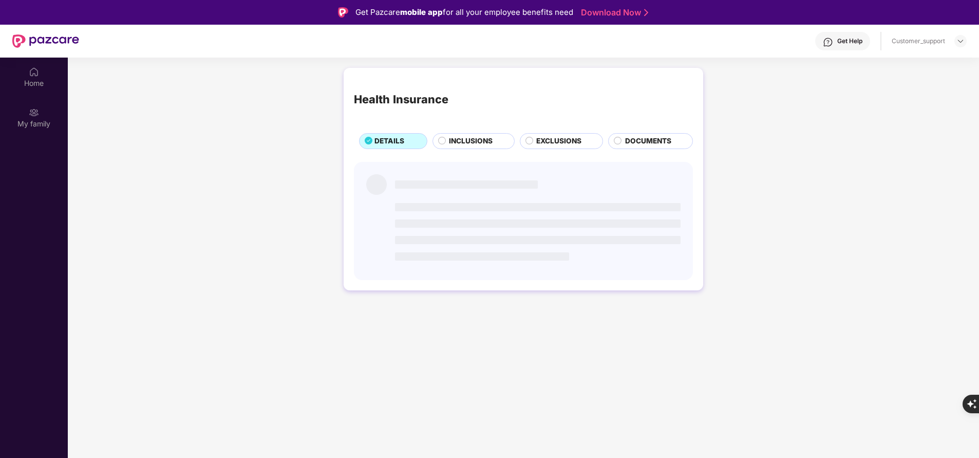
click at [193, 413] on main "Health Insurance DETAILS INCLUSIONS EXCLUSIONS DOCUMENTS" at bounding box center [523, 287] width 911 height 458
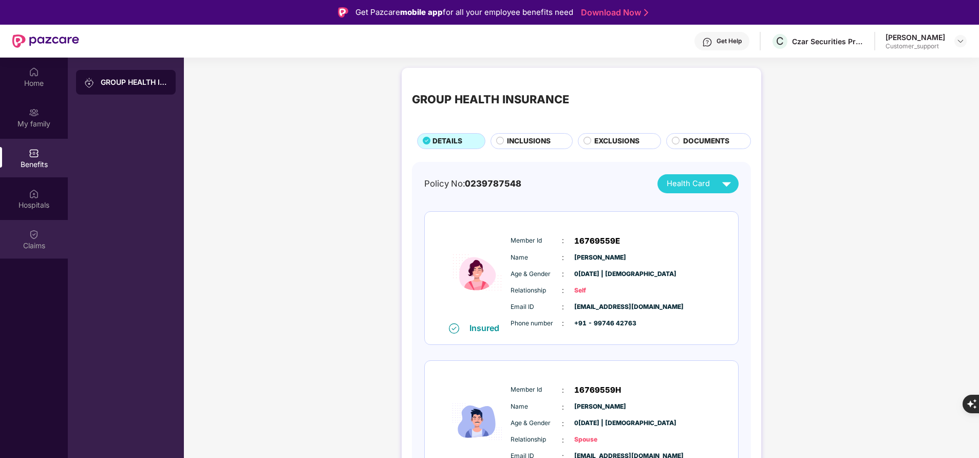
click at [34, 251] on div "Claims" at bounding box center [34, 239] width 68 height 39
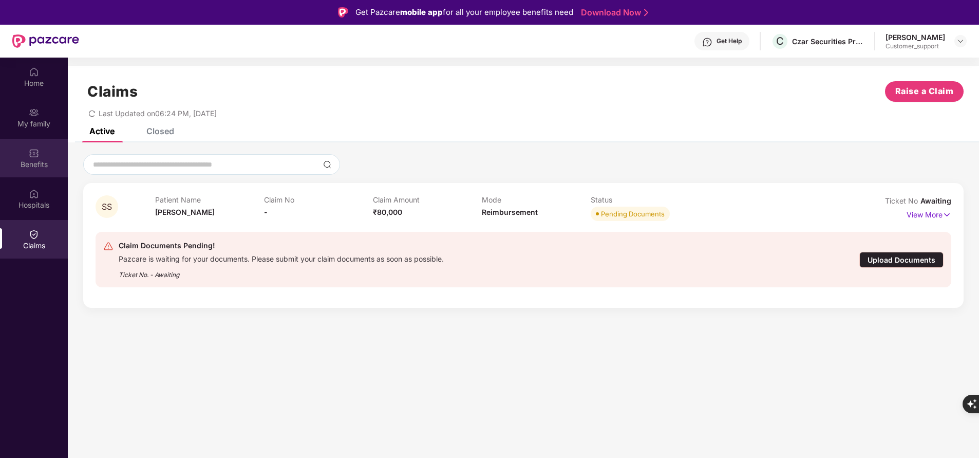
click at [37, 155] on img at bounding box center [34, 153] width 10 height 10
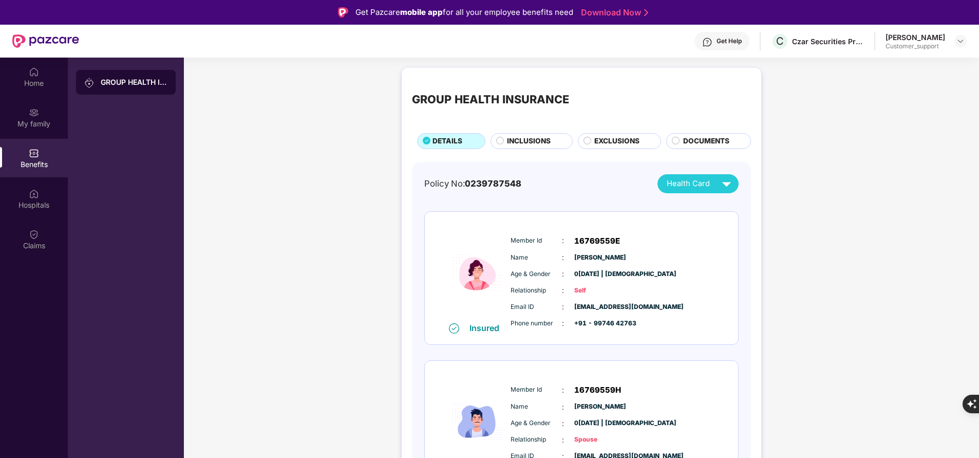
click at [533, 144] on span "INCLUSIONS" at bounding box center [529, 141] width 44 height 11
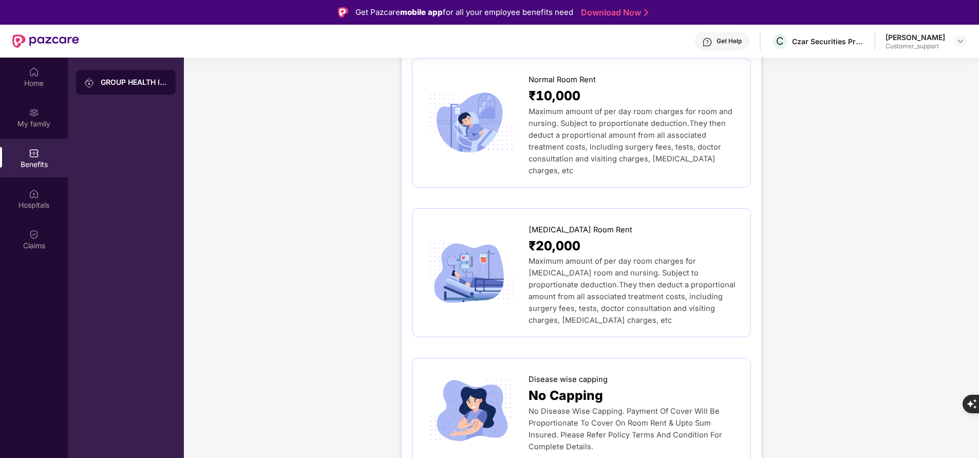
scroll to position [196, 0]
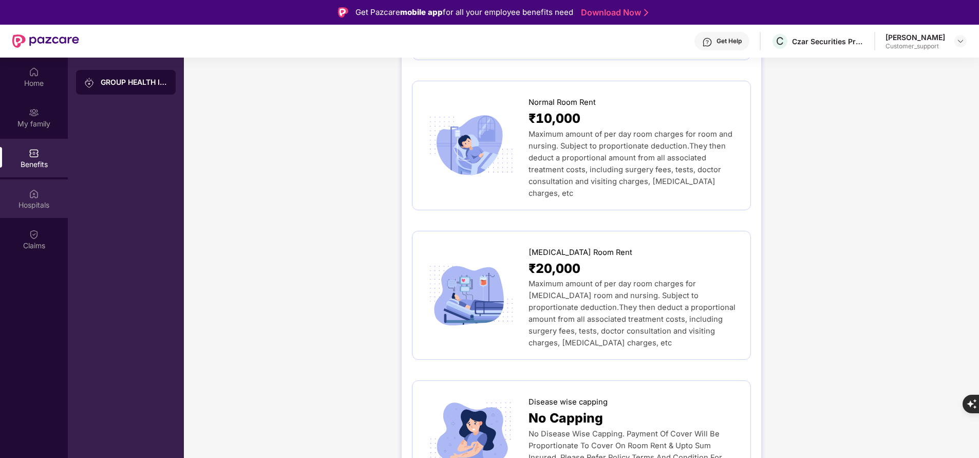
click at [28, 200] on div "Hospitals" at bounding box center [34, 205] width 68 height 10
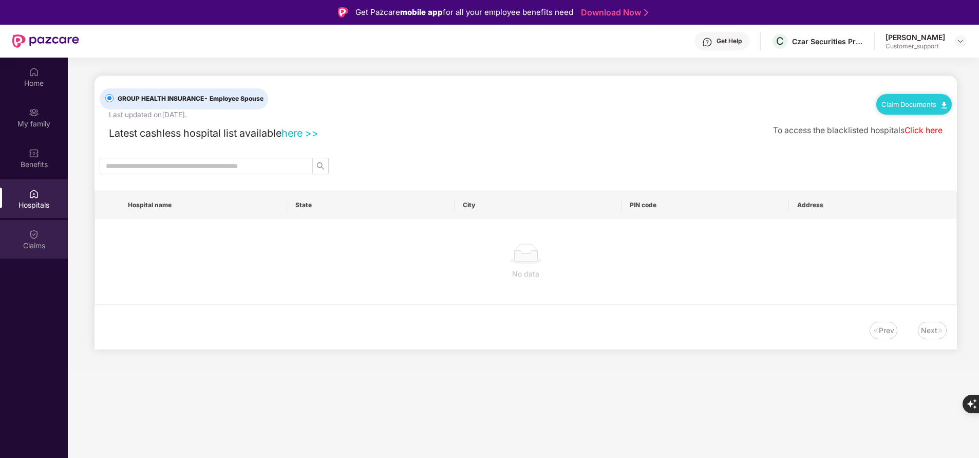
click at [37, 243] on div "Claims" at bounding box center [34, 245] width 68 height 10
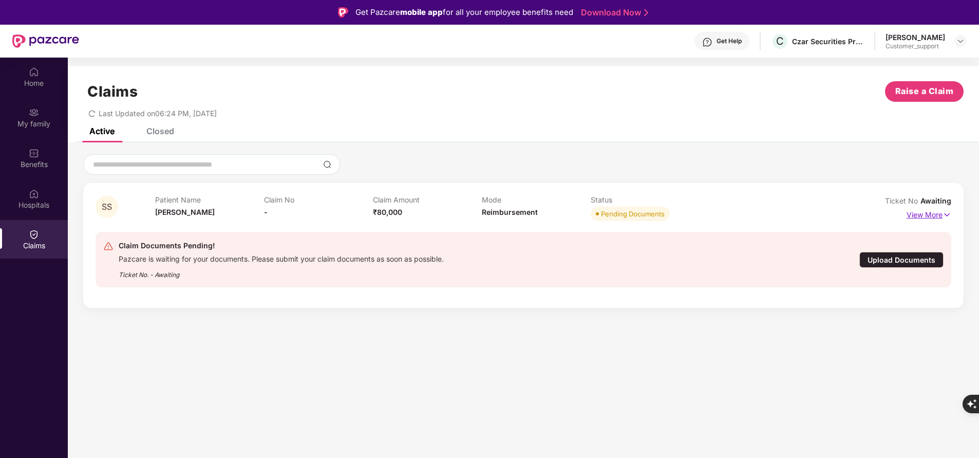
click at [930, 215] on p "View More" at bounding box center [928, 213] width 45 height 14
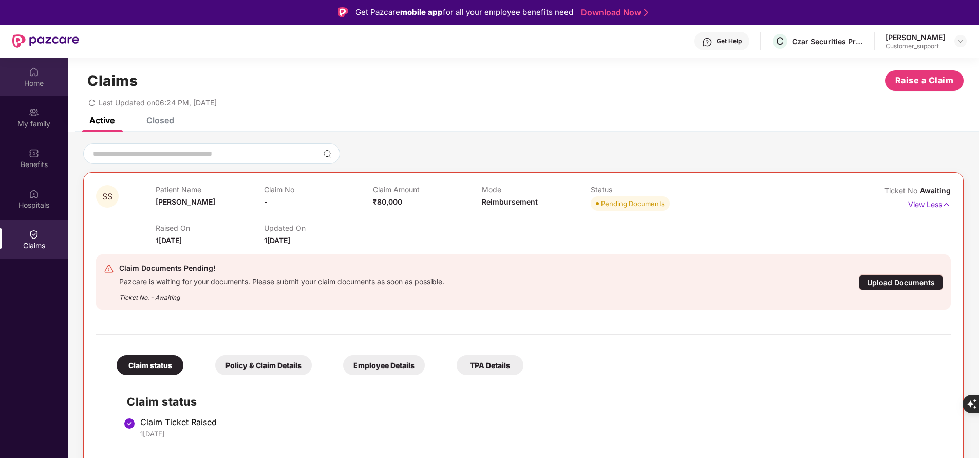
click at [40, 77] on div "Home" at bounding box center [34, 77] width 68 height 39
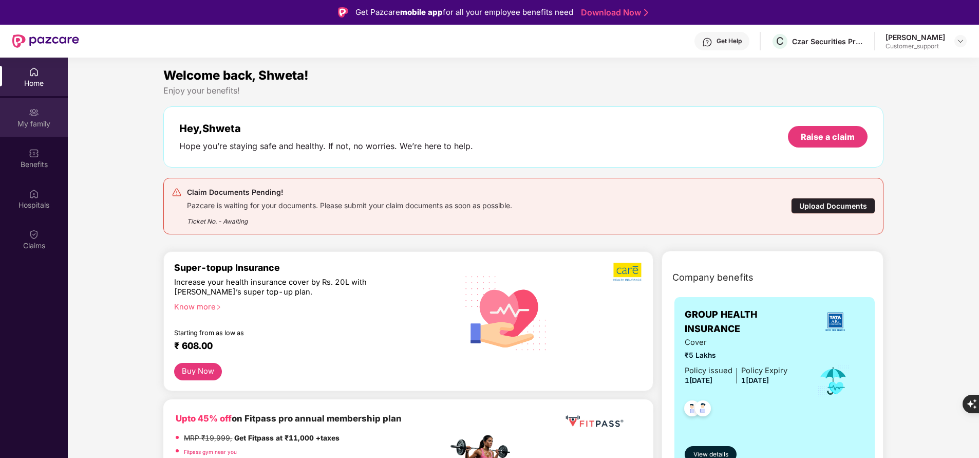
click at [25, 128] on div "My family" at bounding box center [34, 124] width 68 height 10
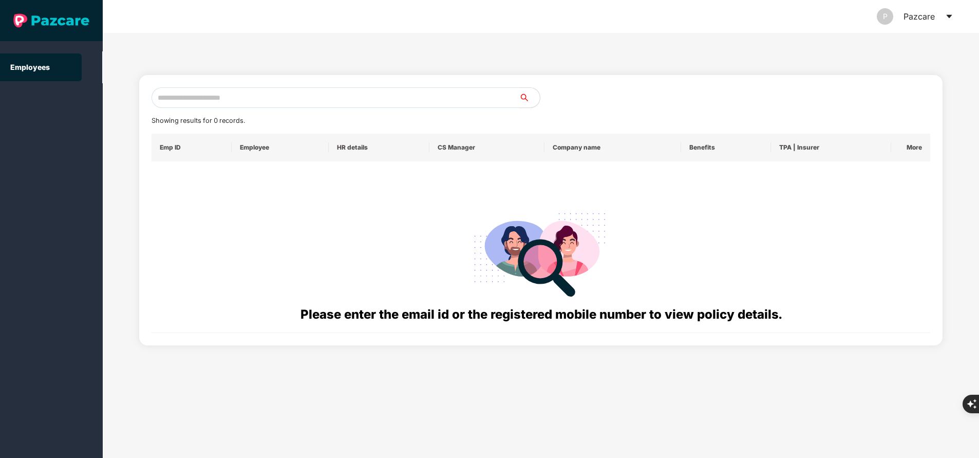
click at [297, 101] on input "text" at bounding box center [335, 97] width 368 height 21
paste input "**********"
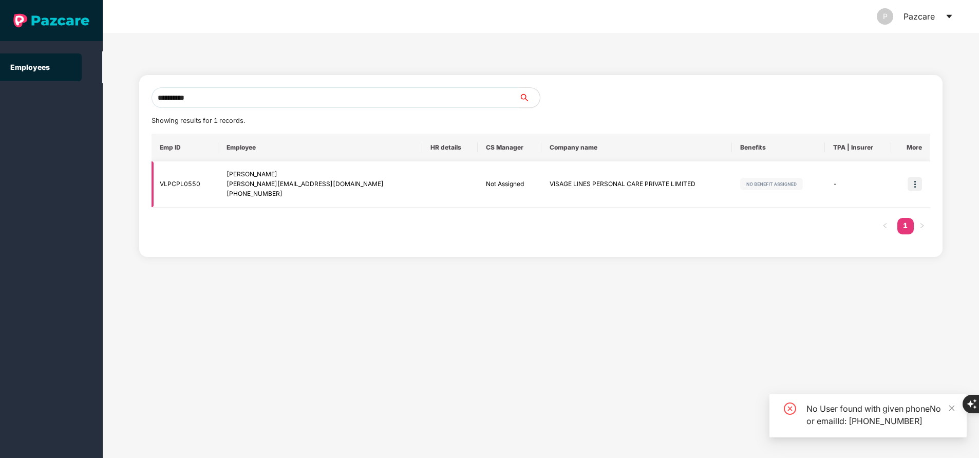
type input "**********"
click at [915, 184] on img at bounding box center [914, 184] width 14 height 14
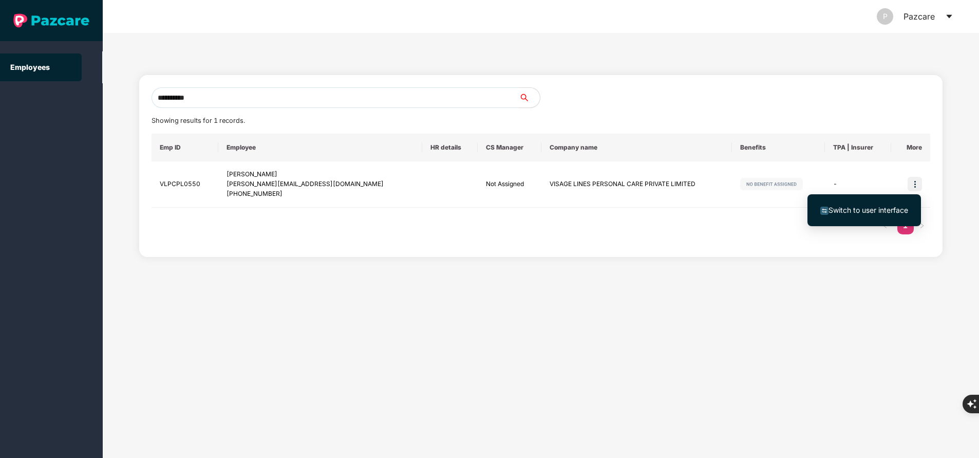
click at [899, 210] on span "Switch to user interface" at bounding box center [868, 209] width 80 height 9
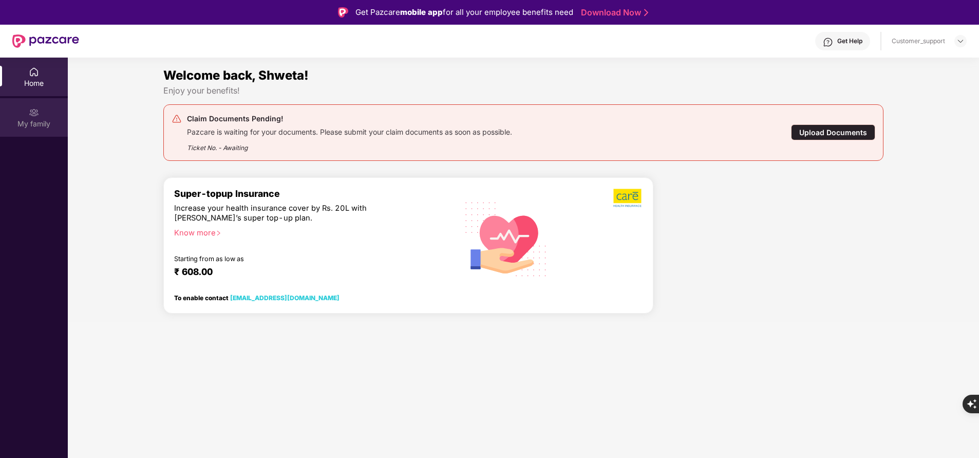
click at [50, 125] on div "My family" at bounding box center [34, 124] width 68 height 10
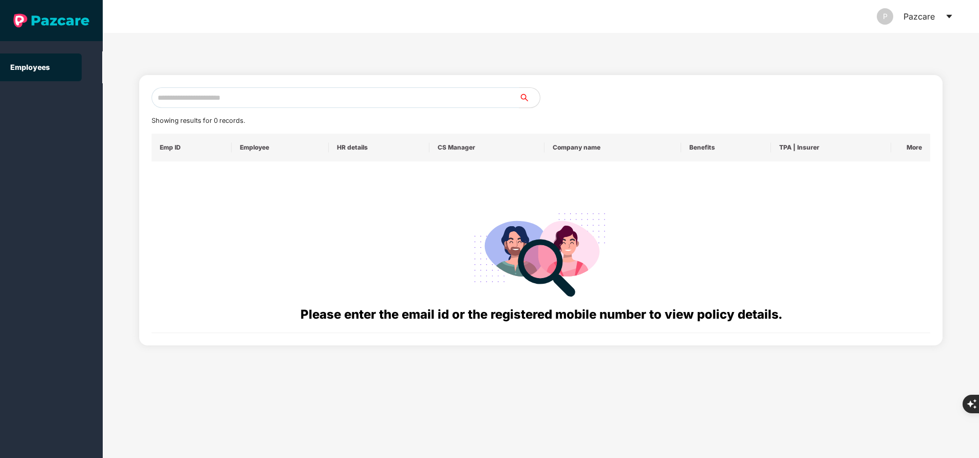
click at [265, 96] on input "text" at bounding box center [335, 97] width 368 height 21
paste input "**********"
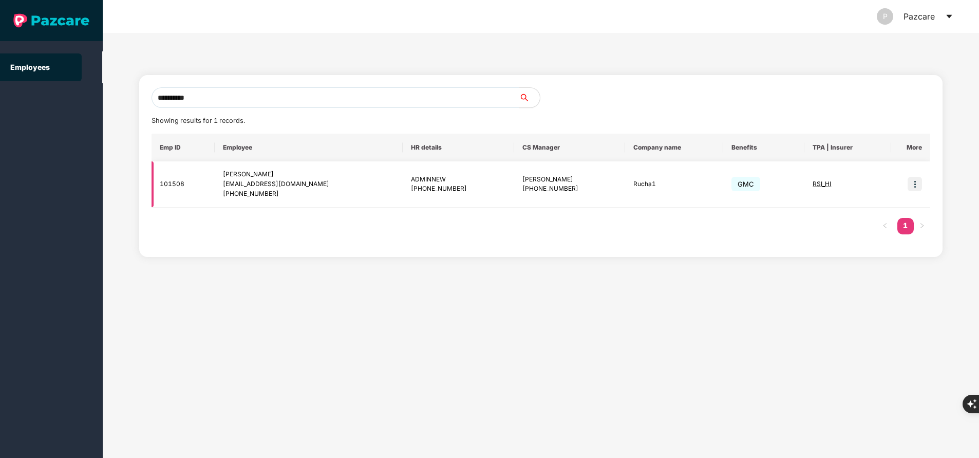
type input "**********"
click at [914, 178] on img at bounding box center [914, 184] width 14 height 14
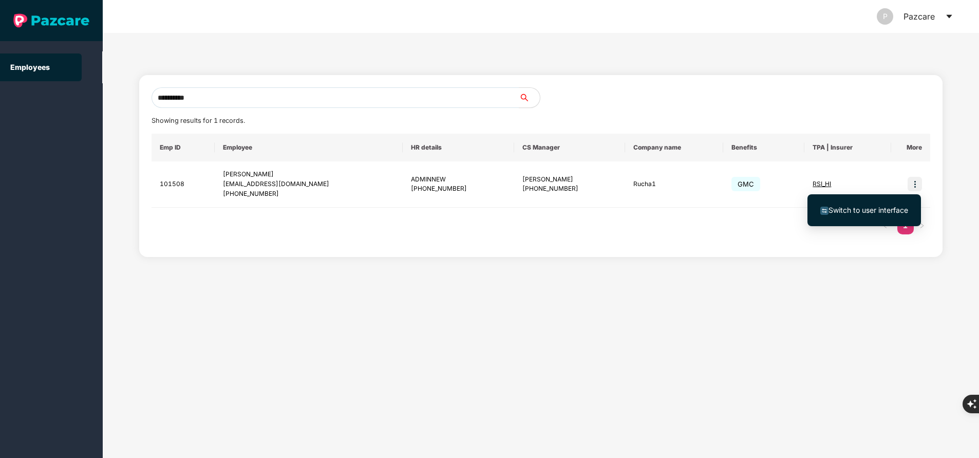
click at [890, 204] on li "Switch to user interface" at bounding box center [863, 210] width 113 height 22
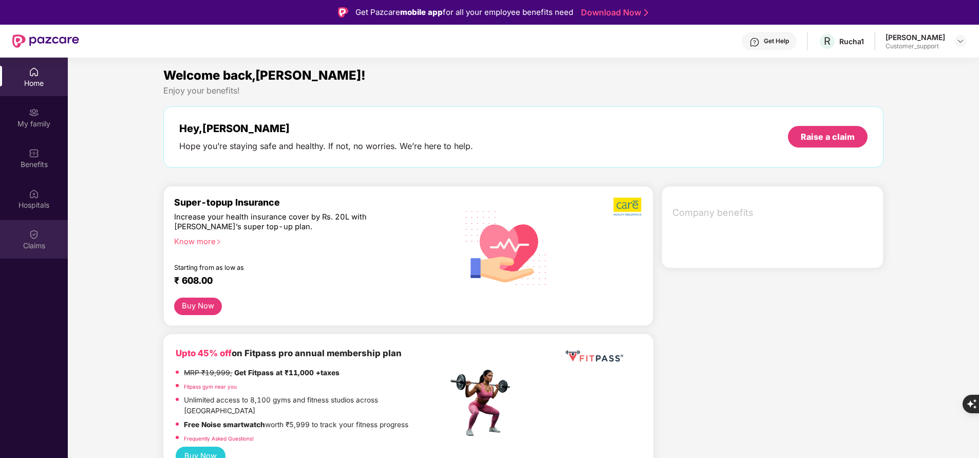
click at [34, 242] on div "Claims" at bounding box center [34, 245] width 68 height 10
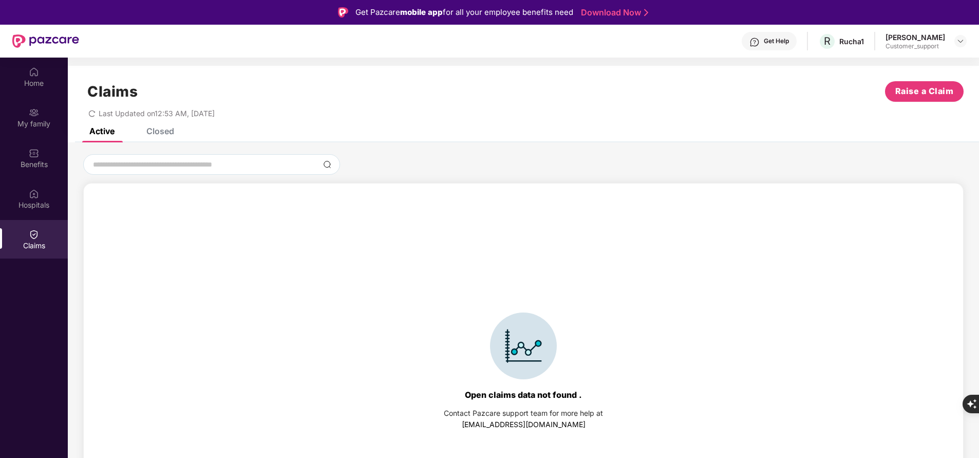
click at [158, 135] on div "Closed" at bounding box center [160, 131] width 28 height 10
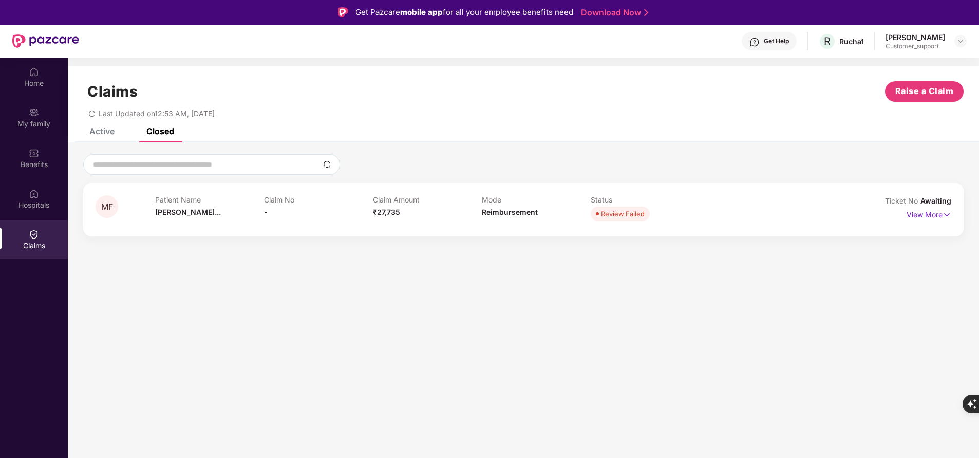
click at [611, 217] on div "Review Failed" at bounding box center [623, 213] width 44 height 10
click at [919, 216] on p "View More" at bounding box center [928, 213] width 45 height 14
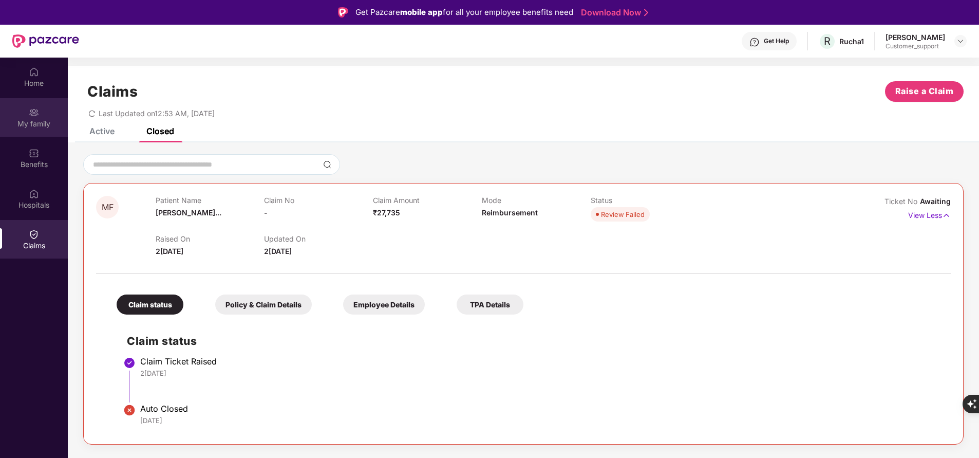
click at [23, 130] on div "My family" at bounding box center [34, 117] width 68 height 39
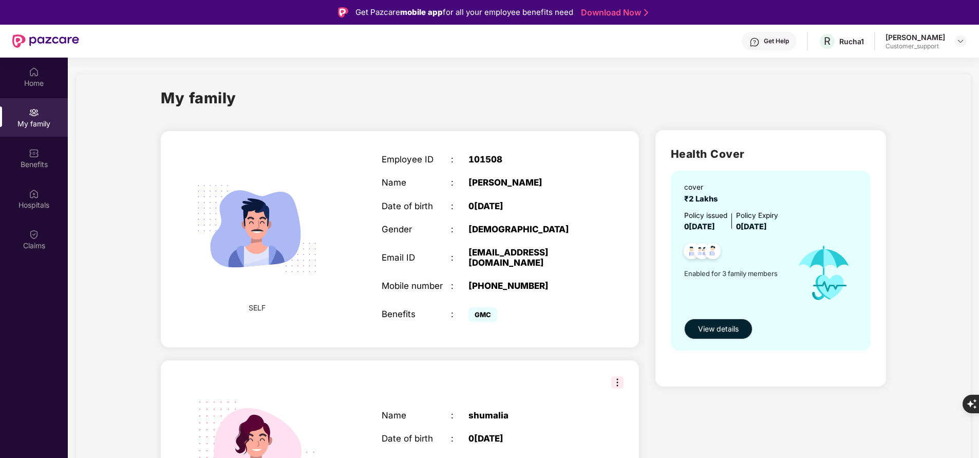
click at [768, 43] on div "Get Help" at bounding box center [776, 41] width 25 height 8
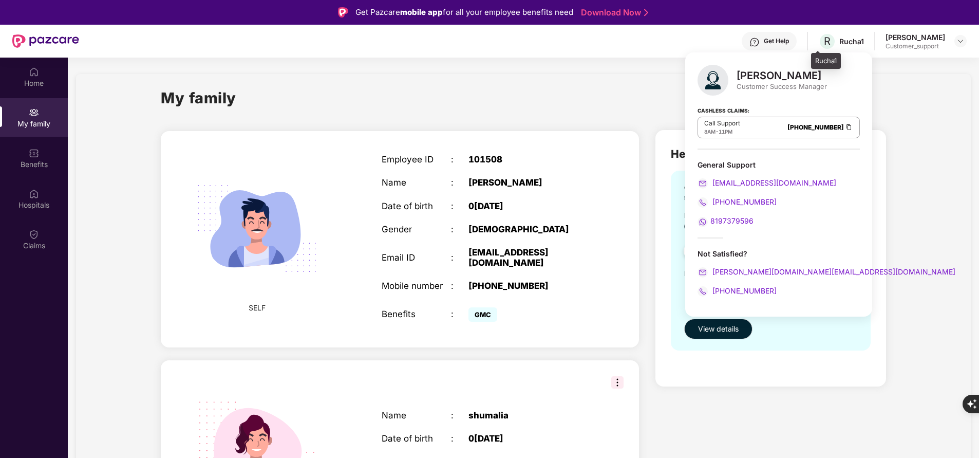
click at [831, 42] on div "R Rucha1" at bounding box center [841, 41] width 46 height 18
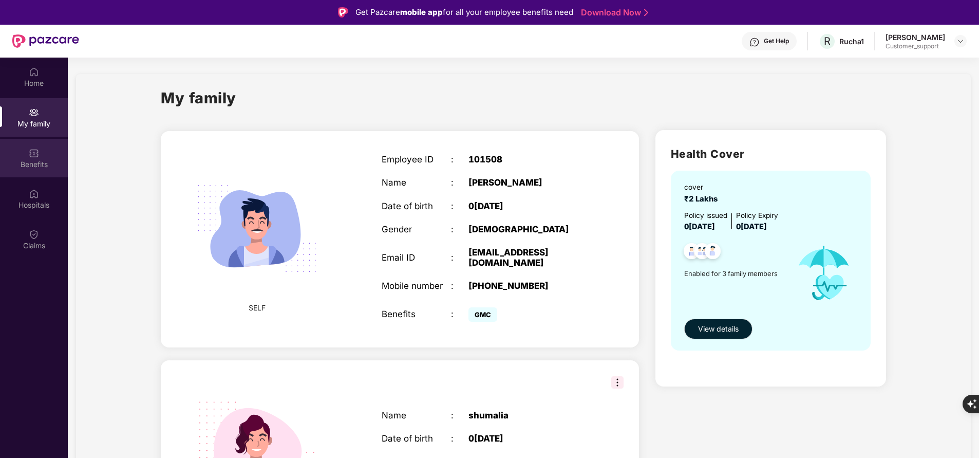
click at [18, 169] on div "Benefits" at bounding box center [34, 158] width 68 height 39
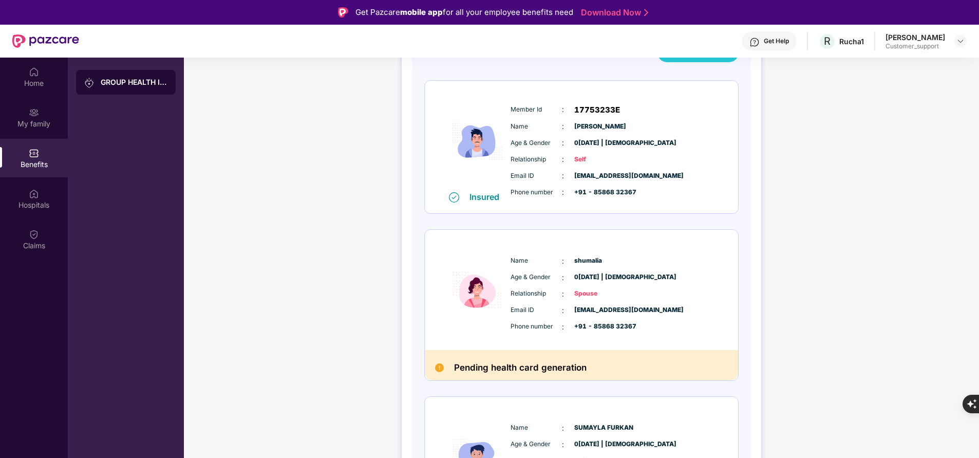
scroll to position [99, 0]
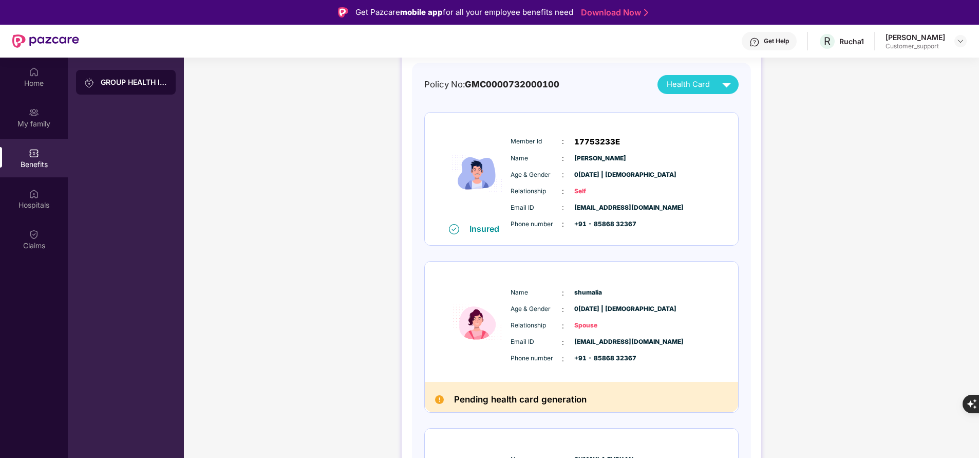
click at [766, 42] on div "Get Help" at bounding box center [776, 41] width 25 height 8
click at [393, 188] on div "GROUP HEALTH INSURANCE DETAILS INCLUSIONS EXCLUSIONS DOCUMENTS Policy No: GMC00…" at bounding box center [581, 303] width 795 height 679
click at [35, 243] on div "Claims" at bounding box center [34, 245] width 68 height 10
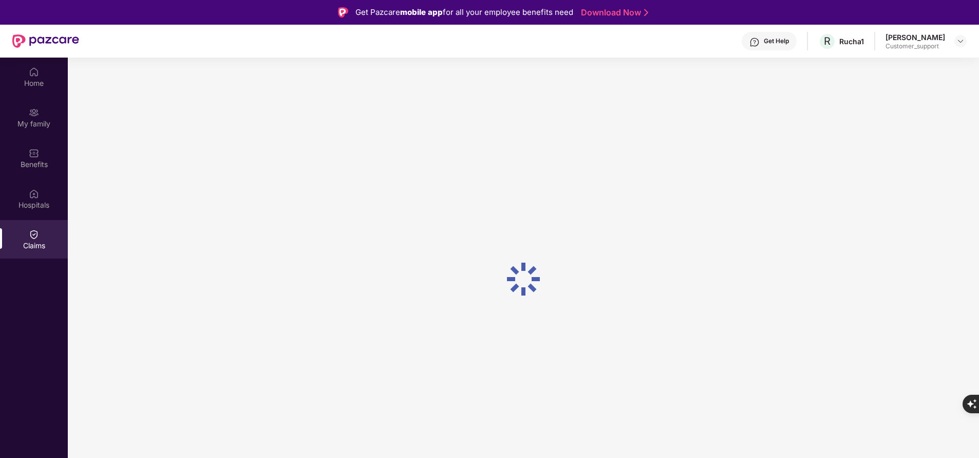
scroll to position [0, 0]
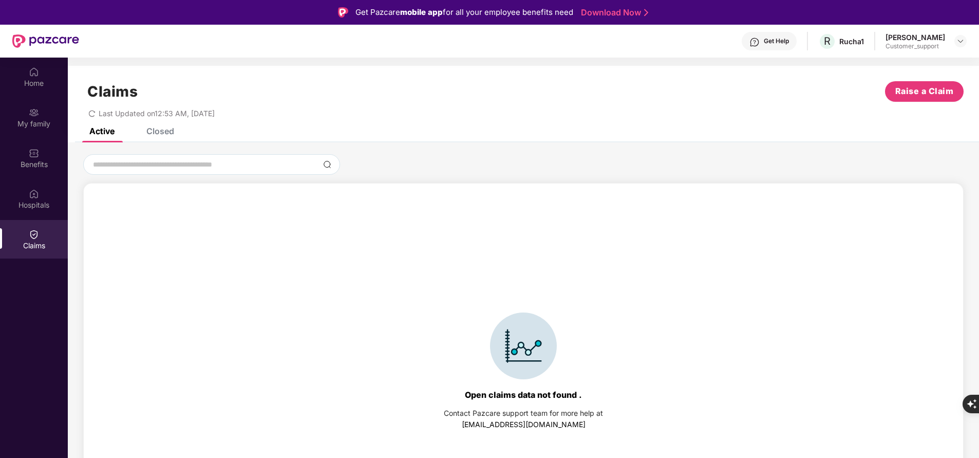
click at [159, 133] on div "Closed" at bounding box center [160, 131] width 28 height 10
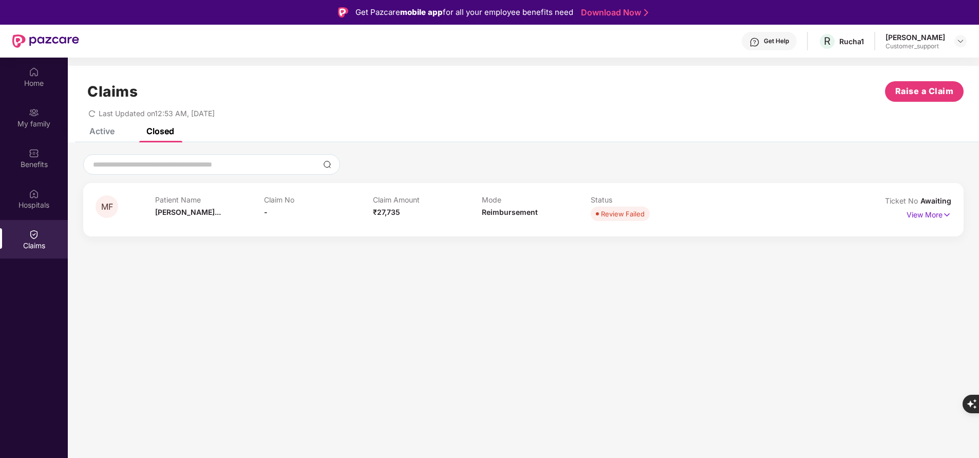
click at [99, 127] on div "Claims Raise a Claim Last Updated on 12:53 AM[DATE]" at bounding box center [523, 97] width 911 height 62
click at [102, 134] on div "Active" at bounding box center [101, 131] width 25 height 10
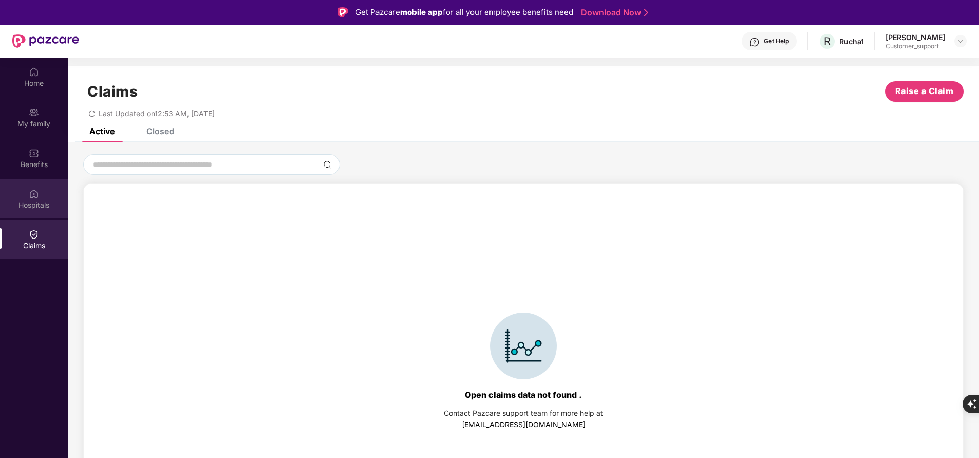
click at [45, 203] on div "Hospitals" at bounding box center [34, 205] width 68 height 10
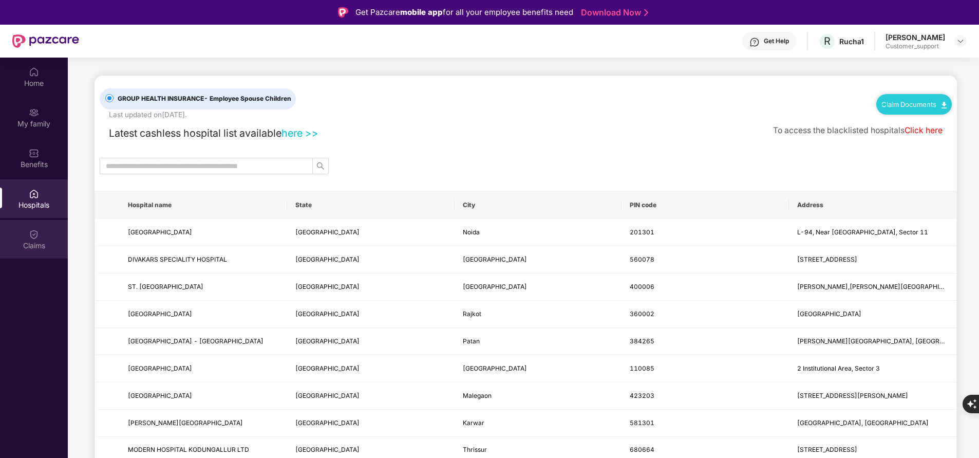
click at [39, 237] on img at bounding box center [34, 234] width 10 height 10
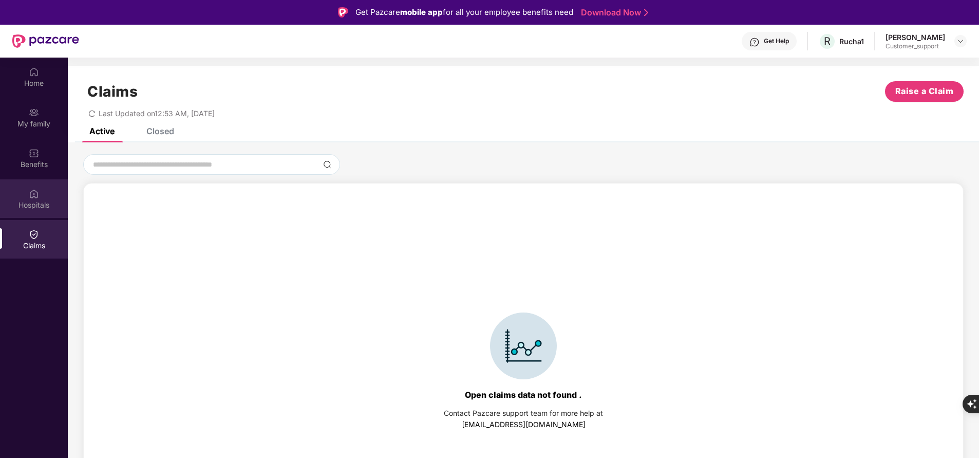
click at [36, 207] on div "Hospitals" at bounding box center [34, 205] width 68 height 10
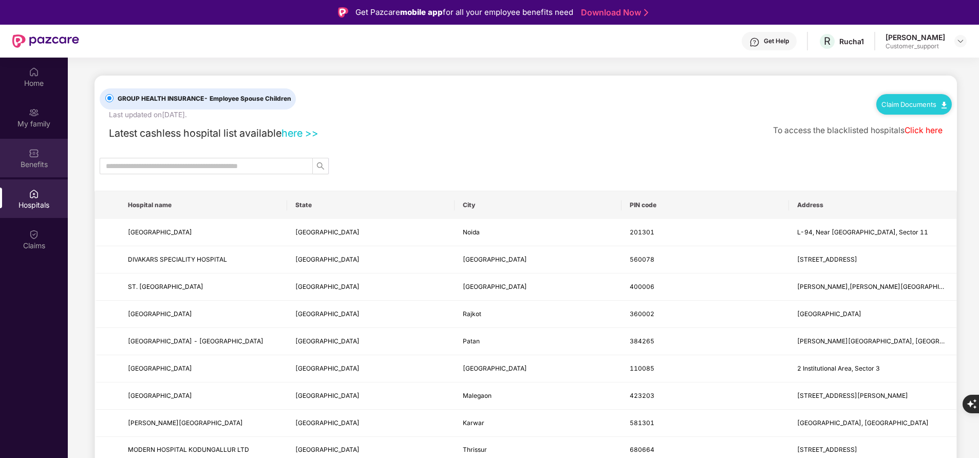
click at [39, 157] on div "Benefits" at bounding box center [34, 158] width 68 height 39
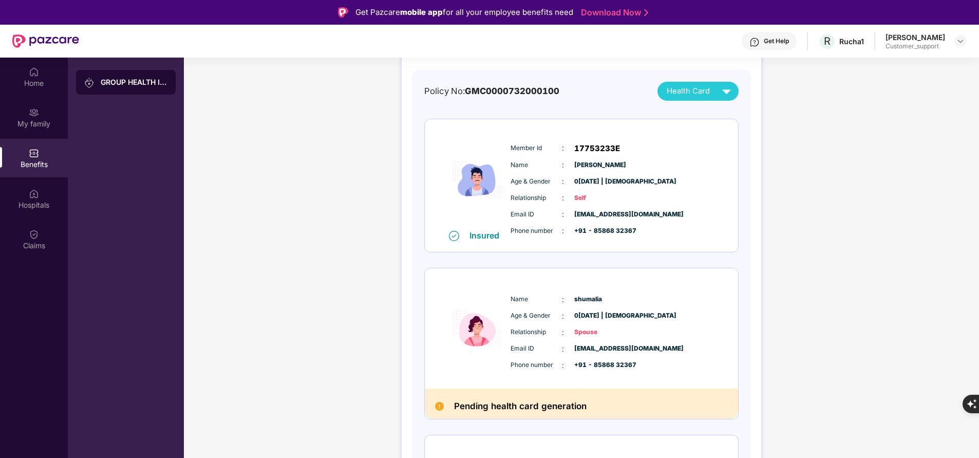
scroll to position [92, 0]
click at [39, 245] on div "Claims" at bounding box center [34, 245] width 68 height 10
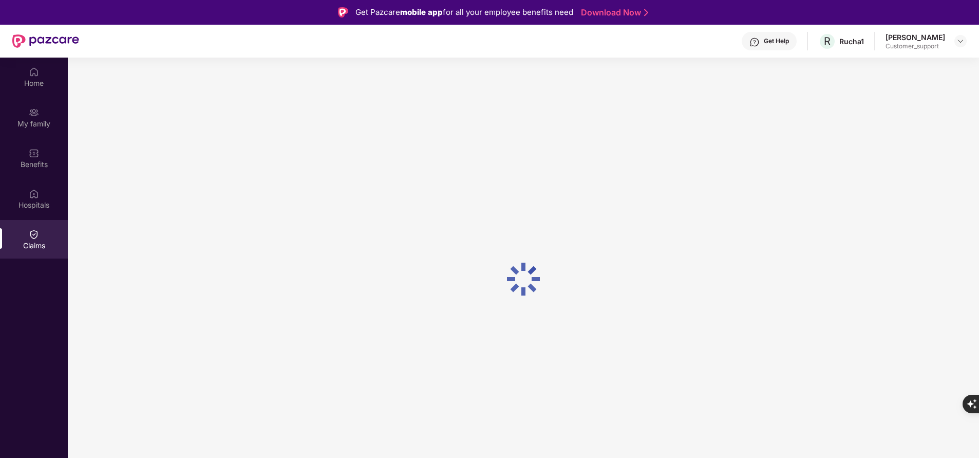
scroll to position [0, 0]
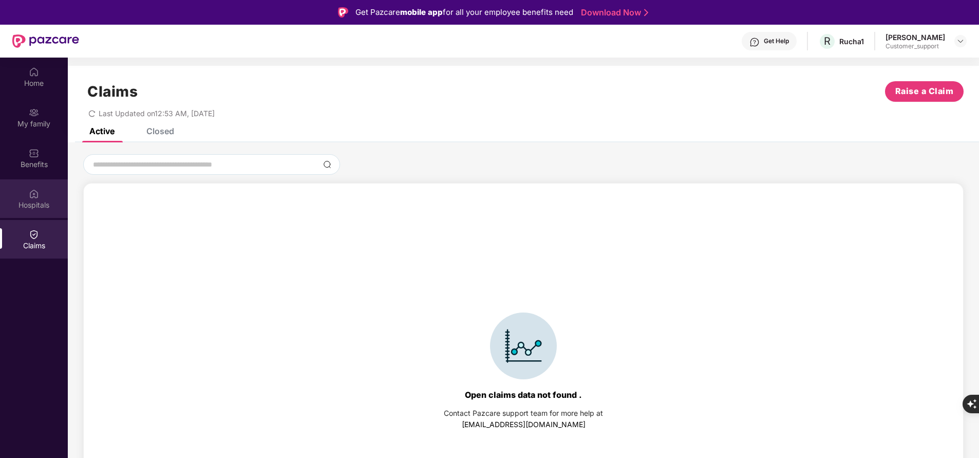
click at [41, 211] on div "Hospitals" at bounding box center [34, 198] width 68 height 39
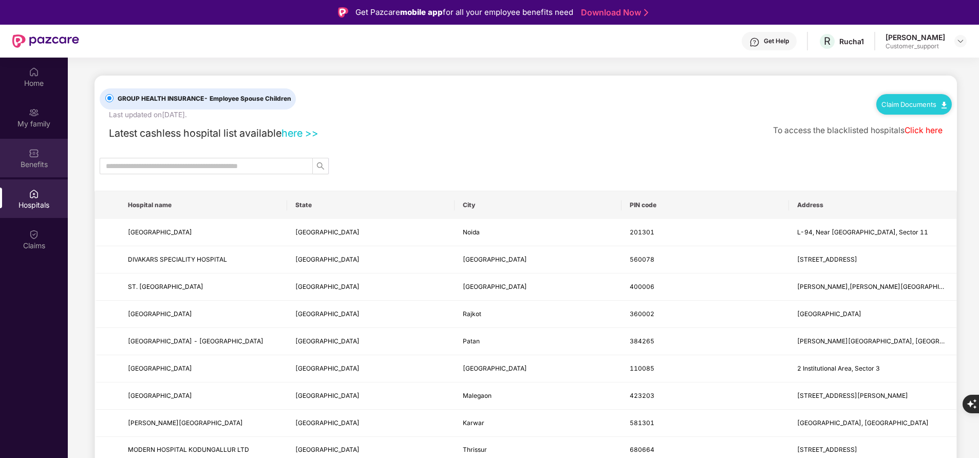
click at [45, 155] on div "Benefits" at bounding box center [34, 158] width 68 height 39
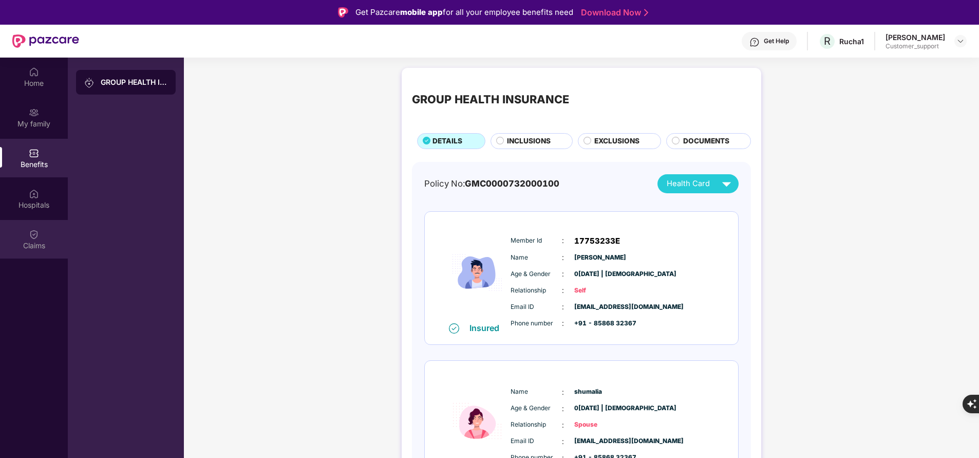
click at [48, 233] on div "Claims" at bounding box center [34, 239] width 68 height 39
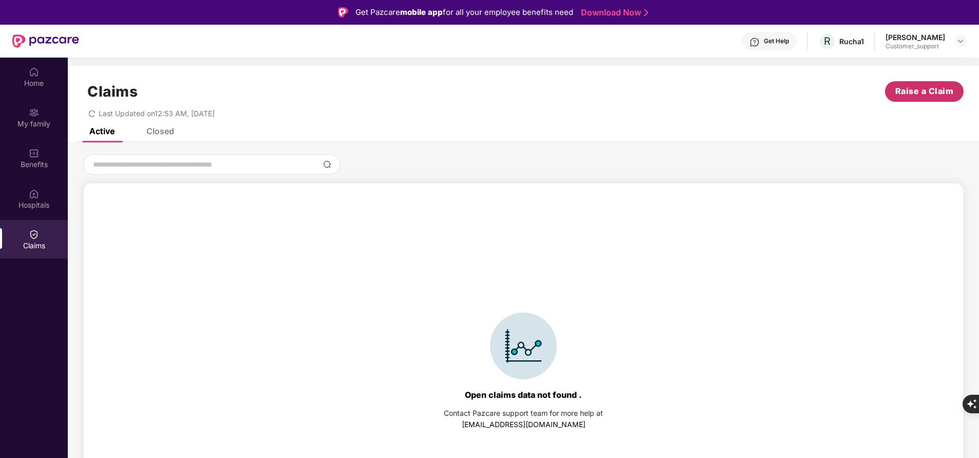
click at [940, 94] on span "Raise a Claim" at bounding box center [924, 91] width 59 height 13
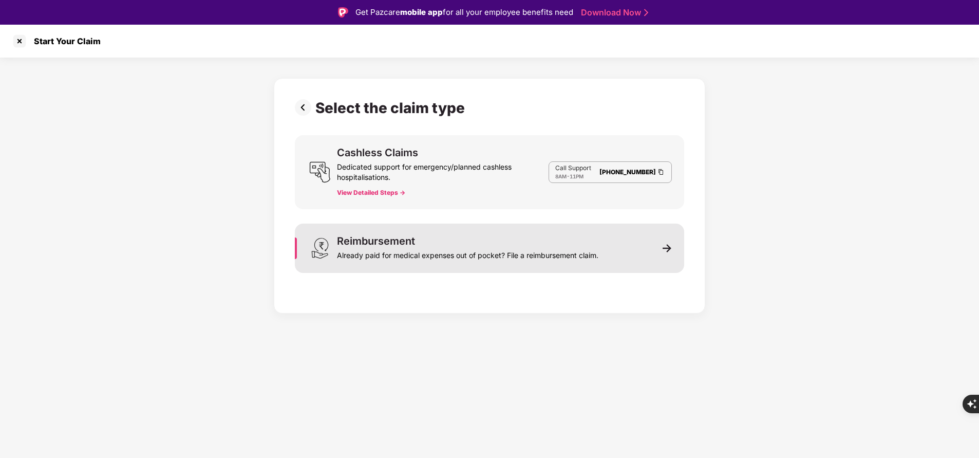
click at [551, 252] on div "Already paid for medical expenses out of pocket? File a reimbursement claim." at bounding box center [467, 253] width 261 height 14
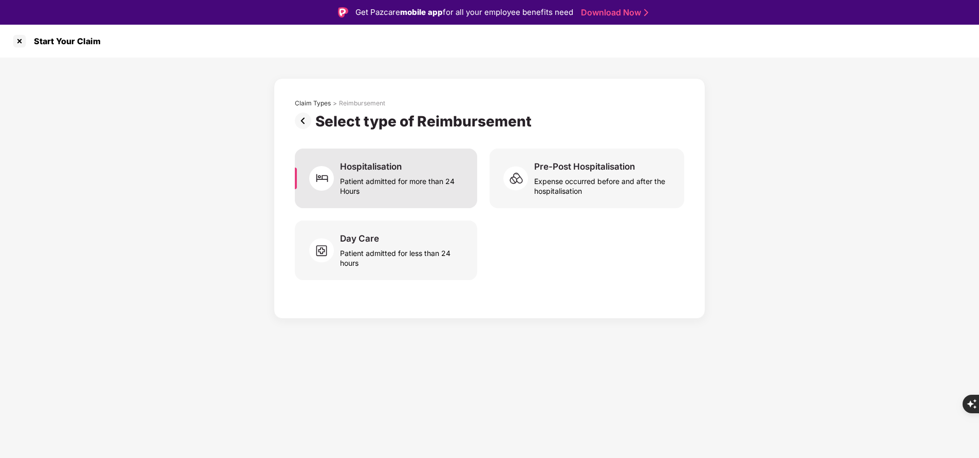
click at [405, 175] on div "Patient admitted for more than 24 Hours" at bounding box center [402, 184] width 125 height 24
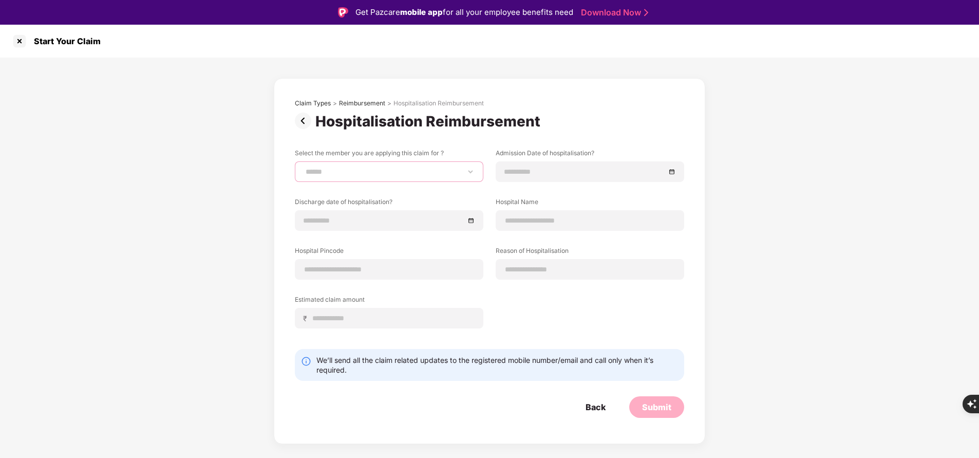
click at [397, 173] on select "**********" at bounding box center [388, 171] width 171 height 8
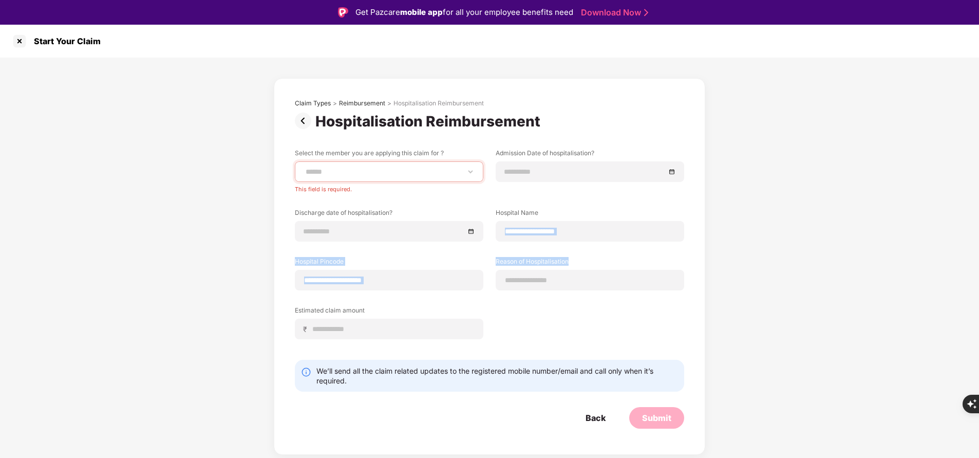
drag, startPoint x: 763, startPoint y: 205, endPoint x: 539, endPoint y: 322, distance: 252.4
click at [539, 322] on div "**********" at bounding box center [489, 256] width 979 height 397
click at [539, 322] on div "**********" at bounding box center [489, 251] width 389 height 206
click at [17, 42] on div at bounding box center [19, 41] width 16 height 16
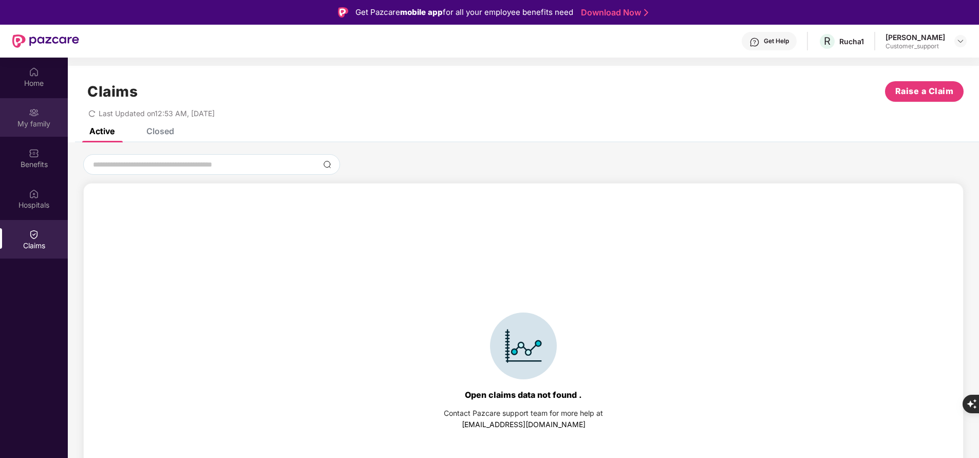
click at [38, 112] on img at bounding box center [34, 112] width 10 height 10
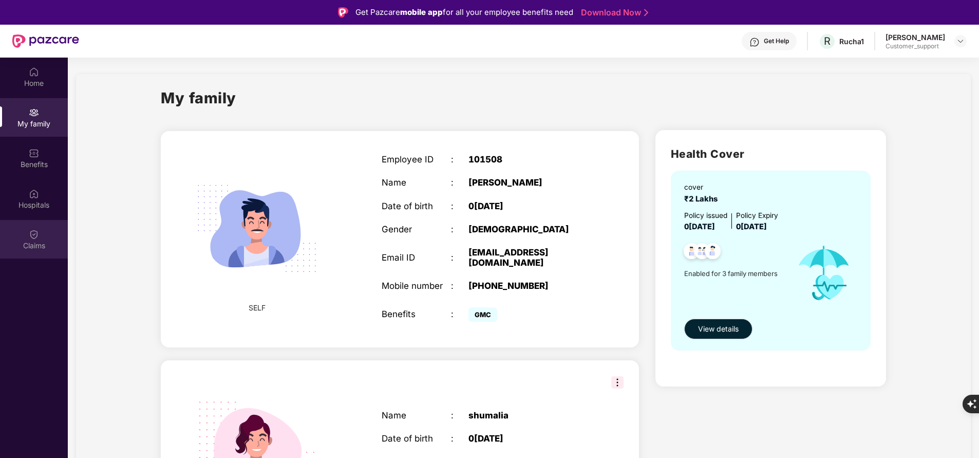
click at [41, 244] on div "Claims" at bounding box center [34, 245] width 68 height 10
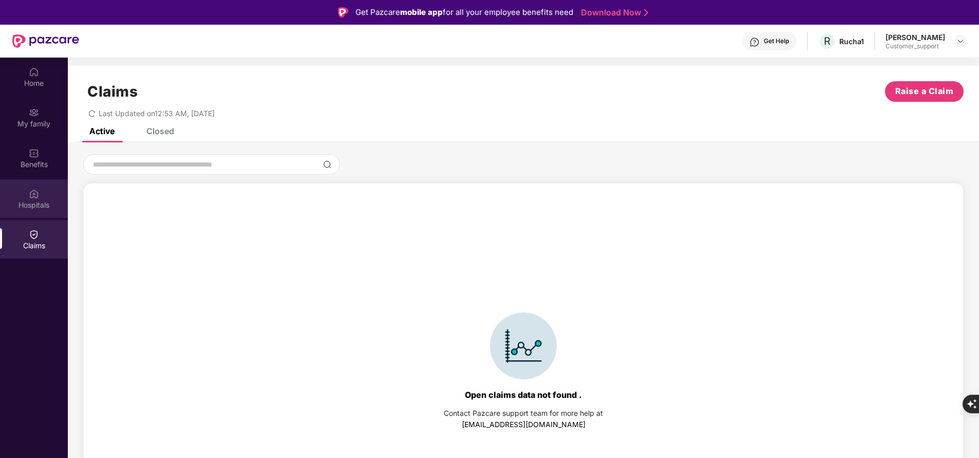
click at [52, 209] on div "Hospitals" at bounding box center [34, 205] width 68 height 10
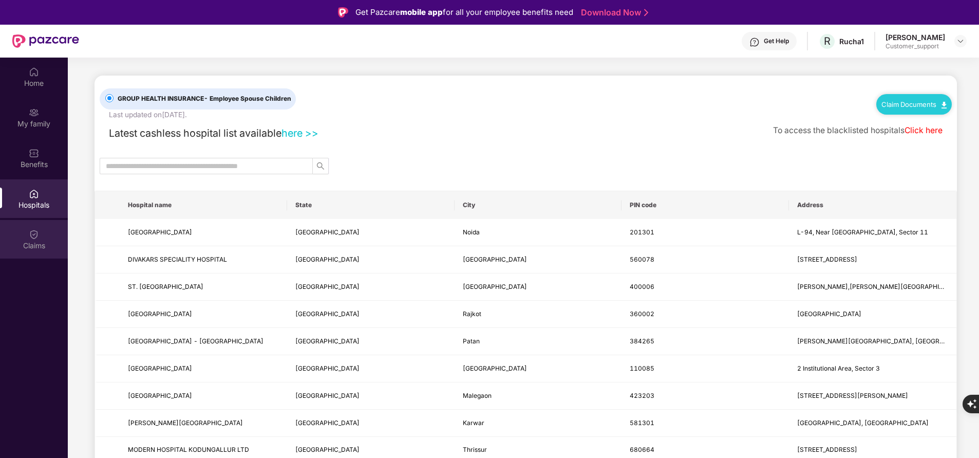
click at [45, 251] on div "Claims" at bounding box center [34, 239] width 68 height 39
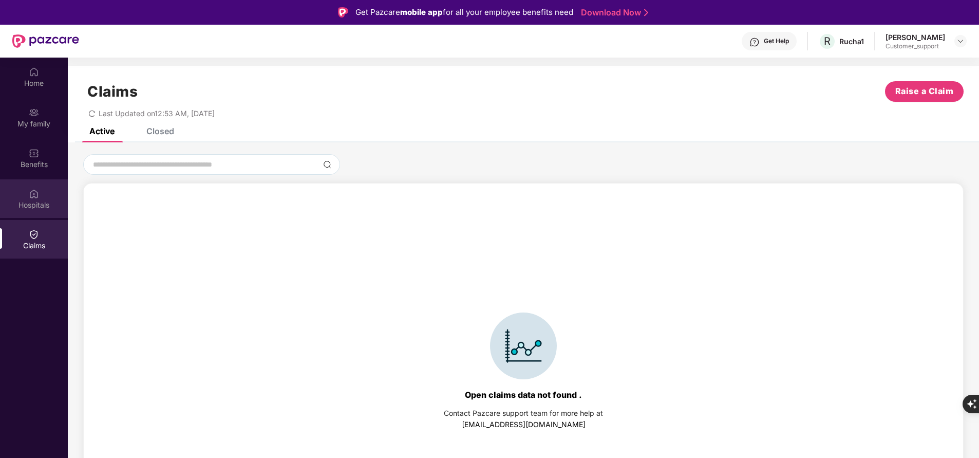
click at [43, 211] on div "Hospitals" at bounding box center [34, 198] width 68 height 39
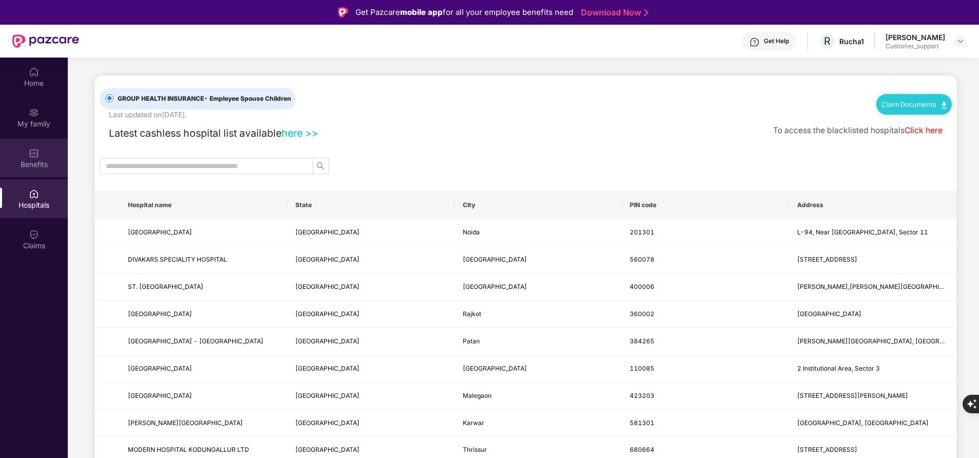
click at [32, 165] on div "Benefits" at bounding box center [34, 164] width 68 height 10
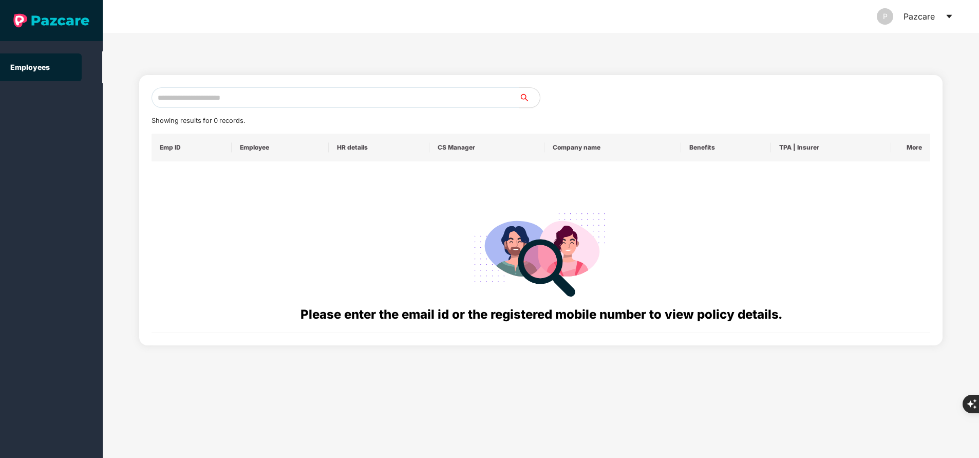
click at [234, 101] on input "text" at bounding box center [335, 97] width 368 height 21
paste input "**********"
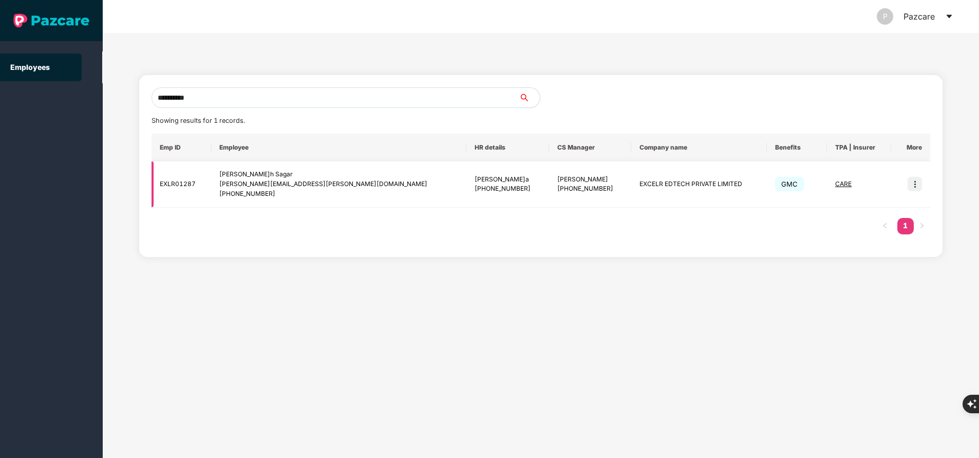
type input "**********"
click at [917, 183] on img at bounding box center [914, 184] width 14 height 14
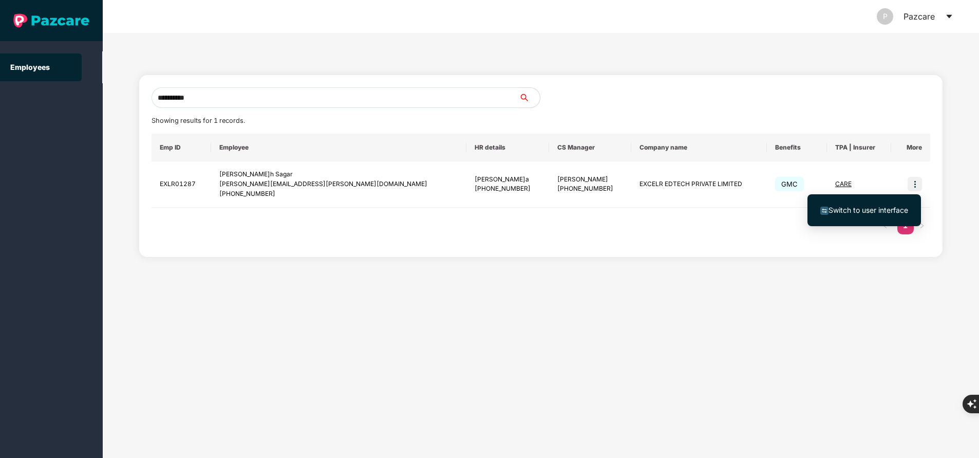
click at [872, 206] on span "Switch to user interface" at bounding box center [868, 209] width 80 height 9
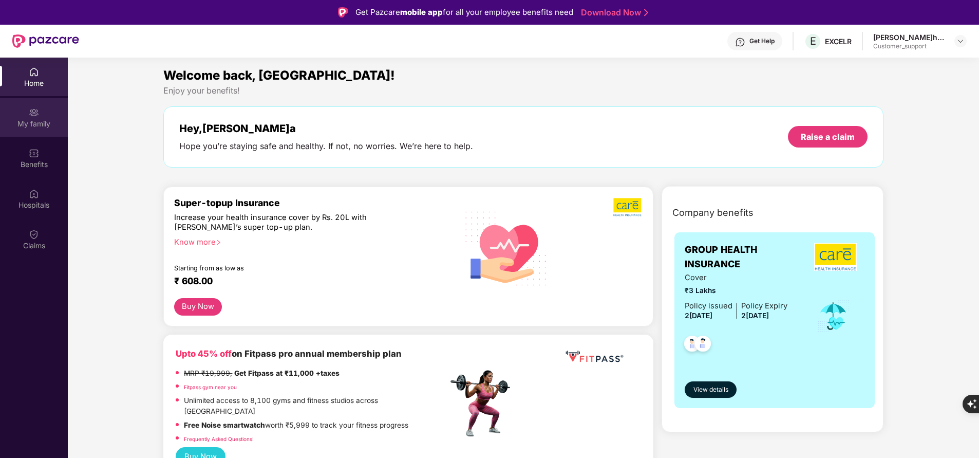
click at [40, 121] on div "My family" at bounding box center [34, 124] width 68 height 10
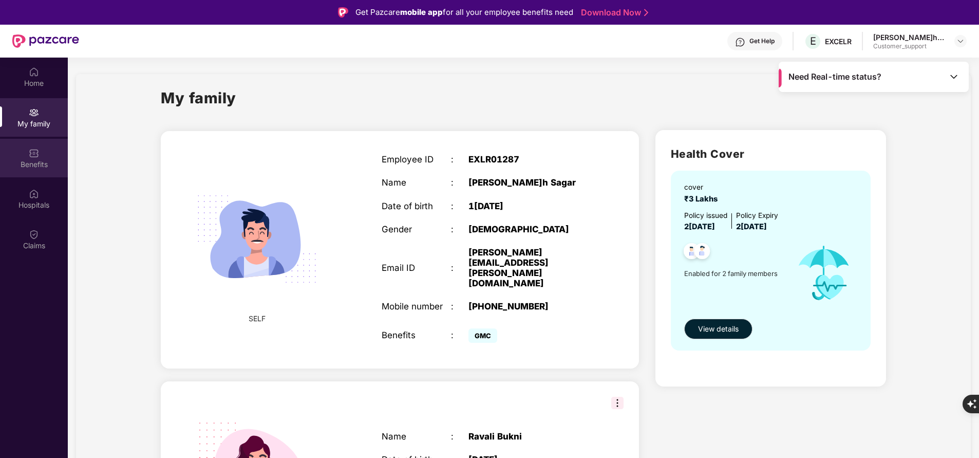
click at [35, 162] on div "Benefits" at bounding box center [34, 164] width 68 height 10
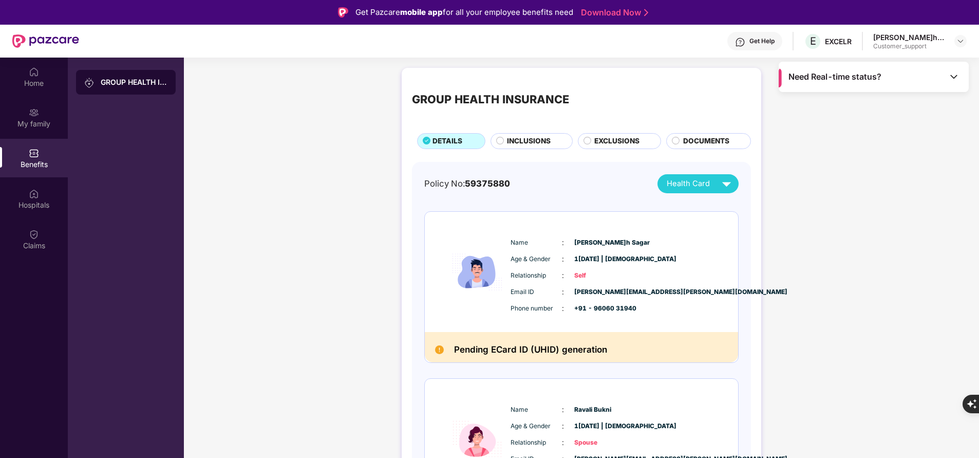
click at [523, 141] on span "INCLUSIONS" at bounding box center [529, 141] width 44 height 11
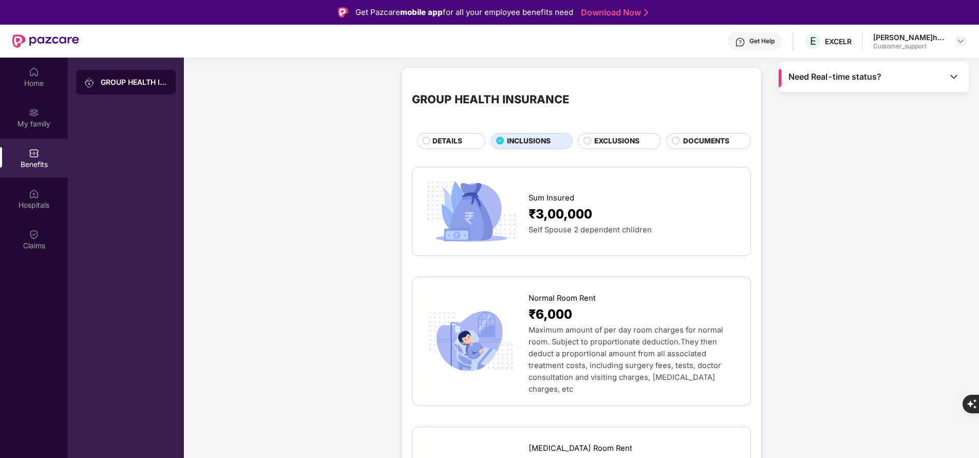
click at [621, 137] on span "EXCLUSIONS" at bounding box center [616, 141] width 45 height 11
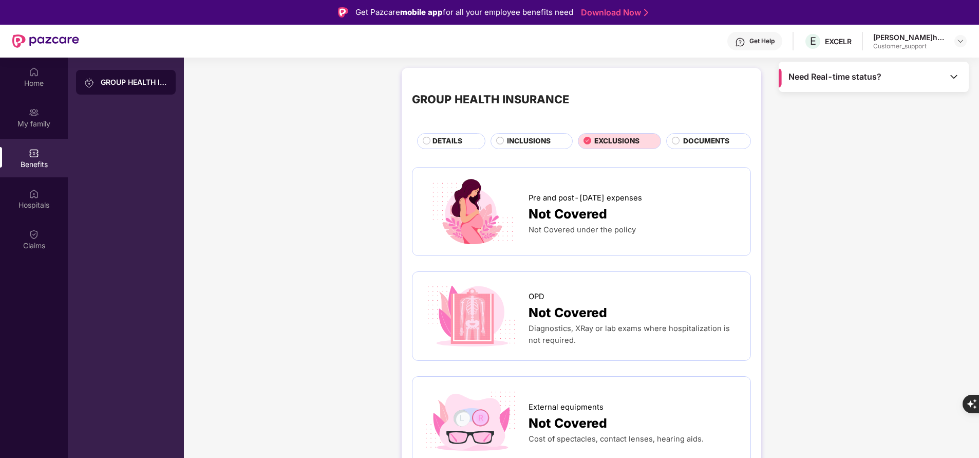
click at [517, 148] on div "INCLUSIONS" at bounding box center [534, 142] width 65 height 12
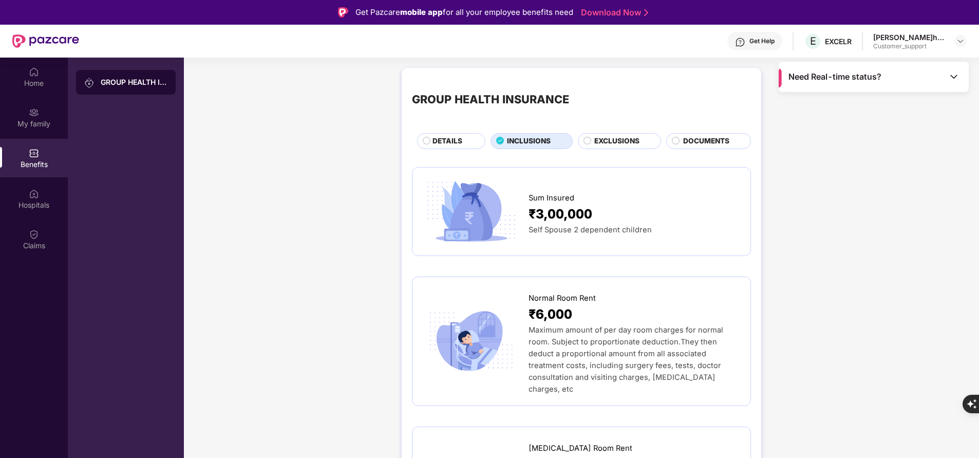
click at [445, 142] on span "DETAILS" at bounding box center [447, 141] width 30 height 11
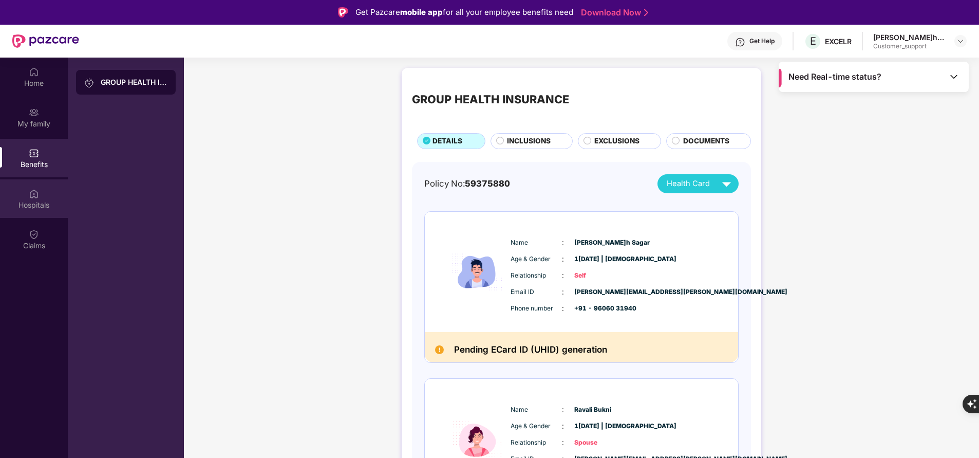
click at [46, 205] on div "Hospitals" at bounding box center [34, 205] width 68 height 10
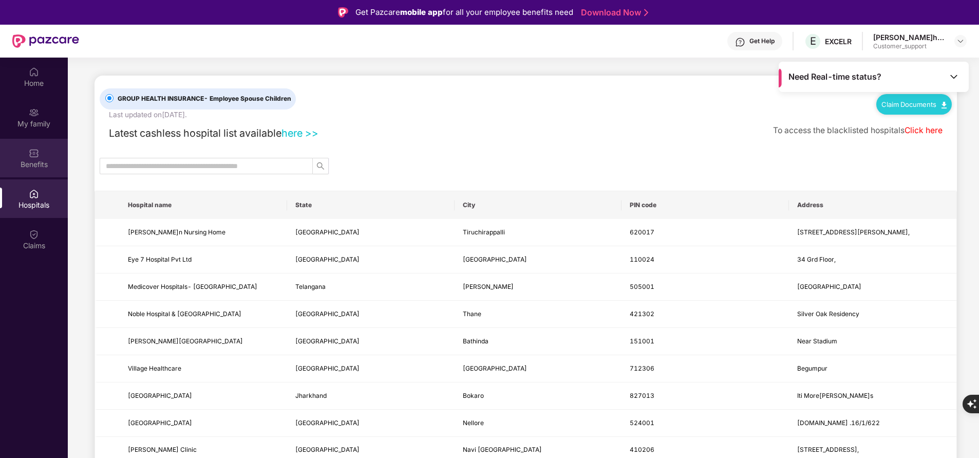
click at [27, 170] on div "Benefits" at bounding box center [34, 158] width 68 height 39
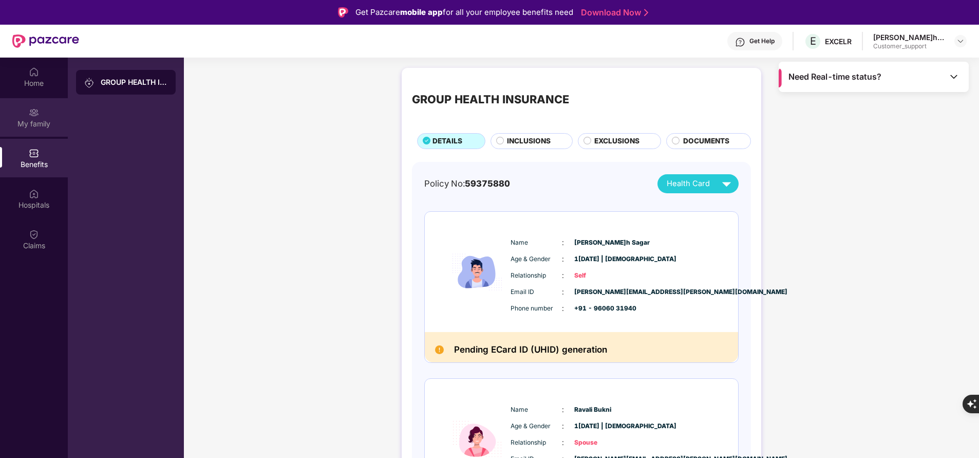
click at [49, 135] on div "My family" at bounding box center [34, 117] width 68 height 39
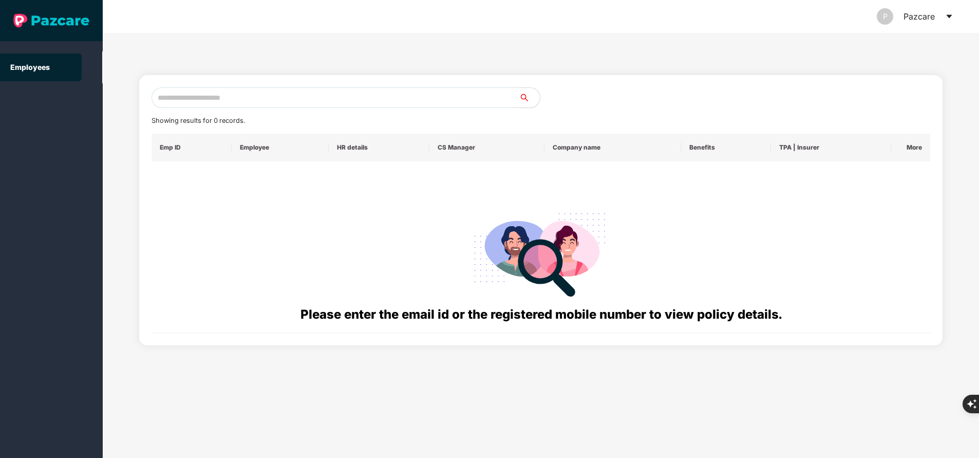
click at [306, 103] on input "text" at bounding box center [335, 97] width 368 height 21
paste input "**********"
click at [295, 100] on input "**********" at bounding box center [335, 97] width 368 height 21
type input "*"
paste input "**********"
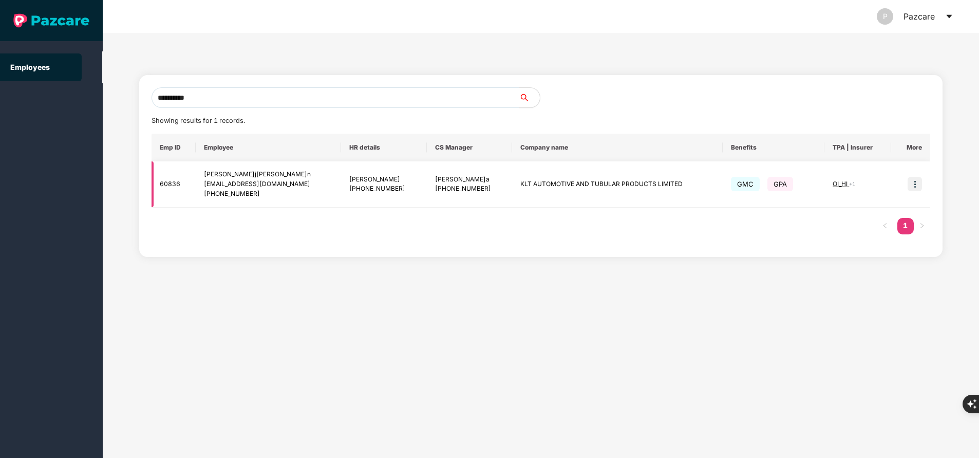
type input "**********"
click at [915, 190] on img at bounding box center [914, 184] width 14 height 14
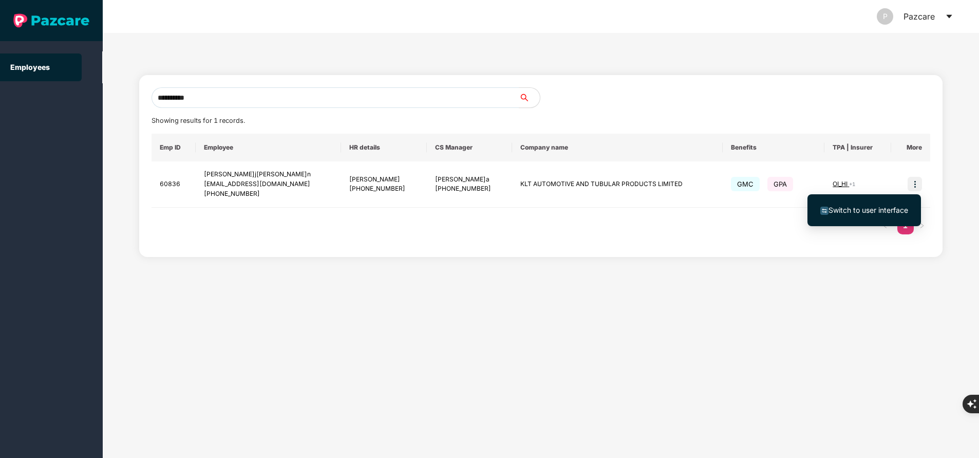
click at [885, 211] on span "Switch to user interface" at bounding box center [868, 209] width 80 height 9
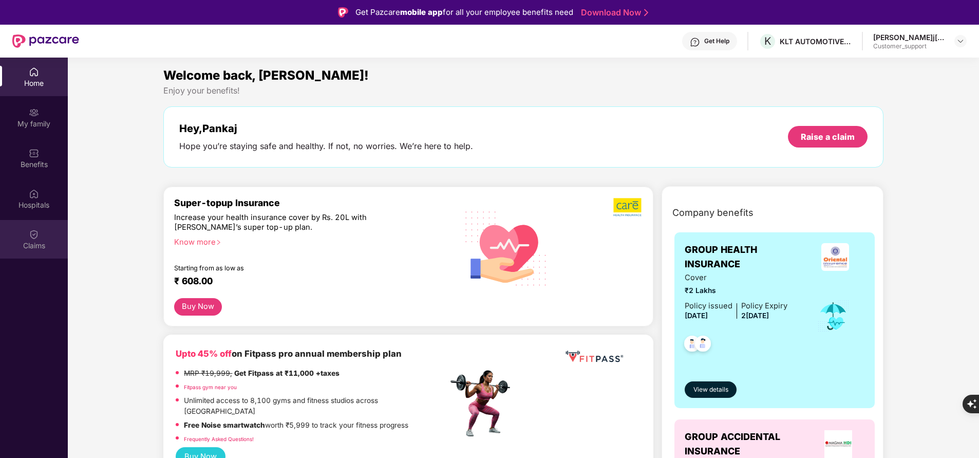
click at [49, 236] on div "Claims" at bounding box center [34, 239] width 68 height 39
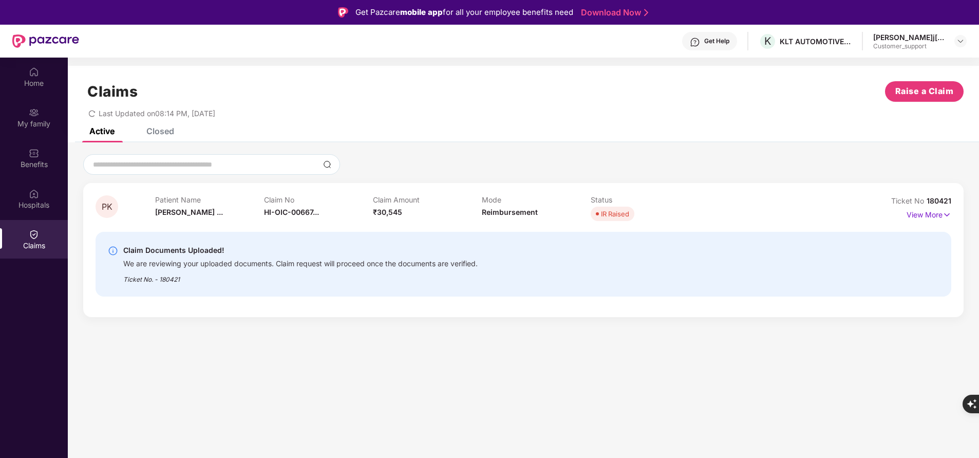
click at [941, 203] on span "180421" at bounding box center [938, 200] width 25 height 9
copy div "No 180421"
click at [824, 146] on div "PK Patient Name [PERSON_NAME] ... Claim No HI-OIC-00667... Claim Amount ₹30,545…" at bounding box center [523, 234] width 911 height 185
drag, startPoint x: 924, startPoint y: 199, endPoint x: 954, endPoint y: 202, distance: 30.0
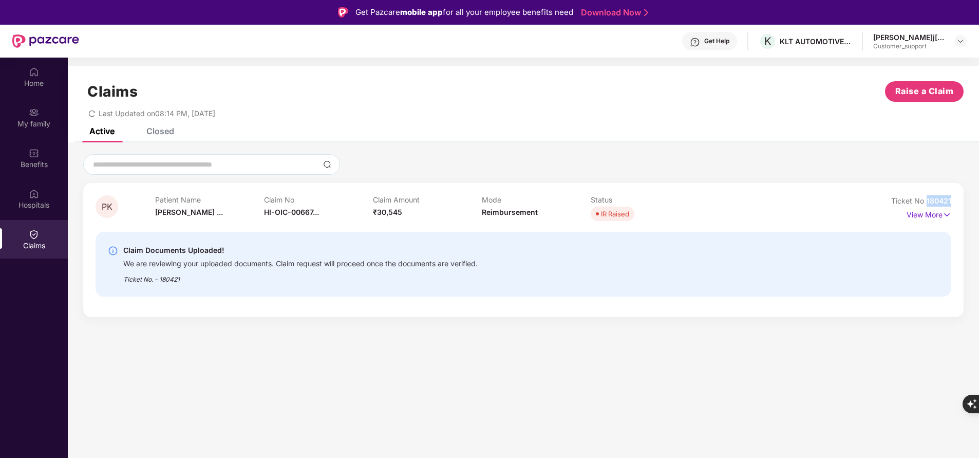
click at [954, 202] on div "PK Patient Name [PERSON_NAME] ... Claim No HI-OIC-00667... Claim Amount ₹30,545…" at bounding box center [523, 250] width 880 height 134
copy span "180421"
click at [166, 129] on div "Closed" at bounding box center [160, 131] width 28 height 10
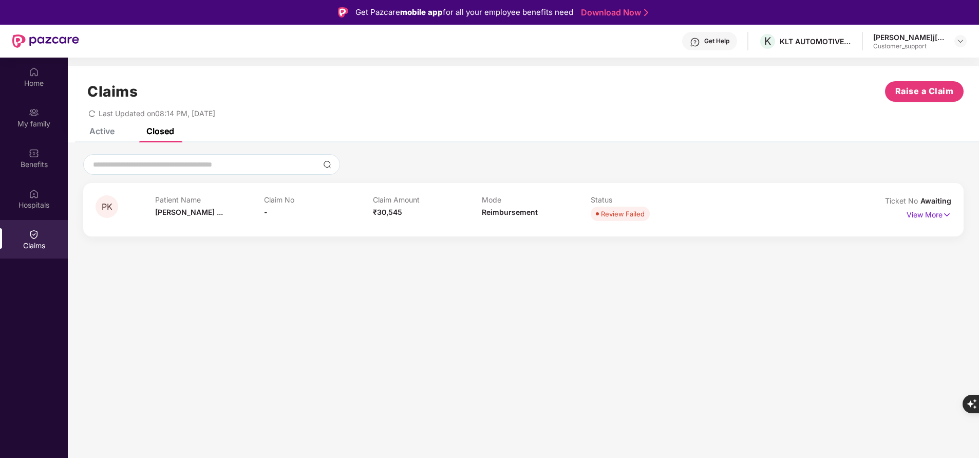
click at [100, 129] on div "Active" at bounding box center [101, 131] width 25 height 10
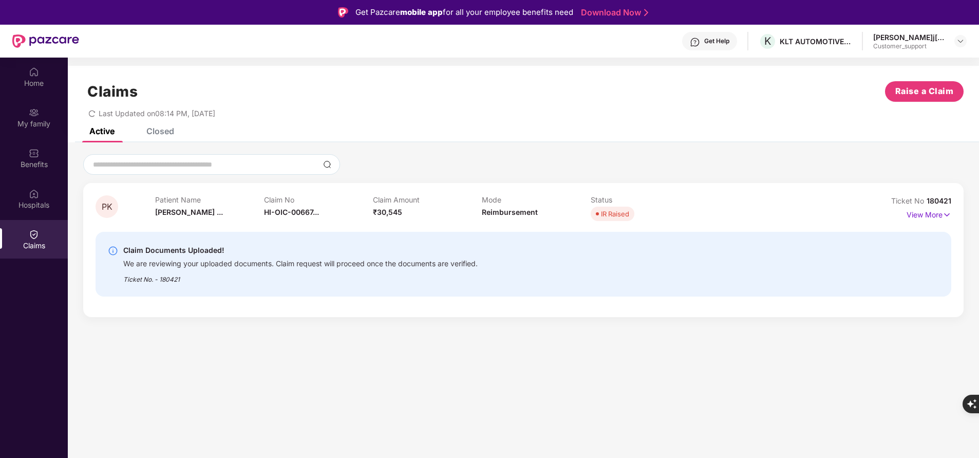
click at [939, 197] on span "180421" at bounding box center [938, 200] width 25 height 9
copy div "No 180421"
click at [605, 143] on div "PK Patient Name[PERSON_NAME] ... Claim No HI-OIC-00667... Claim Amount ₹30,545 …" at bounding box center [523, 234] width 911 height 185
drag, startPoint x: 925, startPoint y: 198, endPoint x: 960, endPoint y: 199, distance: 34.4
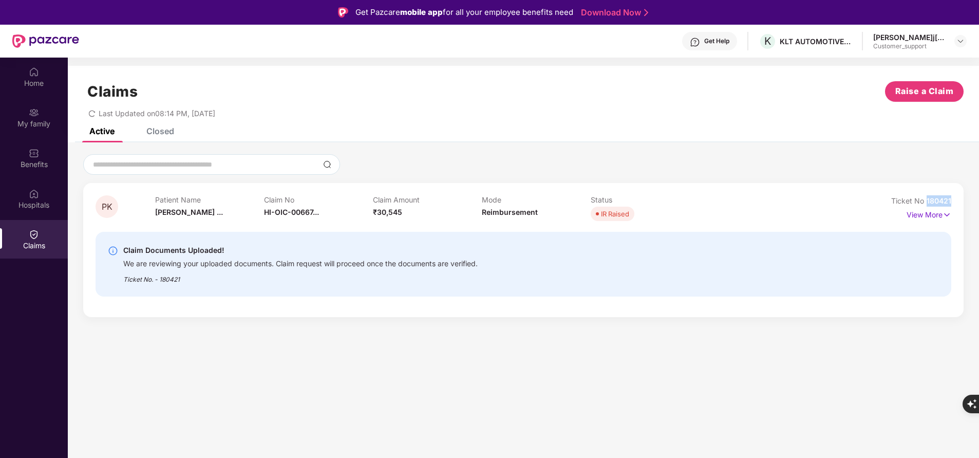
click at [960, 199] on div "PK Patient Name [PERSON_NAME] ... Claim No HI-OIC-00667... Claim Amount ₹30,545…" at bounding box center [523, 250] width 880 height 134
copy span "180421"
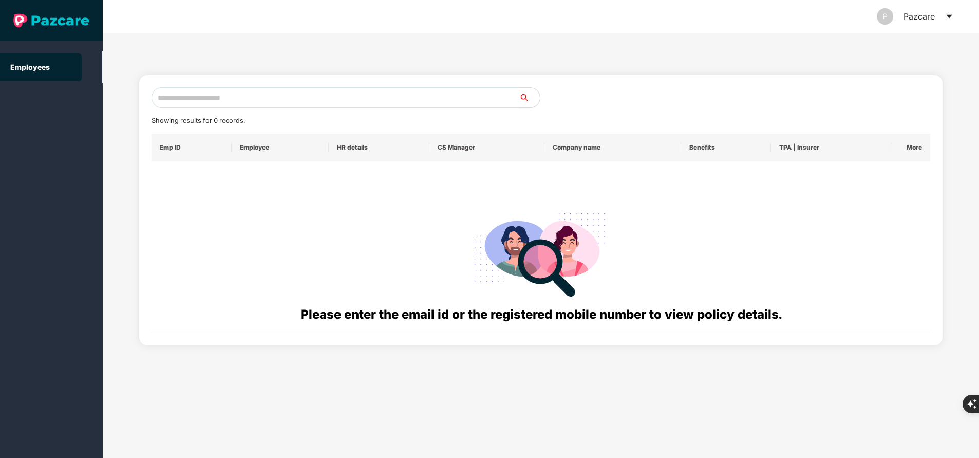
click at [230, 106] on input "text" at bounding box center [335, 97] width 368 height 21
paste input "**********"
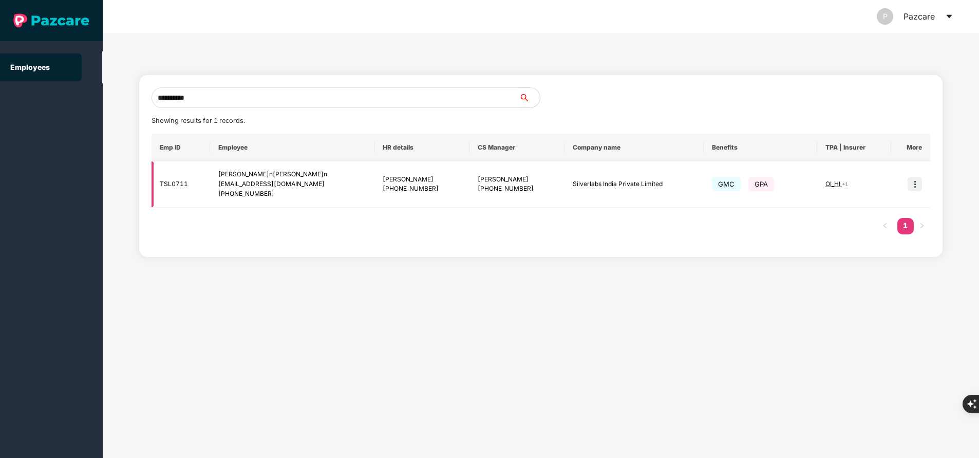
type input "**********"
click at [828, 182] on span "OI_HI" at bounding box center [833, 184] width 16 height 8
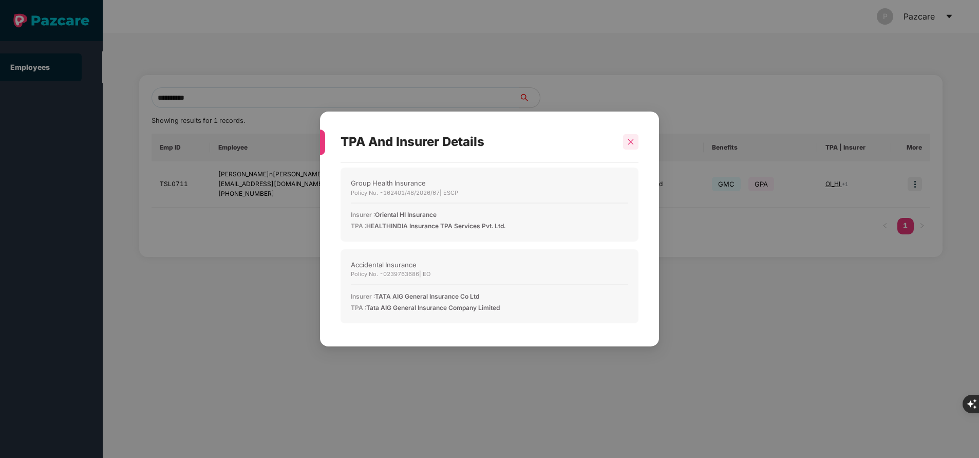
click at [636, 142] on div at bounding box center [630, 141] width 15 height 15
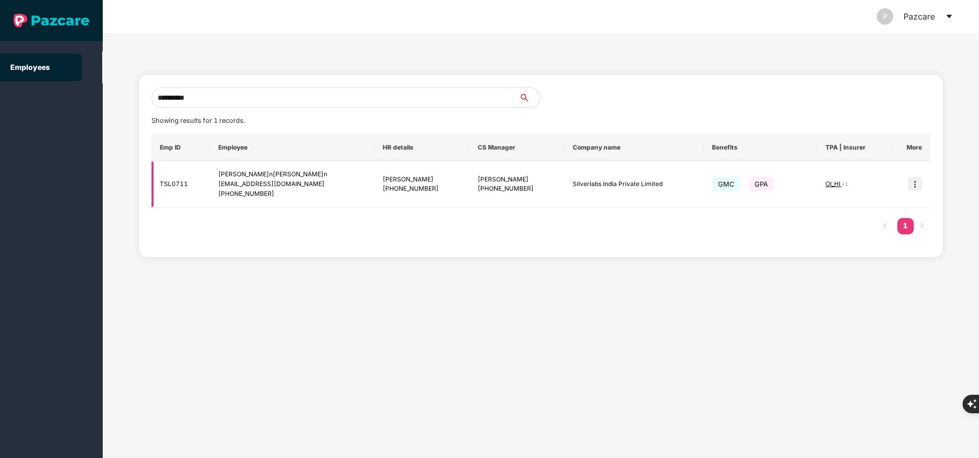
click at [923, 187] on td at bounding box center [910, 184] width 39 height 46
click at [920, 187] on img at bounding box center [914, 184] width 14 height 14
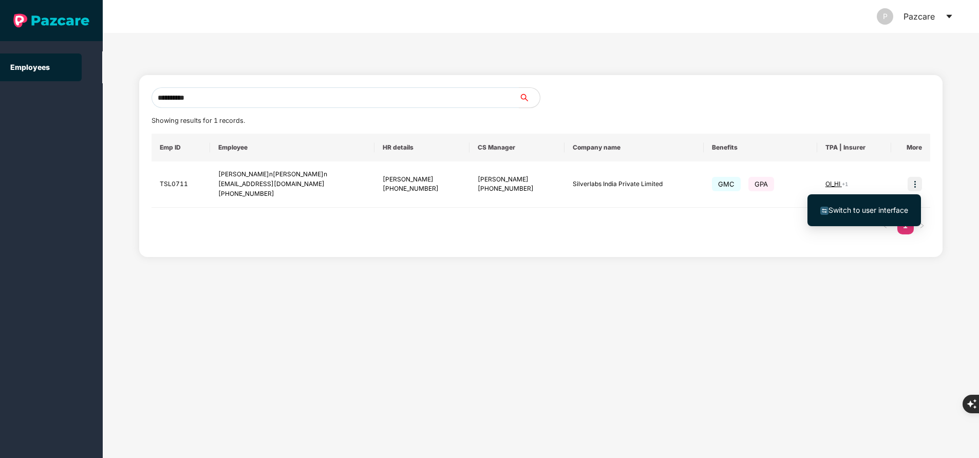
click at [866, 210] on span "Switch to user interface" at bounding box center [868, 209] width 80 height 9
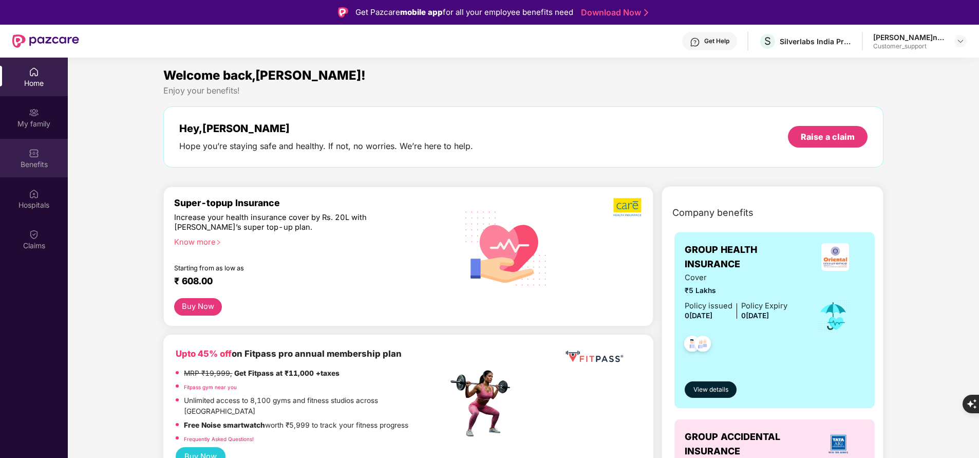
click at [36, 161] on div "Benefits" at bounding box center [34, 164] width 68 height 10
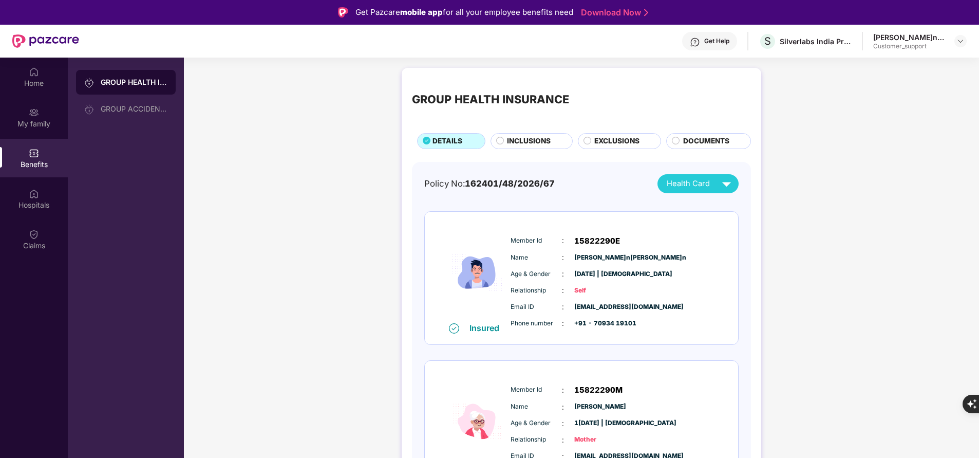
scroll to position [43, 0]
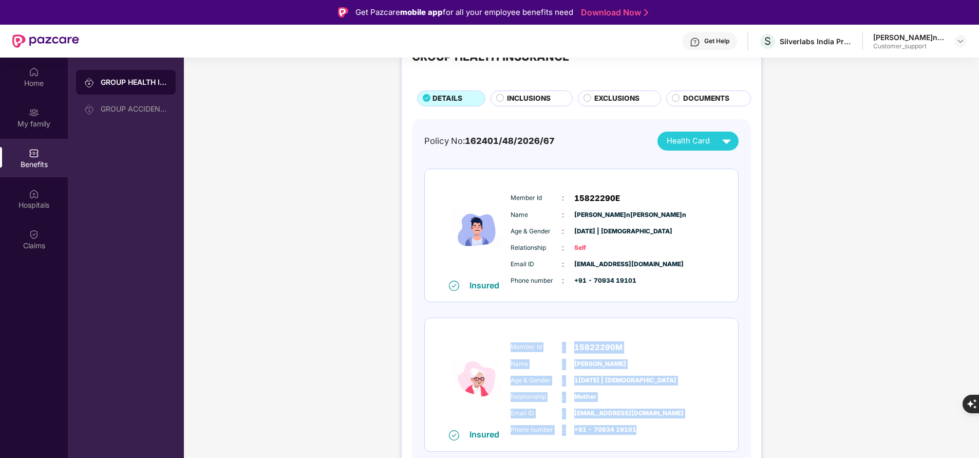
drag, startPoint x: 508, startPoint y: 346, endPoint x: 651, endPoint y: 436, distance: 169.0
click at [651, 436] on div "Member Id : 15822290M Name :[PERSON_NAME] & Gender : 1[DATE] | [DEMOGRAPHIC_DAT…" at bounding box center [612, 388] width 209 height 105
copy div "Member Id : 15822290M Name :[PERSON_NAME] & Gender : 1[DATE] | [DEMOGRAPHIC_DAT…"
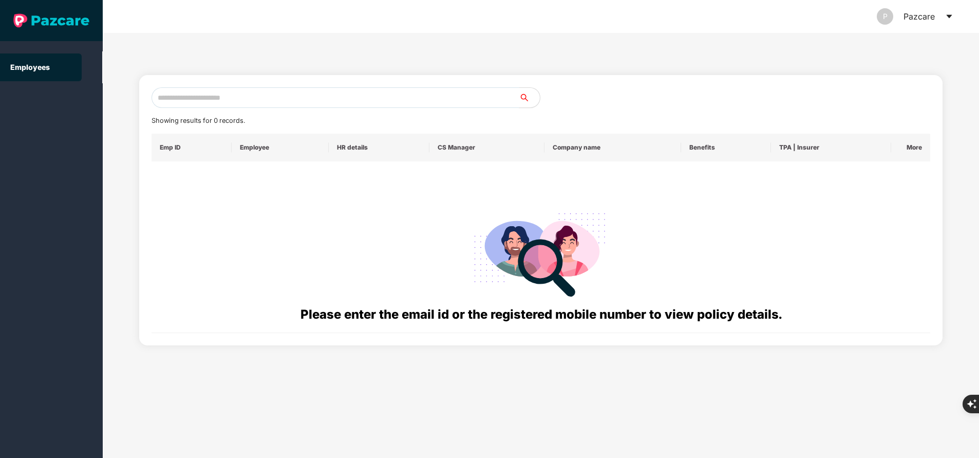
click at [281, 96] on input "text" at bounding box center [335, 97] width 368 height 21
paste input "**********"
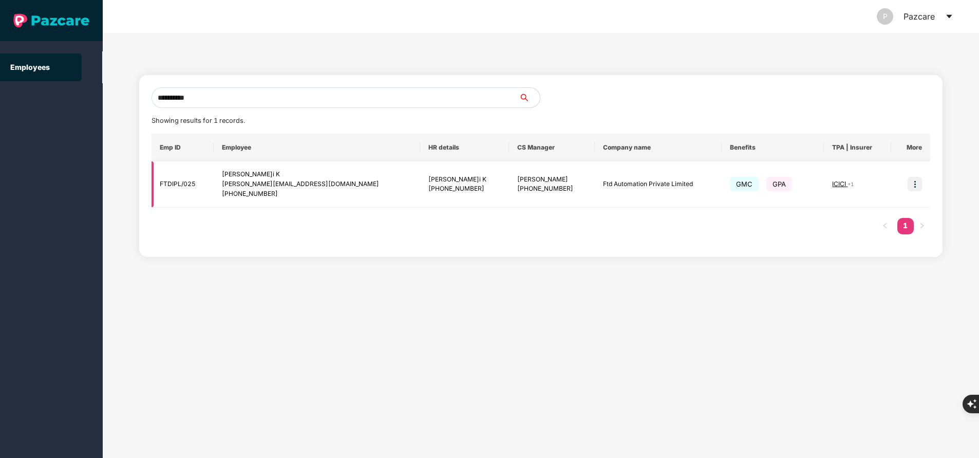
type input "**********"
click at [917, 186] on img at bounding box center [914, 184] width 14 height 14
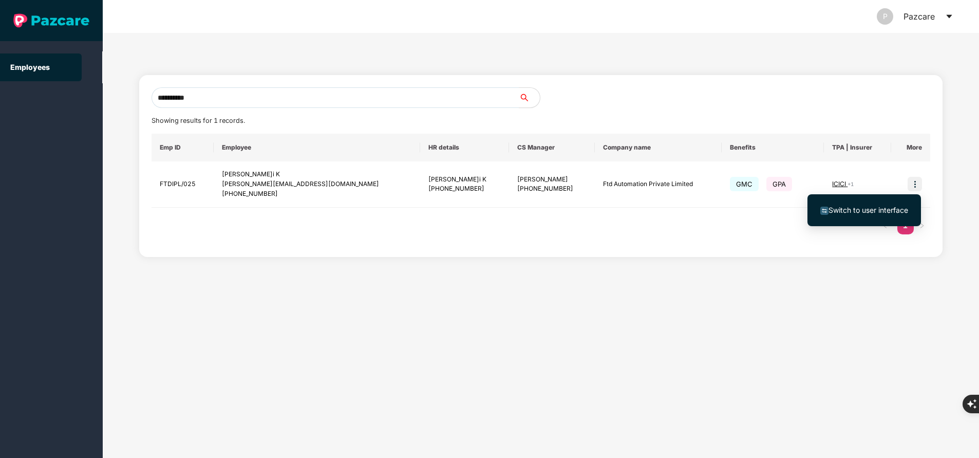
click at [870, 213] on span "Switch to user interface" at bounding box center [868, 209] width 80 height 9
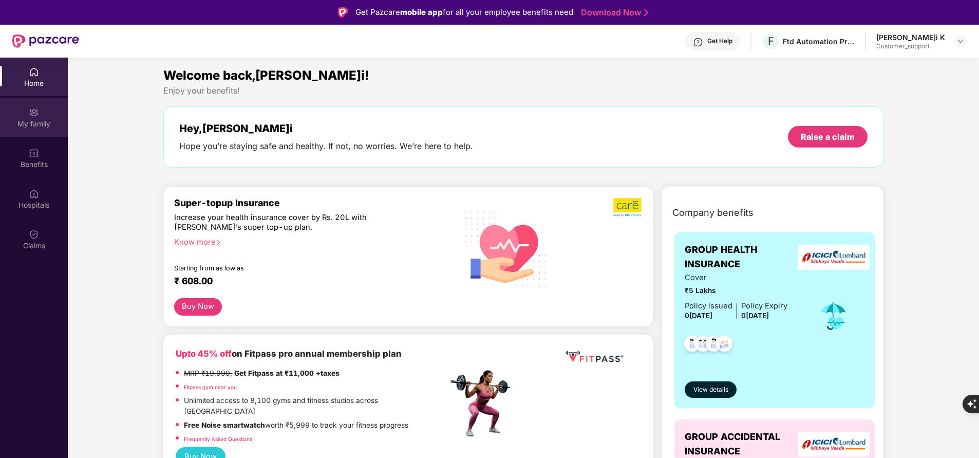
click at [39, 128] on div "My family" at bounding box center [34, 124] width 68 height 10
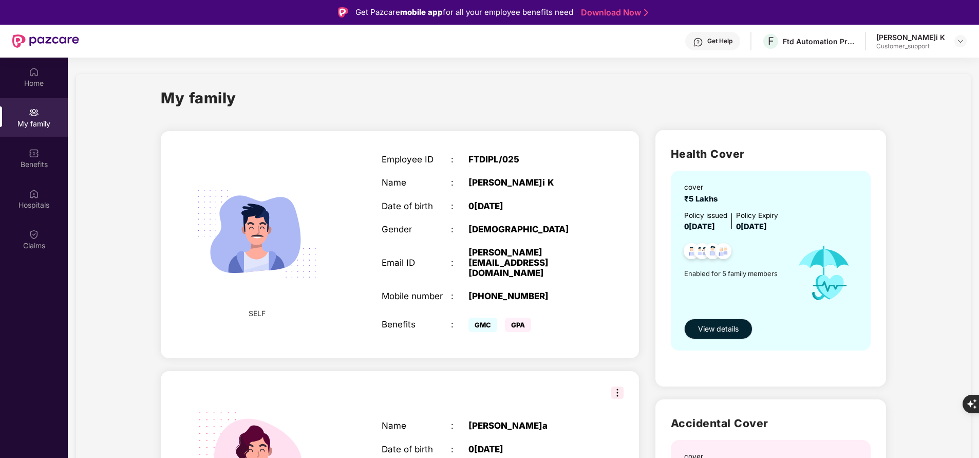
click at [726, 37] on div "Get Help" at bounding box center [719, 41] width 25 height 8
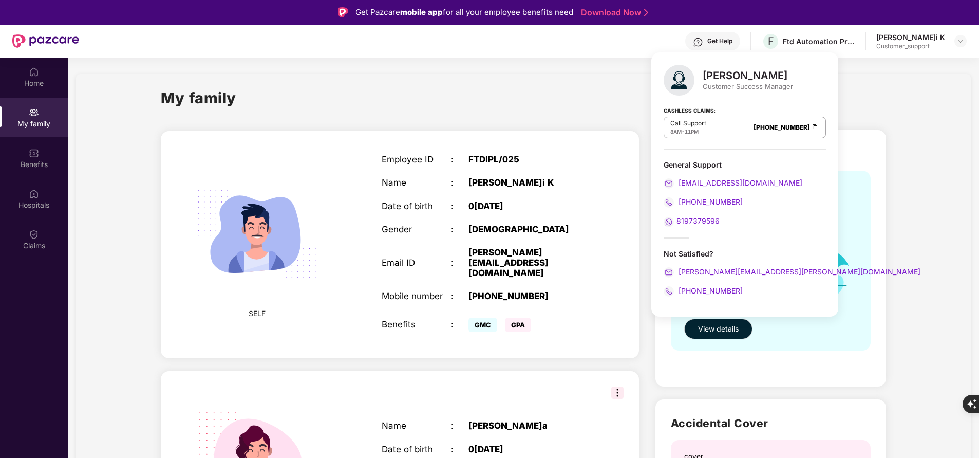
click at [547, 95] on div "My family" at bounding box center [523, 103] width 725 height 35
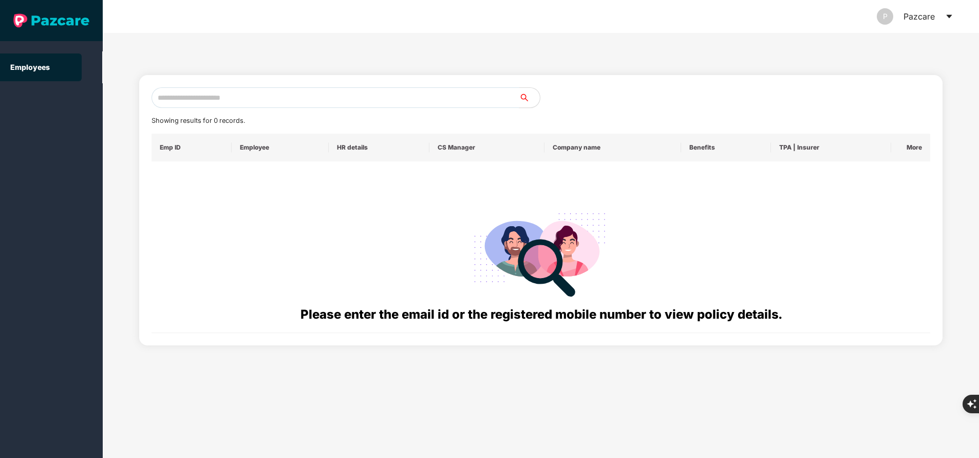
click at [327, 94] on input "text" at bounding box center [335, 97] width 368 height 21
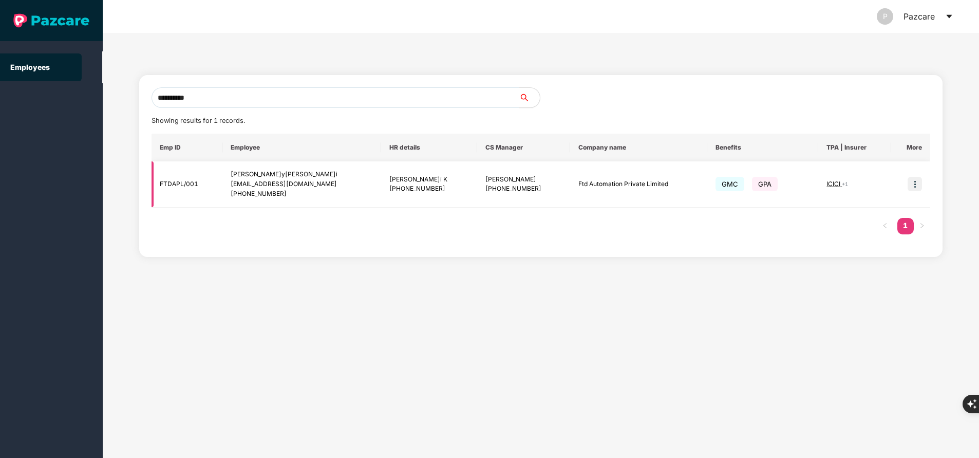
type input "**********"
click at [917, 179] on img at bounding box center [914, 184] width 14 height 14
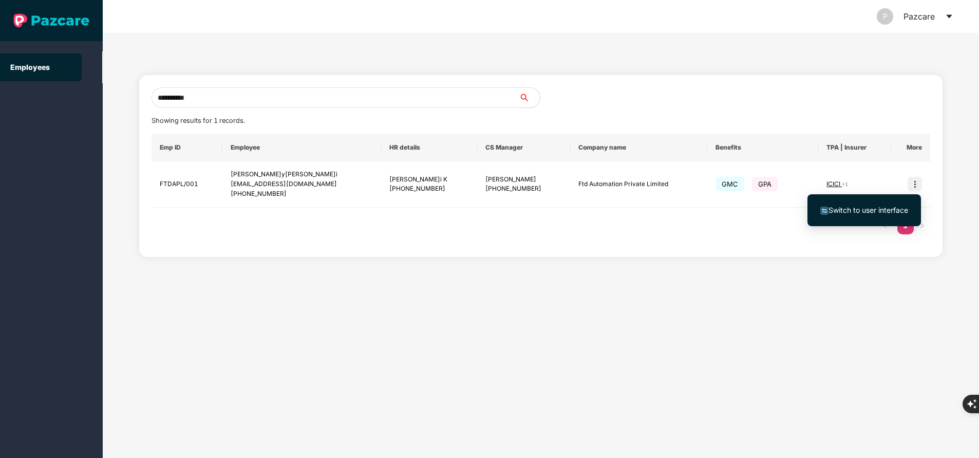
click at [862, 211] on span "Switch to user interface" at bounding box center [868, 209] width 80 height 9
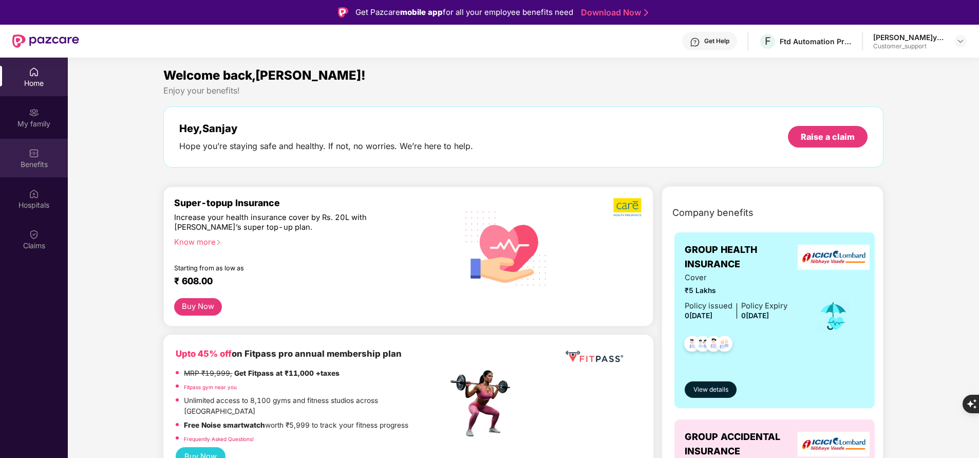
click at [39, 156] on img at bounding box center [34, 153] width 10 height 10
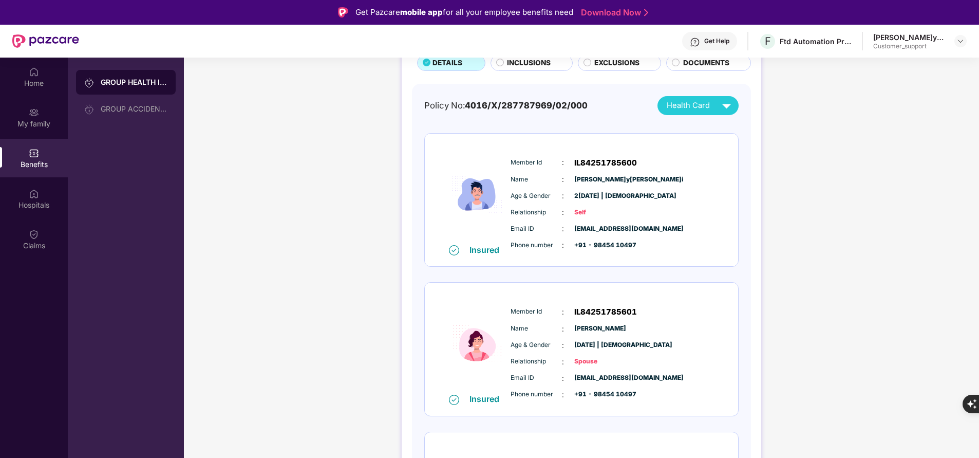
scroll to position [79, 0]
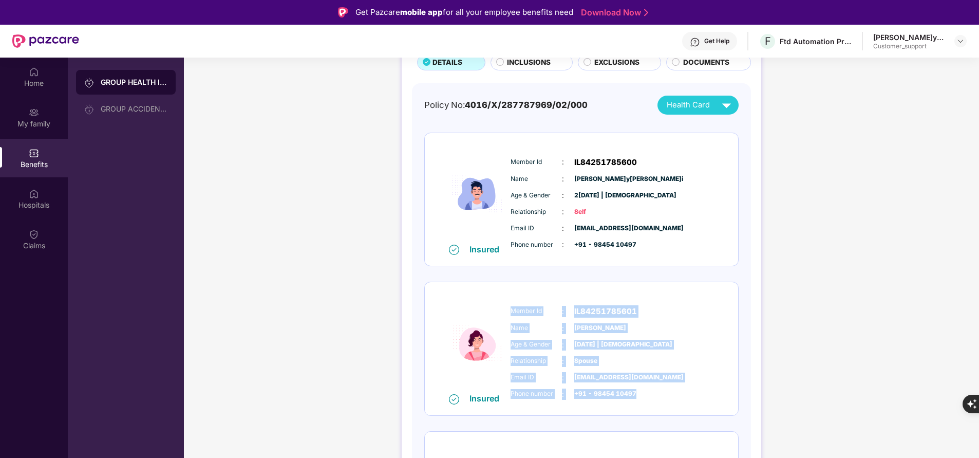
drag, startPoint x: 507, startPoint y: 311, endPoint x: 654, endPoint y: 395, distance: 169.1
click at [654, 395] on div "Member Id : IL84251785601 Name :[PERSON_NAME] Age & Gender : 2[DATE] | [DEMOGRA…" at bounding box center [612, 352] width 209 height 105
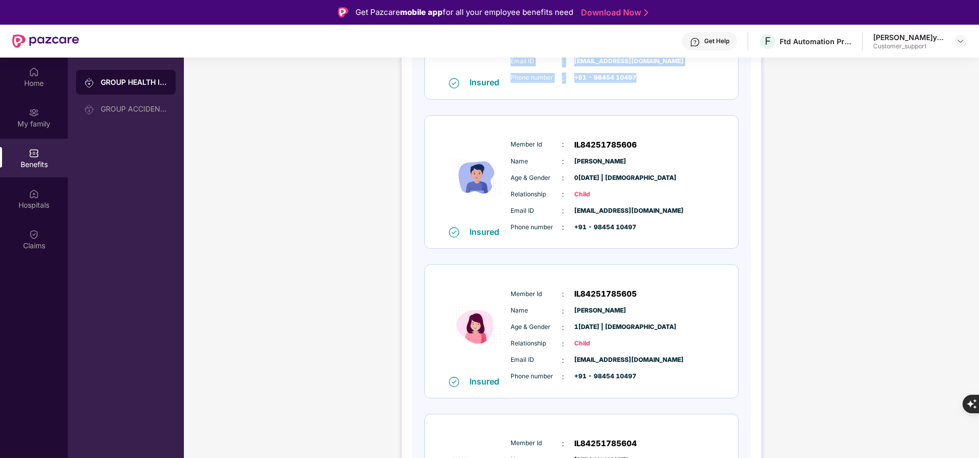
scroll to position [639, 0]
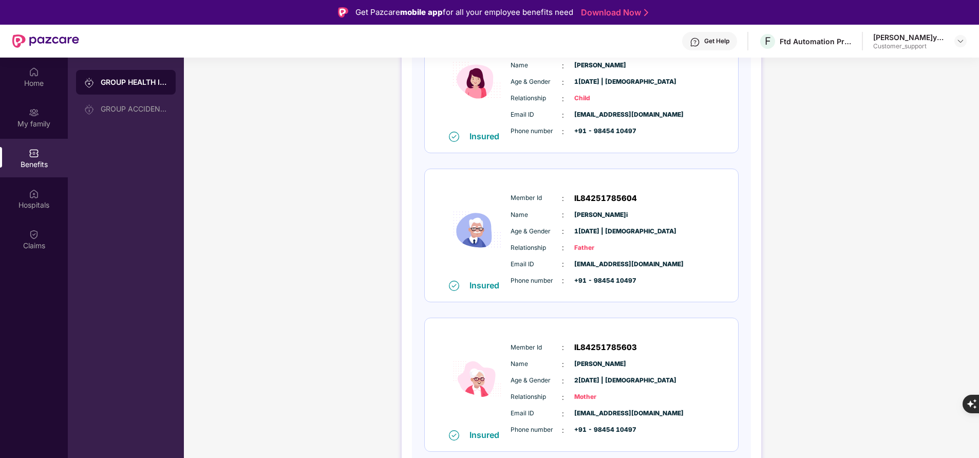
click at [665, 347] on div "Member Id : IL84251785603" at bounding box center [612, 347] width 204 height 12
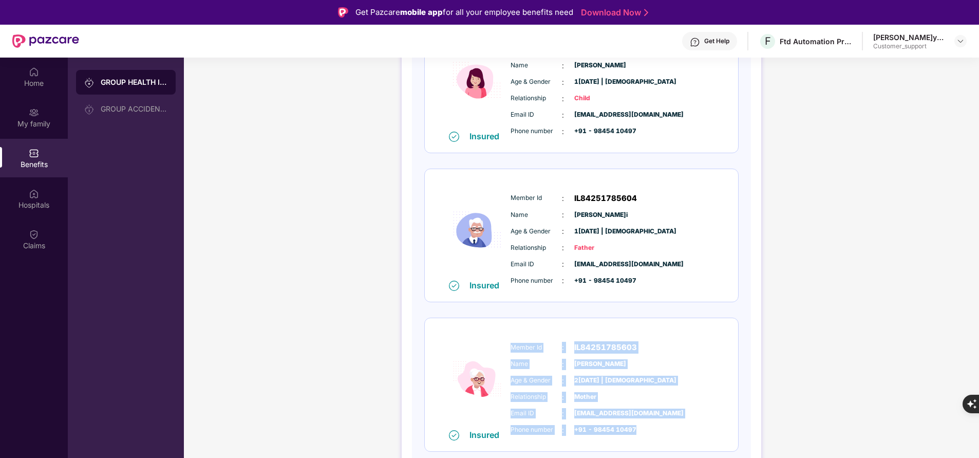
drag, startPoint x: 508, startPoint y: 346, endPoint x: 652, endPoint y: 440, distance: 171.8
click at [652, 440] on div "Member Id : IL84251785603 Name :[PERSON_NAME] Age & Gender : 2[DATE] | [DEMOGRA…" at bounding box center [612, 388] width 209 height 105
copy div "Member Id : IL84251785603 Name :[PERSON_NAME] Age & Gender : 2[DATE] | [DEMOGRA…"
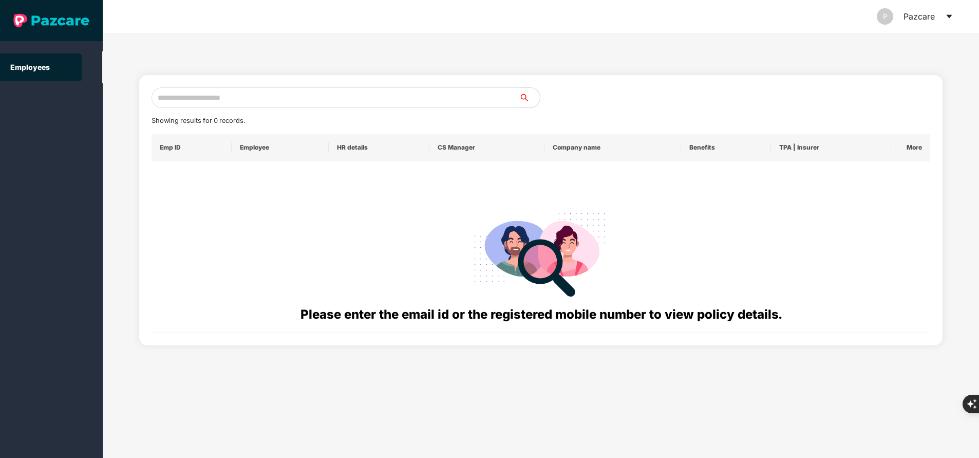
click at [320, 100] on input "text" at bounding box center [335, 97] width 368 height 21
paste input "**********"
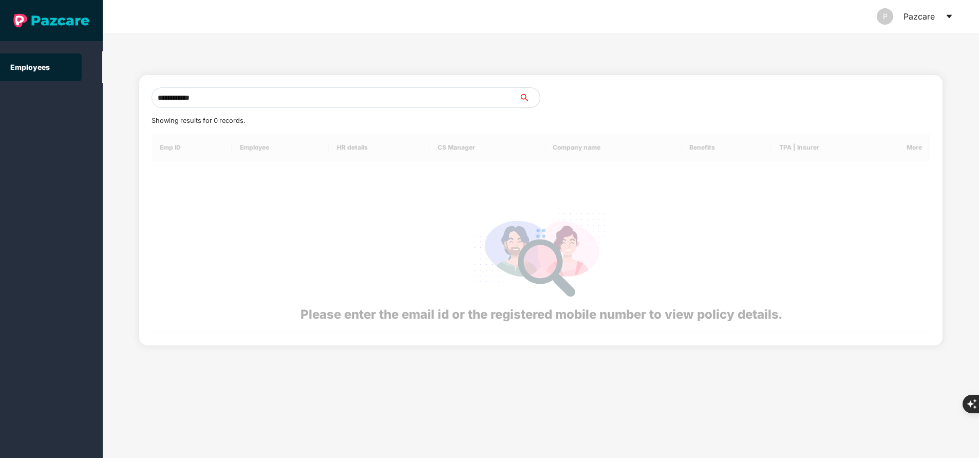
click at [320, 100] on input "**********" at bounding box center [335, 97] width 368 height 21
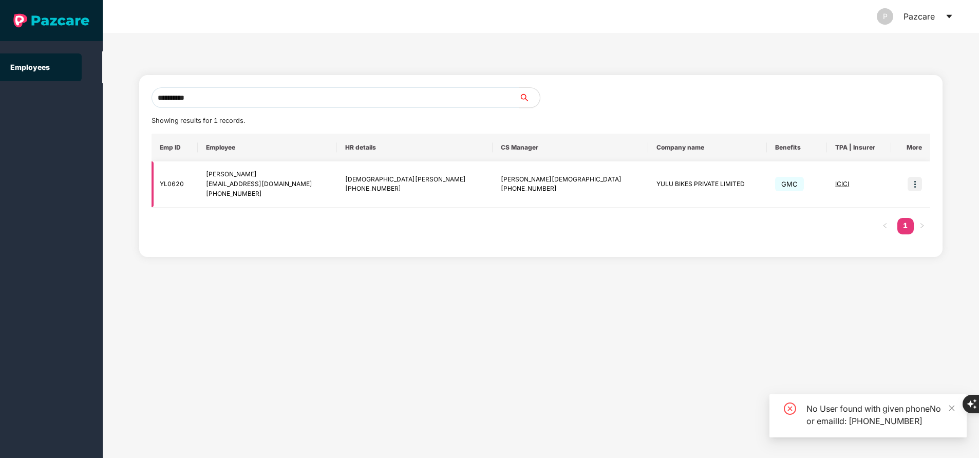
type input "**********"
click at [918, 185] on img at bounding box center [914, 184] width 14 height 14
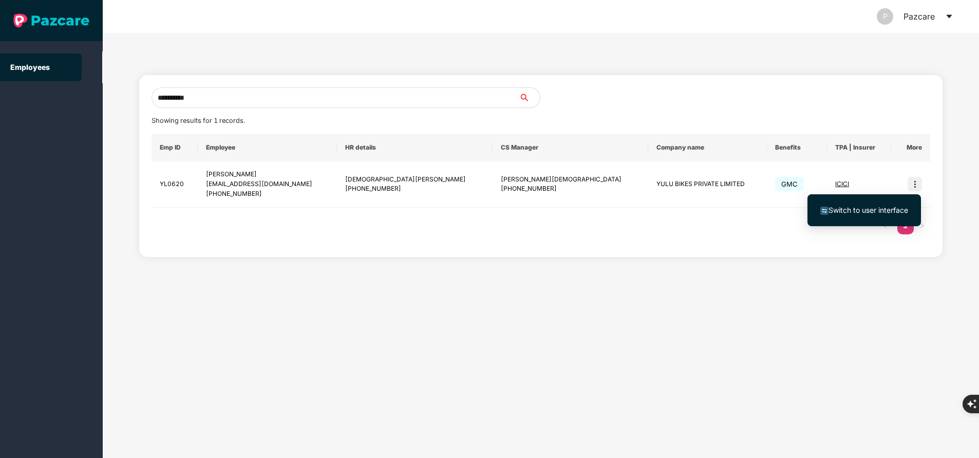
click at [847, 212] on span "Switch to user interface" at bounding box center [868, 209] width 80 height 9
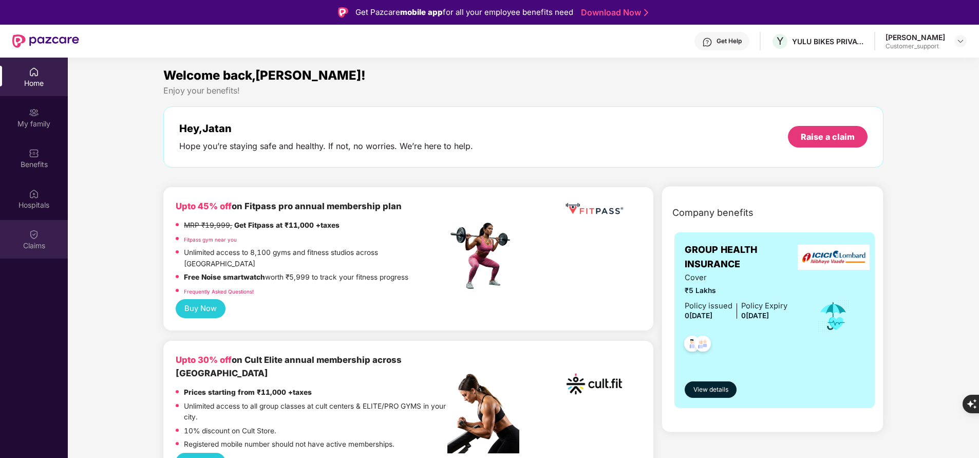
click at [29, 248] on div "Claims" at bounding box center [34, 245] width 68 height 10
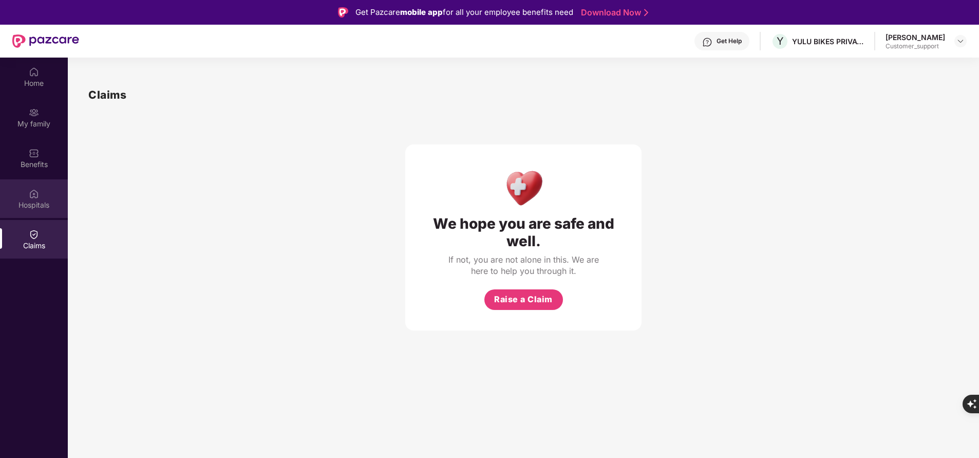
click at [32, 204] on div "Hospitals" at bounding box center [34, 205] width 68 height 10
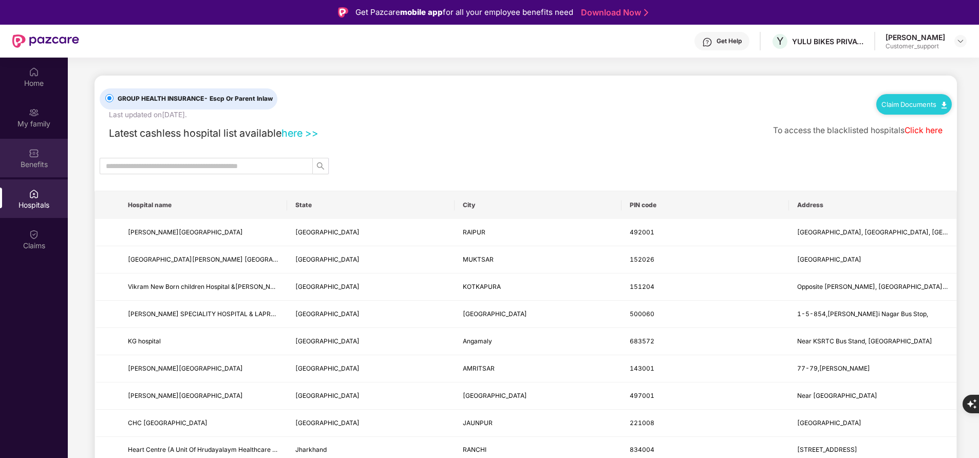
click at [39, 169] on div "Benefits" at bounding box center [34, 164] width 68 height 10
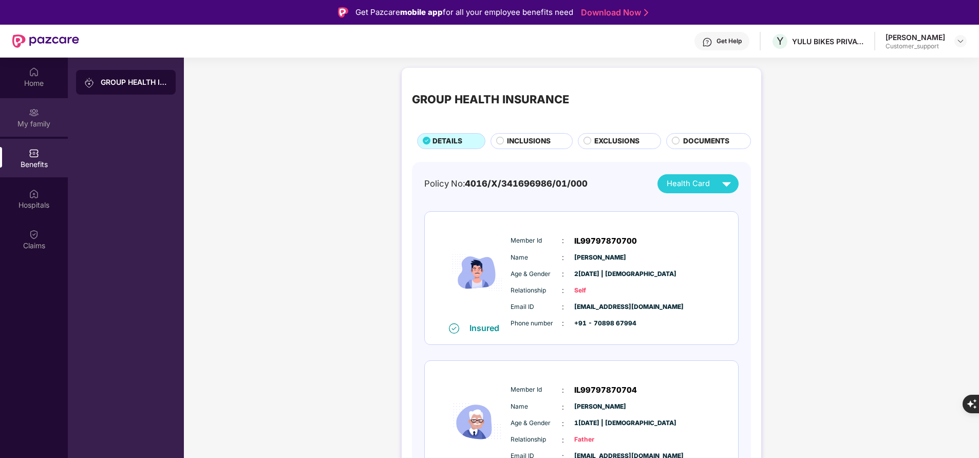
click at [52, 124] on div "My family" at bounding box center [34, 124] width 68 height 10
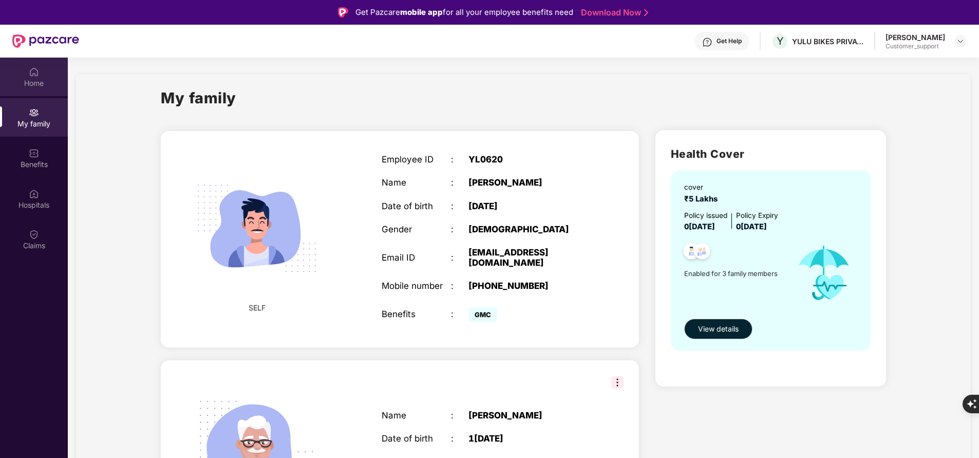
click at [42, 83] on div "Home" at bounding box center [34, 83] width 68 height 10
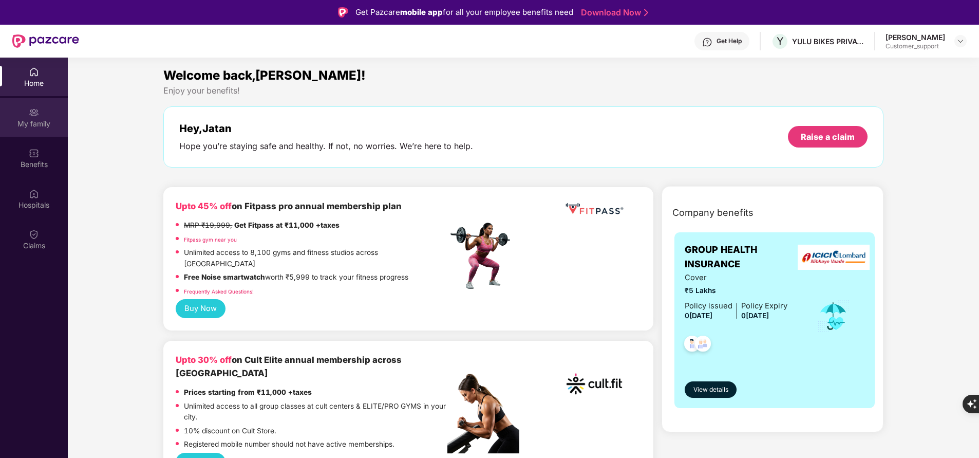
click at [40, 132] on div "My family" at bounding box center [34, 117] width 68 height 39
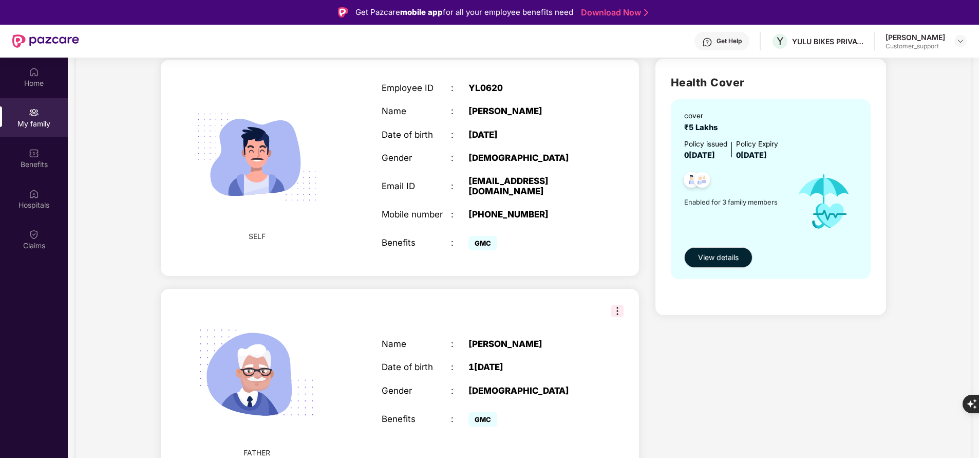
scroll to position [0, 0]
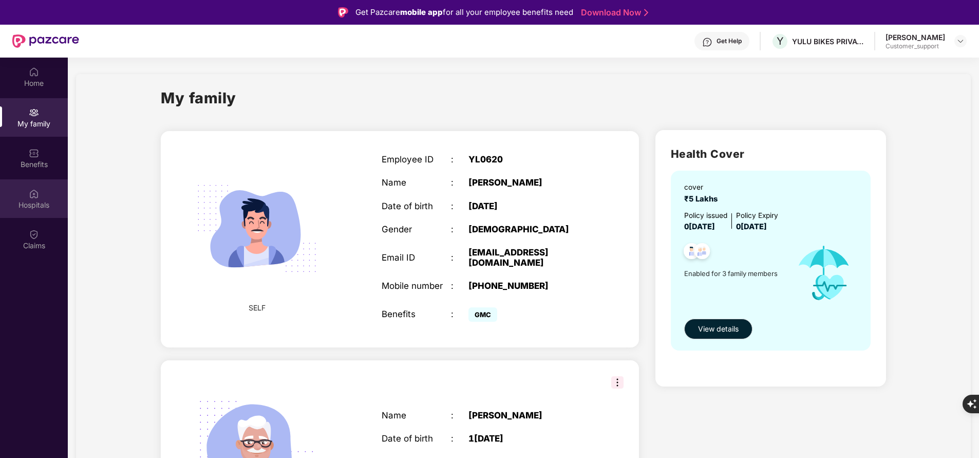
click at [26, 205] on div "Hospitals" at bounding box center [34, 205] width 68 height 10
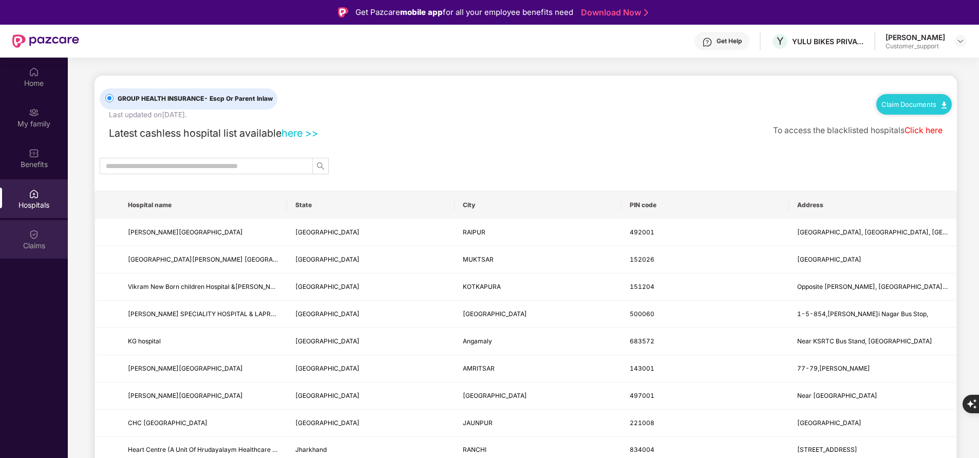
click at [41, 253] on div "Claims" at bounding box center [34, 239] width 68 height 39
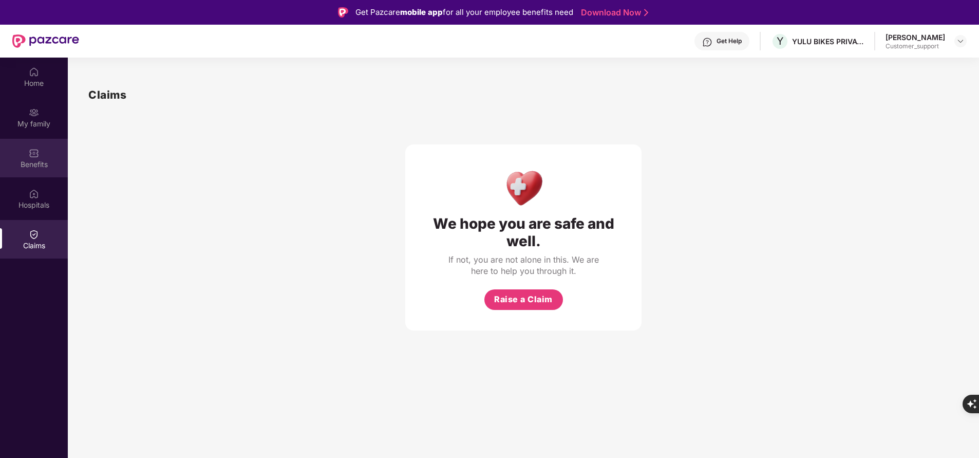
click at [35, 163] on div "Benefits" at bounding box center [34, 164] width 68 height 10
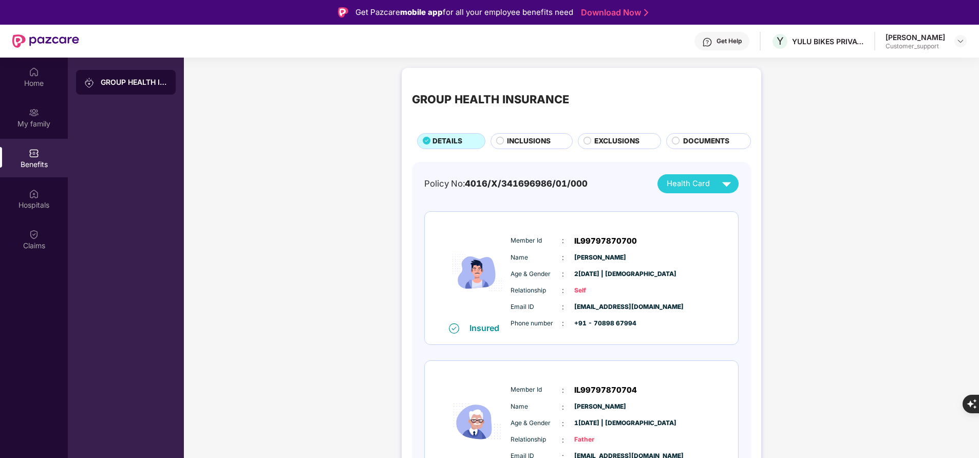
click at [526, 140] on span "INCLUSIONS" at bounding box center [529, 141] width 44 height 11
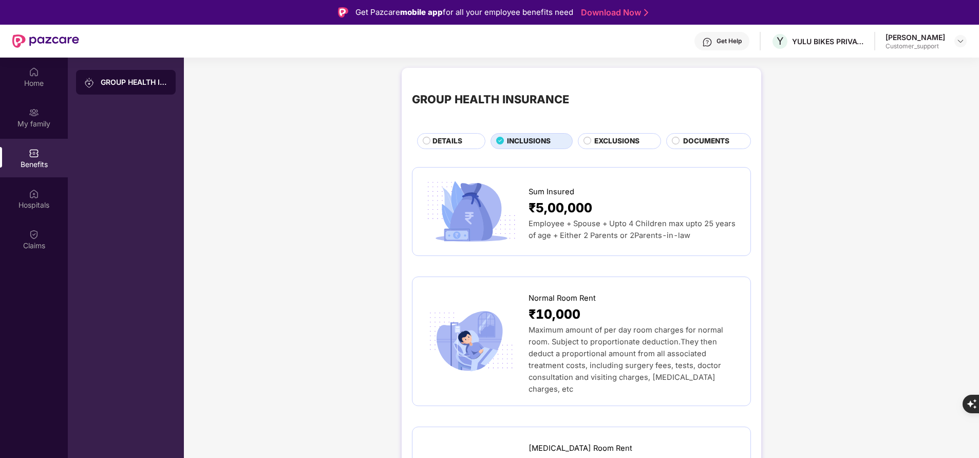
click at [461, 141] on span "DETAILS" at bounding box center [447, 141] width 30 height 11
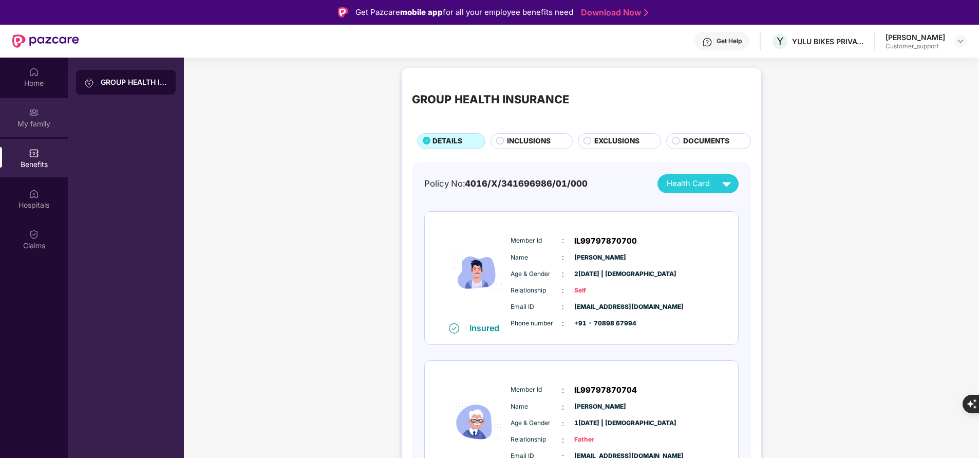
click at [38, 112] on img at bounding box center [34, 112] width 10 height 10
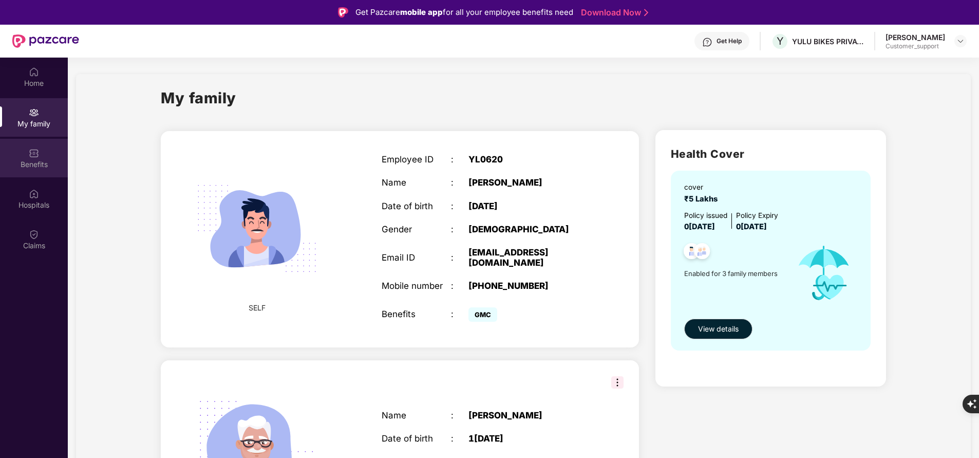
click at [40, 158] on div "Benefits" at bounding box center [34, 158] width 68 height 39
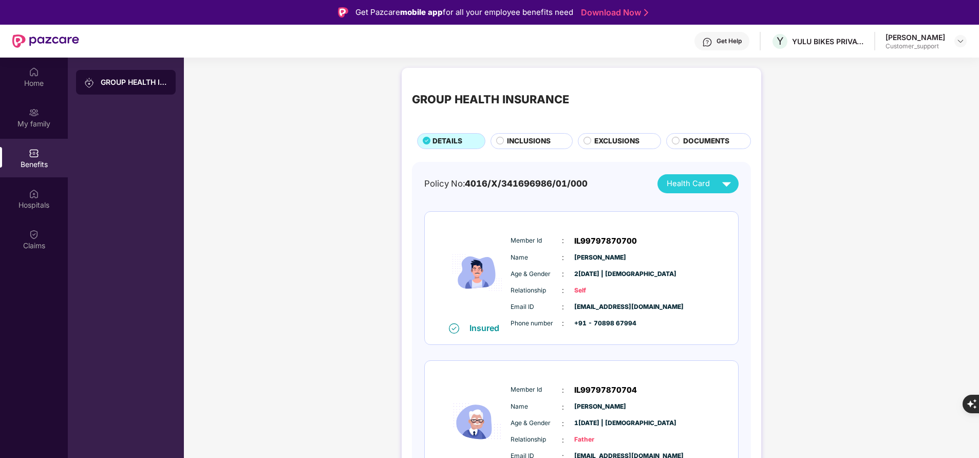
click at [532, 146] on span "INCLUSIONS" at bounding box center [529, 141] width 44 height 11
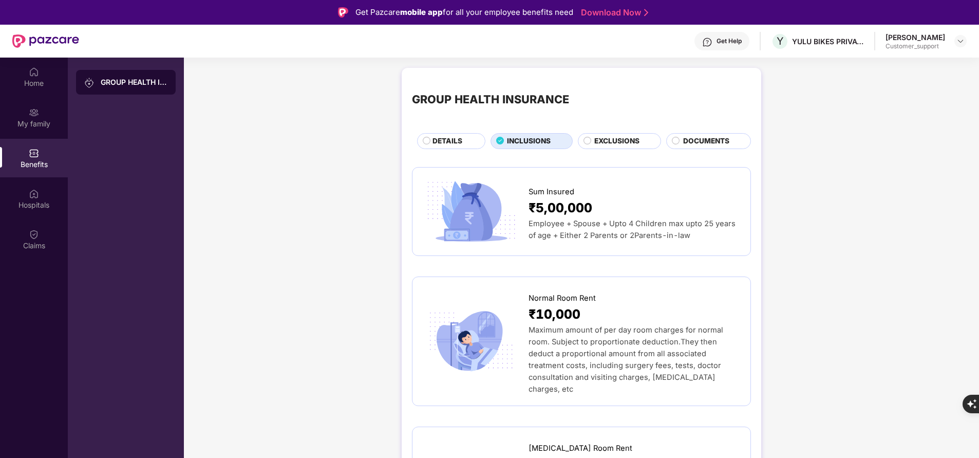
click at [605, 143] on span "EXCLUSIONS" at bounding box center [616, 141] width 45 height 11
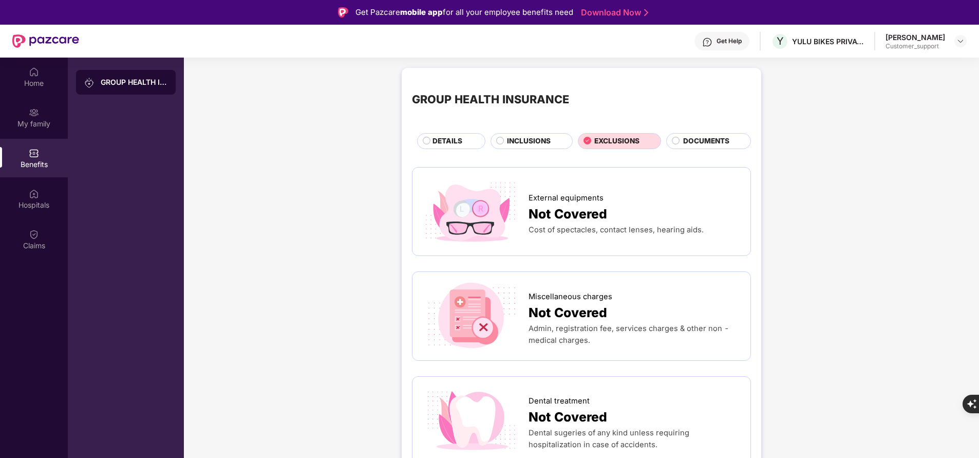
click at [516, 144] on span "INCLUSIONS" at bounding box center [529, 141] width 44 height 11
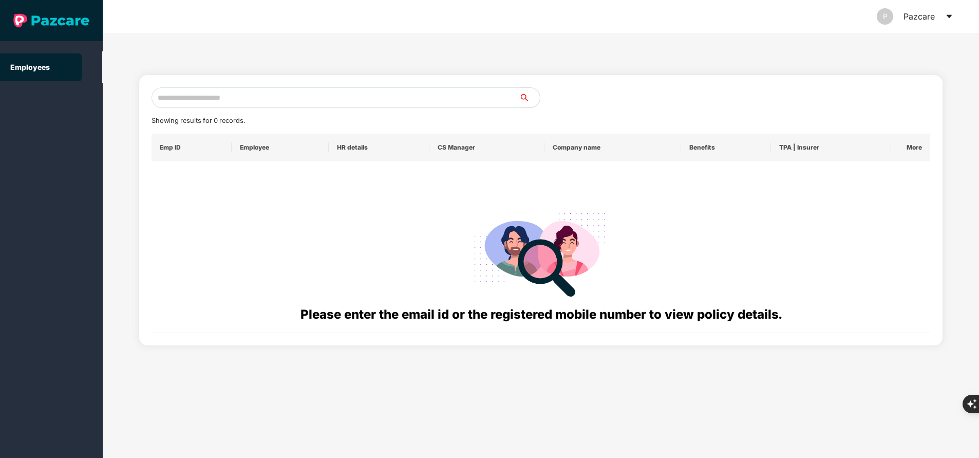
click at [286, 99] on input "text" at bounding box center [335, 97] width 368 height 21
paste input "**********"
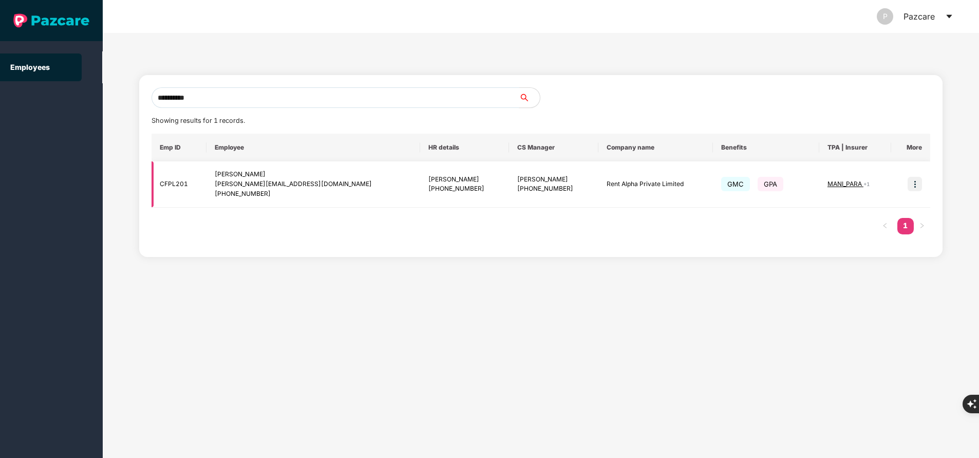
type input "**********"
click at [924, 187] on td at bounding box center [910, 184] width 39 height 46
click at [916, 184] on img at bounding box center [914, 184] width 14 height 14
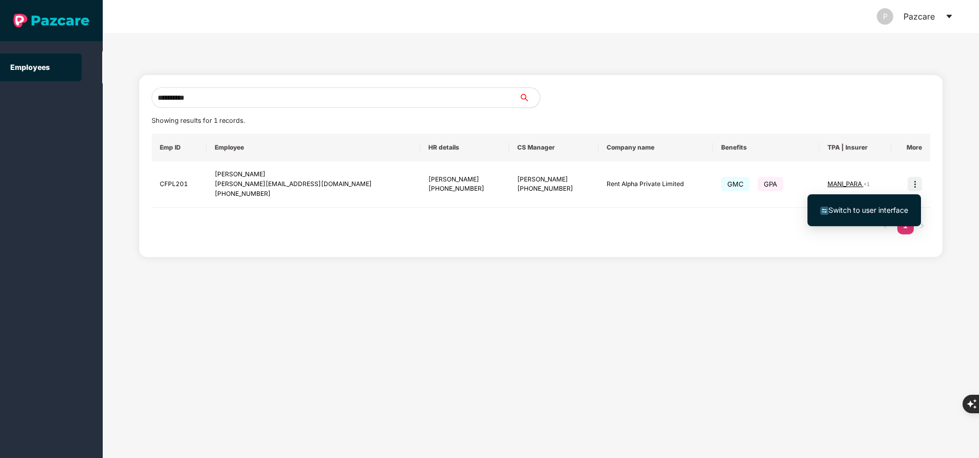
click at [877, 207] on span "Switch to user interface" at bounding box center [868, 209] width 80 height 9
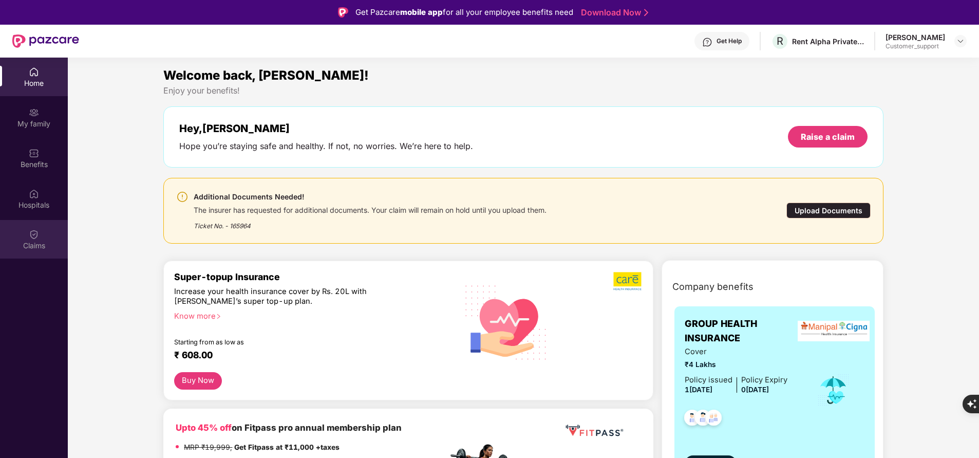
click at [44, 250] on div "Claims" at bounding box center [34, 245] width 68 height 10
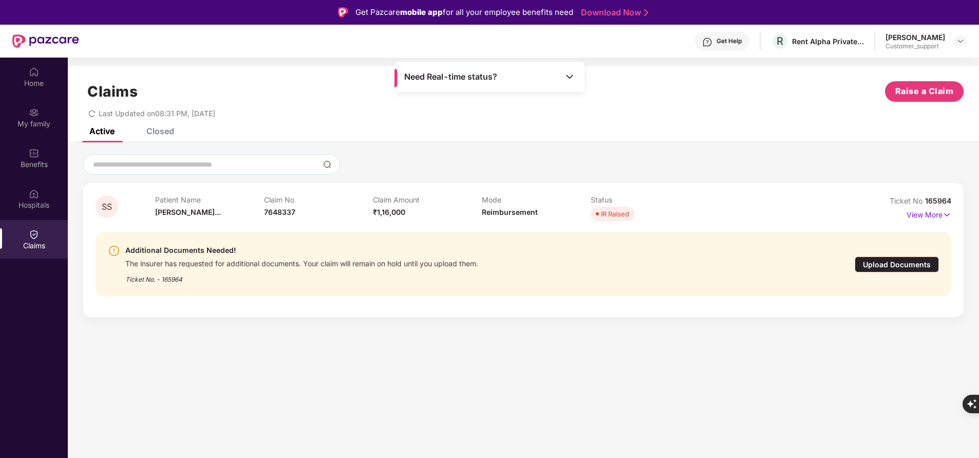
click at [913, 259] on div "Upload Documents" at bounding box center [897, 264] width 84 height 16
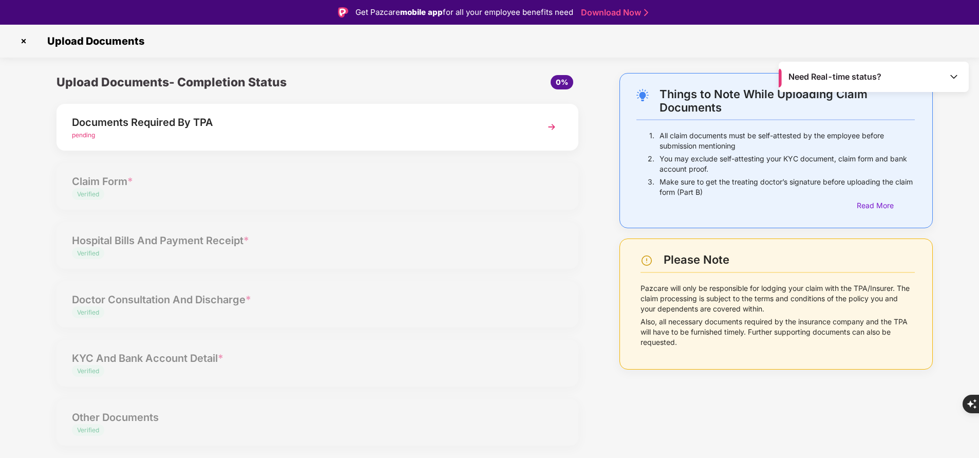
click at [171, 123] on div "Documents Required By TPA" at bounding box center [297, 122] width 450 height 16
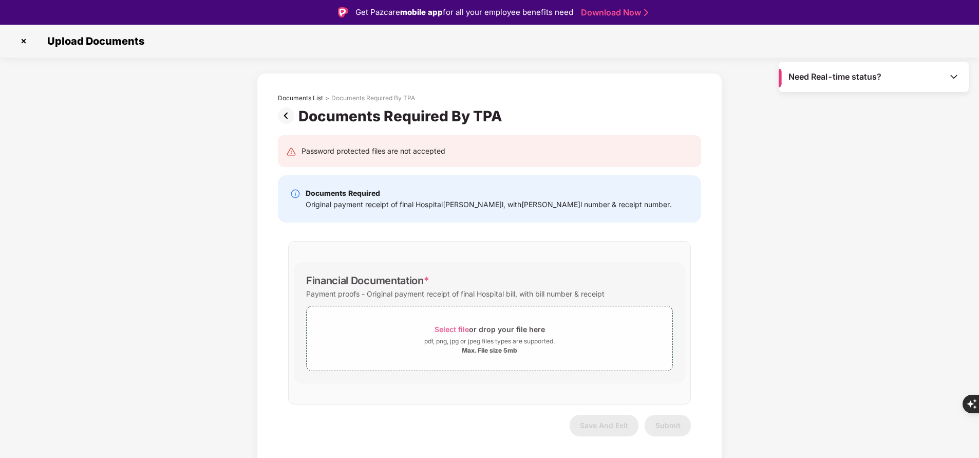
click at [28, 41] on img at bounding box center [23, 41] width 16 height 16
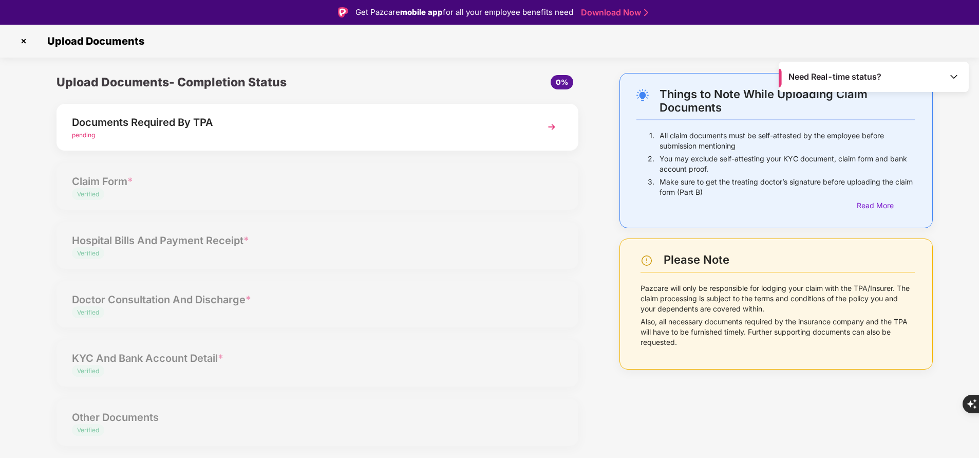
click at [23, 42] on img at bounding box center [23, 41] width 16 height 16
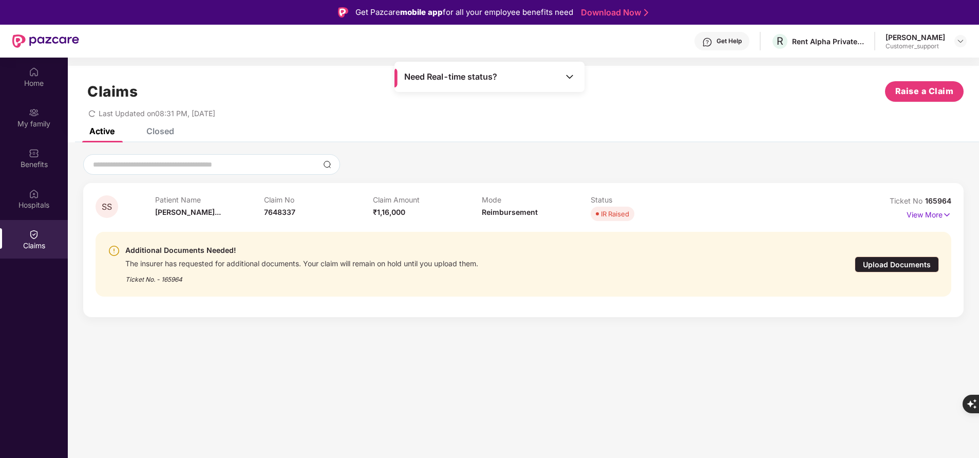
click at [938, 205] on div "Ticket No 165964" at bounding box center [920, 200] width 62 height 11
click at [938, 204] on div "Ticket No 165964" at bounding box center [920, 200] width 62 height 11
click at [938, 204] on span "165964" at bounding box center [938, 200] width 26 height 9
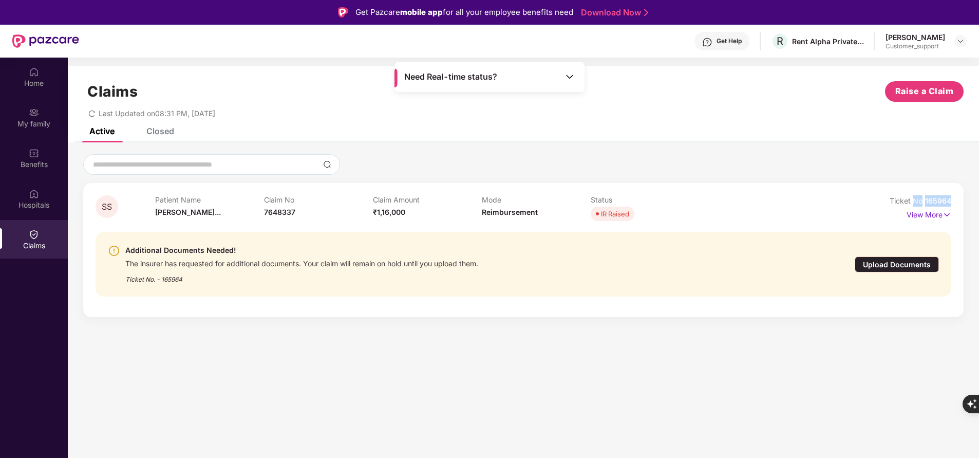
click at [938, 204] on span "165964" at bounding box center [938, 200] width 26 height 9
drag, startPoint x: 926, startPoint y: 197, endPoint x: 982, endPoint y: 195, distance: 56.0
click at [978, 195] on html "Get Pazcare mobile app for all your employee benefits need Download Now Get Hel…" at bounding box center [489, 229] width 979 height 458
copy span "165964"
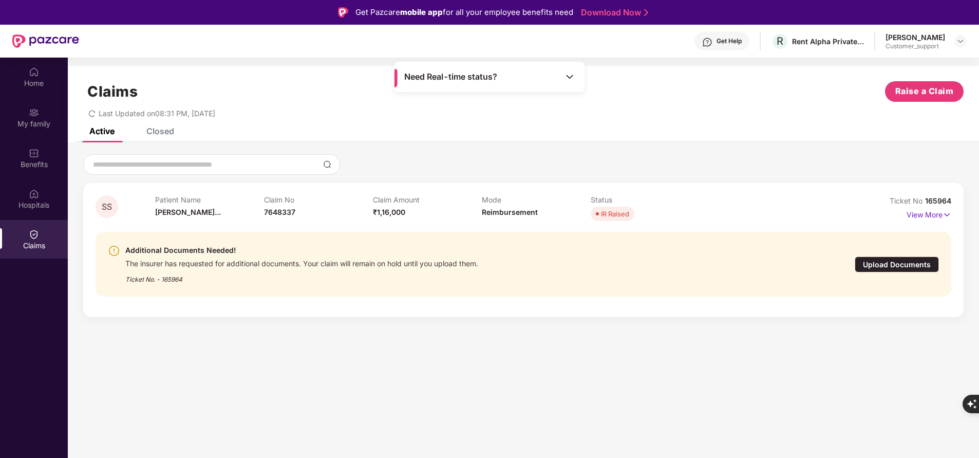
click at [905, 259] on div "Upload Documents" at bounding box center [897, 264] width 84 height 16
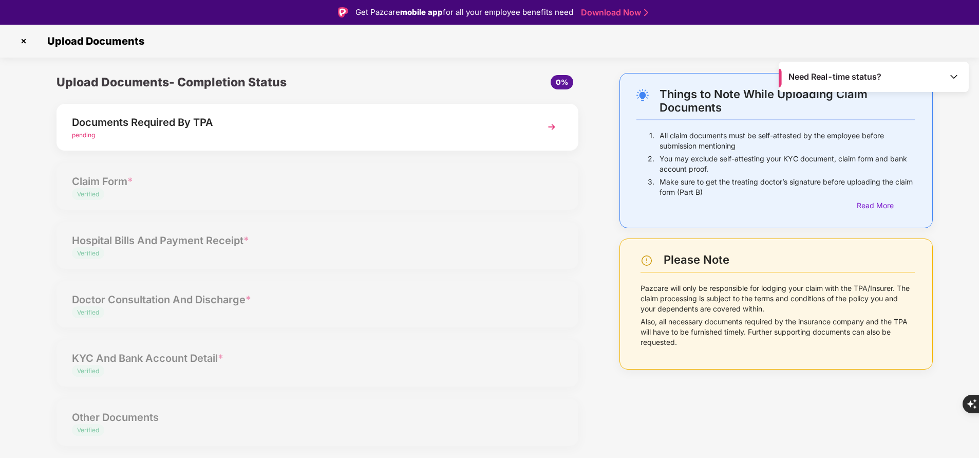
click at [215, 129] on div "Documents Required By TPA" at bounding box center [297, 122] width 450 height 16
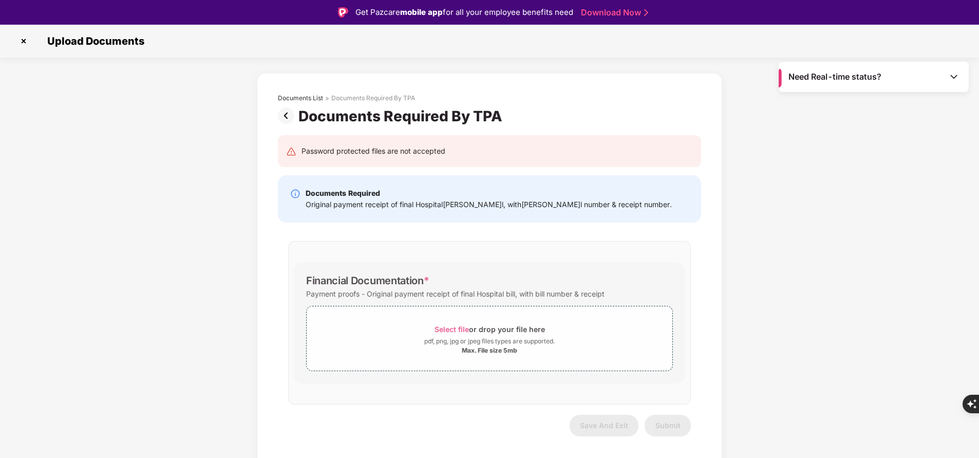
click at [553, 214] on div "Documents Required Original payment receipt of final Hospital[PERSON_NAME]l, wi…" at bounding box center [489, 198] width 423 height 47
click at [30, 49] on div "Upload Documents" at bounding box center [489, 41] width 979 height 33
click at [23, 43] on img at bounding box center [23, 41] width 16 height 16
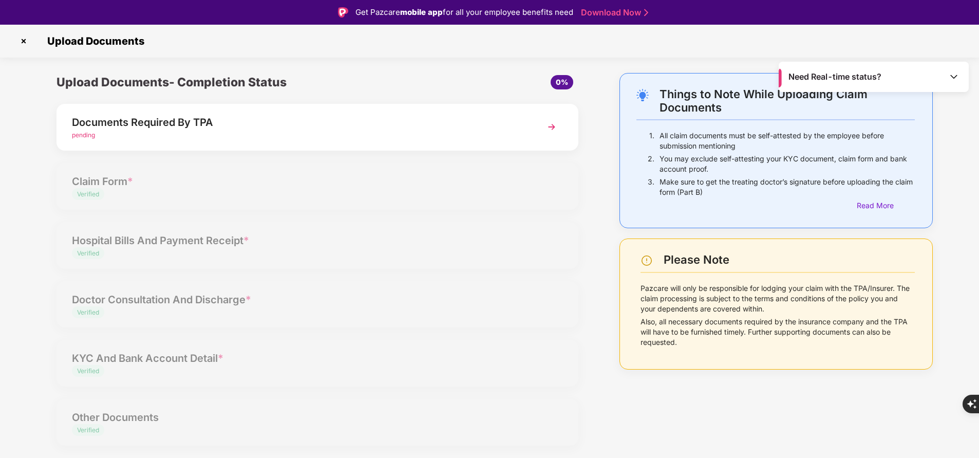
click at [23, 37] on img at bounding box center [23, 41] width 16 height 16
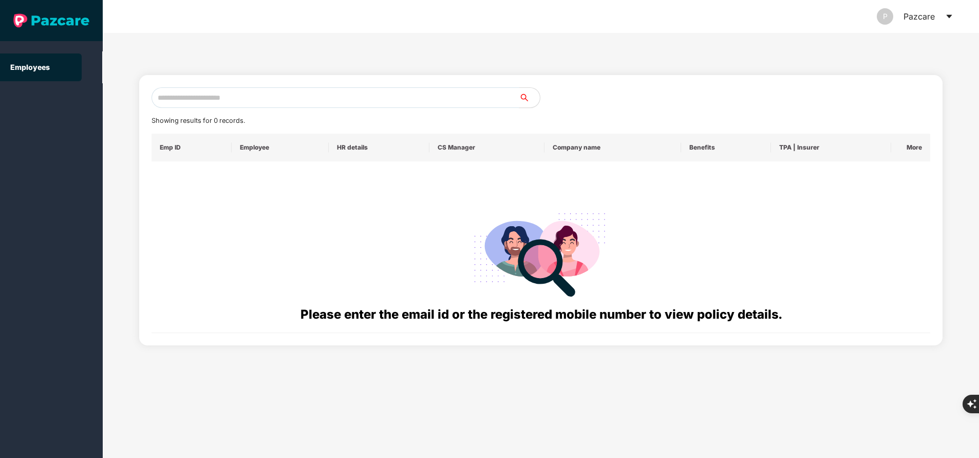
click at [279, 101] on input "text" at bounding box center [335, 97] width 368 height 21
paste input "**********"
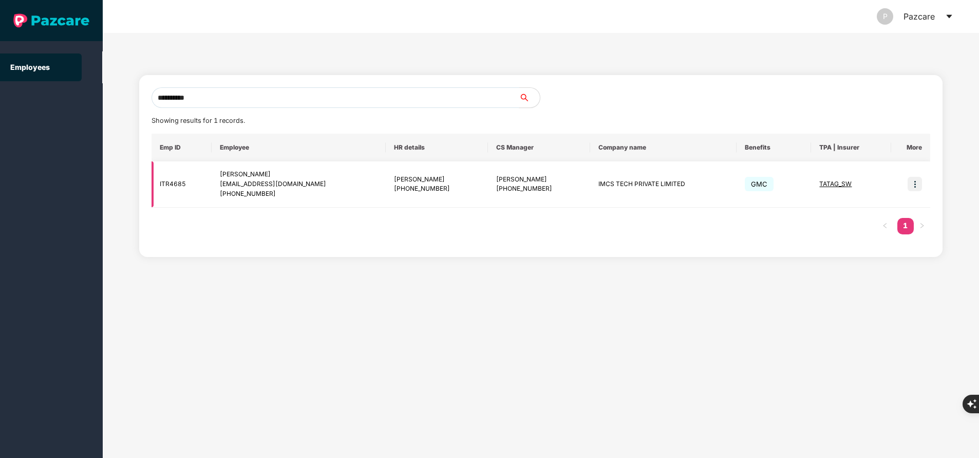
type input "**********"
click at [916, 184] on img at bounding box center [914, 184] width 14 height 14
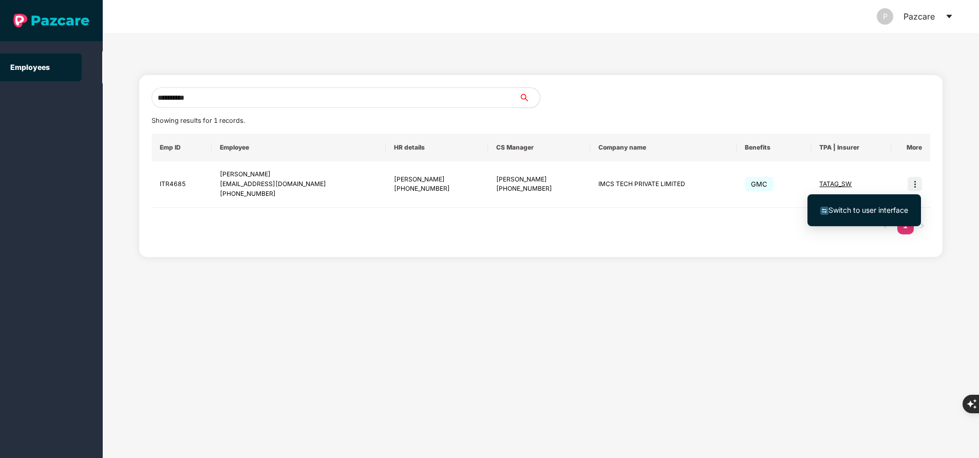
click at [885, 213] on span "Switch to user interface" at bounding box center [868, 209] width 80 height 9
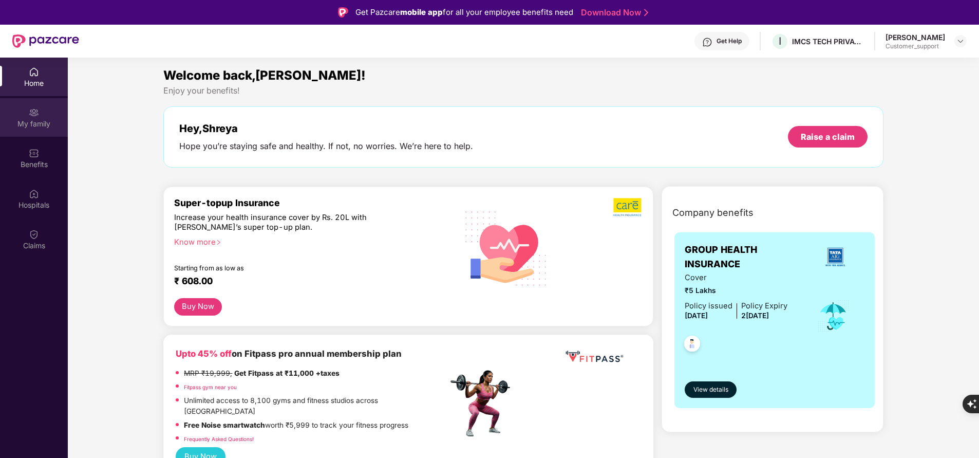
click at [22, 131] on div "My family" at bounding box center [34, 117] width 68 height 39
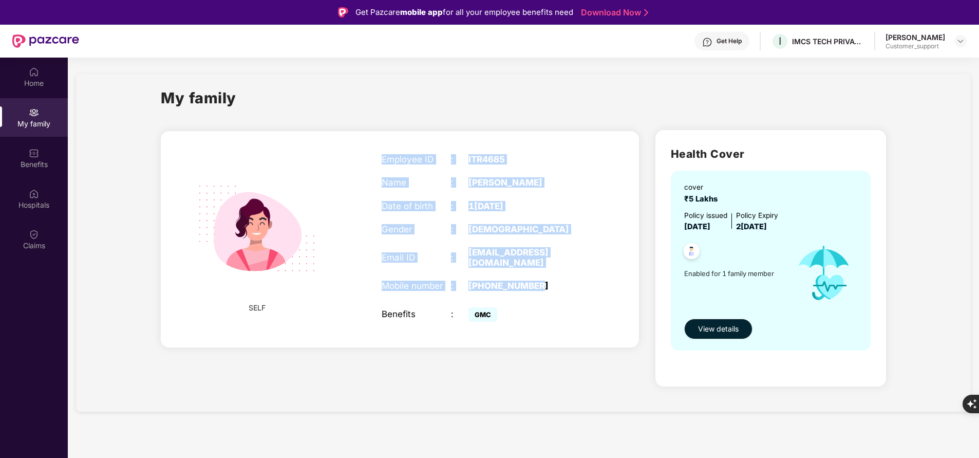
drag, startPoint x: 372, startPoint y: 160, endPoint x: 559, endPoint y: 286, distance: 225.7
click at [559, 286] on div "Employee ID : ITR4685 Name : [PERSON_NAME] Date of birth : [DEMOGRAPHIC_DATA] G…" at bounding box center [485, 239] width 229 height 196
copy div "Employee ID : ITR4685 Name :[PERSON_NAME] Date of birth : 1[DEMOGRAPHIC_DATA] G…"
click at [58, 268] on div "Home My family Benefits Hospitals Claims" at bounding box center [34, 287] width 68 height 458
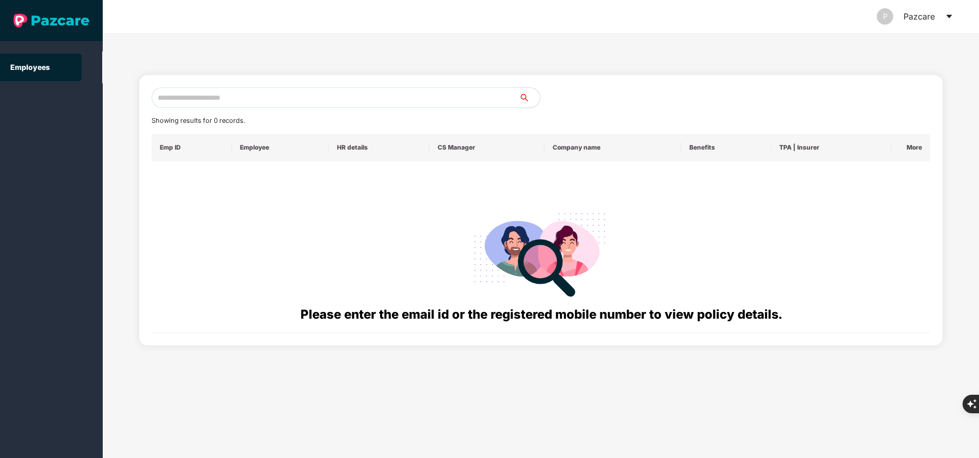
click at [321, 96] on input "text" at bounding box center [335, 97] width 368 height 21
paste input "**********"
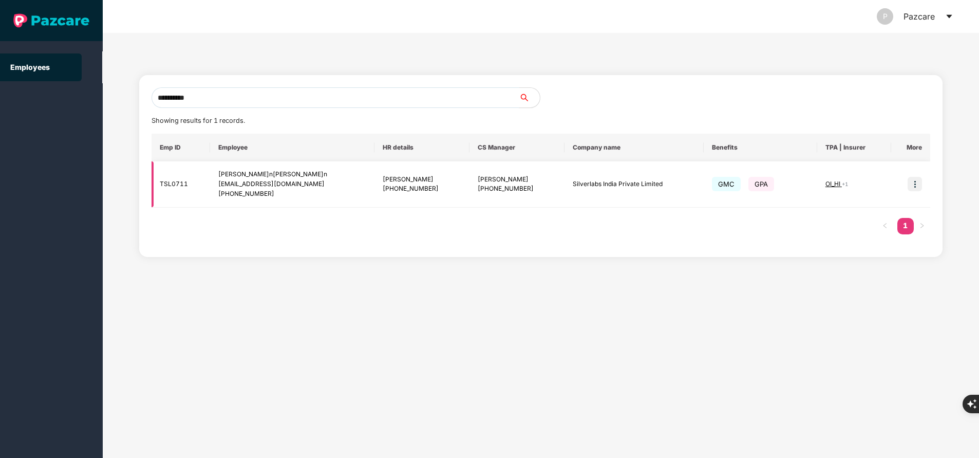
type input "**********"
click at [918, 184] on img at bounding box center [914, 184] width 14 height 14
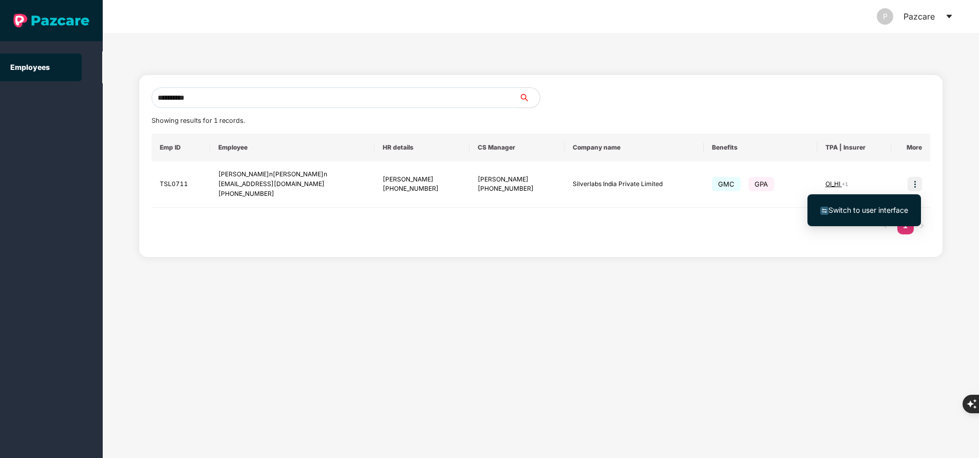
click at [882, 206] on span "Switch to user interface" at bounding box center [868, 209] width 80 height 9
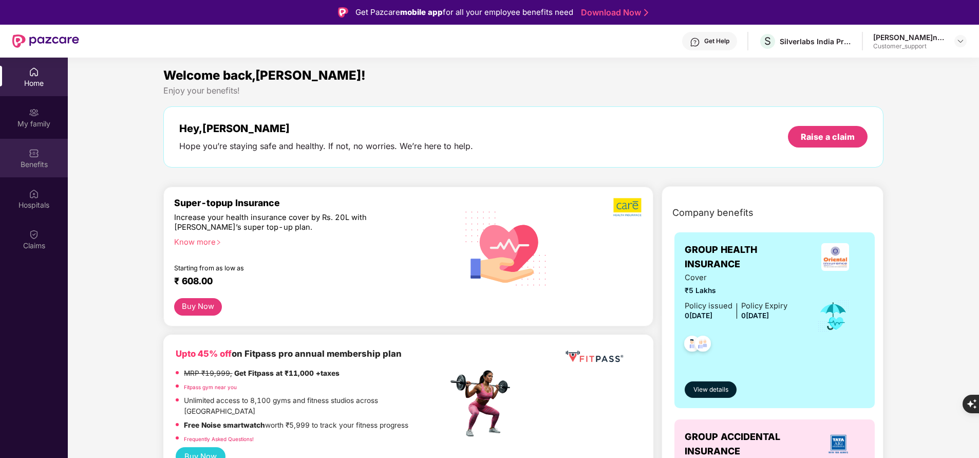
click at [39, 163] on div "Benefits" at bounding box center [34, 164] width 68 height 10
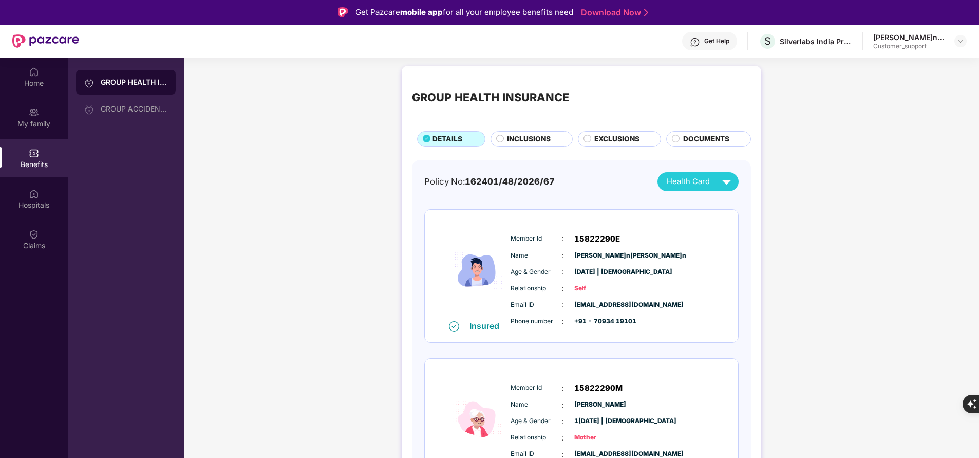
scroll to position [1, 0]
